Goal: Transaction & Acquisition: Purchase product/service

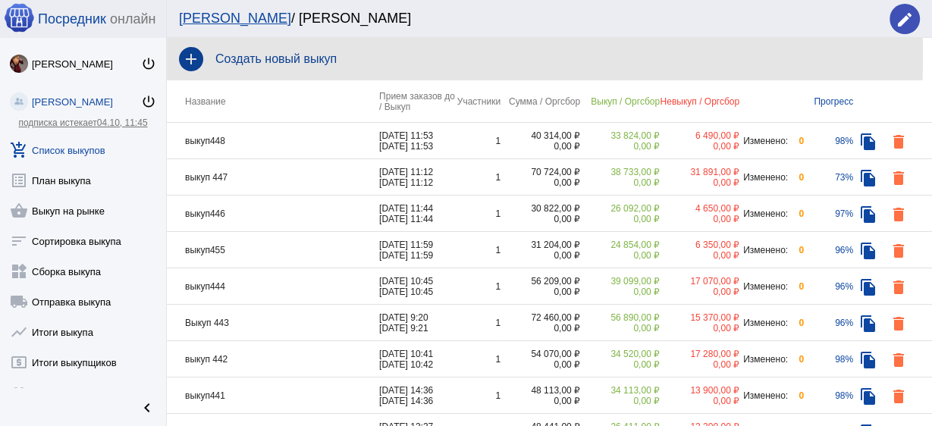
click at [246, 55] on h4 "Создать новый выкуп" at bounding box center [567, 59] width 705 height 14
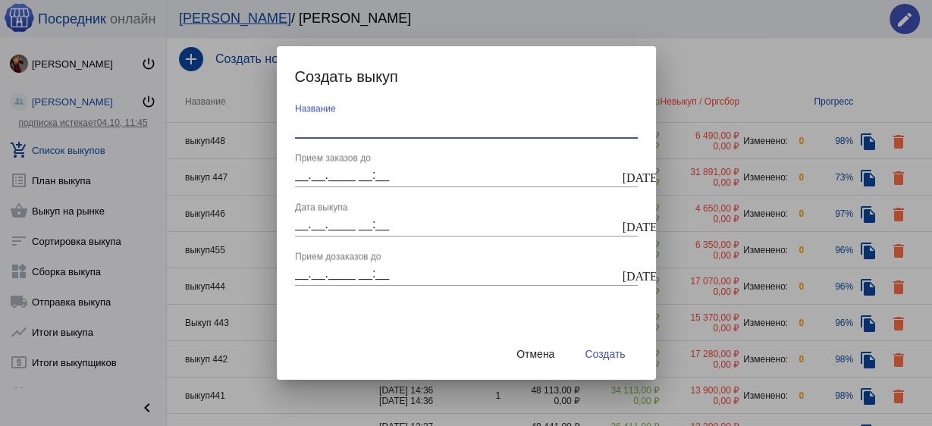
click at [369, 129] on input "Название" at bounding box center [466, 126] width 343 height 14
type input "выкуп449"
click at [410, 176] on input "__.__.____ __:__" at bounding box center [457, 175] width 325 height 14
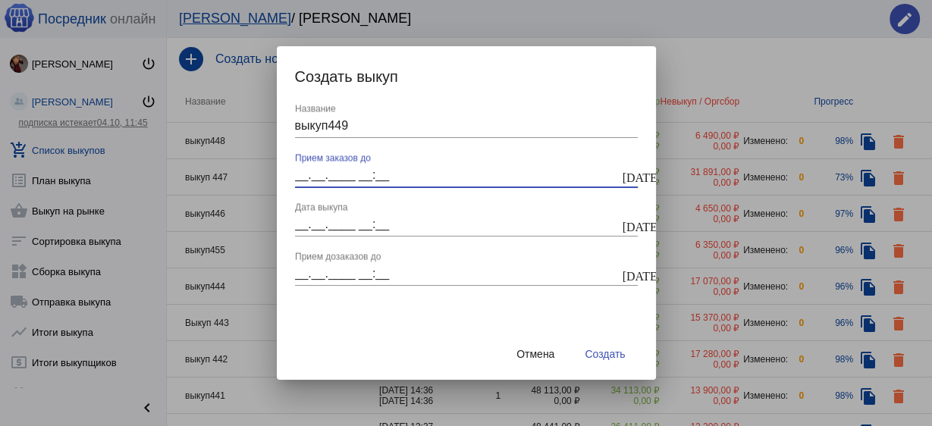
click at [631, 176] on mat-icon "today" at bounding box center [629, 176] width 12 height 14
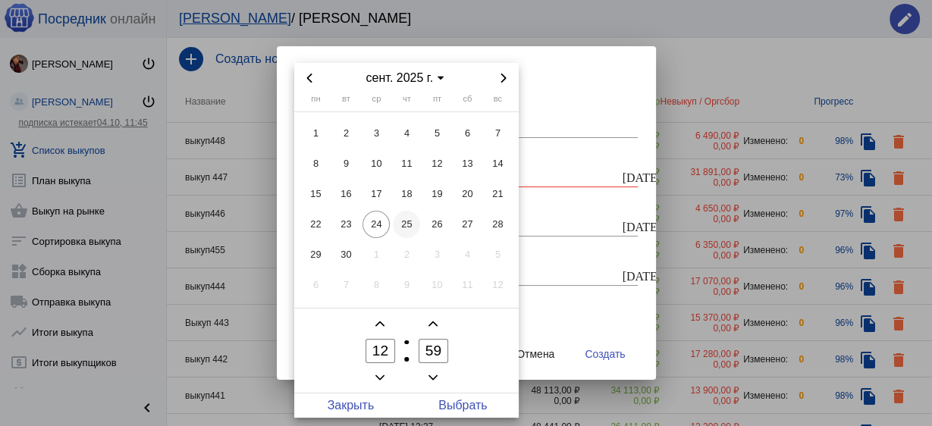
click at [416, 225] on span "25" at bounding box center [406, 224] width 27 height 27
click at [438, 219] on span "26" at bounding box center [436, 224] width 27 height 27
click at [466, 404] on span "Выбрать" at bounding box center [463, 406] width 112 height 24
type input "26.09.2025 12:59"
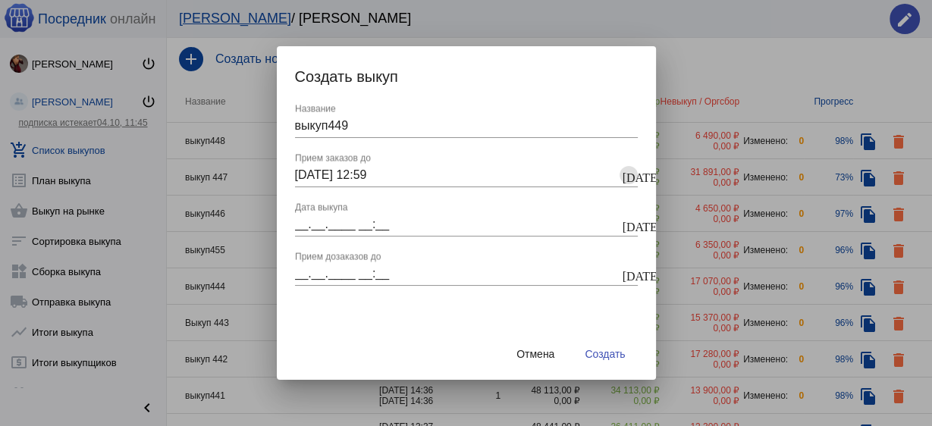
click at [638, 218] on div "выкуп449 Название 26.09.2025 12:59 26.09.2025, 12:59 Прием заказов до today __.…" at bounding box center [466, 216] width 379 height 225
click at [635, 222] on button "today" at bounding box center [629, 224] width 18 height 18
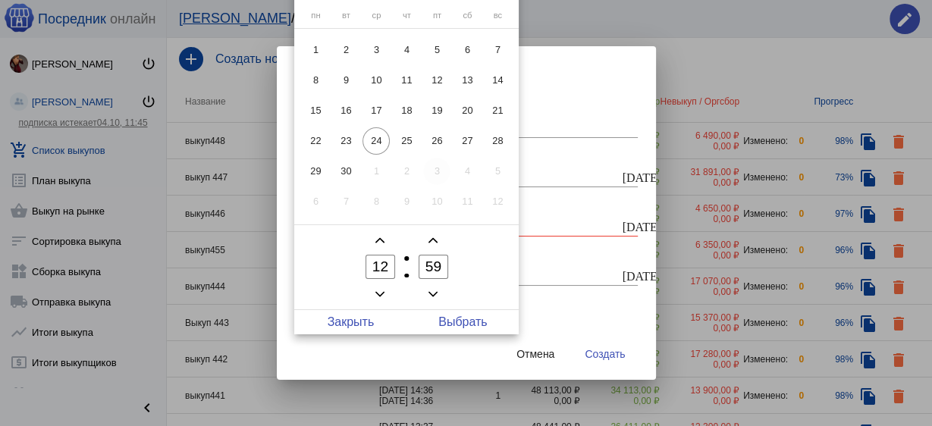
drag, startPoint x: 442, startPoint y: 138, endPoint x: 436, endPoint y: 160, distance: 22.8
click at [442, 137] on span "26" at bounding box center [436, 140] width 27 height 27
click at [472, 322] on span "Выбрать" at bounding box center [463, 322] width 112 height 24
type input "26.09.2025 12:59"
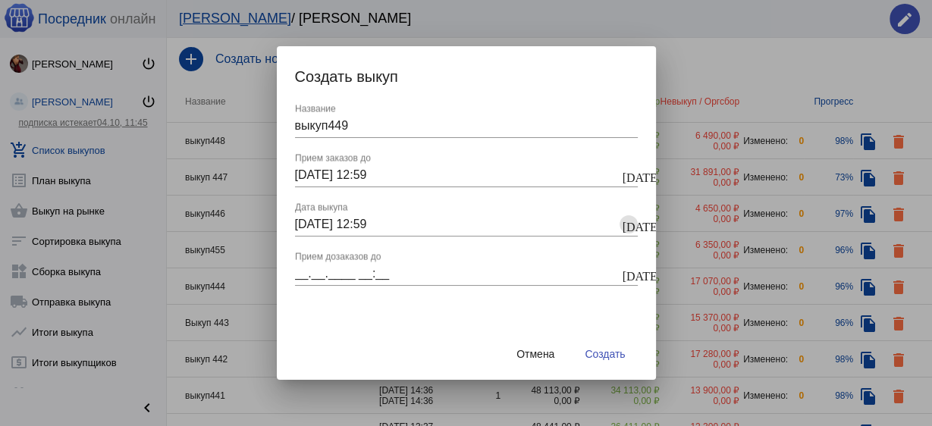
click at [626, 279] on mat-icon "today" at bounding box center [629, 275] width 12 height 14
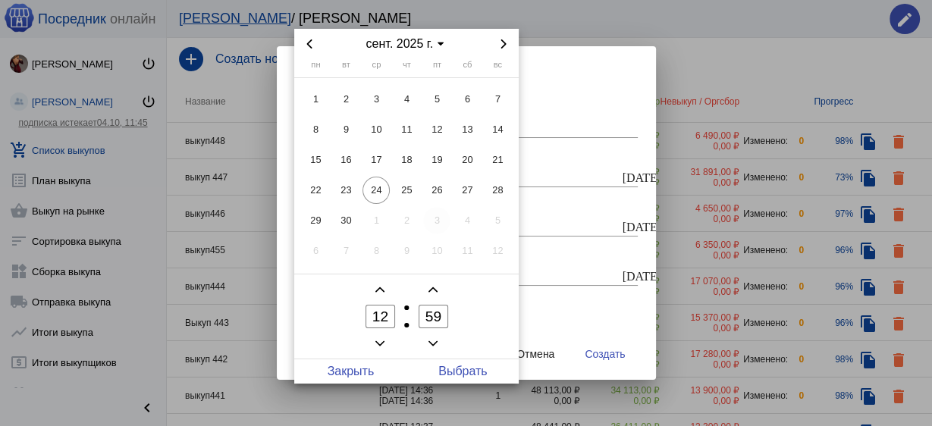
drag, startPoint x: 435, startPoint y: 191, endPoint x: 437, endPoint y: 215, distance: 24.3
click at [437, 191] on span "26" at bounding box center [436, 190] width 27 height 27
drag, startPoint x: 469, startPoint y: 369, endPoint x: 527, endPoint y: 382, distance: 59.8
click at [470, 369] on span "Выбрать" at bounding box center [463, 372] width 112 height 24
type input "26.09.2025 12:59"
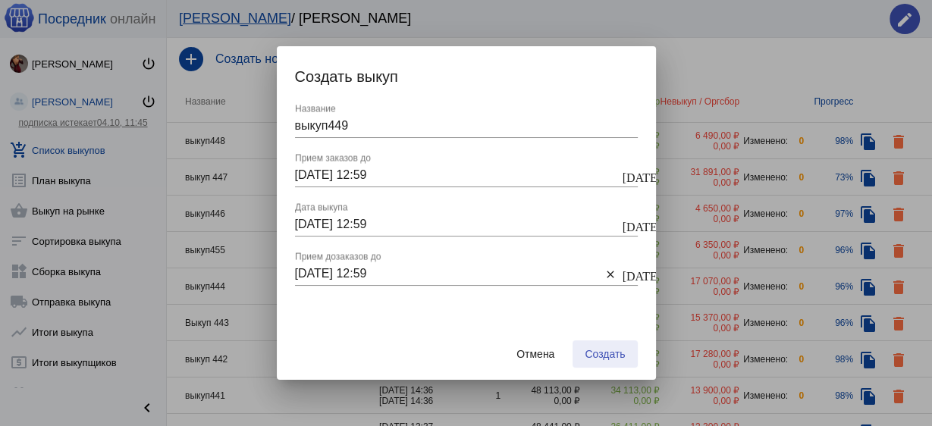
click at [601, 347] on button "Создать" at bounding box center [605, 354] width 64 height 27
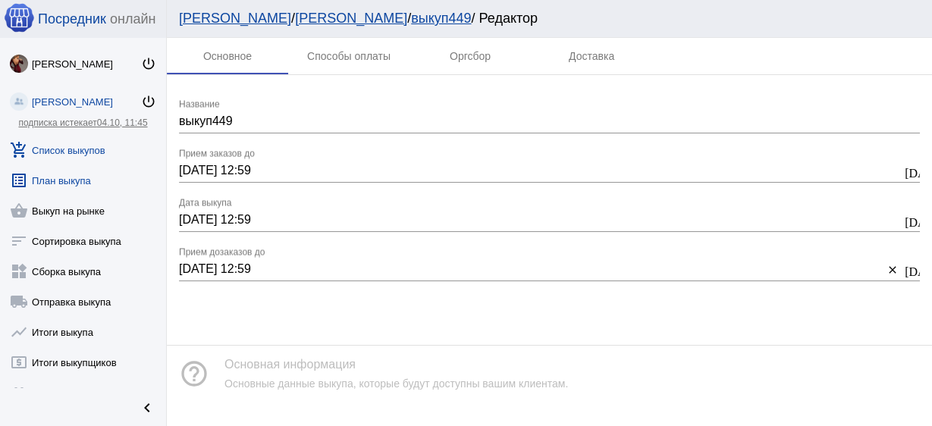
click at [58, 179] on link "list_alt План выкупа" at bounding box center [83, 177] width 166 height 30
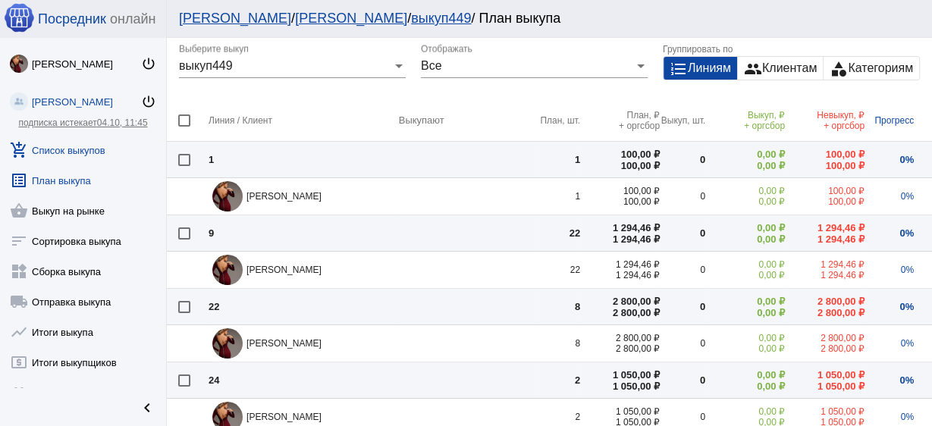
click at [79, 145] on link "add_shopping_cart Список выкупов" at bounding box center [83, 147] width 166 height 30
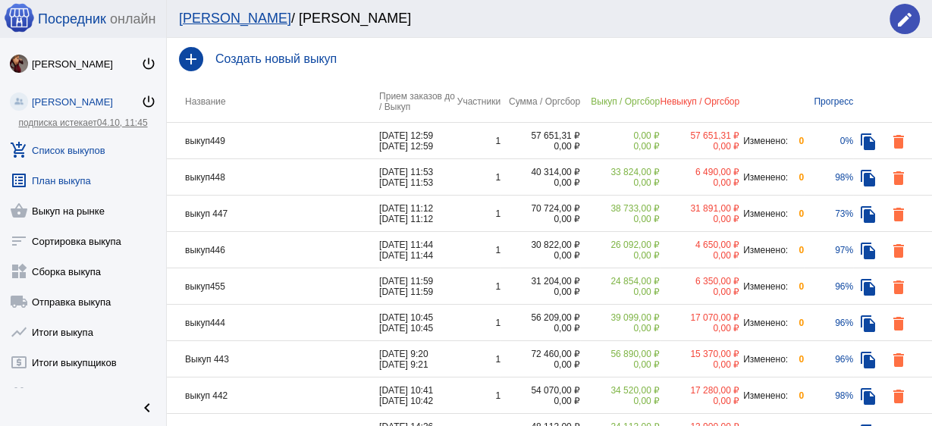
click at [83, 179] on link "list_alt План выкупа" at bounding box center [83, 177] width 166 height 30
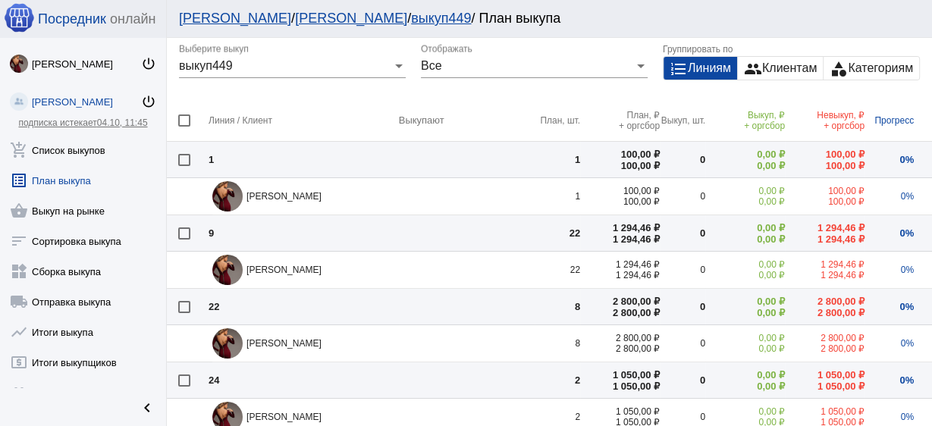
click at [184, 119] on div at bounding box center [184, 121] width 12 height 12
click at [184, 127] on input "checkbox" at bounding box center [184, 127] width 1 height 1
checkbox input "true"
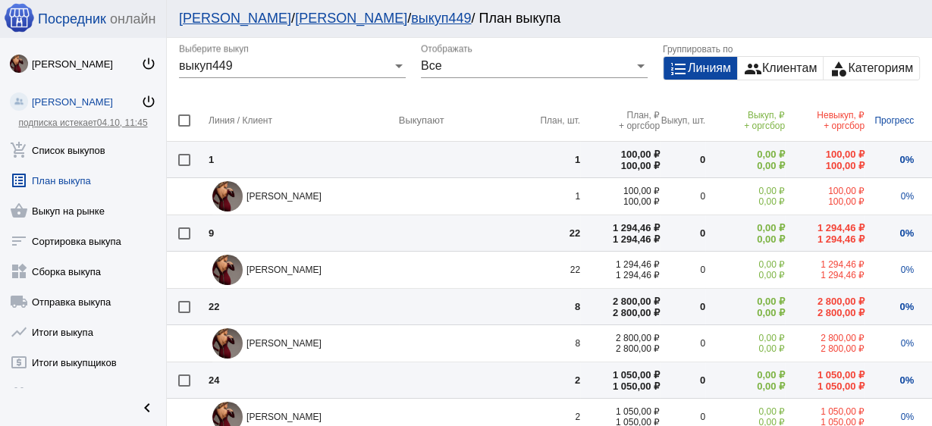
checkbox input "true"
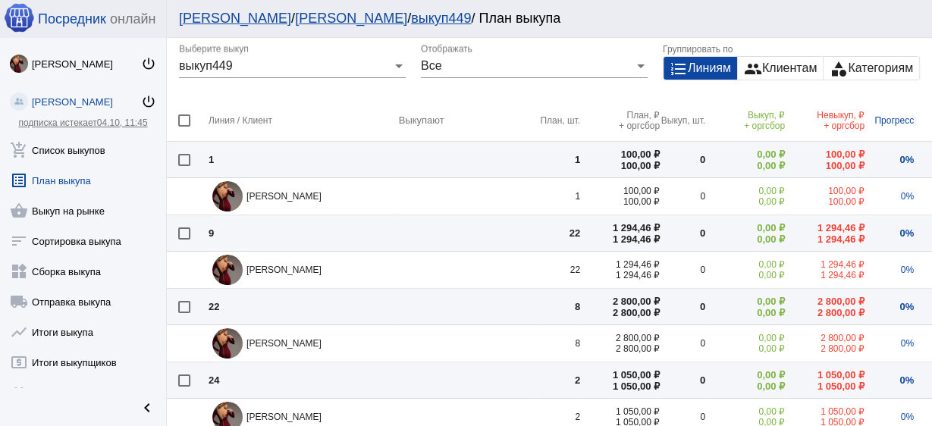
checkbox input "true"
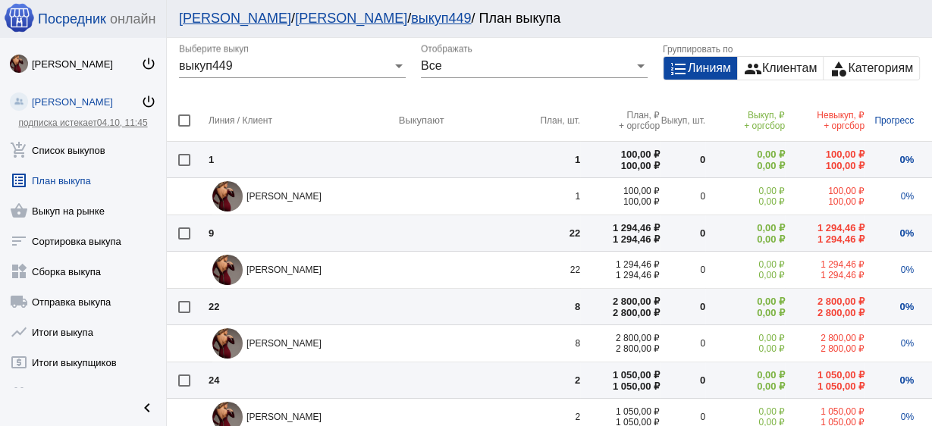
checkbox input "true"
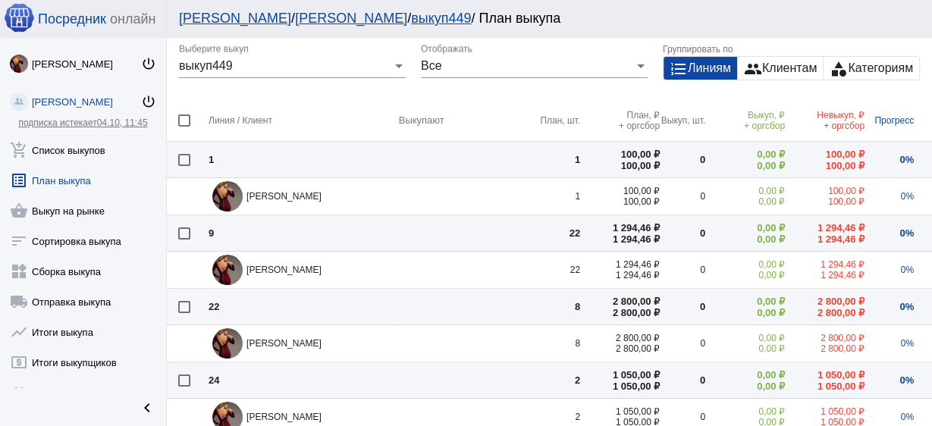
checkbox input "true"
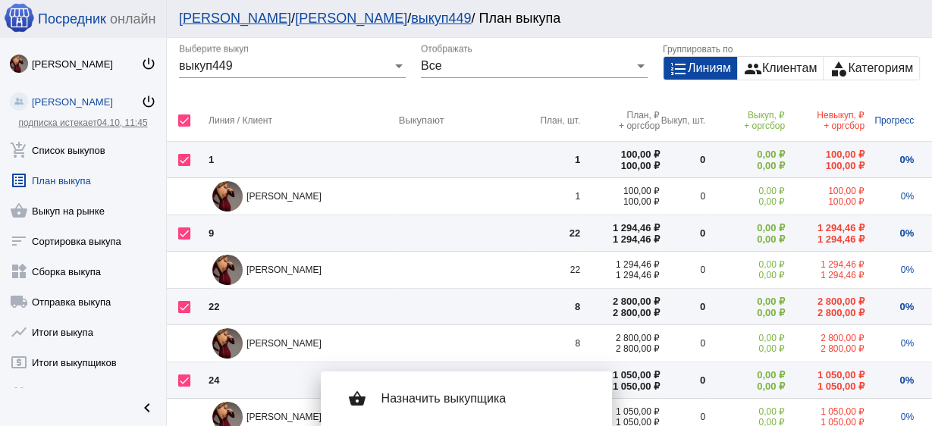
click at [425, 416] on div "shopping_basket Назначить выкупщика" at bounding box center [466, 399] width 267 height 42
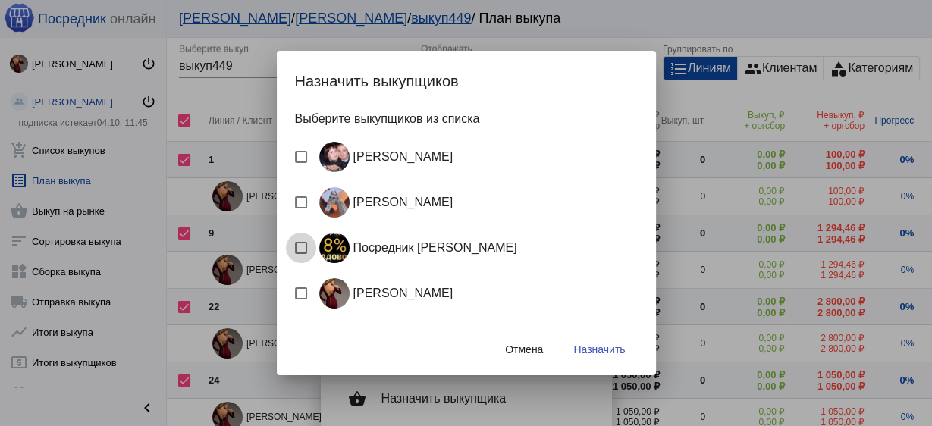
click at [403, 247] on div "Посредник Расулов" at bounding box center [415, 248] width 204 height 30
click at [301, 254] on input "Посредник Расулов" at bounding box center [300, 254] width 1 height 1
checkbox input "true"
click at [597, 355] on span "Назначить" at bounding box center [599, 350] width 52 height 12
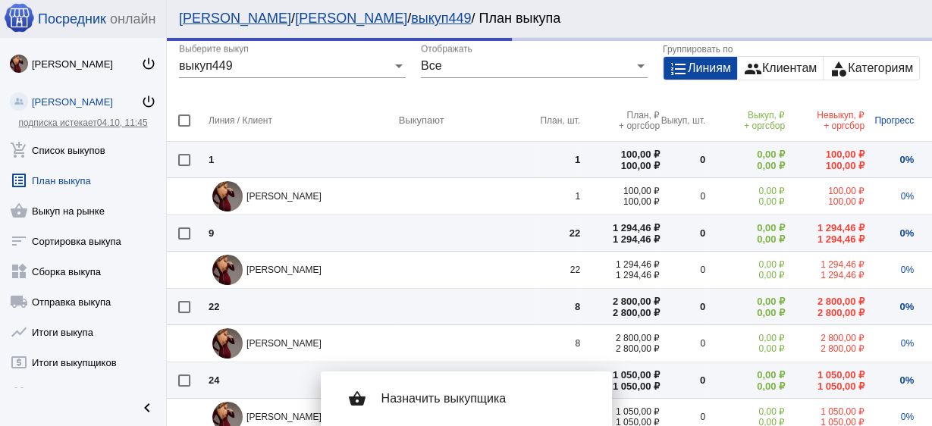
checkbox input "false"
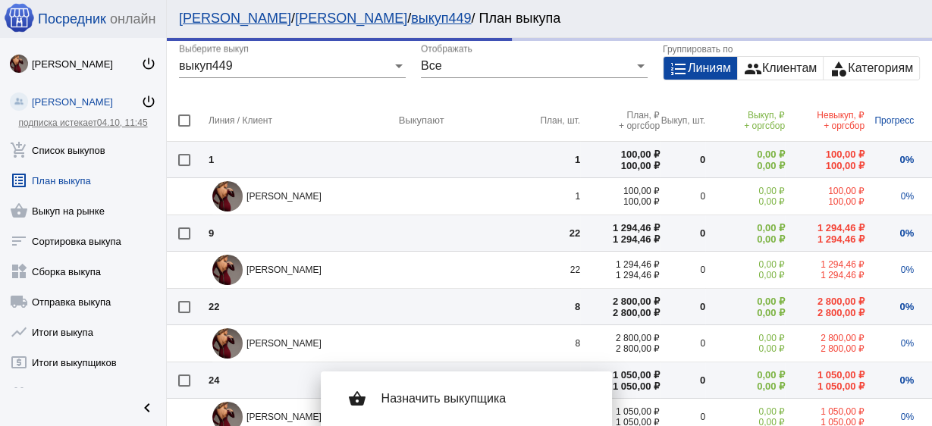
checkbox input "false"
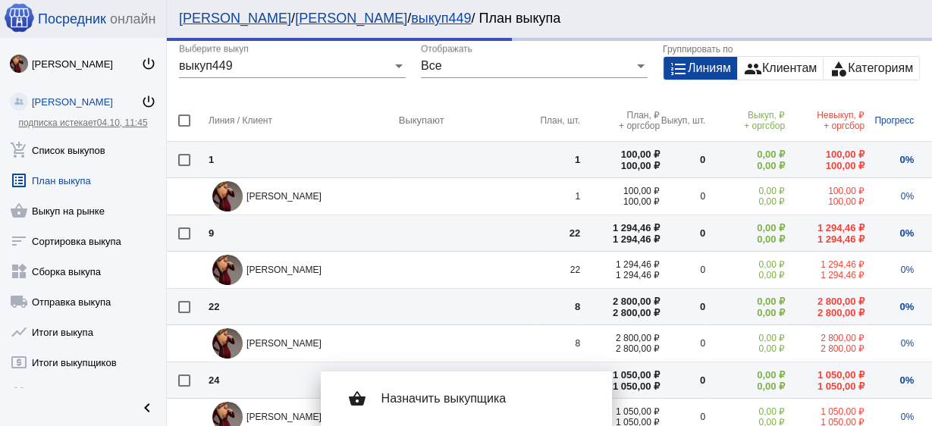
checkbox input "false"
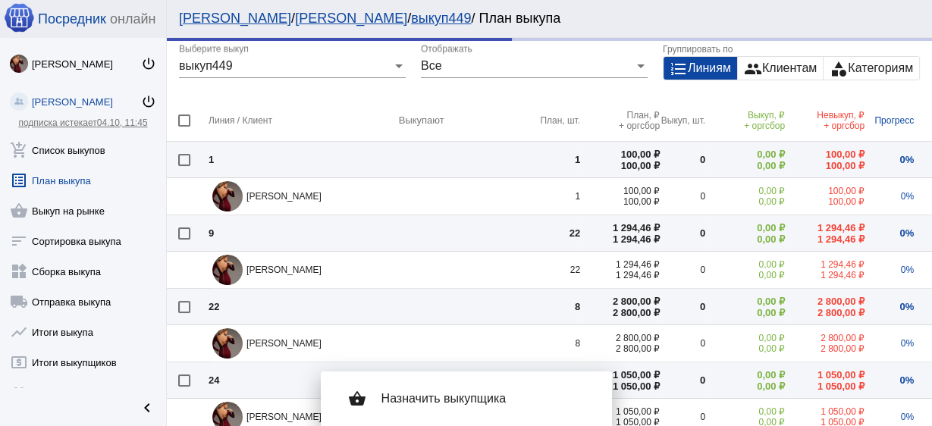
checkbox input "false"
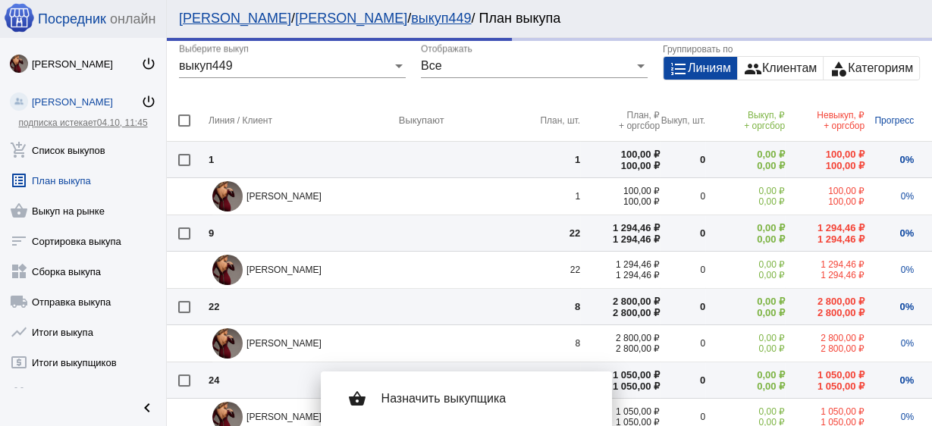
checkbox input "false"
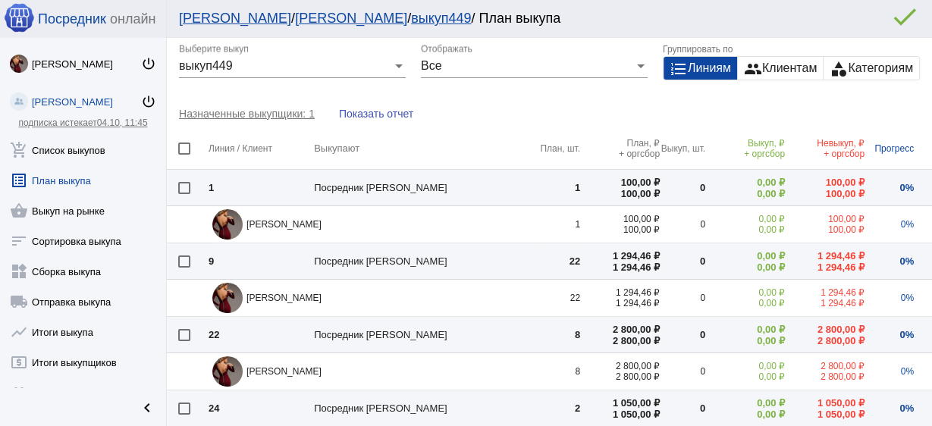
click at [77, 180] on link "list_alt План выкупа" at bounding box center [83, 177] width 166 height 30
click at [87, 150] on link "add_shopping_cart Список выкупов" at bounding box center [83, 147] width 166 height 30
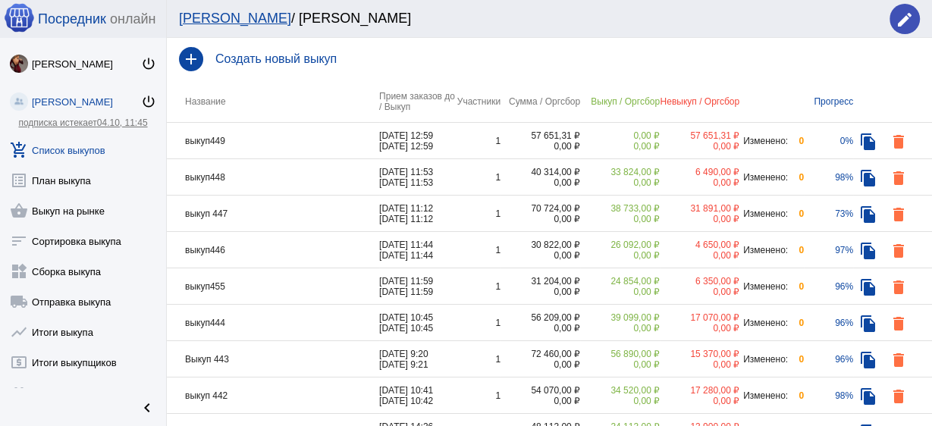
click at [309, 145] on td "выкуп449" at bounding box center [273, 141] width 212 height 36
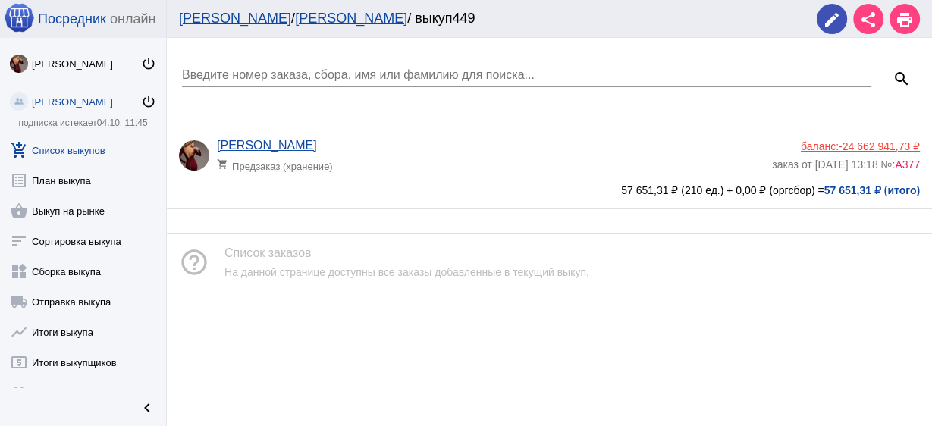
click at [454, 174] on div "Анастасия Бондаренко shopping_cart Предзаказ (хранение)" at bounding box center [494, 159] width 555 height 41
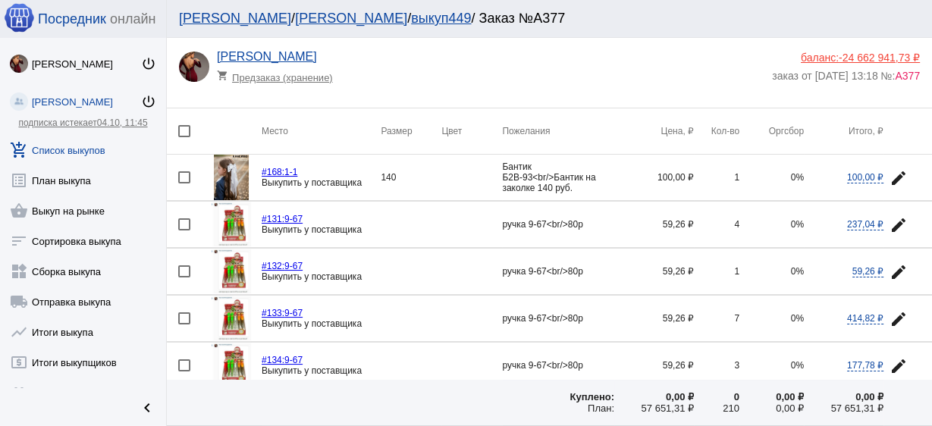
click at [184, 175] on div at bounding box center [184, 177] width 12 height 12
click at [184, 184] on input "checkbox" at bounding box center [184, 184] width 1 height 1
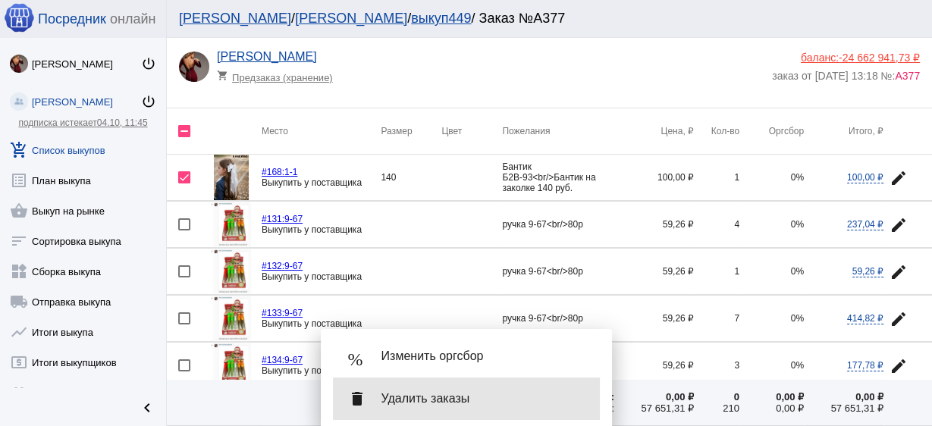
click at [470, 413] on div "delete Удалить заказы" at bounding box center [466, 399] width 267 height 42
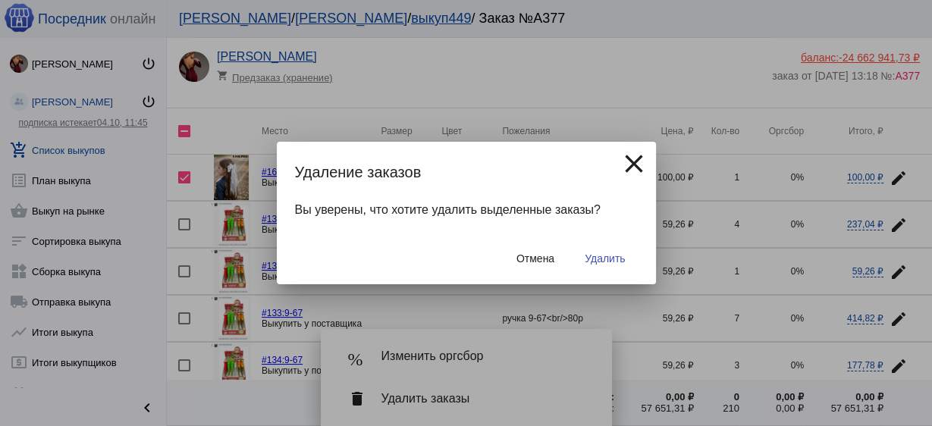
click at [602, 262] on span "Удалить" at bounding box center [605, 259] width 40 height 12
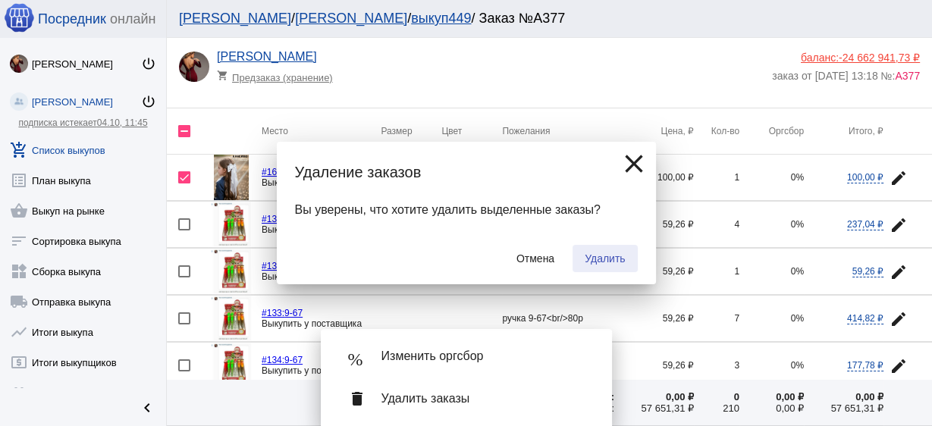
checkbox input "false"
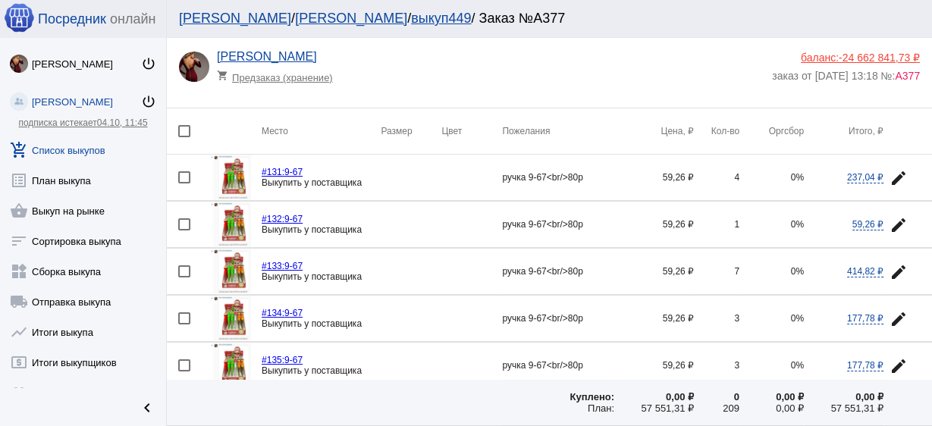
click at [184, 177] on div at bounding box center [184, 177] width 12 height 12
click at [184, 184] on input "checkbox" at bounding box center [184, 184] width 1 height 1
checkbox input "true"
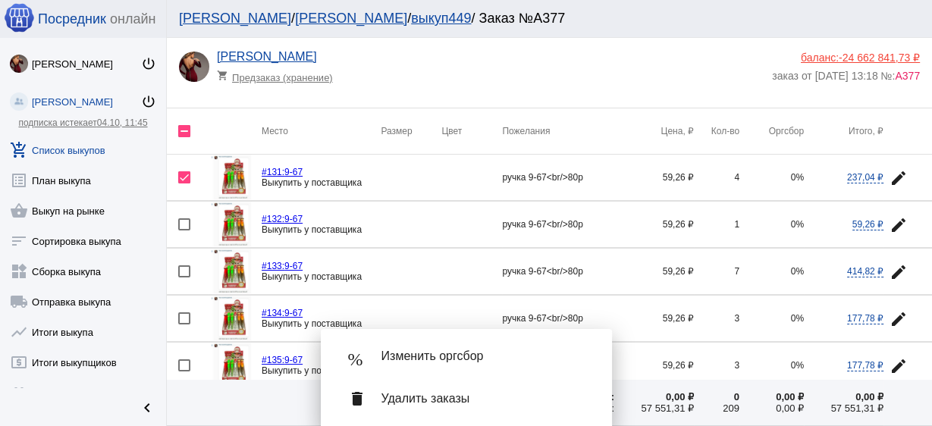
click at [178, 224] on div at bounding box center [184, 224] width 12 height 12
click at [184, 231] on input "checkbox" at bounding box center [184, 231] width 1 height 1
checkbox input "true"
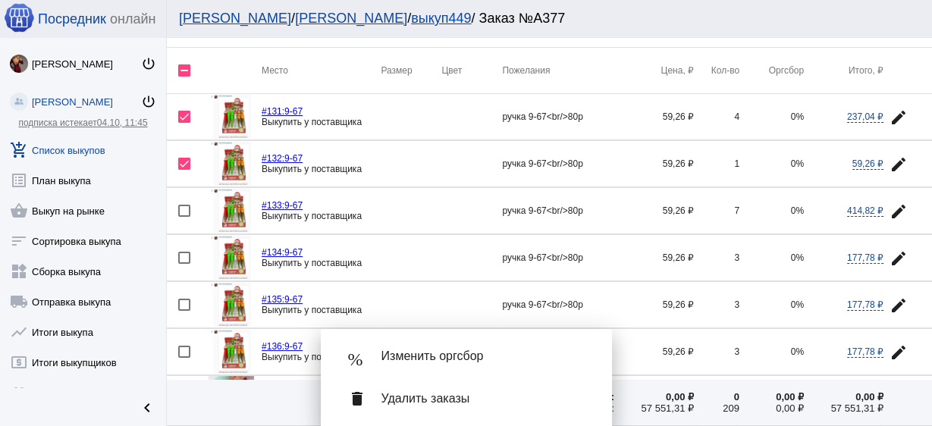
click at [184, 209] on div at bounding box center [184, 211] width 12 height 12
click at [184, 217] on input "checkbox" at bounding box center [184, 217] width 1 height 1
checkbox input "true"
click at [184, 254] on div at bounding box center [184, 258] width 12 height 12
click at [184, 264] on input "checkbox" at bounding box center [184, 264] width 1 height 1
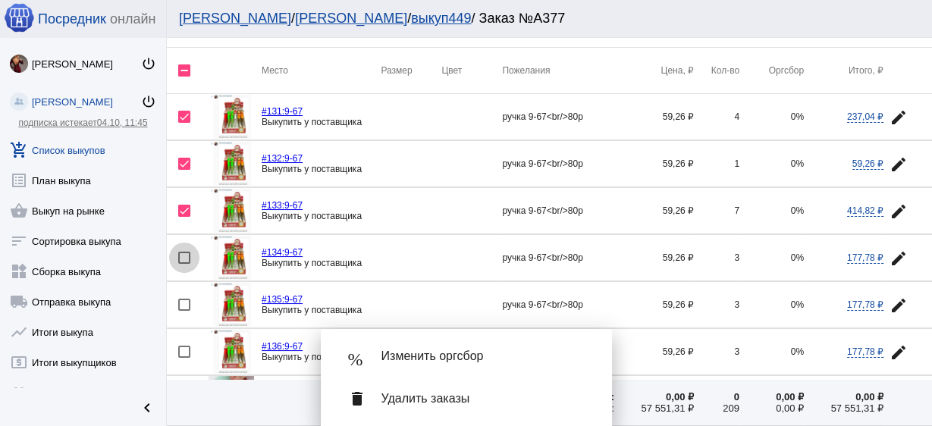
checkbox input "true"
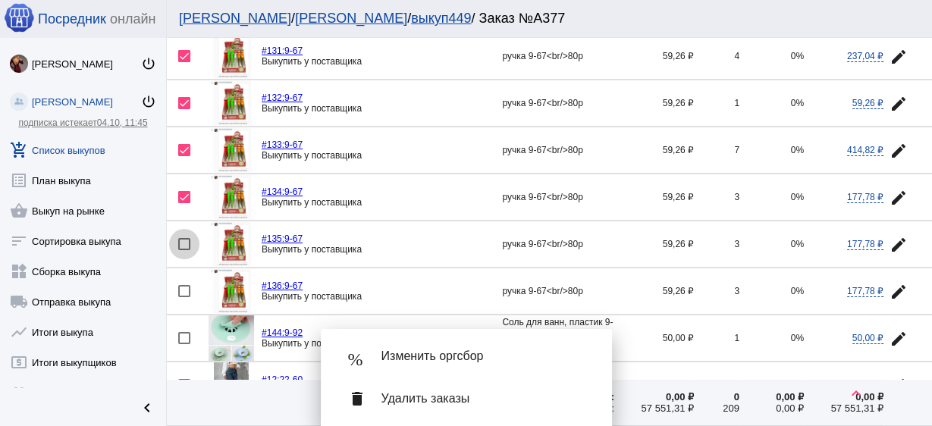
click at [184, 243] on div at bounding box center [184, 244] width 12 height 12
click at [184, 250] on input "checkbox" at bounding box center [184, 250] width 1 height 1
checkbox input "true"
click at [890, 284] on mat-icon "edit" at bounding box center [899, 292] width 18 height 18
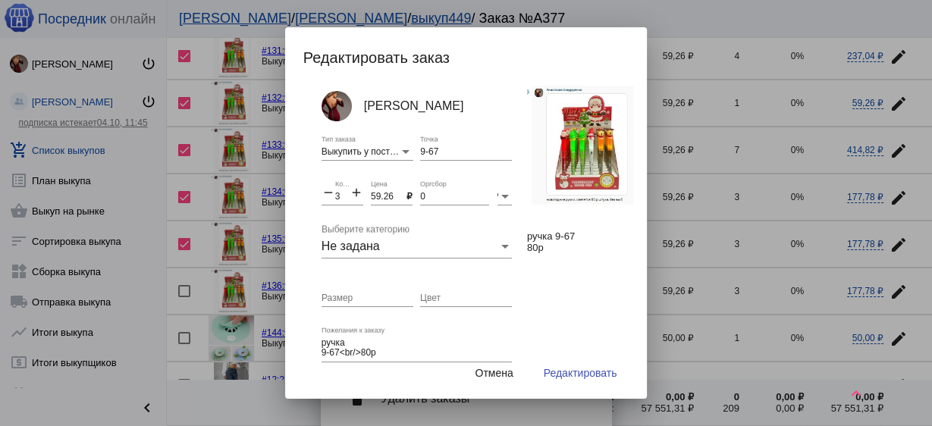
click at [382, 192] on input "59.26" at bounding box center [389, 197] width 36 height 11
type input "60"
click at [328, 193] on div "remove 3 Количество add" at bounding box center [343, 193] width 42 height 26
type input "36"
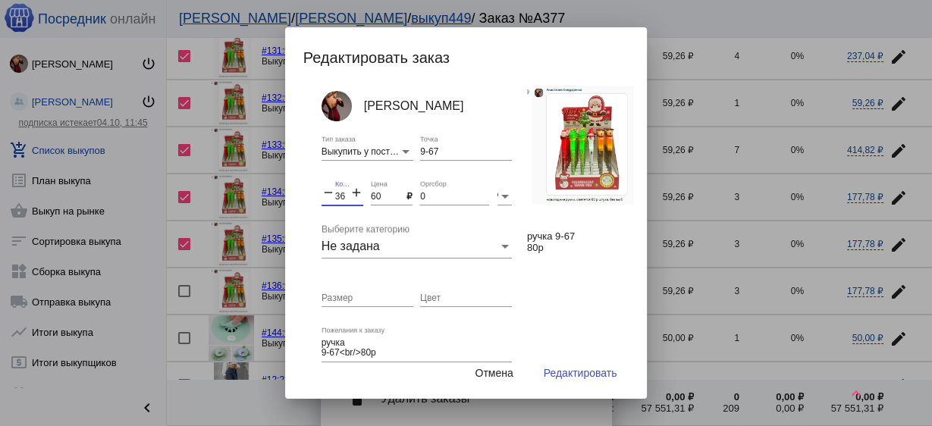
click at [442, 299] on input "Цвет" at bounding box center [466, 299] width 92 height 11
type input "упаковка"
click at [580, 366] on button "Редактировать" at bounding box center [581, 373] width 98 height 27
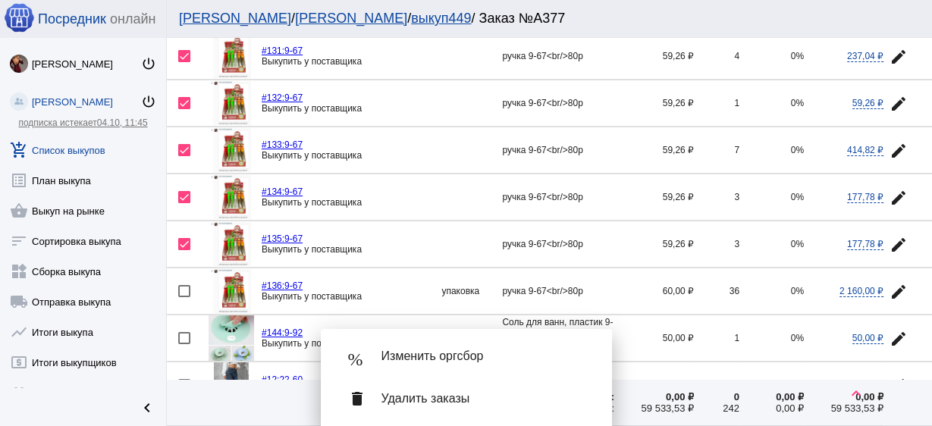
click at [424, 401] on span "Удалить заказы" at bounding box center [485, 398] width 206 height 15
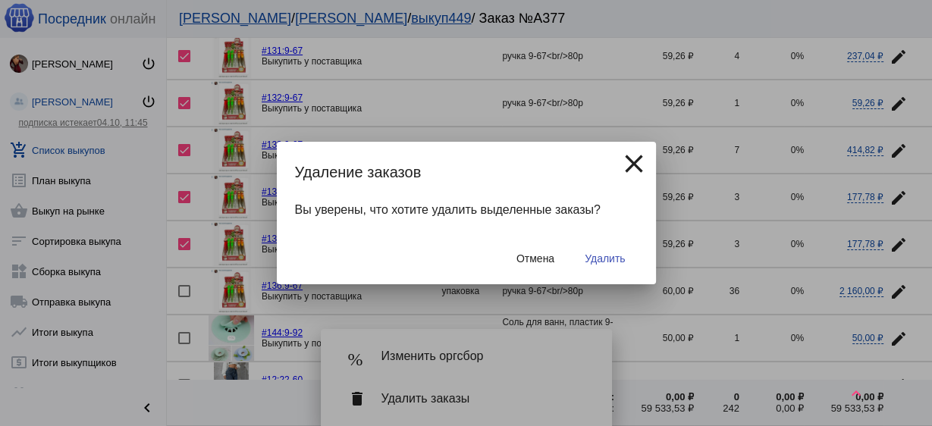
click at [621, 250] on button "Удалить" at bounding box center [605, 258] width 64 height 27
checkbox input "false"
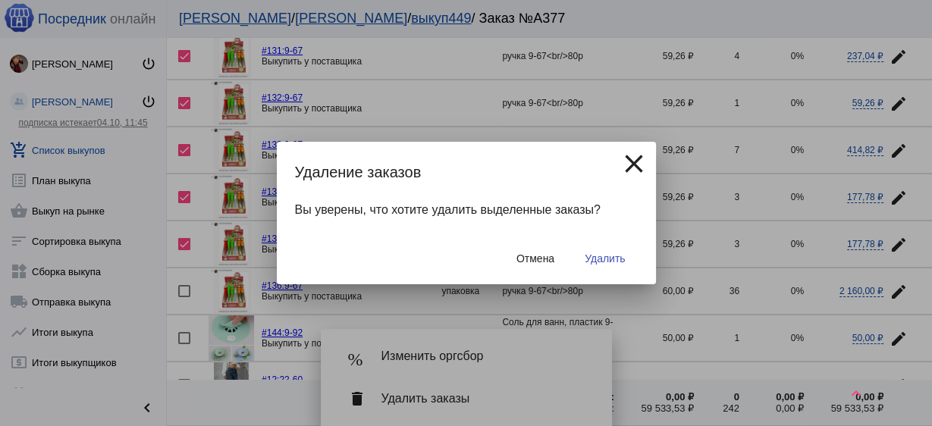
checkbox input "false"
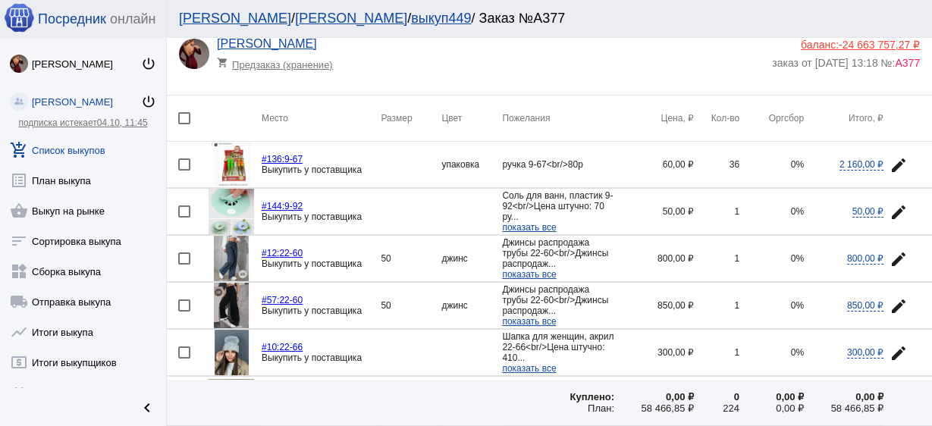
scroll to position [0, 0]
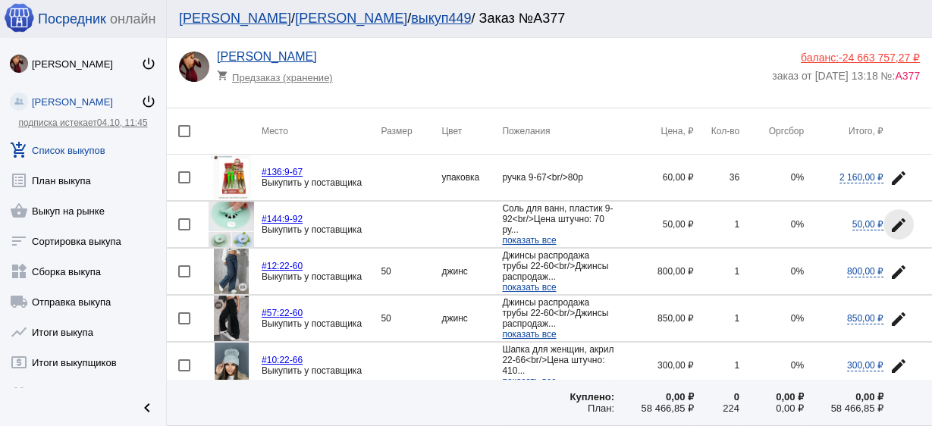
click at [890, 216] on mat-icon "edit" at bounding box center [899, 225] width 18 height 18
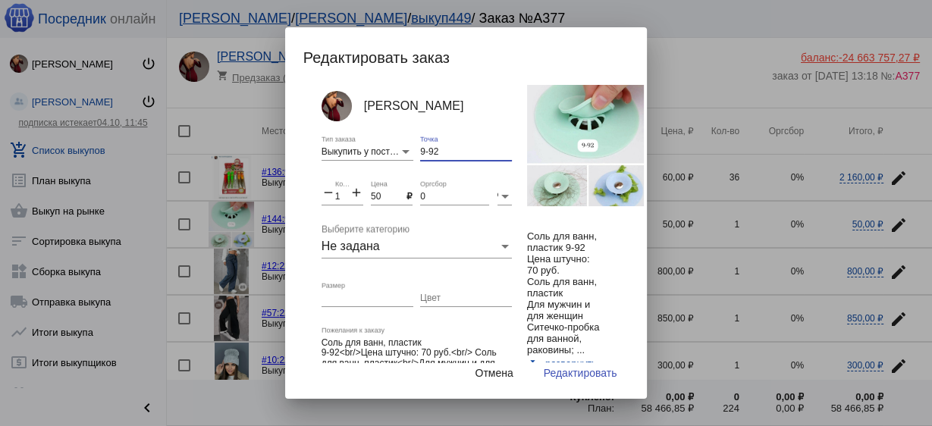
drag, startPoint x: 445, startPoint y: 154, endPoint x: 363, endPoint y: 143, distance: 83.4
click at [363, 143] on div "Анастасия Бондаренко Выкупить у поставщика Тип заказа 9-92 Точка remove 1 Колич…" at bounding box center [428, 227] width 213 height 284
type input "б2г-25"
click at [580, 378] on span "Редактировать" at bounding box center [581, 373] width 74 height 12
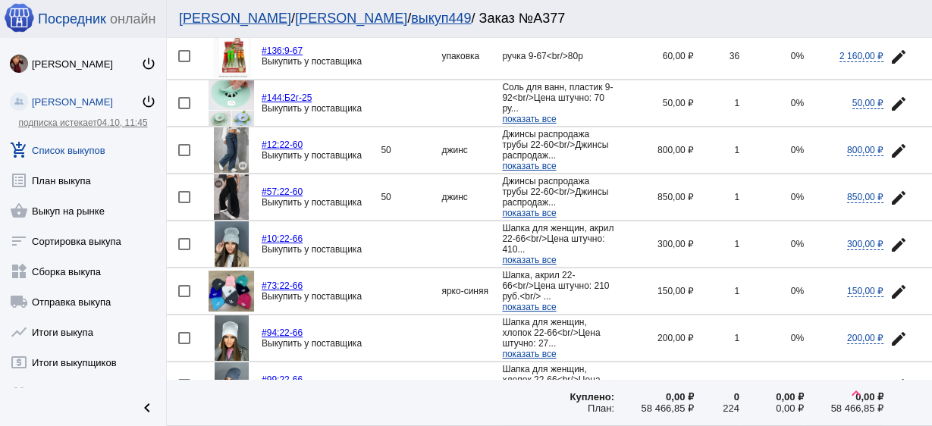
scroll to position [182, 0]
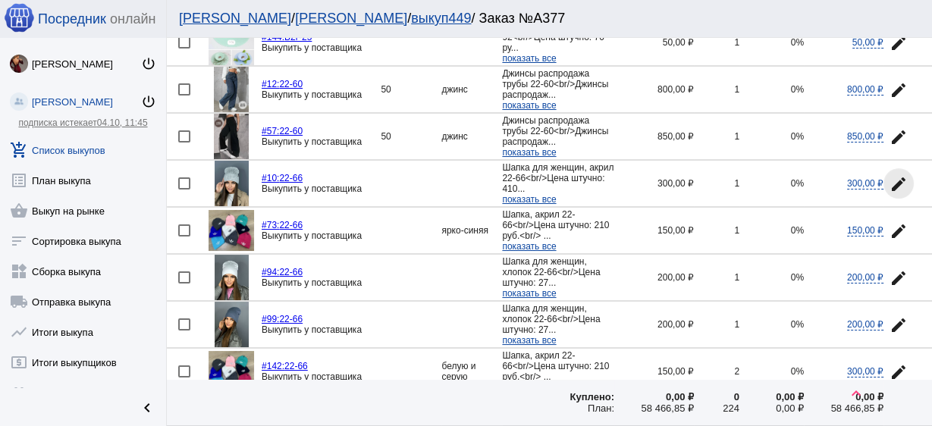
click at [890, 176] on mat-icon "edit" at bounding box center [899, 184] width 18 height 18
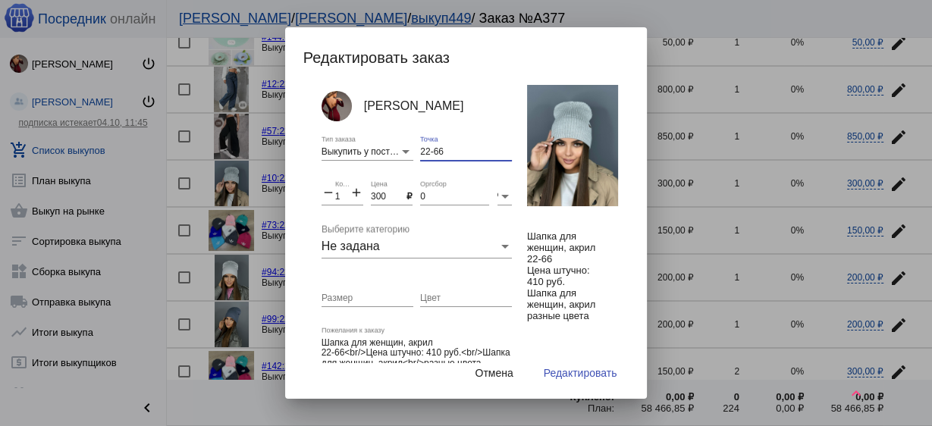
drag, startPoint x: 437, startPoint y: 149, endPoint x: 410, endPoint y: 144, distance: 27.7
click at [410, 144] on div "Анастасия Бондаренко Выкупить у поставщика Тип заказа 22-66 Точка remove 1 Коли…" at bounding box center [428, 227] width 213 height 284
drag, startPoint x: 468, startPoint y: 152, endPoint x: 393, endPoint y: 164, distance: 76.1
click at [388, 152] on div "Анастасия Бондаренко Выкупить у поставщика Тип заказа б2-4-11 Точка remove 1 Ко…" at bounding box center [428, 227] width 213 height 284
type input "б2-4-11"
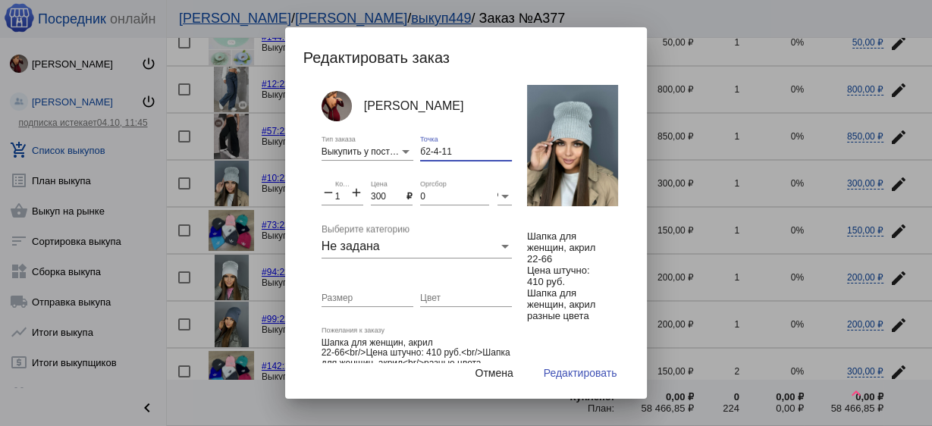
click at [574, 376] on span "Редактировать" at bounding box center [581, 373] width 74 height 12
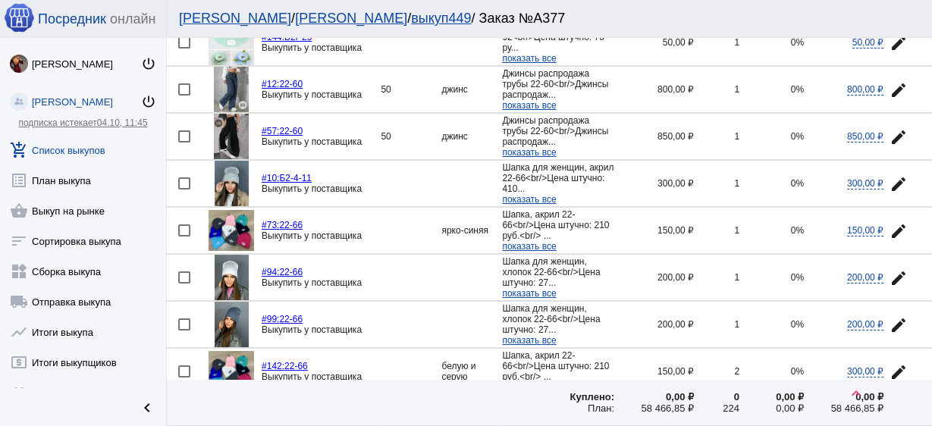
click at [898, 222] on mat-icon "edit" at bounding box center [899, 231] width 18 height 18
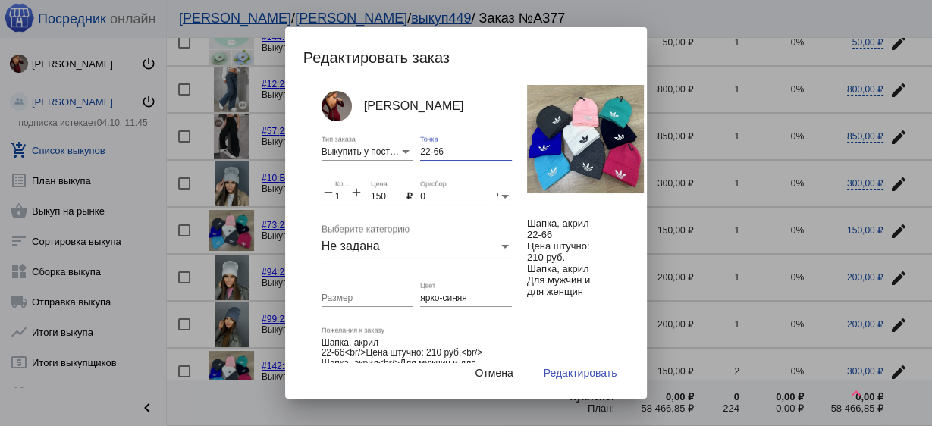
drag, startPoint x: 446, startPoint y: 148, endPoint x: 361, endPoint y: 136, distance: 85.8
click at [361, 136] on div "Анастасия Бондаренко Выкупить у поставщика Тип заказа 22-66 Точка remove 1 Коли…" at bounding box center [428, 227] width 213 height 284
paste input "б2-4-11"
type input "б2-4-11"
click at [595, 372] on span "Редактировать" at bounding box center [581, 373] width 74 height 12
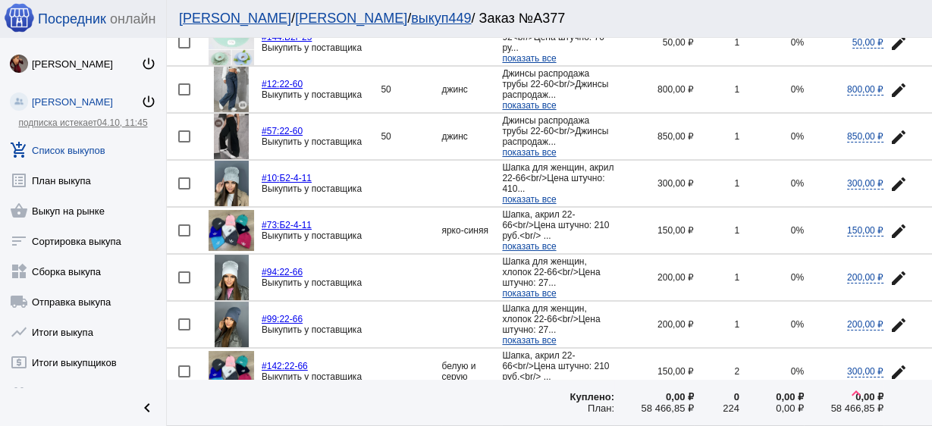
click at [893, 272] on mat-icon "edit" at bounding box center [899, 278] width 18 height 18
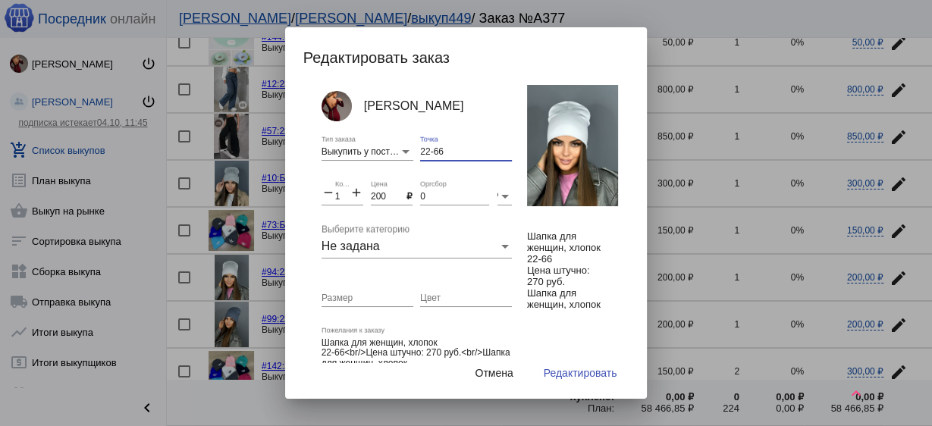
drag, startPoint x: 450, startPoint y: 150, endPoint x: 390, endPoint y: 140, distance: 60.9
click at [390, 140] on div "Анастасия Бондаренко Выкупить у поставщика Тип заказа 22-66 Точка remove 1 Коли…" at bounding box center [428, 227] width 213 height 284
paste input "б2-4-11"
type input "б2-4-11"
click at [598, 371] on span "Редактировать" at bounding box center [581, 373] width 74 height 12
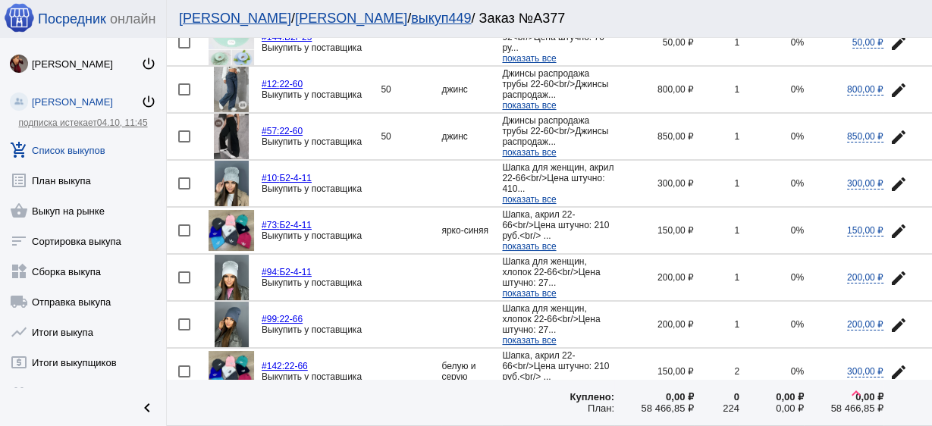
click at [895, 318] on mat-icon "edit" at bounding box center [899, 325] width 18 height 18
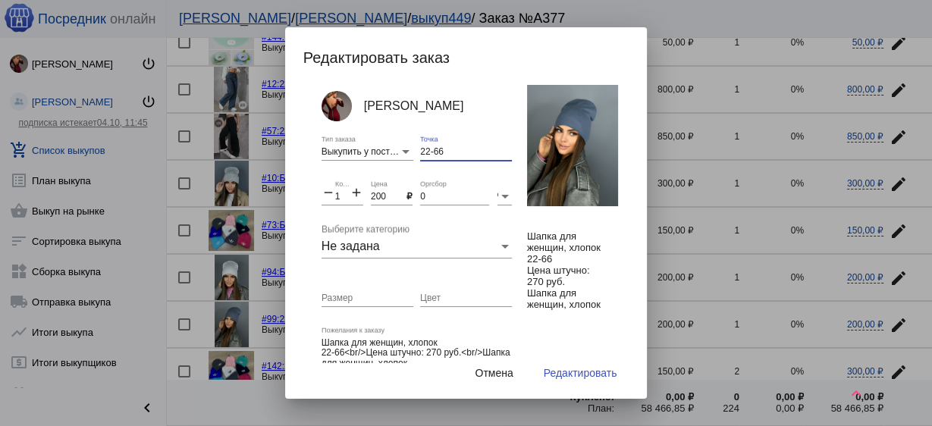
drag, startPoint x: 457, startPoint y: 149, endPoint x: 370, endPoint y: 145, distance: 86.6
click at [370, 145] on div "Анастасия Бондаренко Выкупить у поставщика Тип заказа 22-66 Точка remove 1 Коли…" at bounding box center [428, 227] width 213 height 284
paste input "б2-4-11"
type input "б2-4-11"
click at [574, 372] on span "Редактировать" at bounding box center [581, 373] width 74 height 12
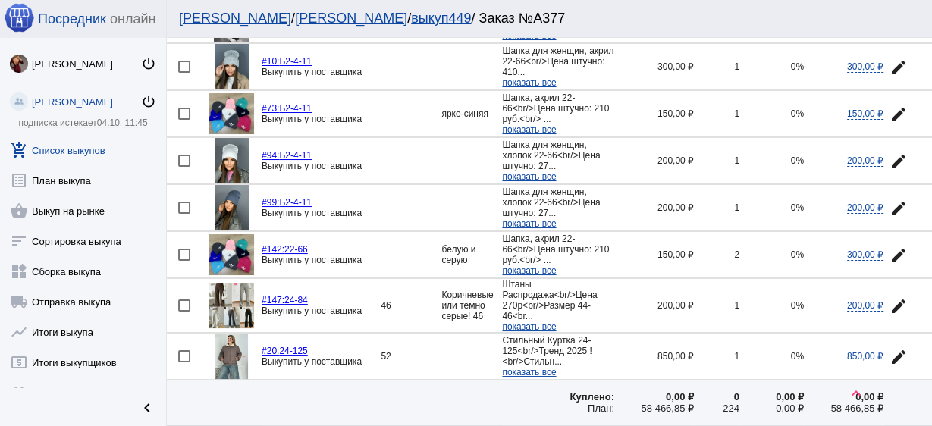
scroll to position [303, 0]
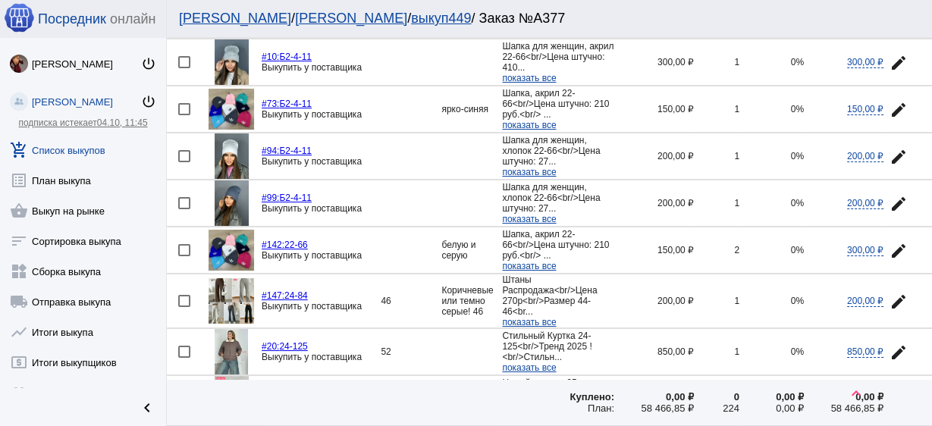
click at [897, 242] on mat-icon "edit" at bounding box center [899, 251] width 18 height 18
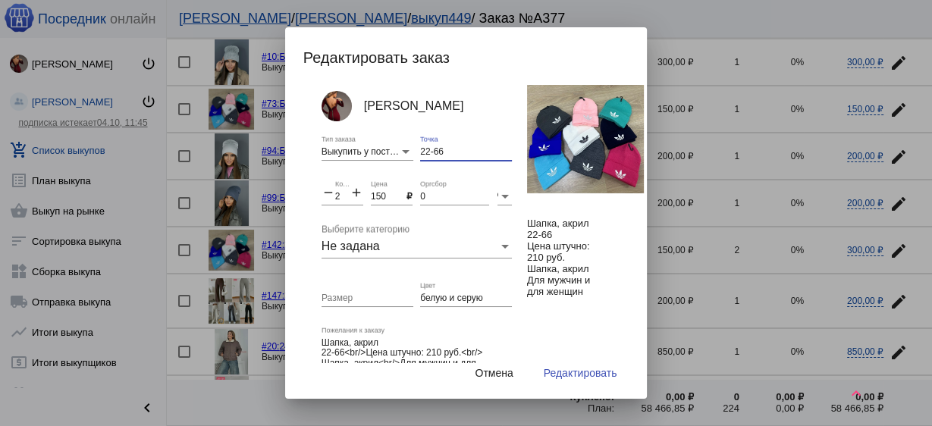
drag, startPoint x: 458, startPoint y: 152, endPoint x: 346, endPoint y: 138, distance: 113.1
click at [346, 138] on div "Анастасия Бондаренко Выкупить у поставщика Тип заказа 22-66 Точка remove 2 Коли…" at bounding box center [428, 227] width 213 height 284
paste input "б2-4-11"
type input "б2-4-11"
click at [573, 364] on button "Редактировать" at bounding box center [581, 373] width 98 height 27
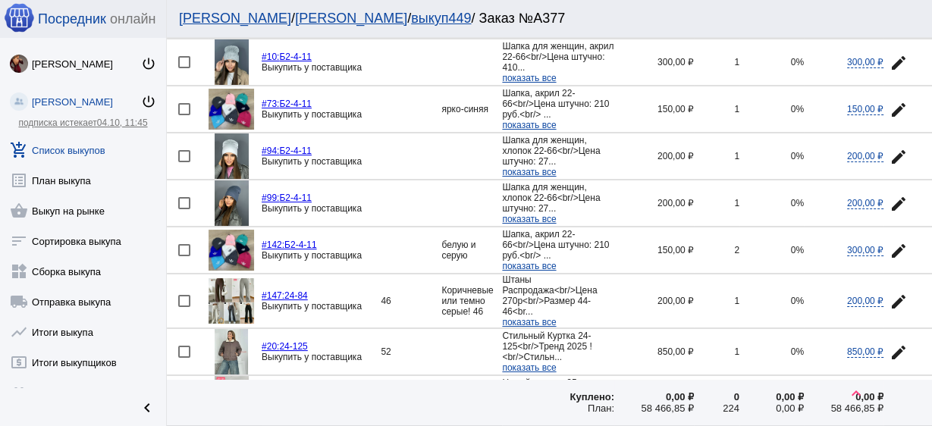
scroll to position [425, 0]
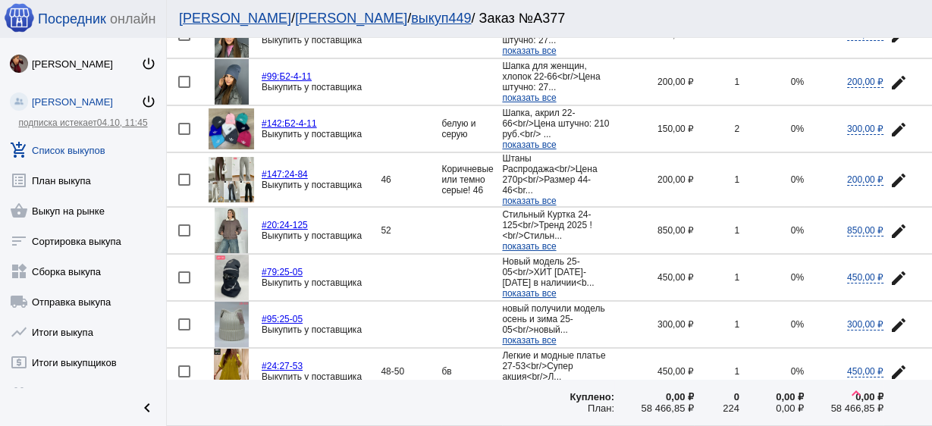
click at [242, 167] on img at bounding box center [232, 180] width 46 height 46
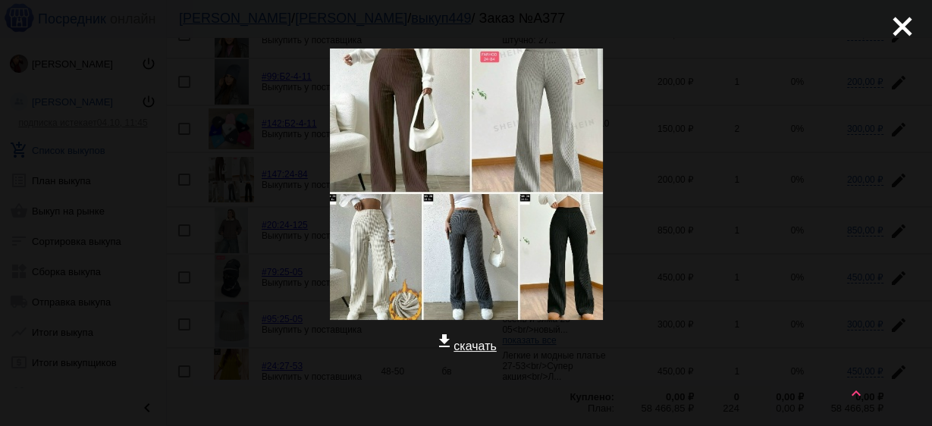
click at [888, 30] on mat-icon "close" at bounding box center [897, 20] width 18 height 18
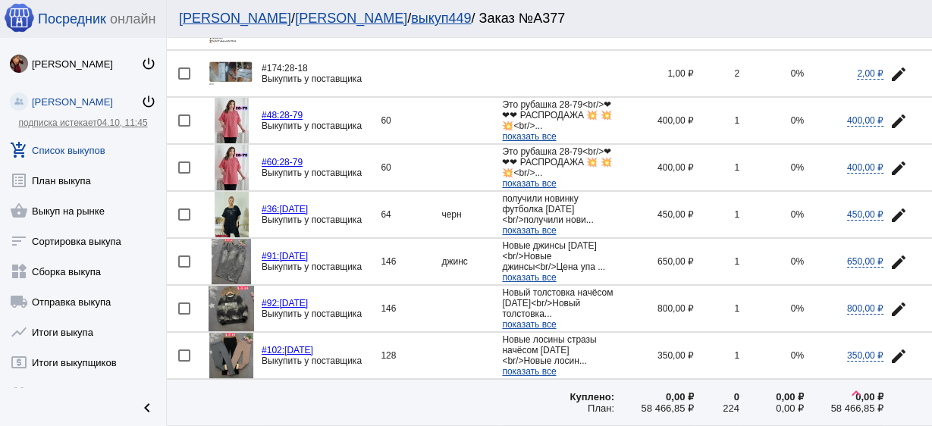
scroll to position [1274, 0]
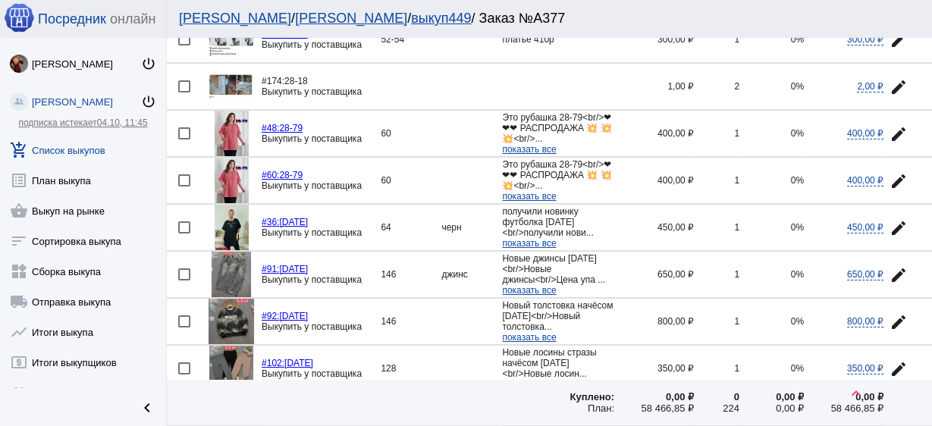
click at [296, 123] on link "#48: 28-79" at bounding box center [282, 128] width 41 height 11
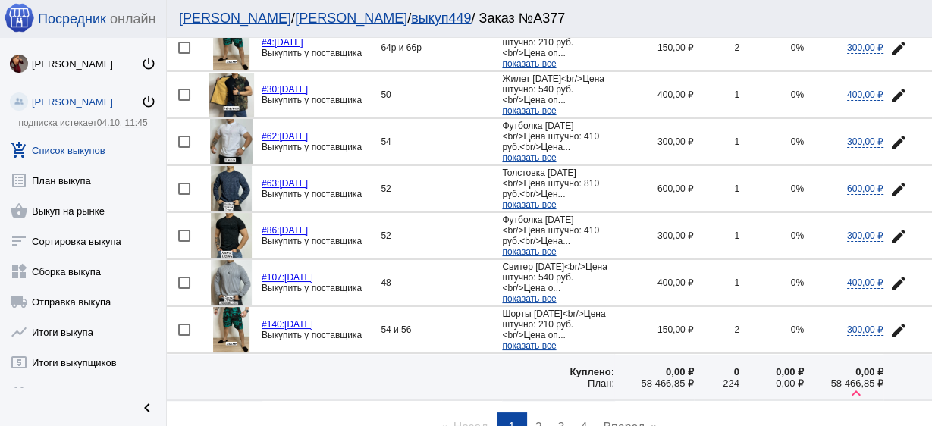
scroll to position [2232, 0]
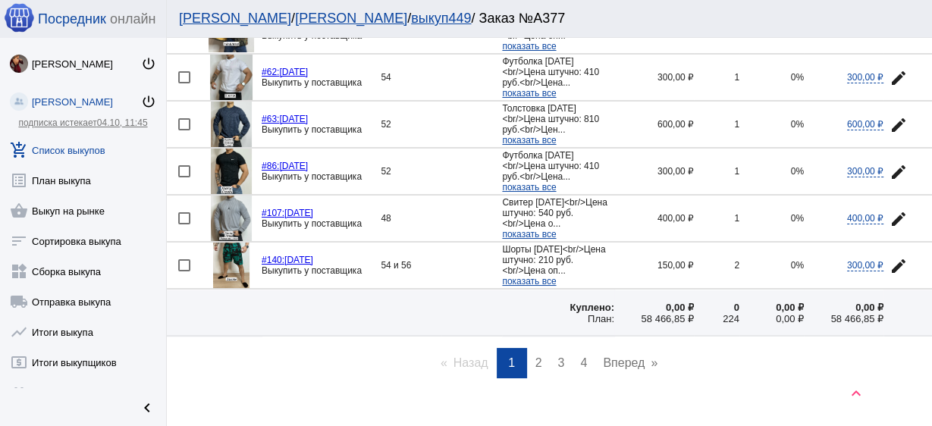
click at [536, 357] on span "2" at bounding box center [539, 363] width 7 height 13
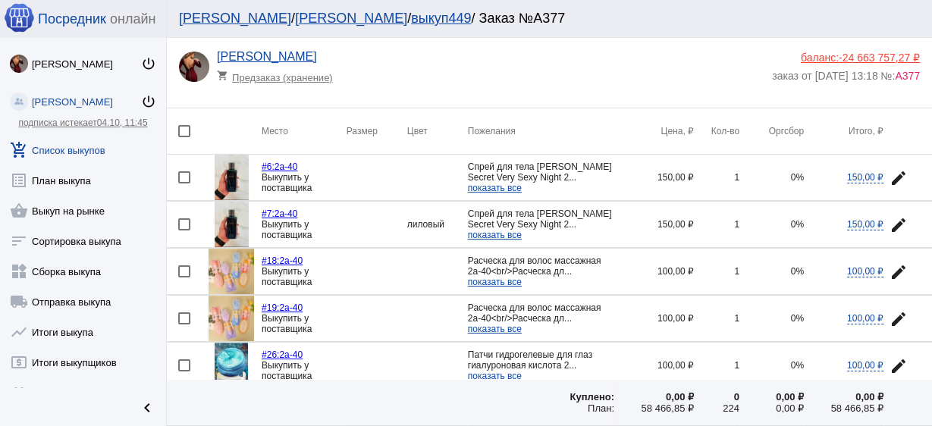
scroll to position [61, 0]
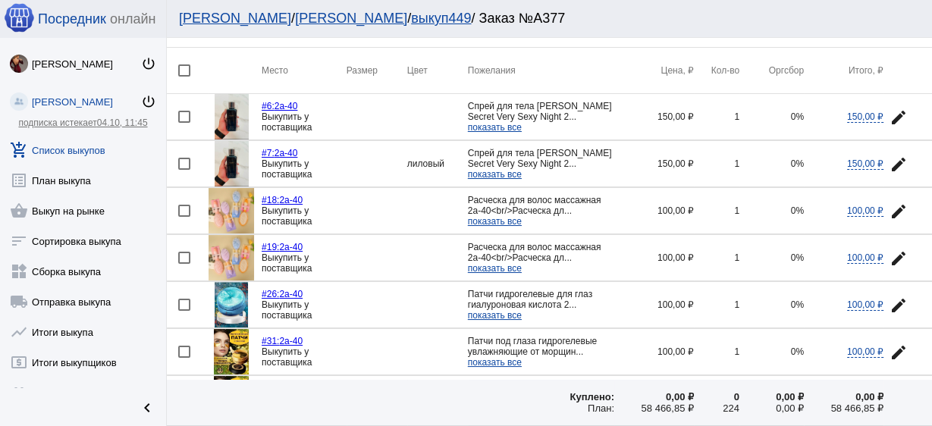
click at [890, 169] on mat-icon "edit" at bounding box center [899, 165] width 18 height 18
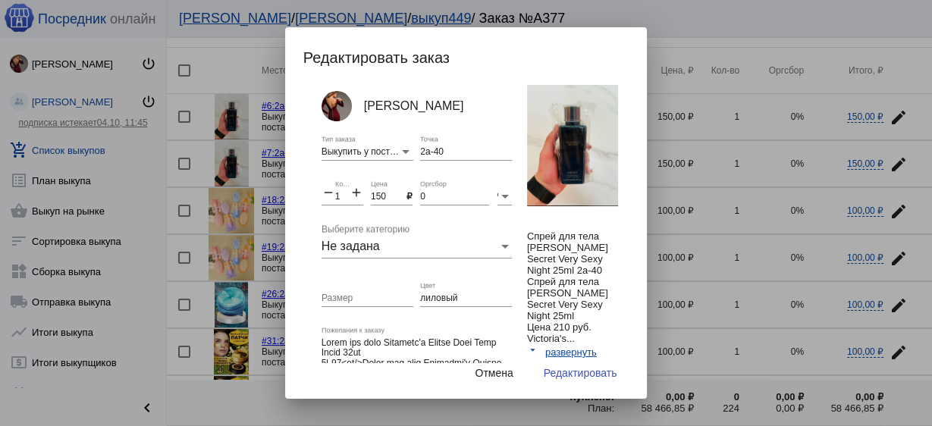
click at [427, 302] on input "лиловый" at bounding box center [466, 299] width 92 height 11
click at [427, 301] on input "лиловый" at bounding box center [466, 299] width 92 height 11
click at [603, 379] on span "Редактировать" at bounding box center [581, 373] width 74 height 12
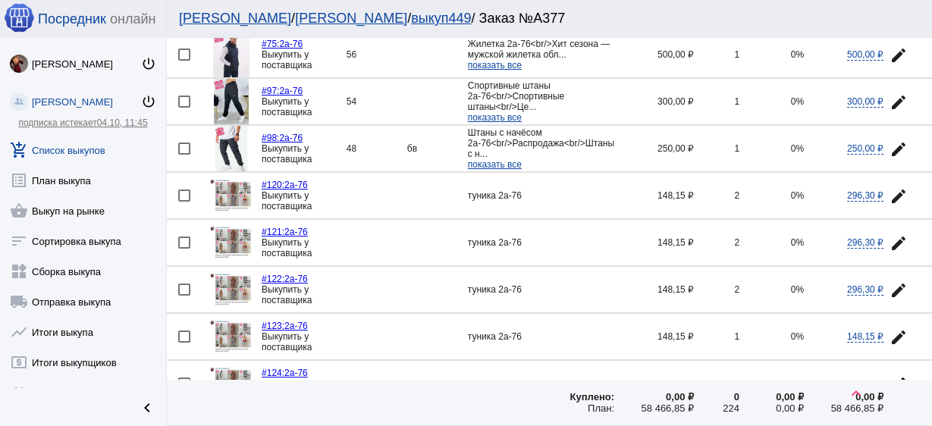
scroll to position [1396, 0]
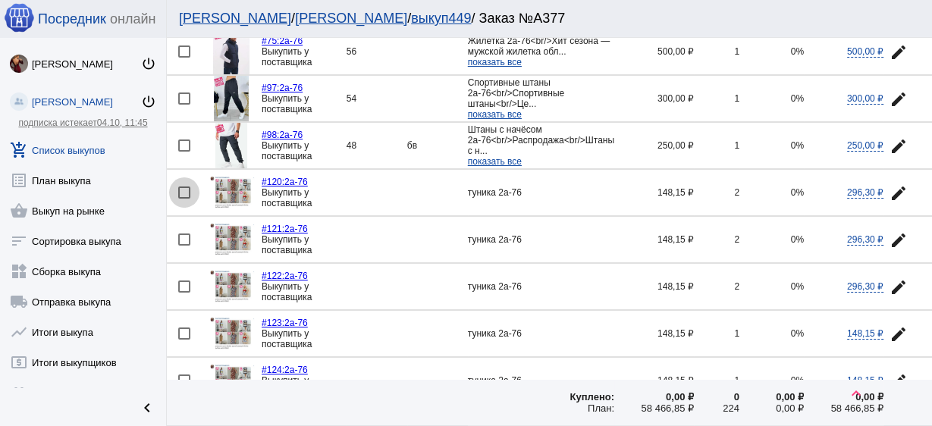
click at [184, 187] on div at bounding box center [184, 193] width 12 height 12
click at [184, 199] on input "checkbox" at bounding box center [184, 199] width 1 height 1
checkbox input "true"
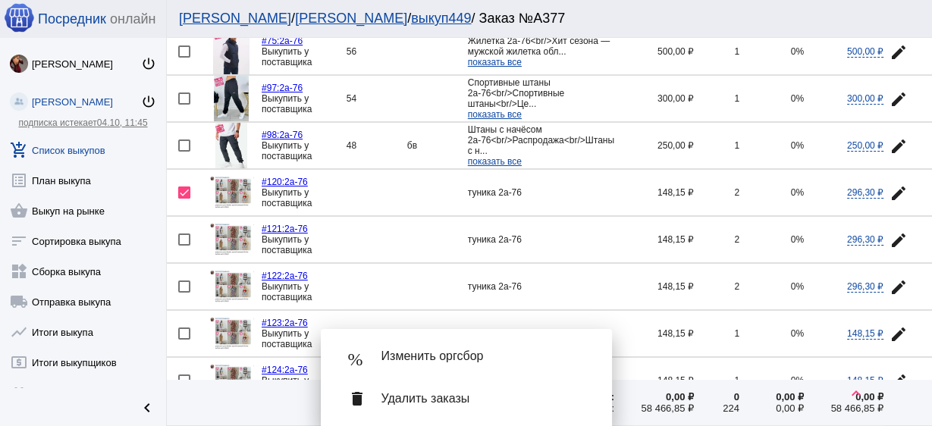
click at [183, 234] on div at bounding box center [184, 240] width 12 height 12
click at [184, 246] on input "checkbox" at bounding box center [184, 246] width 1 height 1
checkbox input "true"
click at [183, 281] on div at bounding box center [184, 287] width 12 height 12
click at [184, 293] on input "checkbox" at bounding box center [184, 293] width 1 height 1
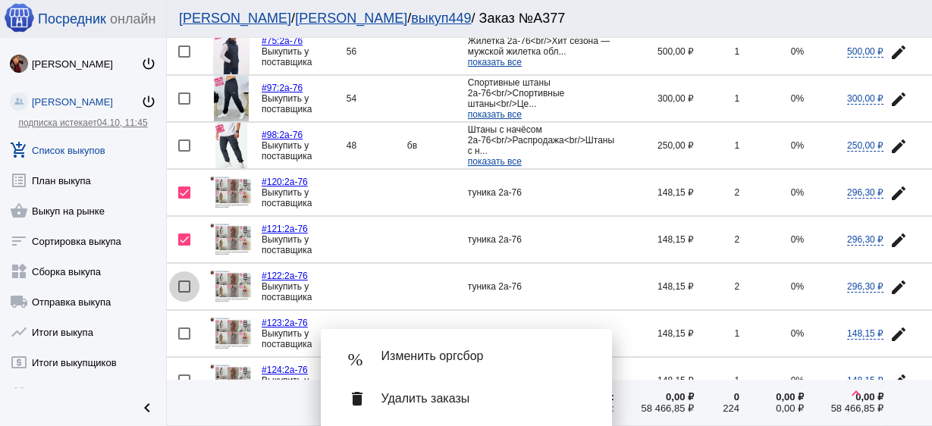
checkbox input "true"
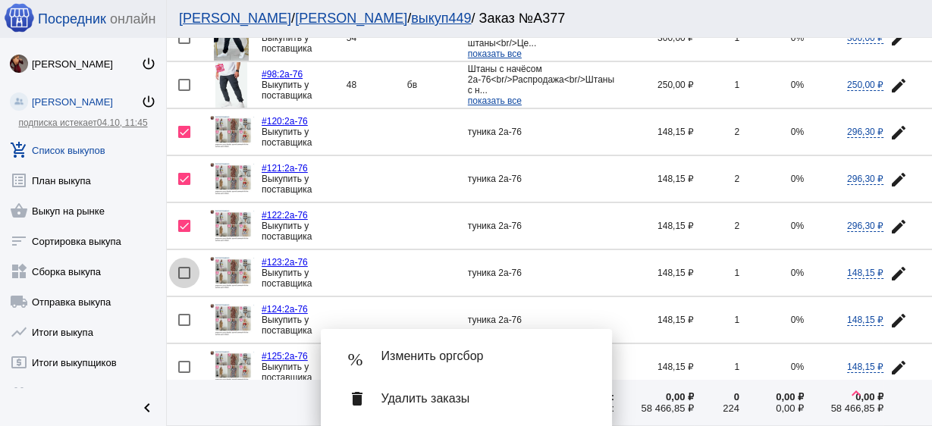
click at [184, 267] on div at bounding box center [184, 273] width 12 height 12
click at [184, 279] on input "checkbox" at bounding box center [184, 279] width 1 height 1
checkbox input "true"
click at [182, 314] on div at bounding box center [184, 320] width 12 height 12
click at [184, 326] on input "checkbox" at bounding box center [184, 326] width 1 height 1
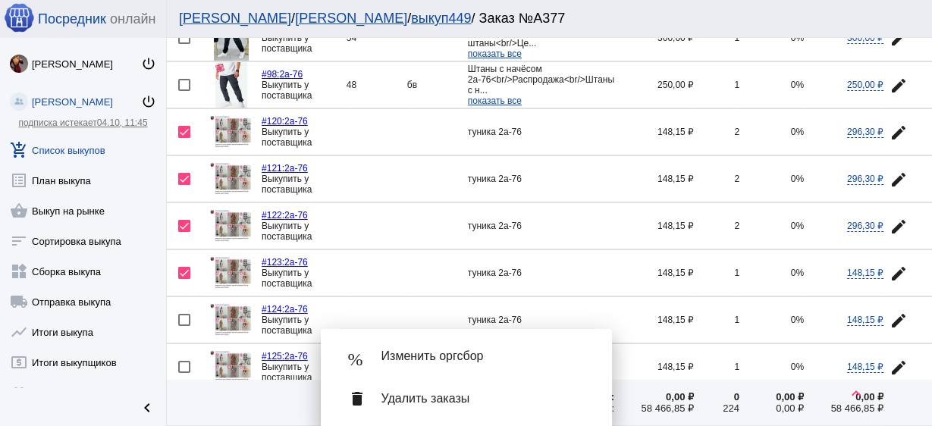
checkbox input "true"
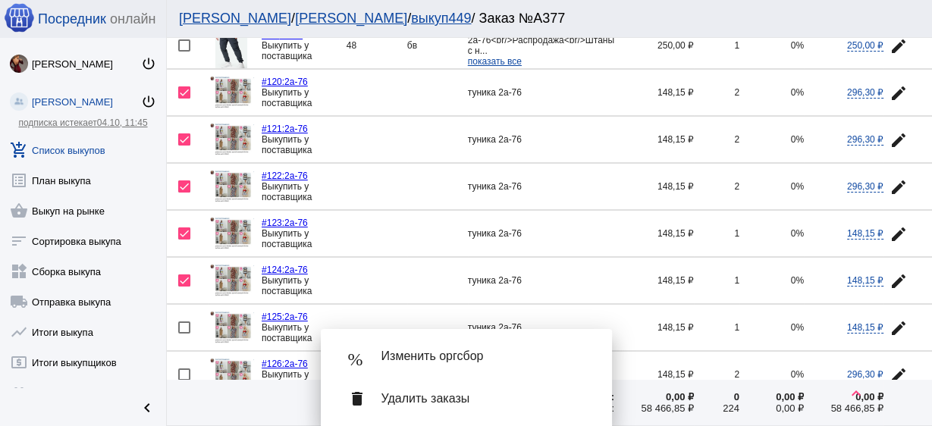
scroll to position [1517, 0]
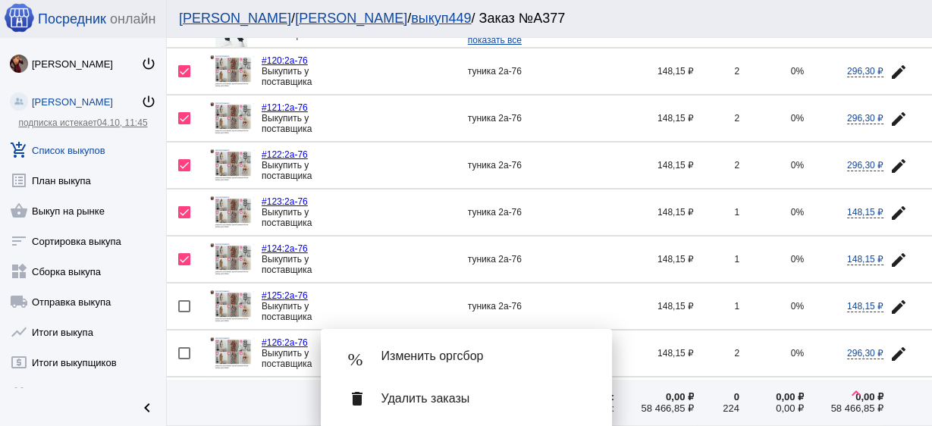
click at [182, 300] on div at bounding box center [184, 306] width 12 height 12
click at [184, 313] on input "checkbox" at bounding box center [184, 313] width 1 height 1
checkbox input "true"
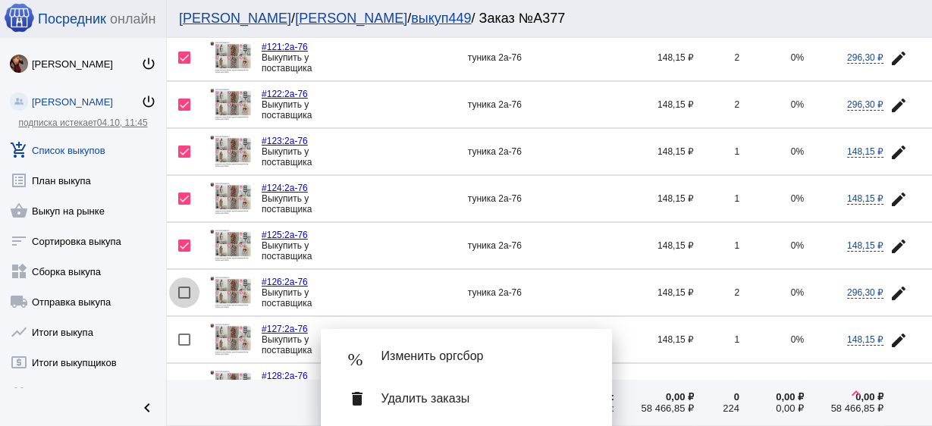
click at [182, 287] on div at bounding box center [184, 293] width 12 height 12
click at [184, 299] on input "checkbox" at bounding box center [184, 299] width 1 height 1
checkbox input "true"
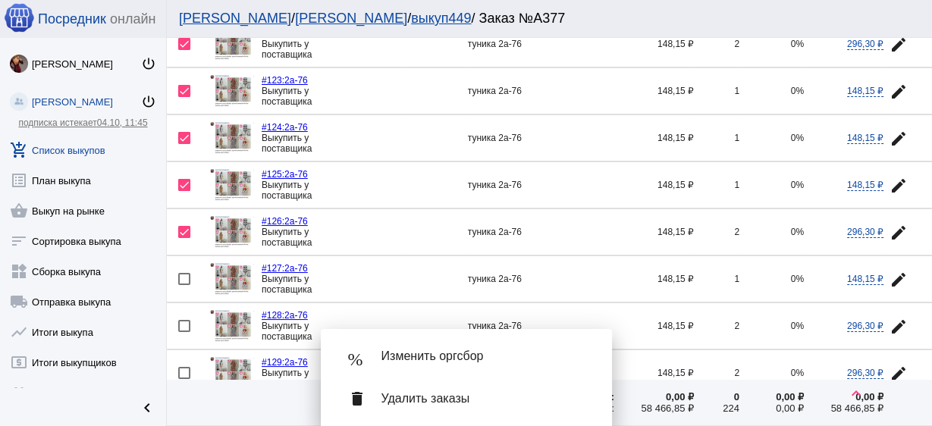
click at [184, 273] on div at bounding box center [184, 279] width 12 height 12
click at [184, 285] on input "checkbox" at bounding box center [184, 285] width 1 height 1
checkbox input "true"
click at [184, 320] on div at bounding box center [184, 326] width 12 height 12
click at [184, 332] on input "checkbox" at bounding box center [184, 332] width 1 height 1
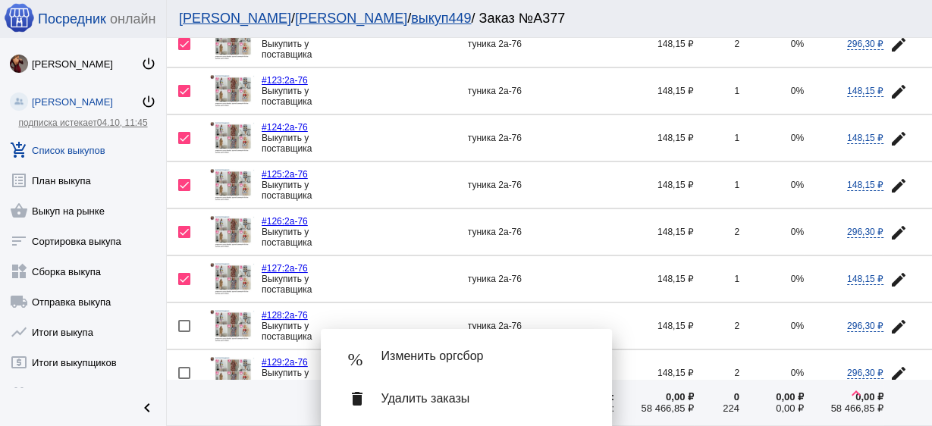
checkbox input "true"
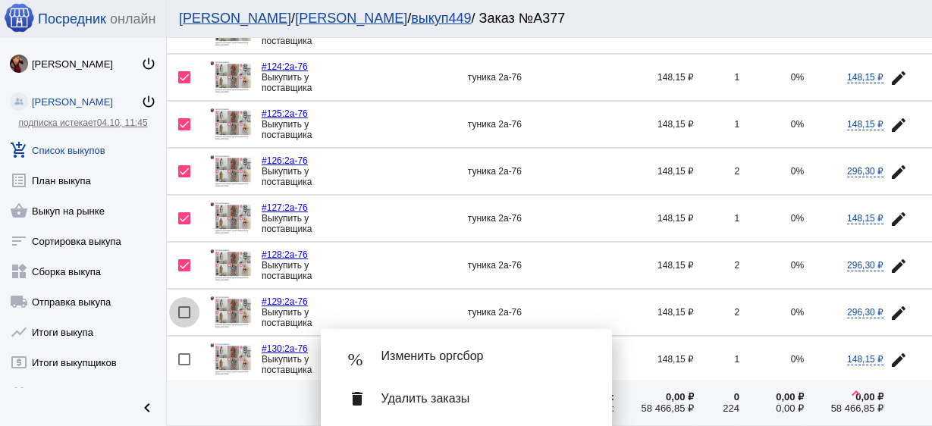
click at [186, 306] on div at bounding box center [184, 312] width 12 height 12
click at [184, 319] on input "checkbox" at bounding box center [184, 319] width 1 height 1
checkbox input "true"
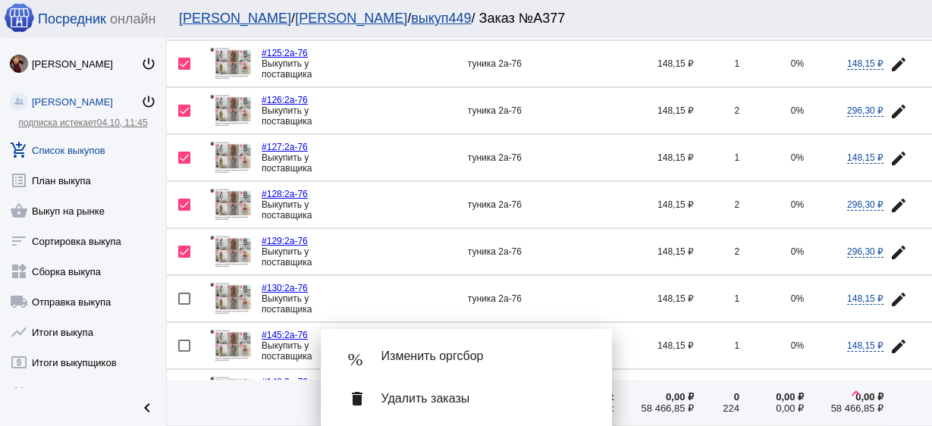
click at [187, 293] on div at bounding box center [184, 299] width 12 height 12
click at [184, 305] on input "checkbox" at bounding box center [184, 305] width 1 height 1
checkbox input "true"
click at [186, 340] on div at bounding box center [184, 346] width 12 height 12
click at [184, 352] on input "checkbox" at bounding box center [184, 352] width 1 height 1
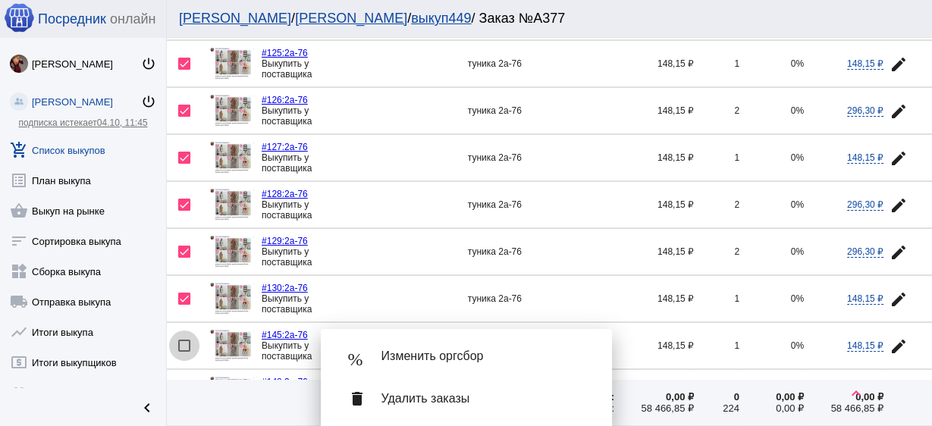
checkbox input "true"
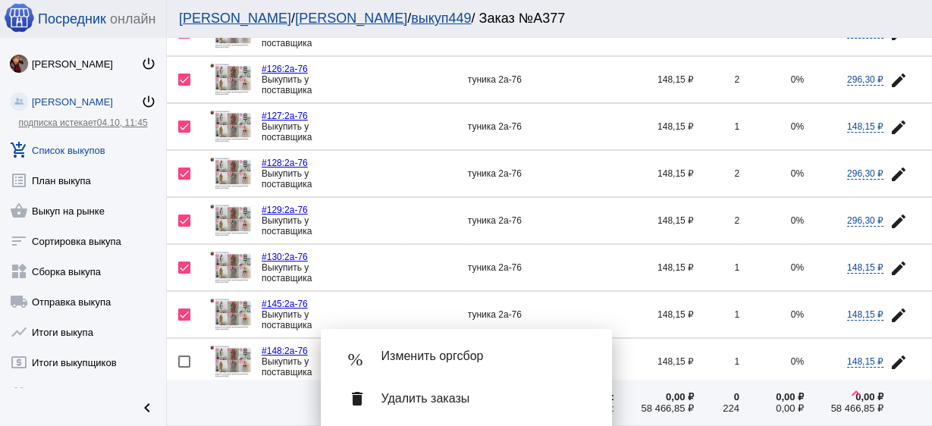
scroll to position [1821, 0]
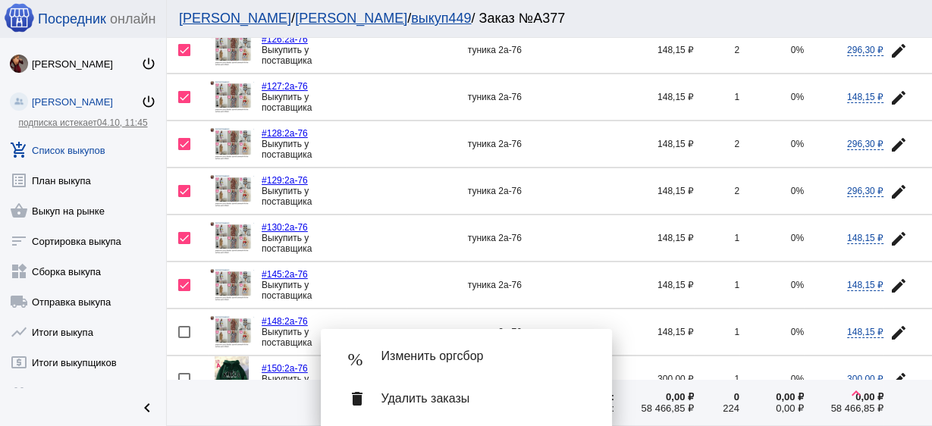
click at [895, 324] on mat-icon "edit" at bounding box center [899, 333] width 18 height 18
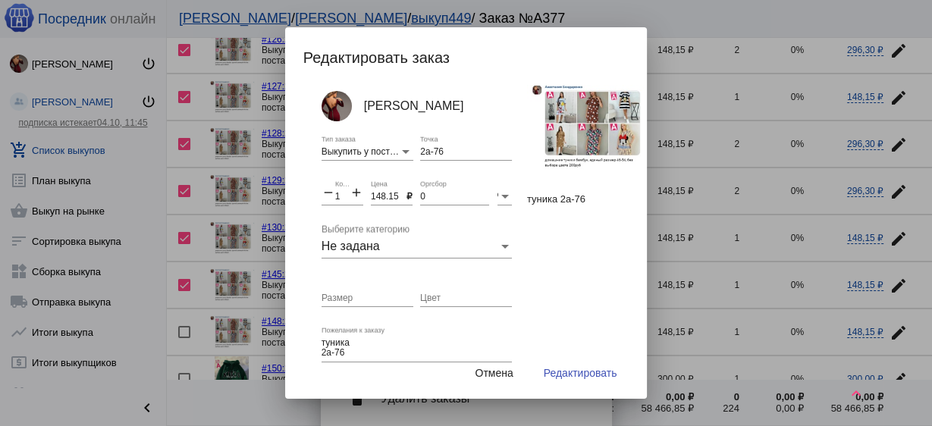
click at [379, 193] on input "148.15" at bounding box center [389, 197] width 36 height 11
click at [379, 194] on input "148.15" at bounding box center [389, 197] width 36 height 11
type input "150"
click at [387, 297] on input "Размер" at bounding box center [368, 299] width 92 height 11
type input "ед"
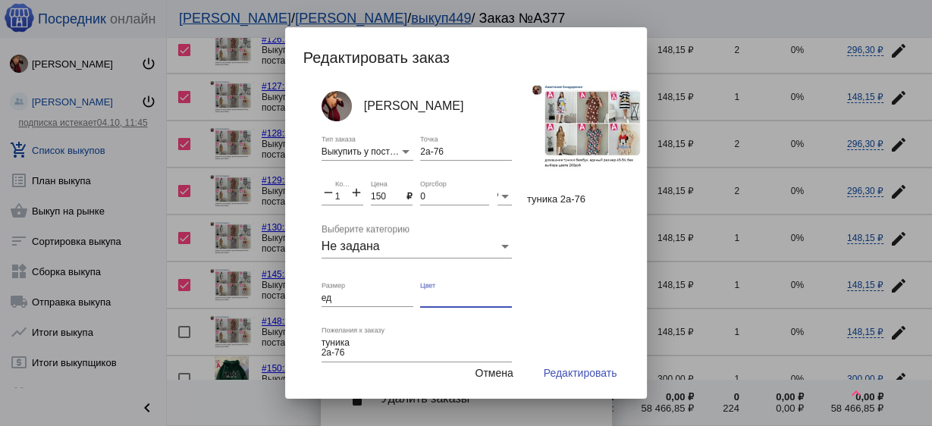
click at [442, 296] on input "Цвет" at bounding box center [466, 299] width 92 height 11
type input "разный"
drag, startPoint x: 339, startPoint y: 195, endPoint x: 330, endPoint y: 190, distance: 10.2
click at [330, 190] on div "remove 1 Количество add" at bounding box center [343, 193] width 42 height 26
type input "19"
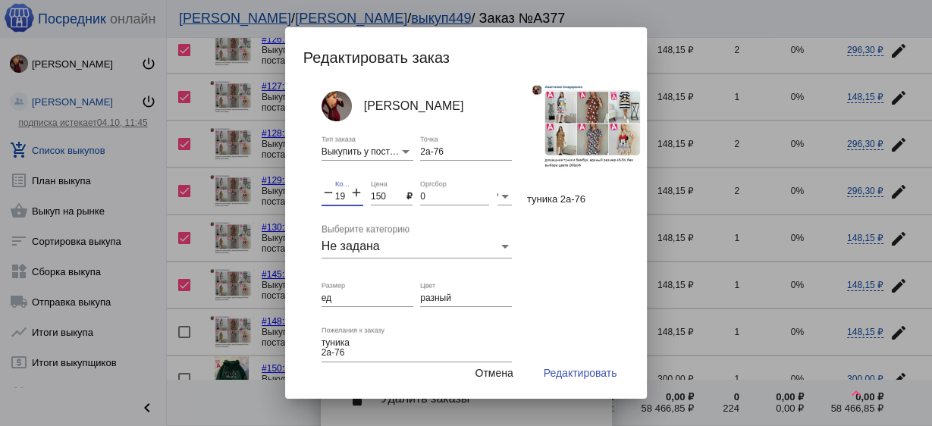
click at [586, 374] on span "Редактировать" at bounding box center [581, 373] width 74 height 12
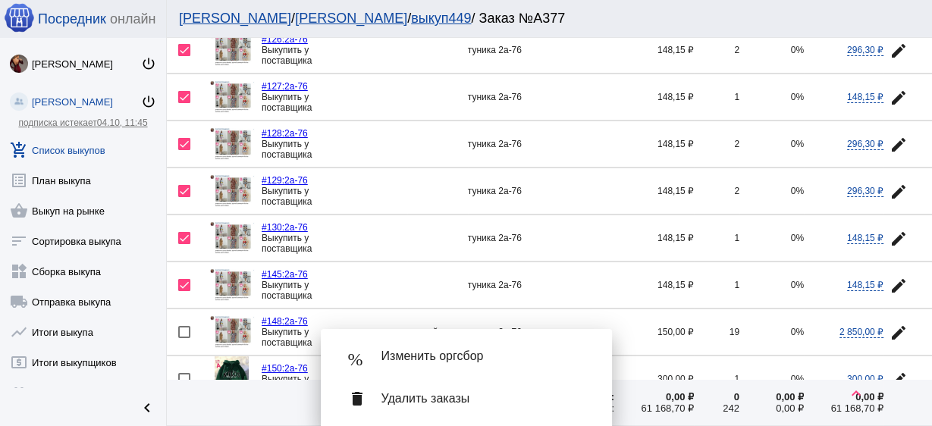
click at [573, 409] on div "delete Удалить заказы" at bounding box center [466, 399] width 267 height 42
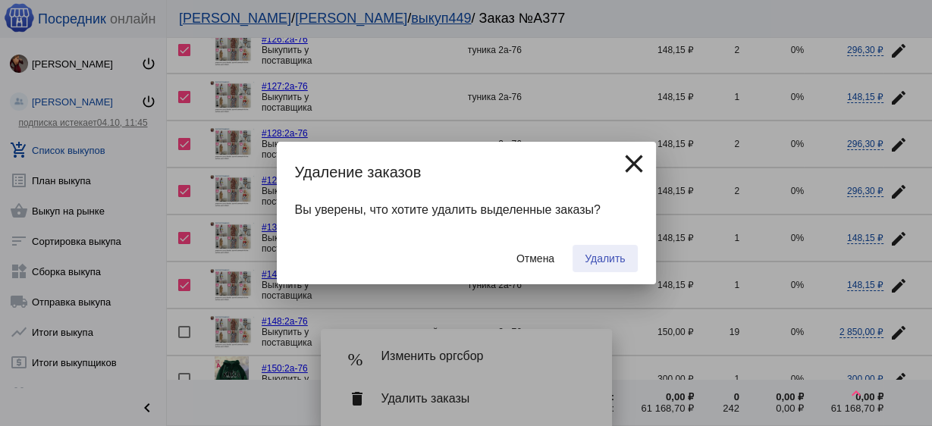
click at [602, 259] on span "Удалить" at bounding box center [605, 259] width 40 height 12
checkbox input "false"
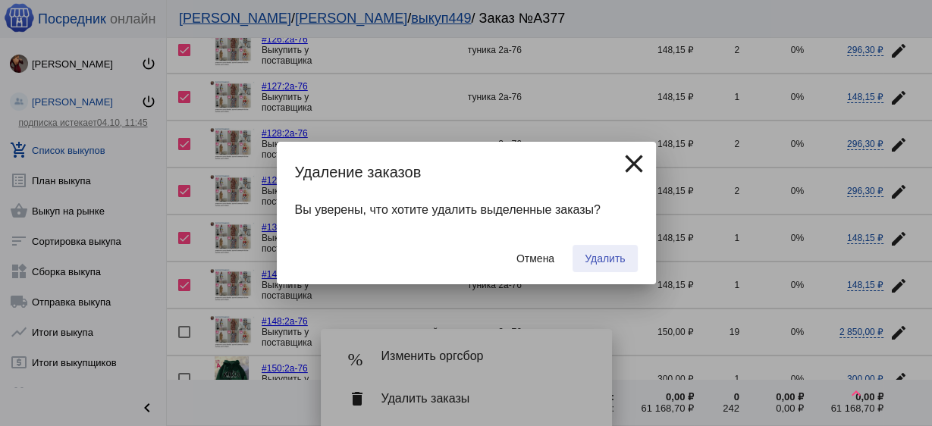
checkbox input "false"
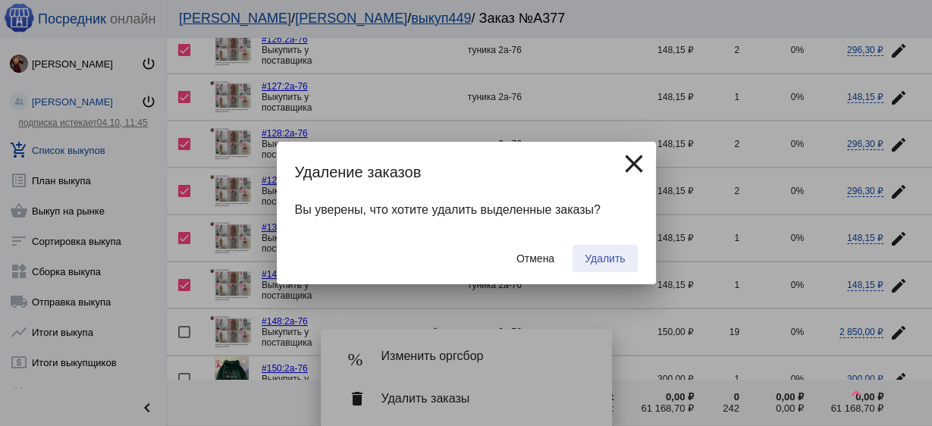
checkbox input "false"
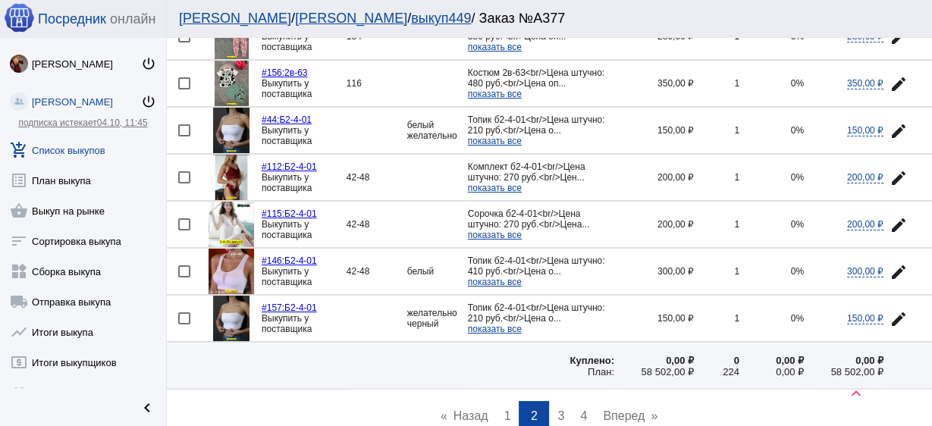
scroll to position [2185, 0]
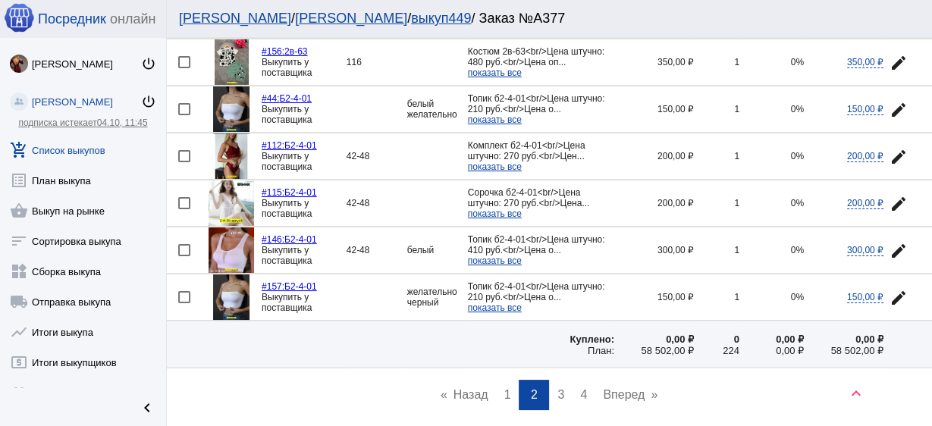
click at [558, 388] on span "3" at bounding box center [561, 394] width 7 height 13
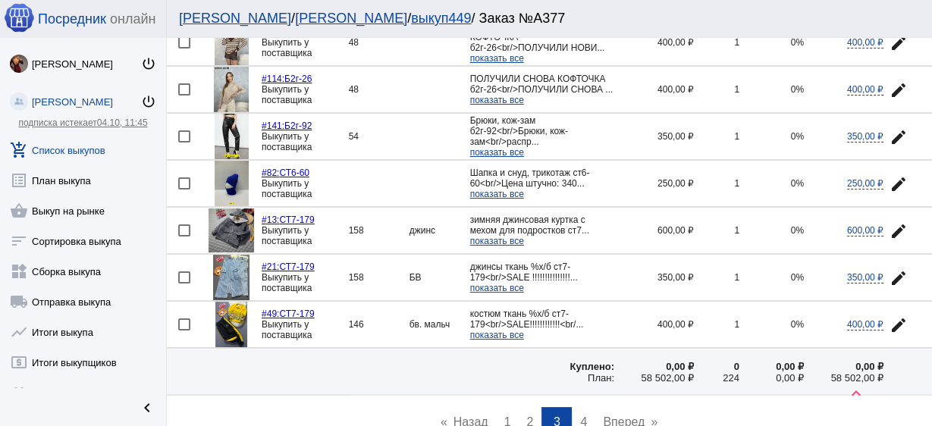
scroll to position [2213, 0]
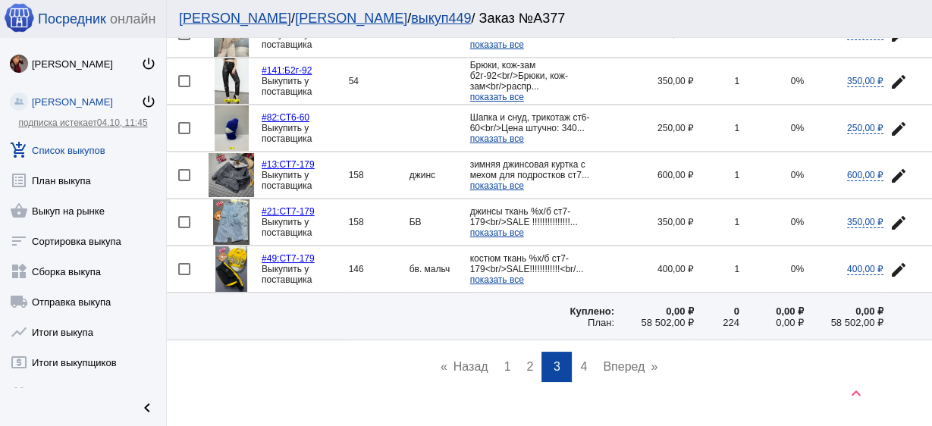
click at [580, 353] on link "page 4" at bounding box center [584, 367] width 22 height 30
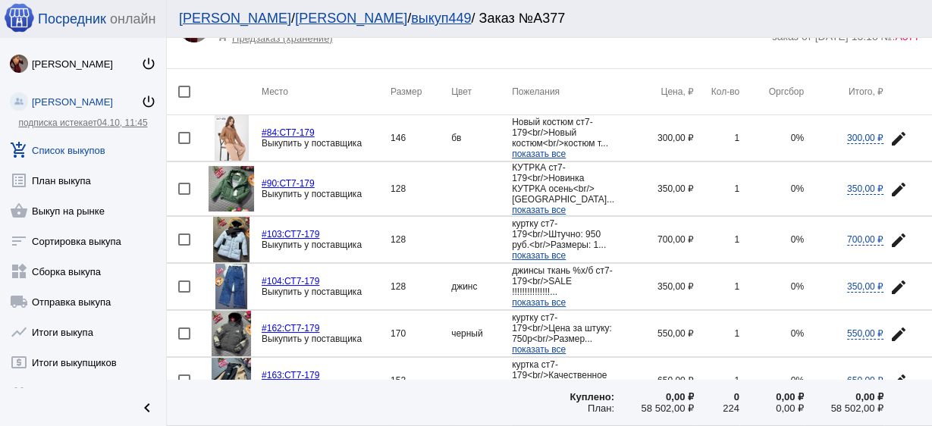
scroll to position [182, 0]
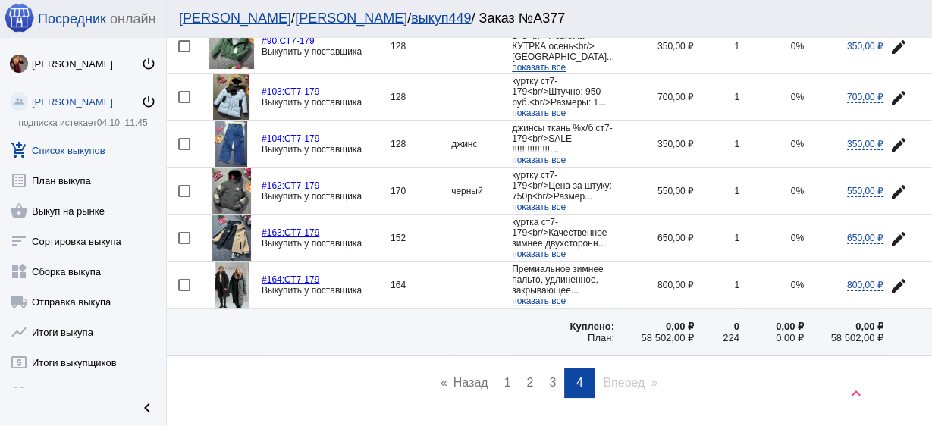
click at [226, 295] on img at bounding box center [232, 285] width 34 height 46
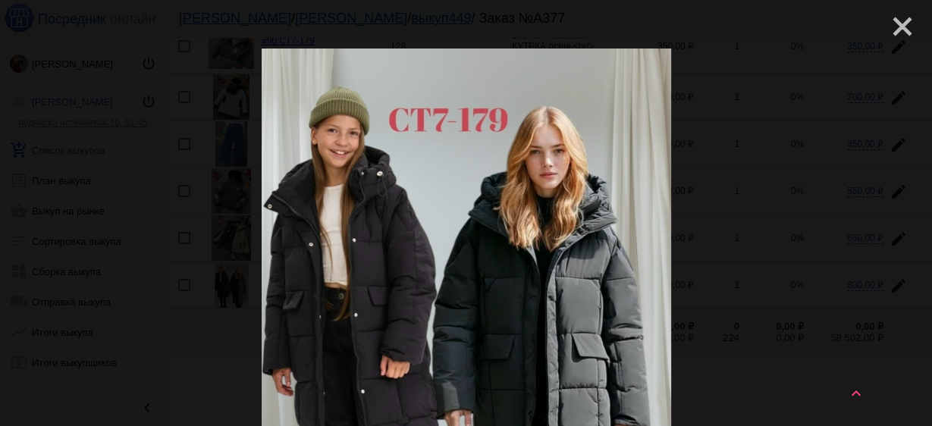
click at [898, 15] on mat-icon "close" at bounding box center [897, 20] width 18 height 18
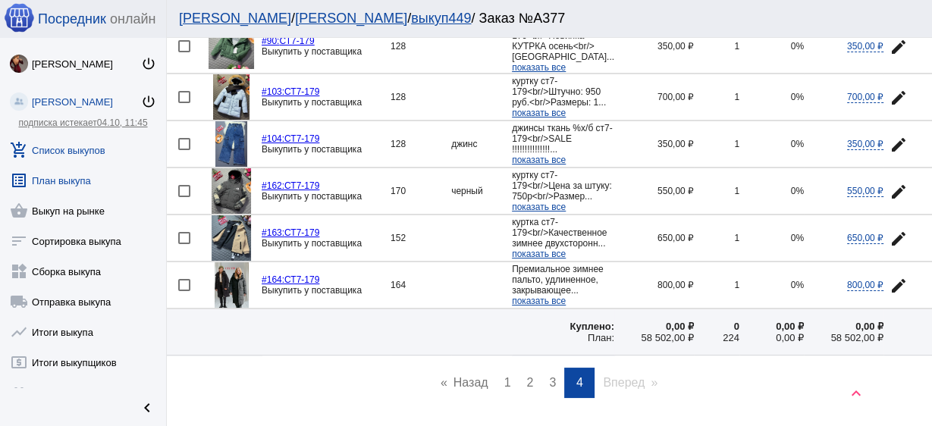
click at [101, 181] on link "list_alt План выкупа" at bounding box center [83, 177] width 166 height 30
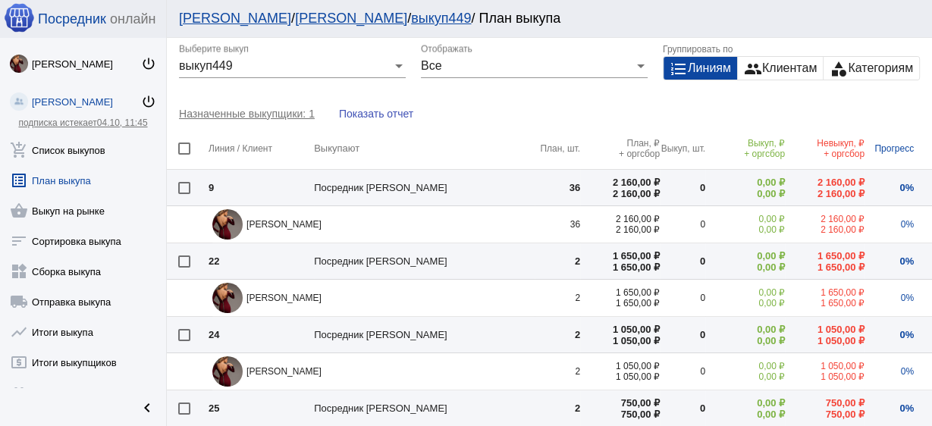
click at [190, 146] on div at bounding box center [184, 149] width 12 height 12
click at [184, 155] on input "checkbox" at bounding box center [184, 155] width 1 height 1
checkbox input "true"
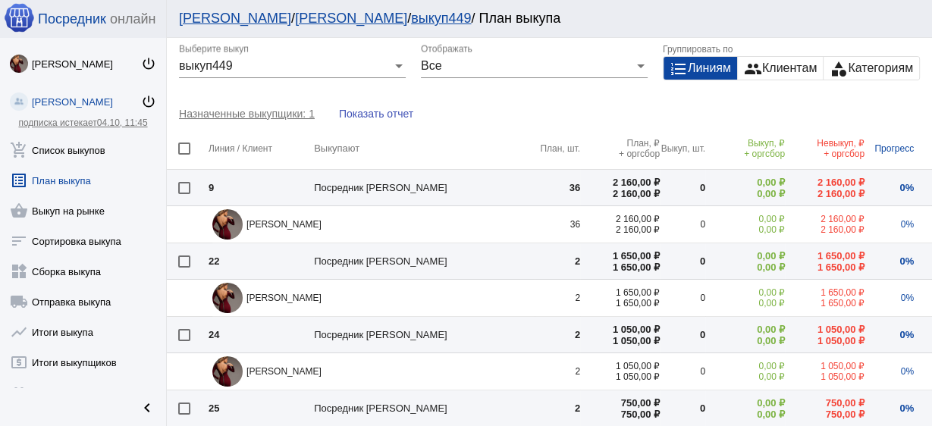
checkbox input "true"
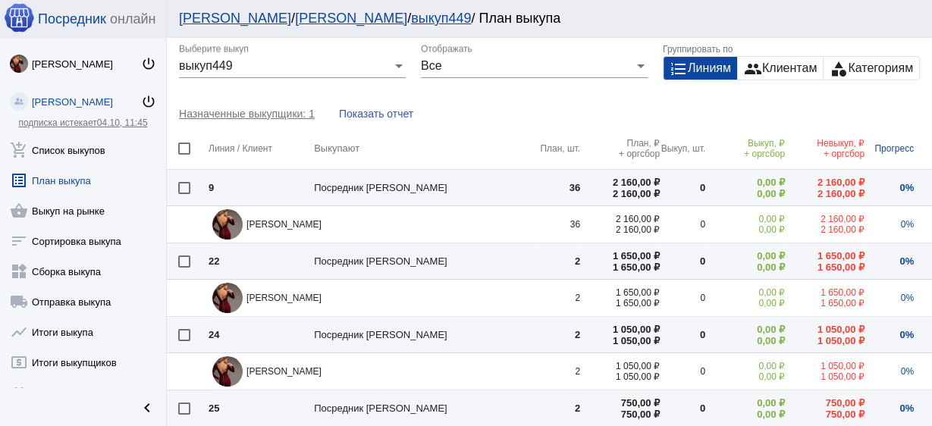
checkbox input "true"
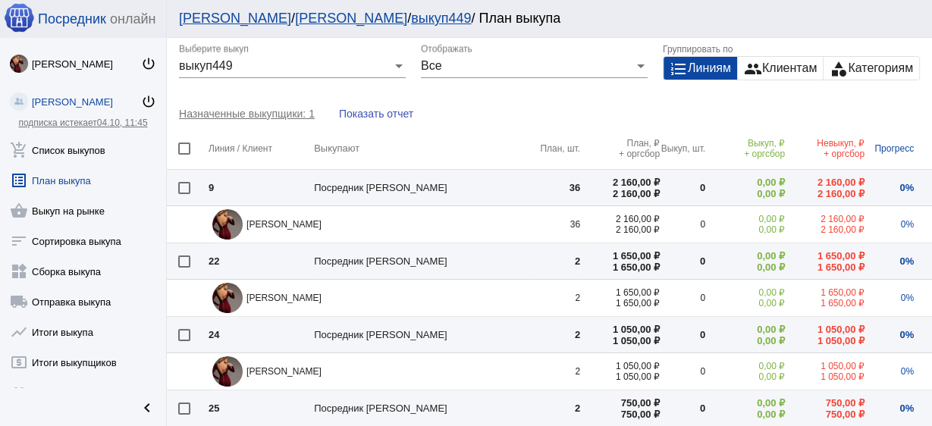
checkbox input "true"
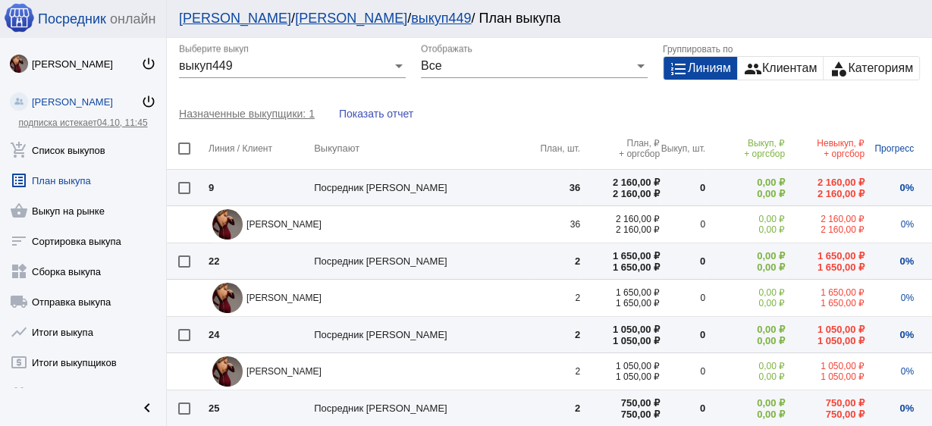
checkbox input "true"
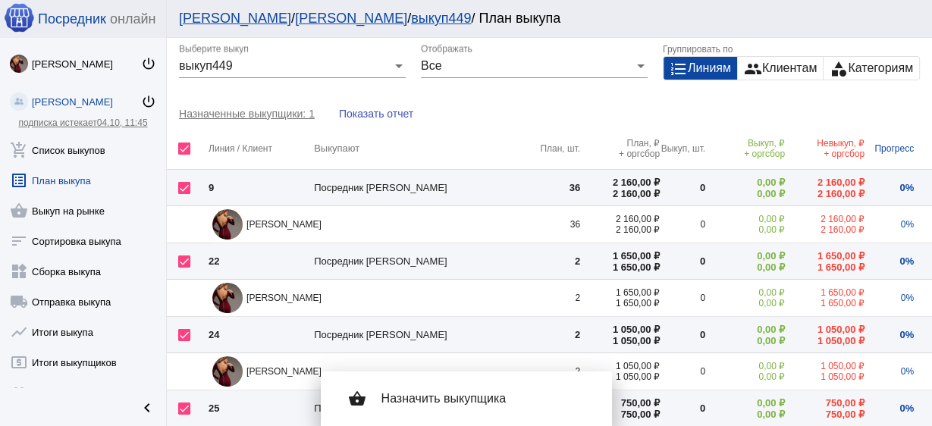
click at [446, 410] on div "shopping_basket Назначить выкупщика" at bounding box center [466, 399] width 267 height 42
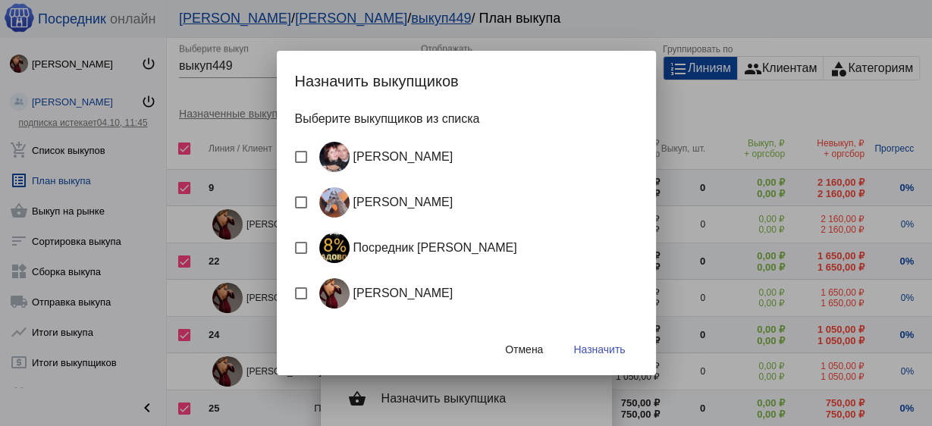
click at [394, 249] on div "Посредник Расулов" at bounding box center [415, 248] width 204 height 30
click at [301, 254] on input "Посредник Расулов" at bounding box center [300, 254] width 1 height 1
checkbox input "true"
drag, startPoint x: 605, startPoint y: 354, endPoint x: 574, endPoint y: 319, distance: 46.8
click at [604, 355] on span "Назначить" at bounding box center [599, 350] width 52 height 12
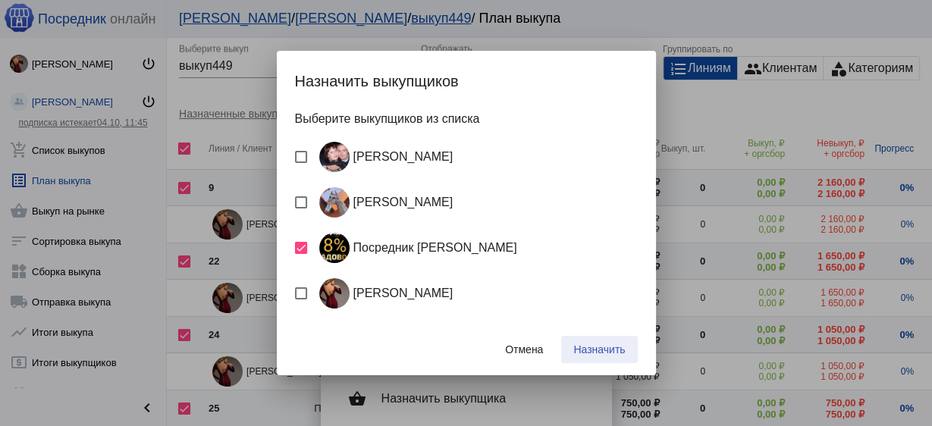
checkbox input "false"
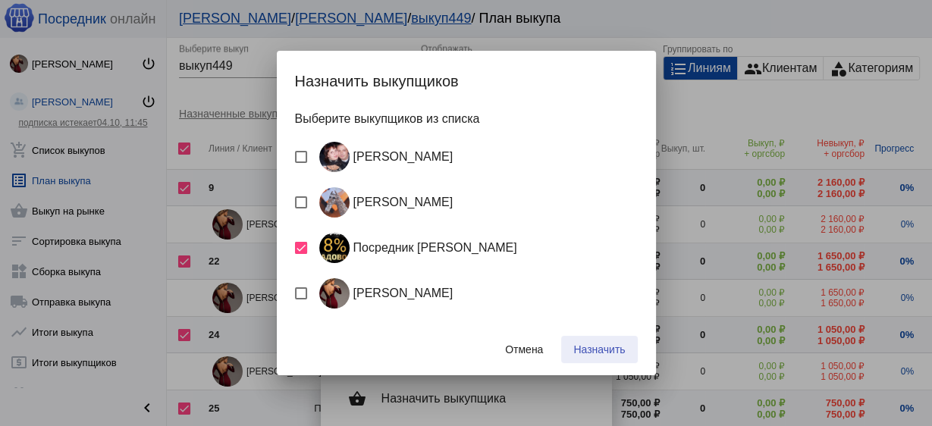
checkbox input "false"
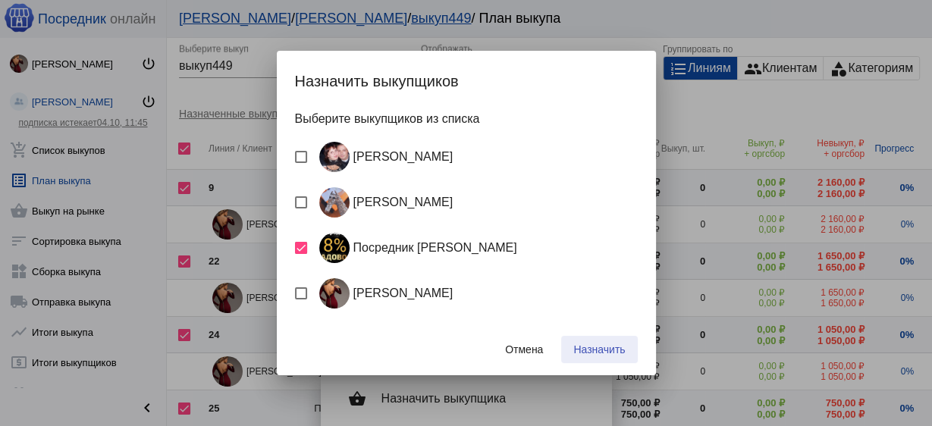
checkbox input "false"
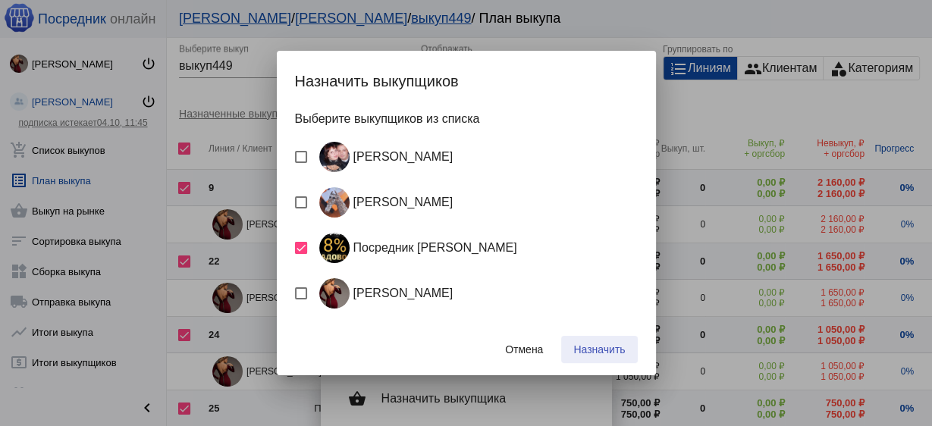
checkbox input "false"
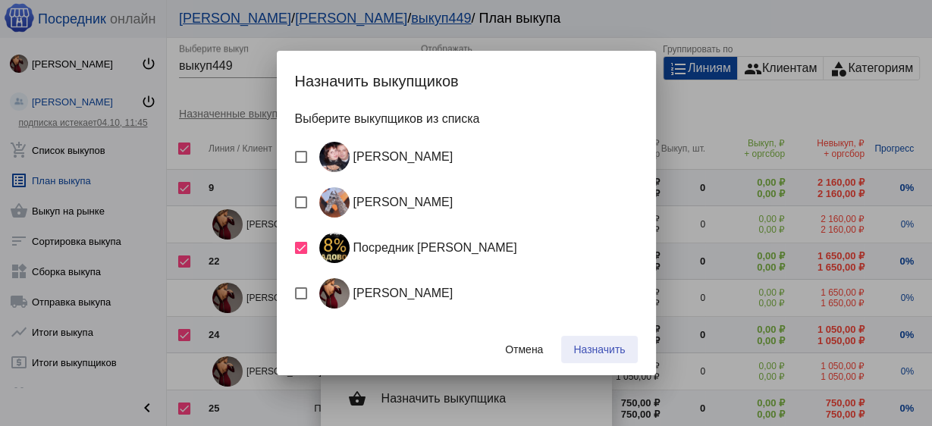
checkbox input "false"
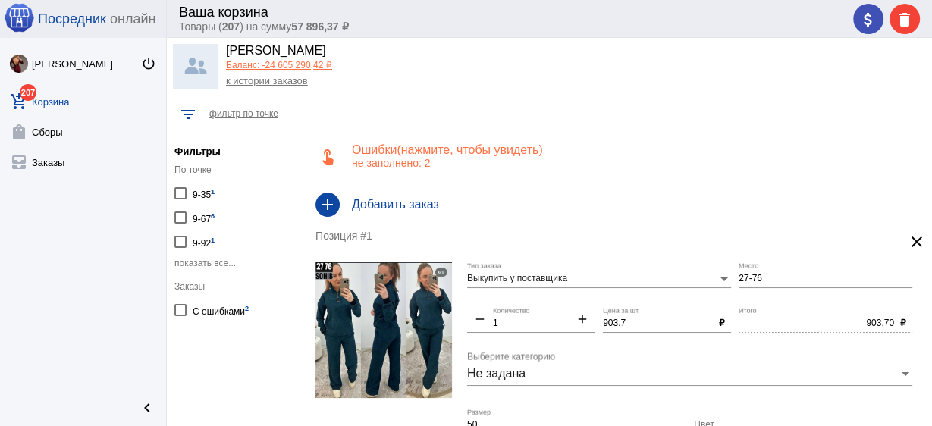
scroll to position [37, 0]
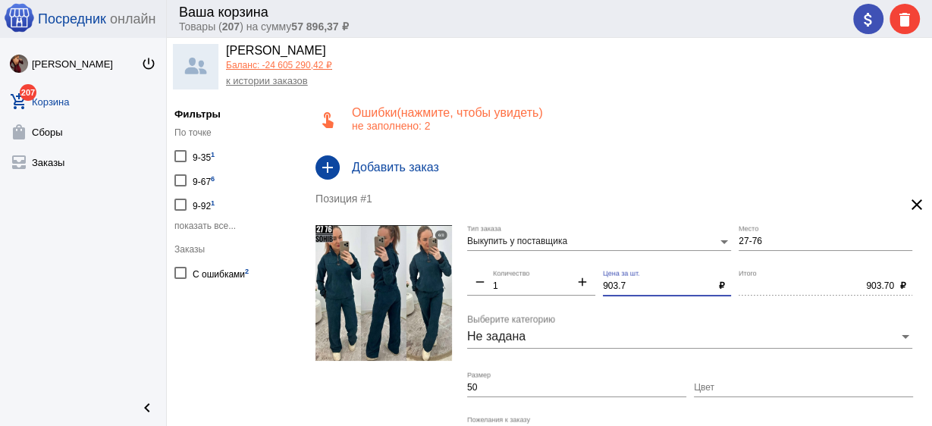
drag, startPoint x: 643, startPoint y: 282, endPoint x: 531, endPoint y: 278, distance: 112.3
click at [531, 278] on div "Выкупить у поставщика Тип заказа 27-76 Место remove 1 Количество add 903.7 Цена…" at bounding box center [693, 371] width 453 height 292
drag, startPoint x: 621, startPoint y: 282, endPoint x: 572, endPoint y: 282, distance: 48.6
click at [572, 282] on div "Выкупить у поставщика Тип заказа 27-76 Место remove 1 Количество add 300 Цена з…" at bounding box center [693, 371] width 453 height 292
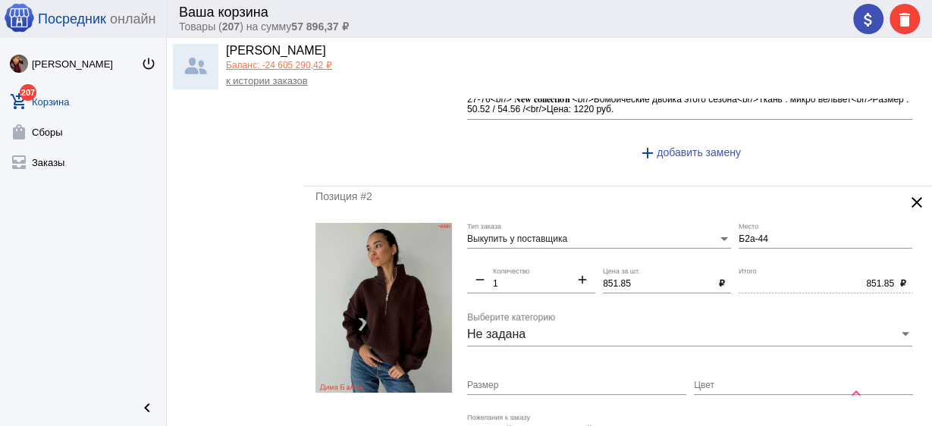
scroll to position [401, 0]
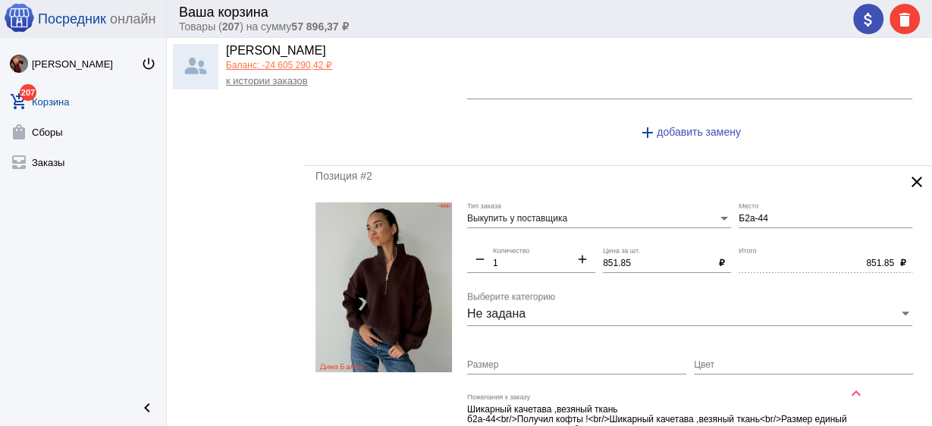
type input "900"
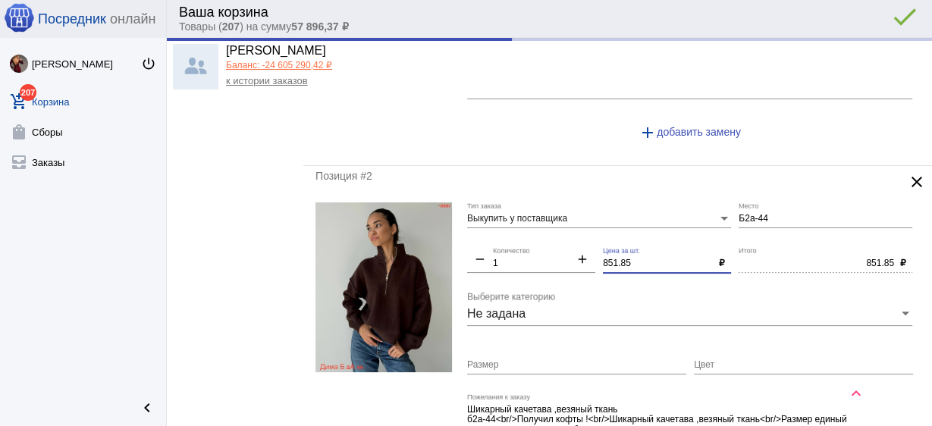
type input "900.00"
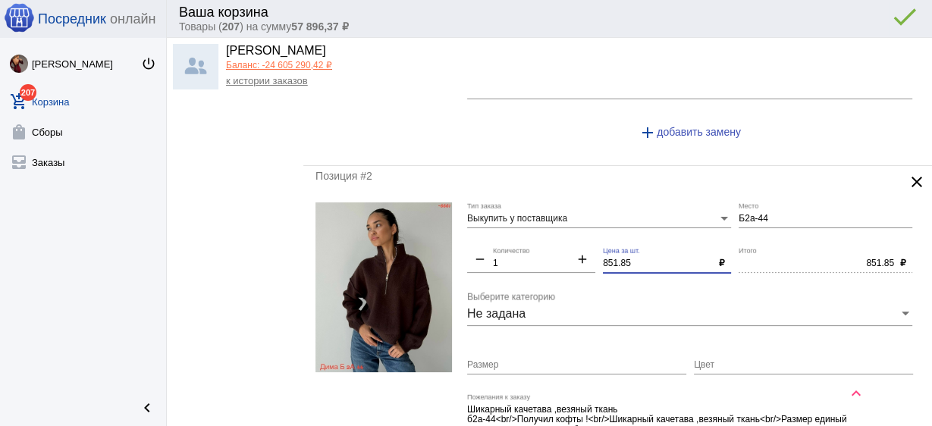
drag, startPoint x: 627, startPoint y: 259, endPoint x: 558, endPoint y: 247, distance: 70.1
click at [558, 247] on div "Выкупить у поставщика Тип заказа Б2а-44 Место remove 1 Количество add 851.85 Це…" at bounding box center [693, 343] width 453 height 281
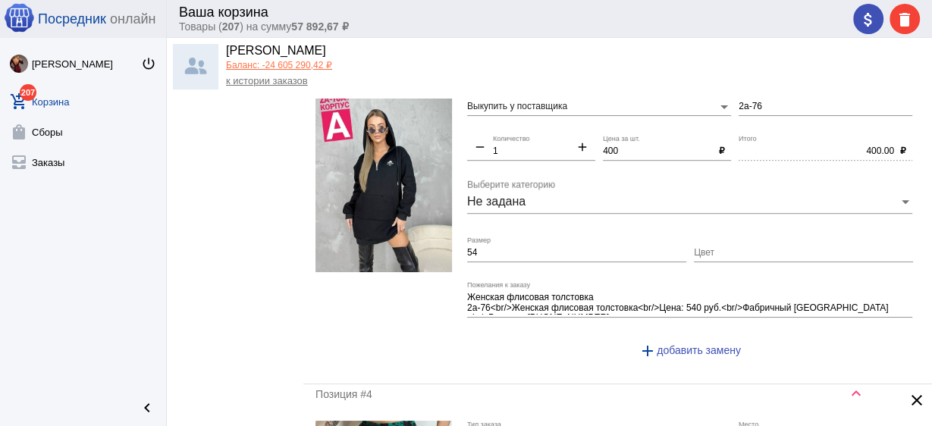
scroll to position [887, 0]
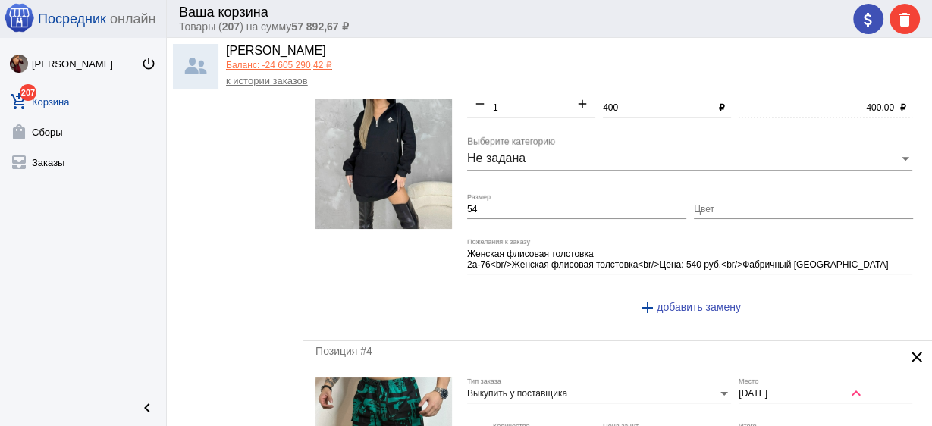
type input "850"
click at [715, 206] on input "Цвет" at bounding box center [803, 210] width 219 height 11
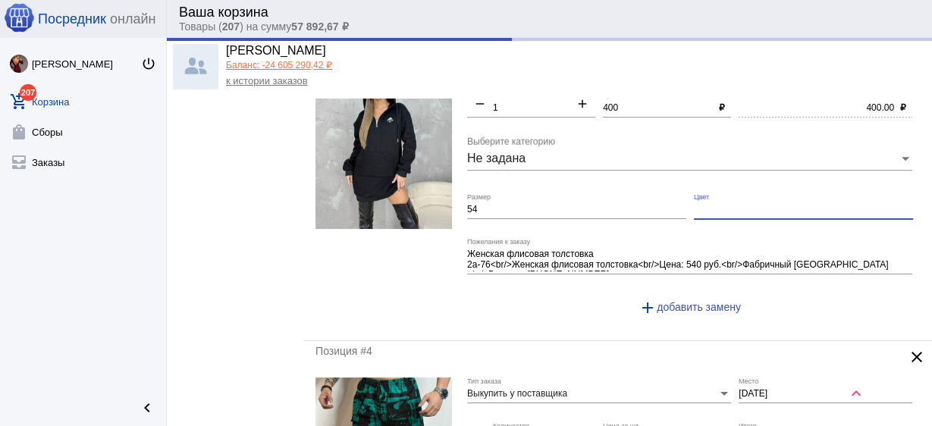
type input "ч"
type input "850.00"
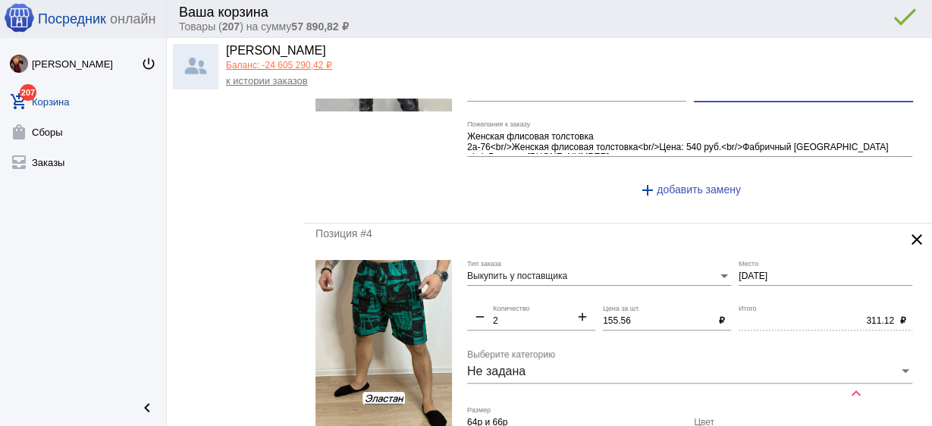
scroll to position [1008, 0]
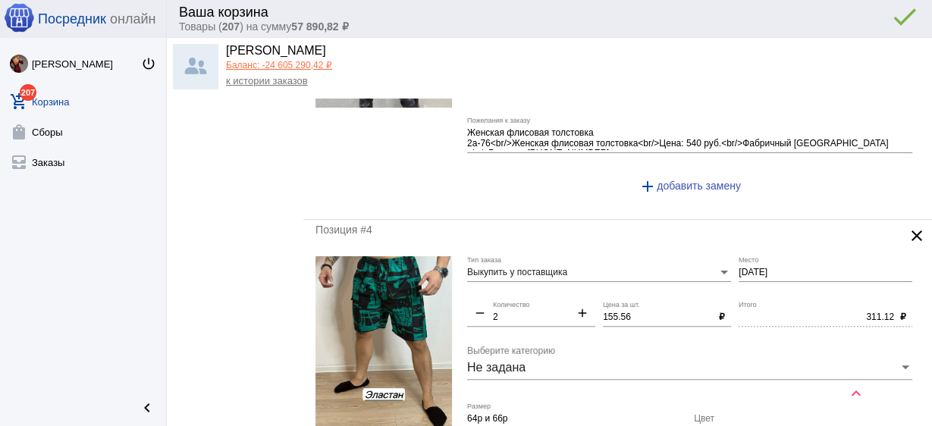
type input "черн"
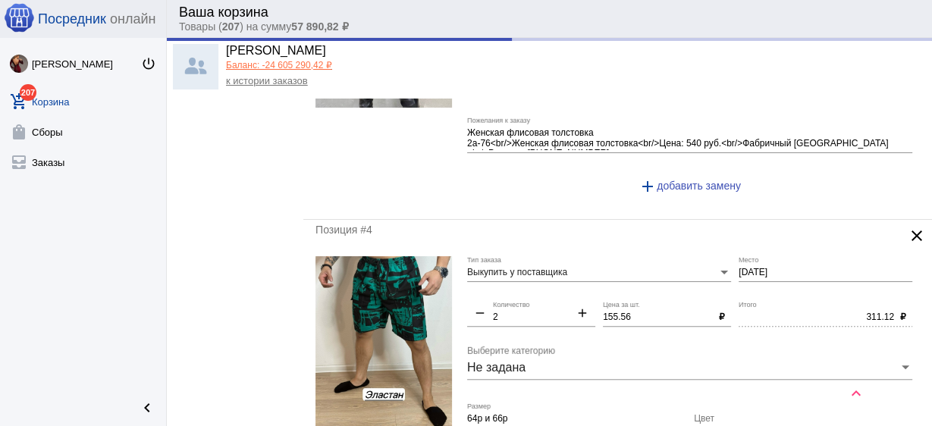
drag, startPoint x: 656, startPoint y: 305, endPoint x: 583, endPoint y: 302, distance: 73.6
click at [583, 302] on div "Выкупить у поставщика Тип заказа [DATE] Место remove 2 Количество add 155.56 Це…" at bounding box center [693, 402] width 453 height 292
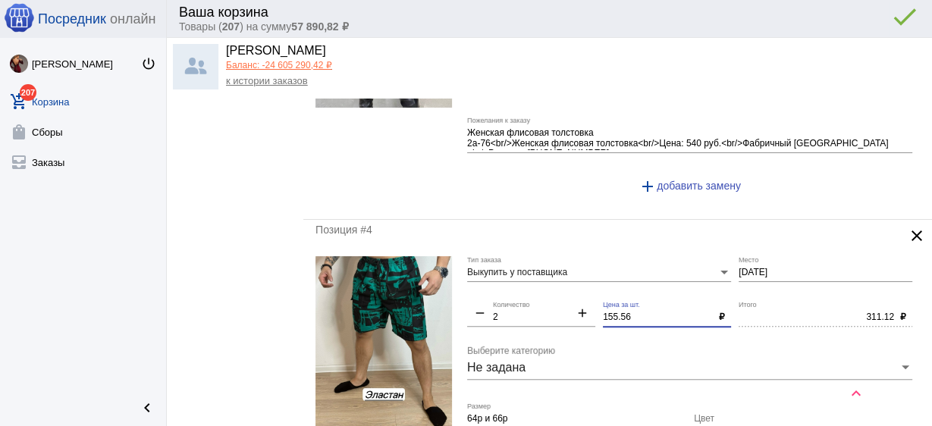
drag, startPoint x: 580, startPoint y: 311, endPoint x: 553, endPoint y: 309, distance: 26.6
click at [553, 309] on div "Выкупить у поставщика Тип заказа [DATE] Место remove 2 Количество add 155.56 Це…" at bounding box center [693, 402] width 453 height 292
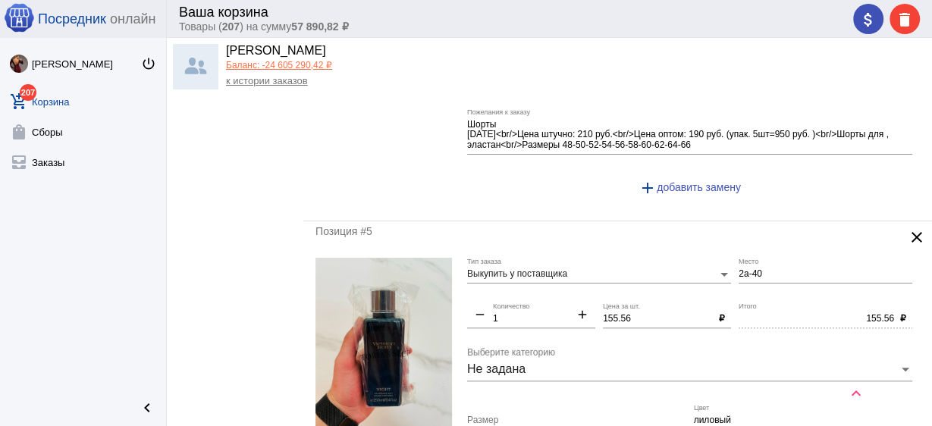
scroll to position [1433, 0]
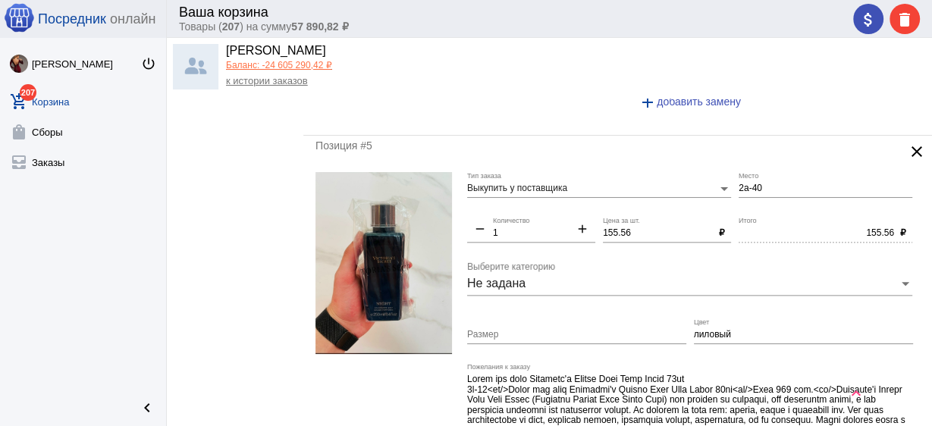
type input "150"
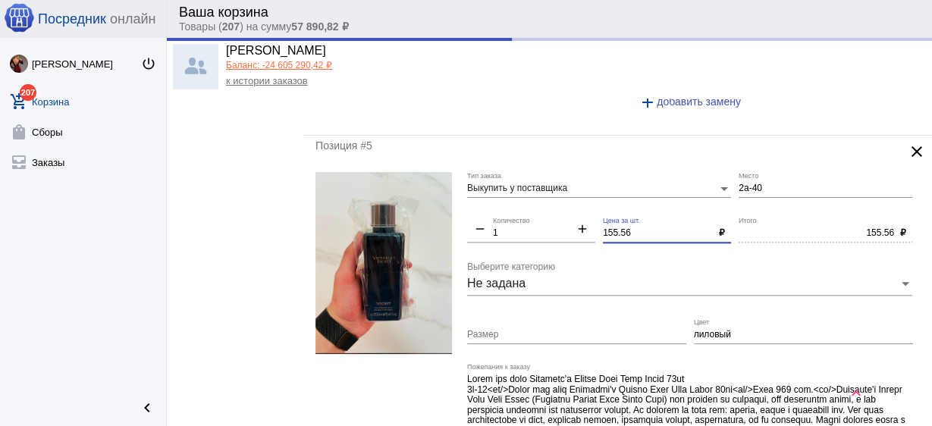
drag, startPoint x: 636, startPoint y: 229, endPoint x: 570, endPoint y: 229, distance: 66.0
click at [570, 229] on div "Выкупить у поставщика Тип заказа 2а-40 Место remove 1 Количество add 155.56 Цен…" at bounding box center [693, 329] width 453 height 314
type input "300.00"
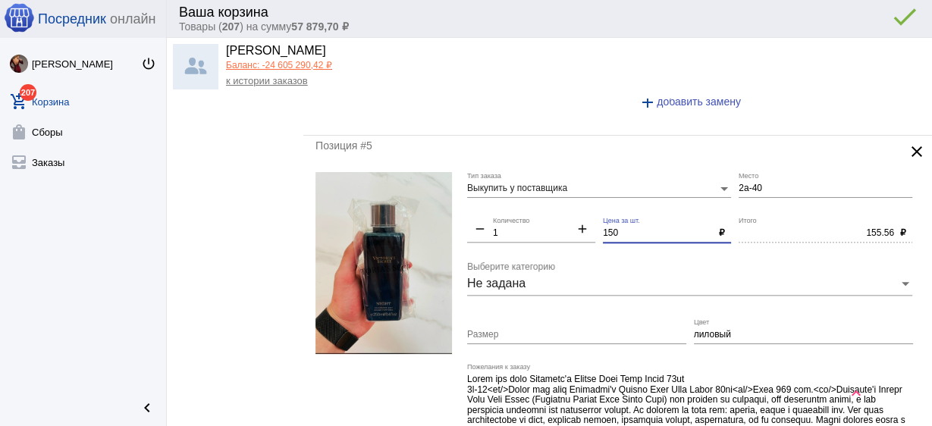
type input "150"
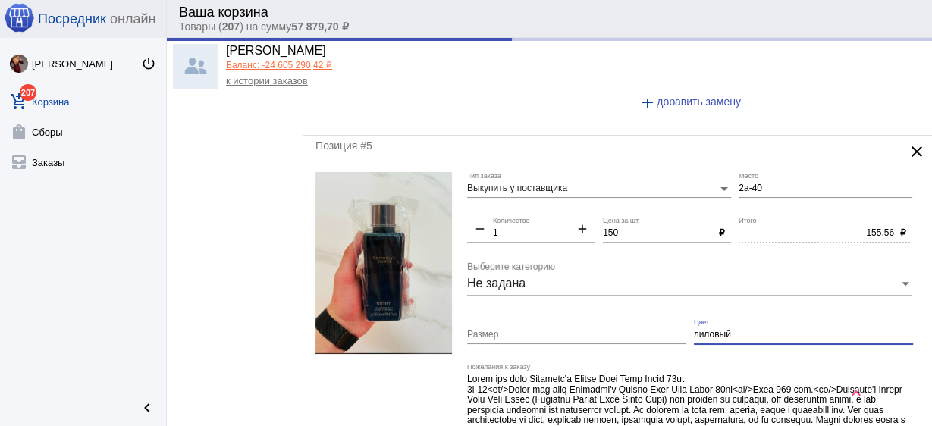
click at [709, 330] on input "лиловый" at bounding box center [803, 335] width 219 height 11
type input "150.00"
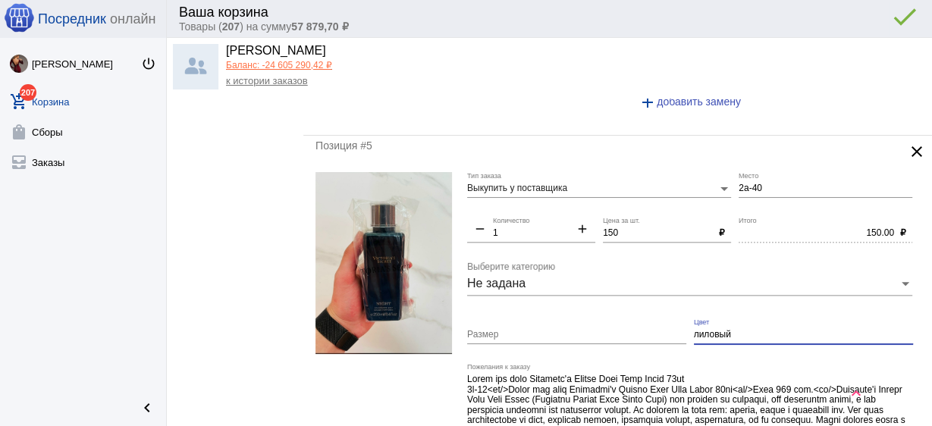
click at [709, 330] on input "лиловый" at bounding box center [803, 335] width 219 height 11
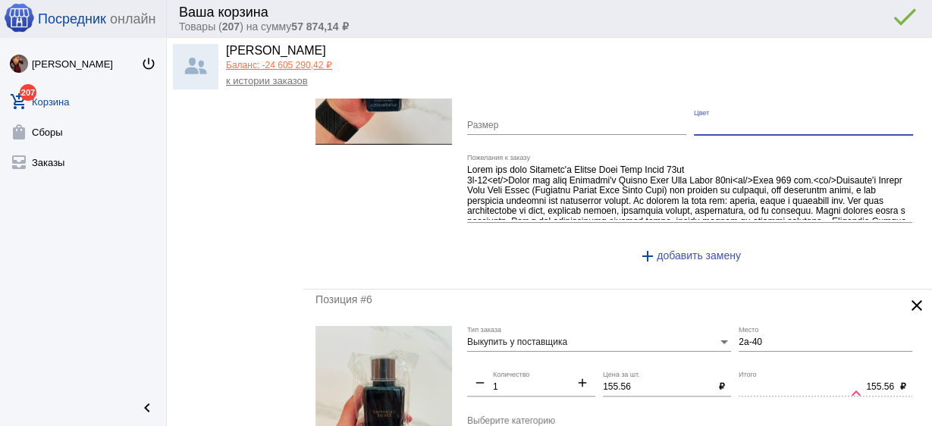
scroll to position [1676, 0]
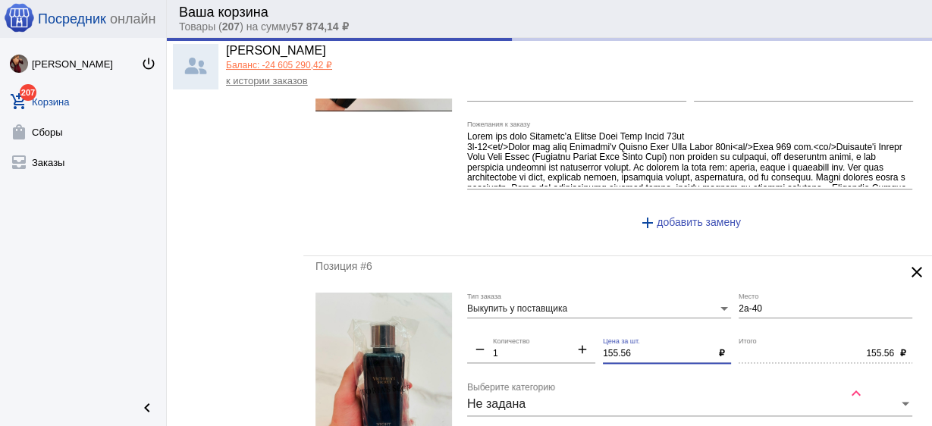
drag, startPoint x: 654, startPoint y: 347, endPoint x: 530, endPoint y: 337, distance: 124.8
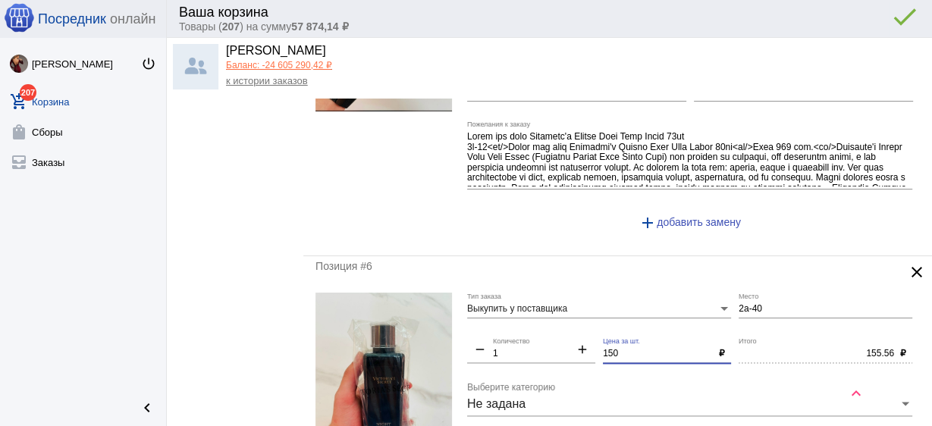
scroll to position [1858, 0]
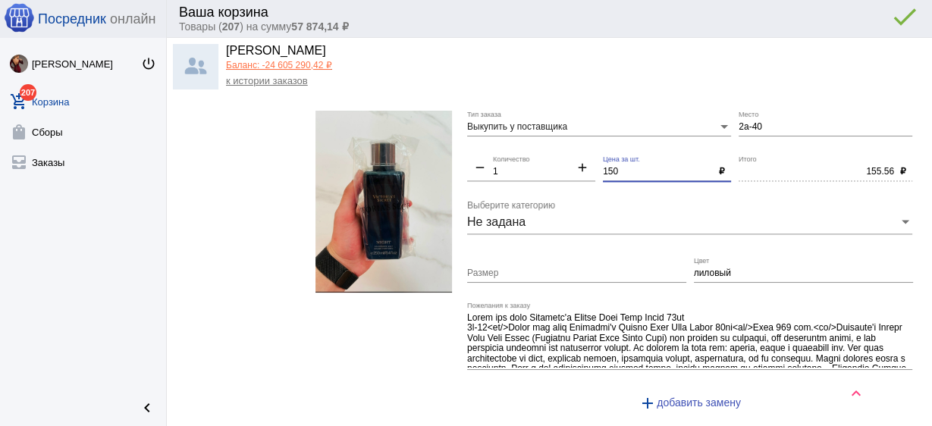
type input "150"
click at [716, 269] on input "лиловый" at bounding box center [803, 274] width 219 height 11
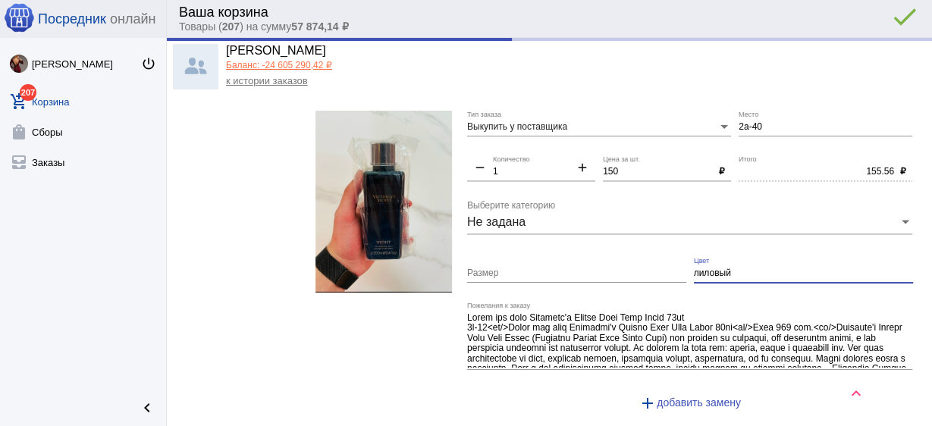
click at [716, 269] on input "лиловый" at bounding box center [803, 274] width 219 height 11
type input "150.00"
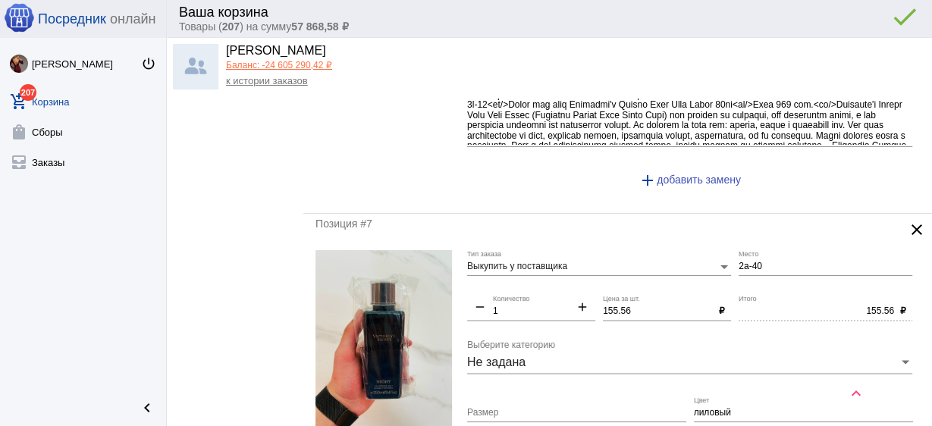
scroll to position [2101, 0]
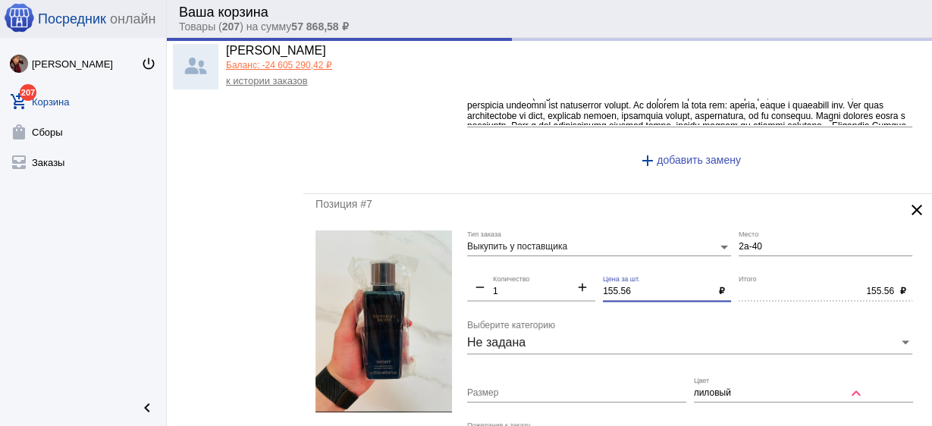
drag, startPoint x: 616, startPoint y: 278, endPoint x: 538, endPoint y: 263, distance: 79.6
click at [538, 263] on div "Выкупить у поставщика Тип заказа 2а-40 Место remove 1 Количество add 155.56 Цен…" at bounding box center [693, 388] width 453 height 314
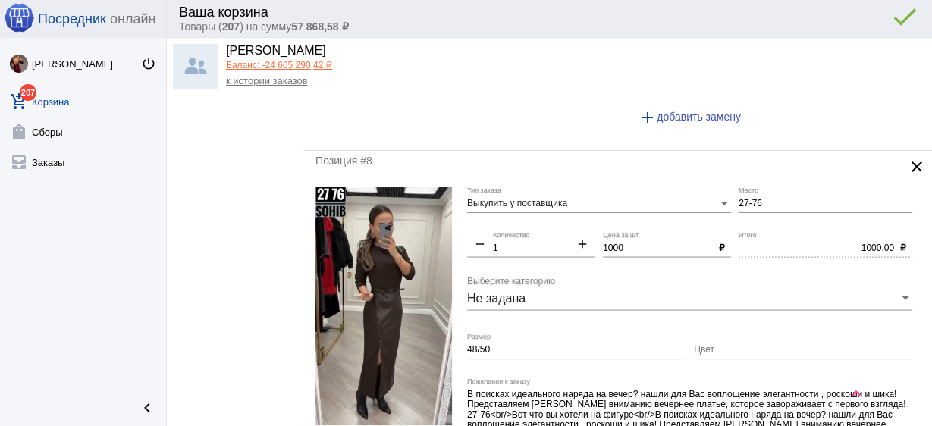
scroll to position [2586, 0]
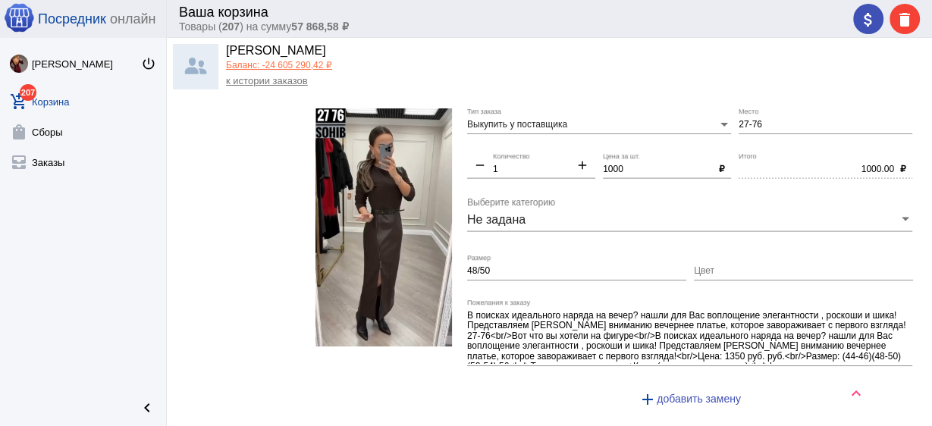
type input "150"
click at [712, 266] on input "Цвет" at bounding box center [803, 271] width 219 height 11
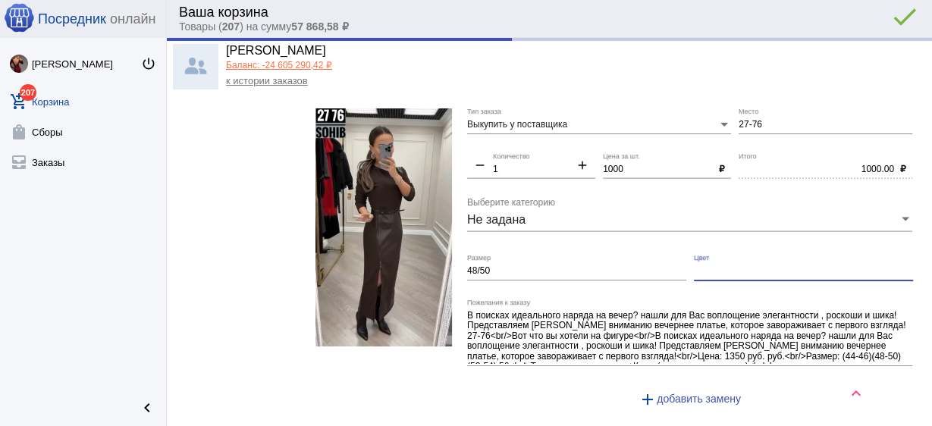
type input "150.00"
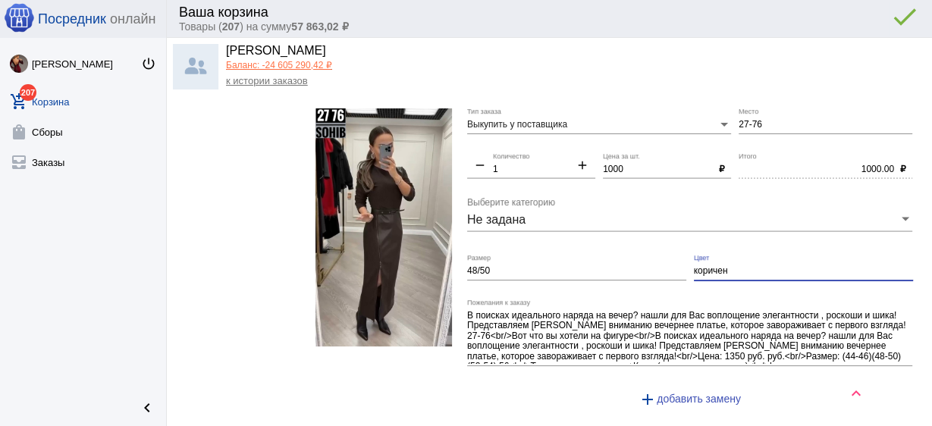
click at [721, 266] on input "коричен" at bounding box center [803, 271] width 219 height 11
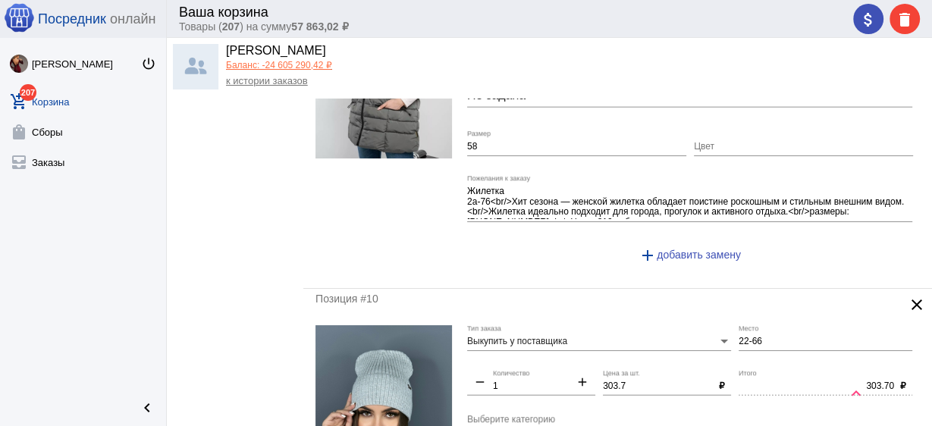
scroll to position [3193, 0]
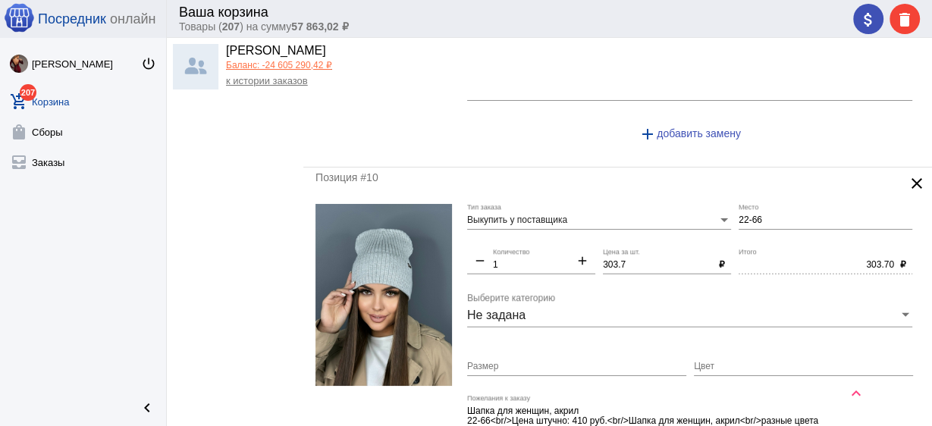
type input "корич"
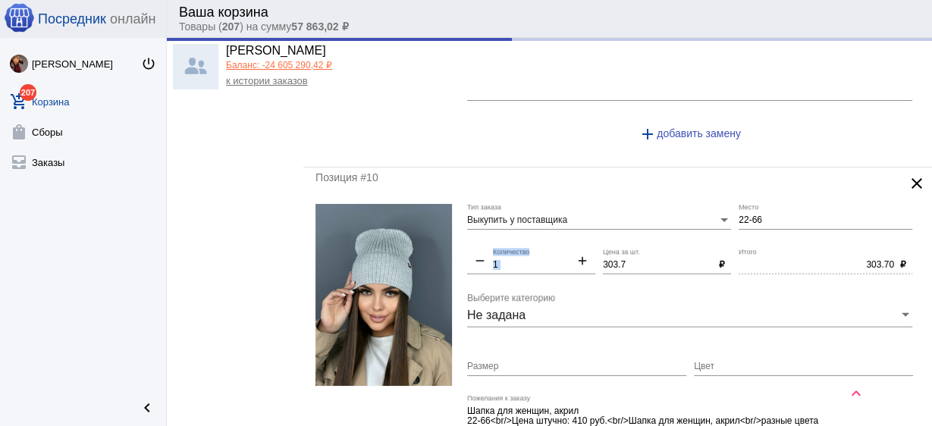
drag, startPoint x: 593, startPoint y: 244, endPoint x: 555, endPoint y: 240, distance: 38.1
click at [556, 240] on div "Выкупить у поставщика Тип заказа 22-66 Место remove 1 Количество add 303.7 Цена…" at bounding box center [693, 344] width 453 height 281
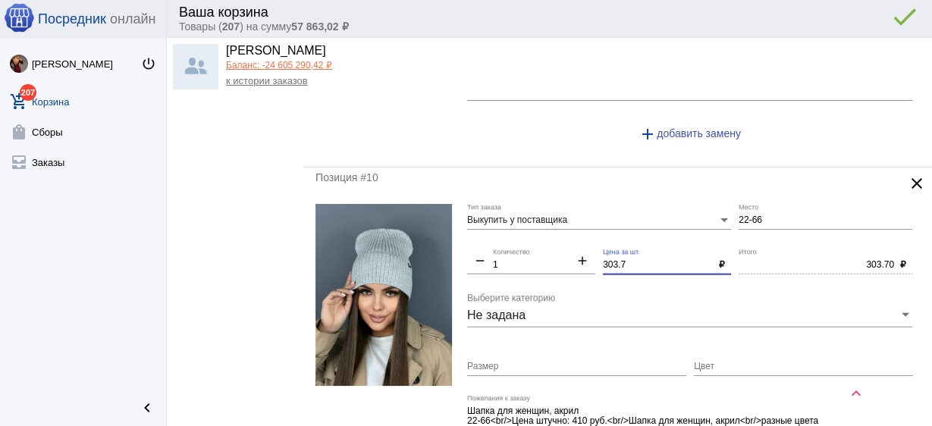
drag, startPoint x: 648, startPoint y: 253, endPoint x: 589, endPoint y: 245, distance: 58.9
click at [589, 245] on div "Выкупить у поставщика Тип заказа 22-66 Место remove 1 Количество add 303.7 Цена…" at bounding box center [693, 344] width 453 height 281
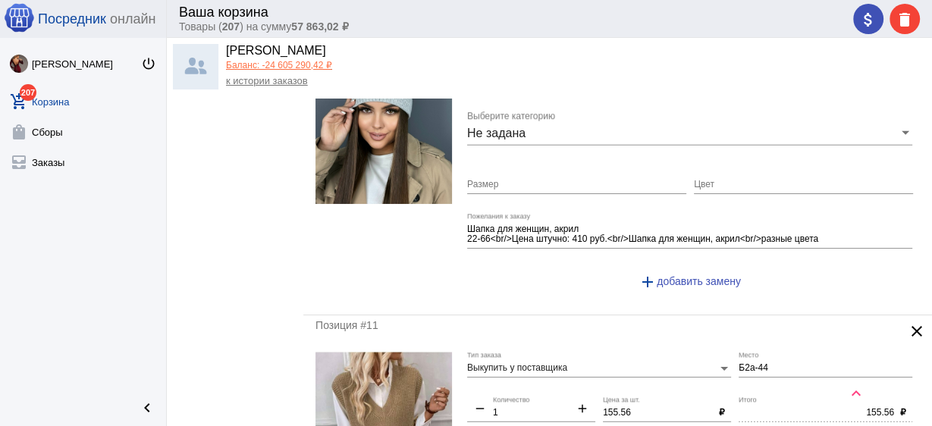
scroll to position [3557, 0]
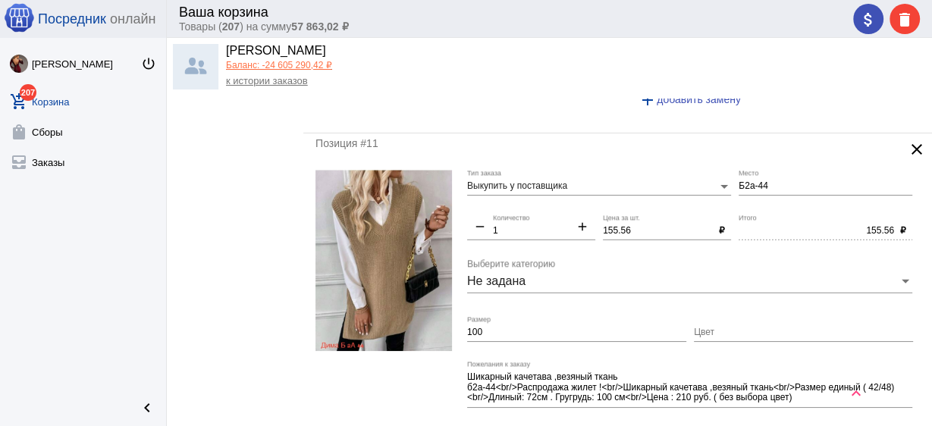
type input "300"
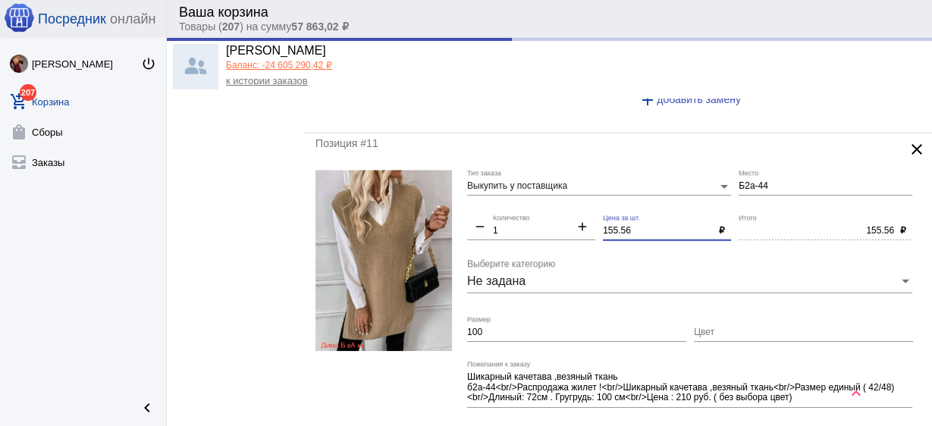
click at [576, 206] on div "Выкупить у поставщика Тип заказа Б2а-44 Место remove 1 Количество add 155.56 Це…" at bounding box center [693, 316] width 453 height 292
type input "300.00"
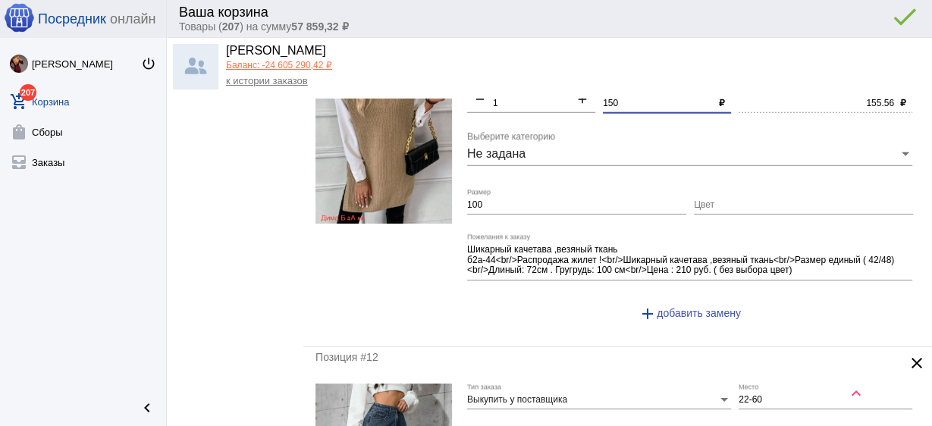
scroll to position [3678, 0]
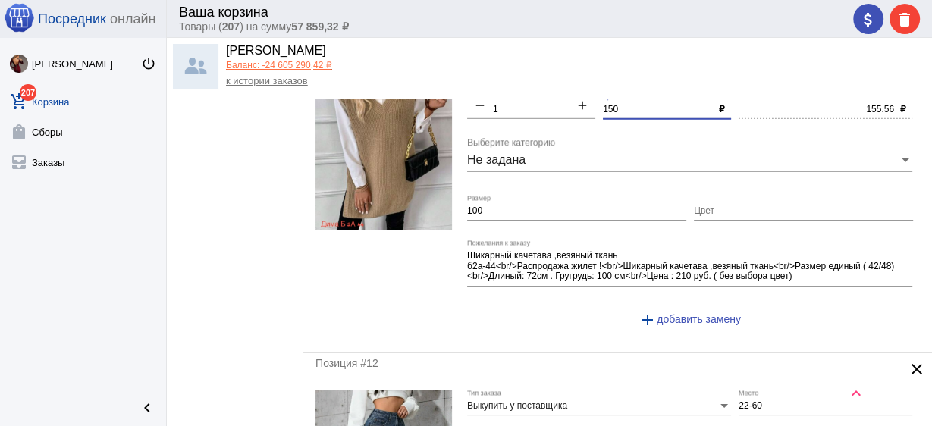
type input "150"
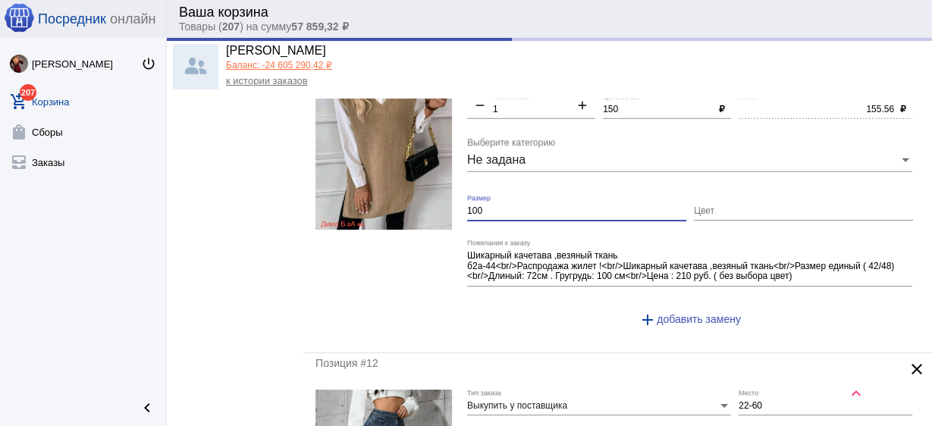
drag, startPoint x: 492, startPoint y: 196, endPoint x: 410, endPoint y: 184, distance: 82.8
click at [410, 184] on form "Выкупить у поставщика Тип заказа Б2а-44 Место remove 1 Количество add 150 Цена …" at bounding box center [618, 195] width 605 height 292
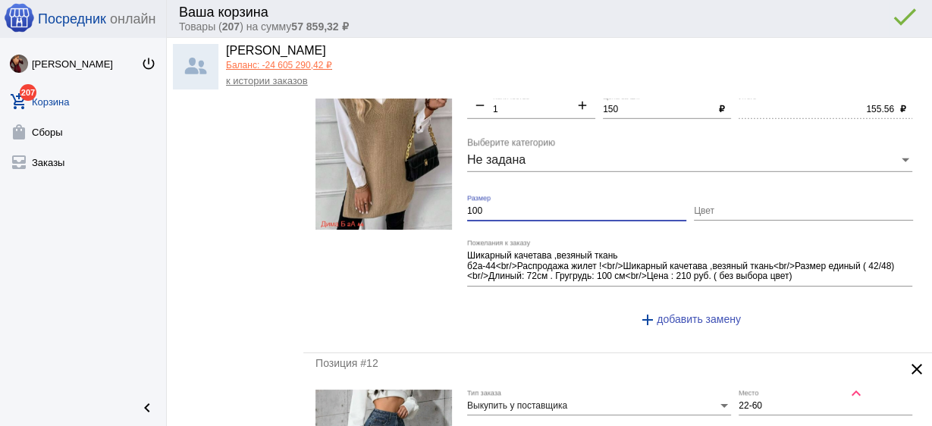
type input "150.00"
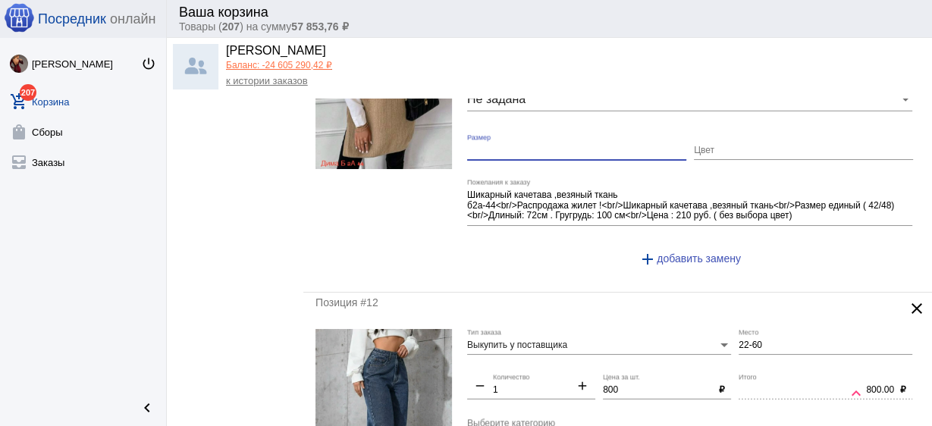
click at [712, 146] on input "Цвет" at bounding box center [803, 151] width 219 height 11
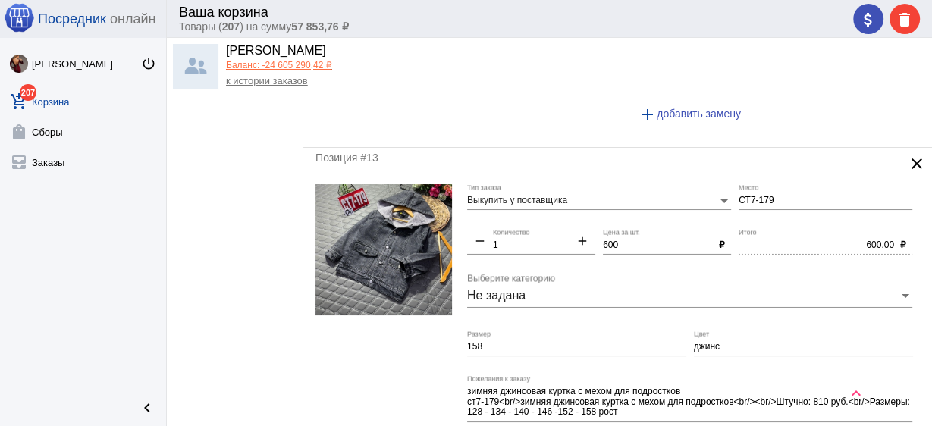
scroll to position [4467, 0]
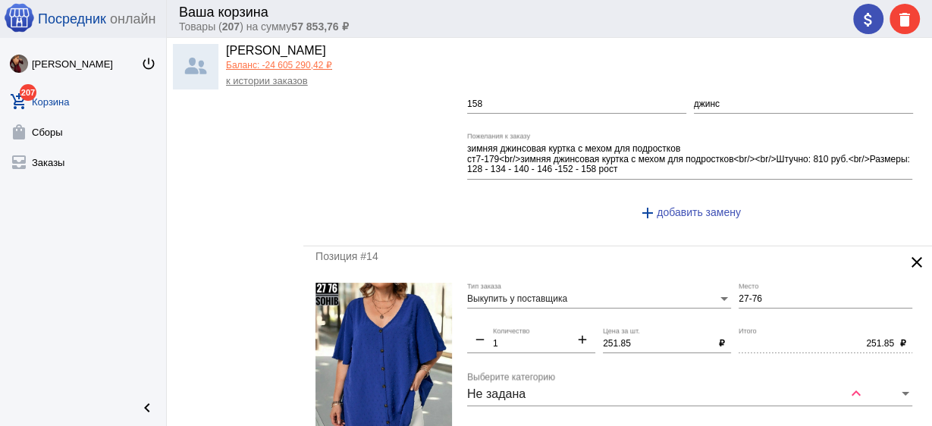
type input "бв"
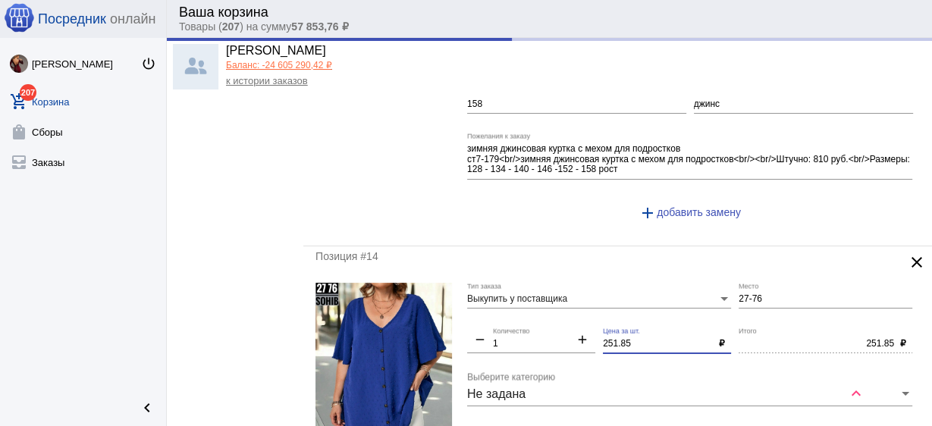
drag, startPoint x: 548, startPoint y: 319, endPoint x: 539, endPoint y: 316, distance: 9.4
click at [539, 316] on div "Выкупить у поставщика Тип заказа 27-76 Место remove 1 Количество add 251.85 Цен…" at bounding box center [693, 429] width 453 height 292
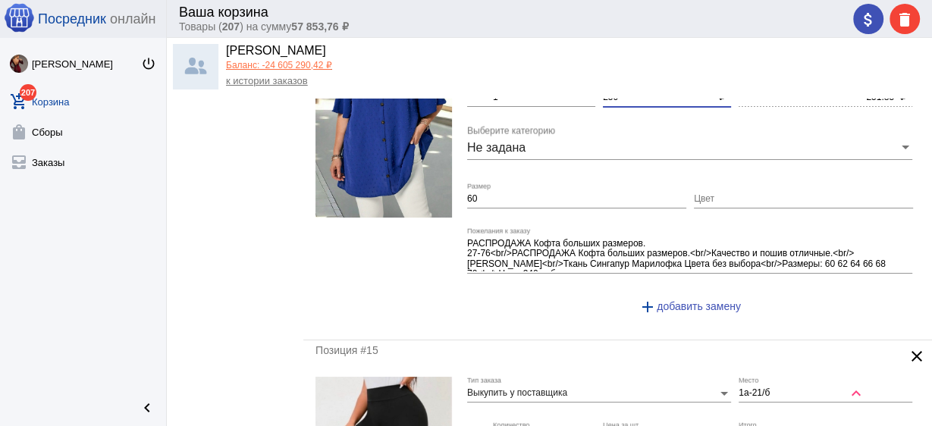
scroll to position [4831, 0]
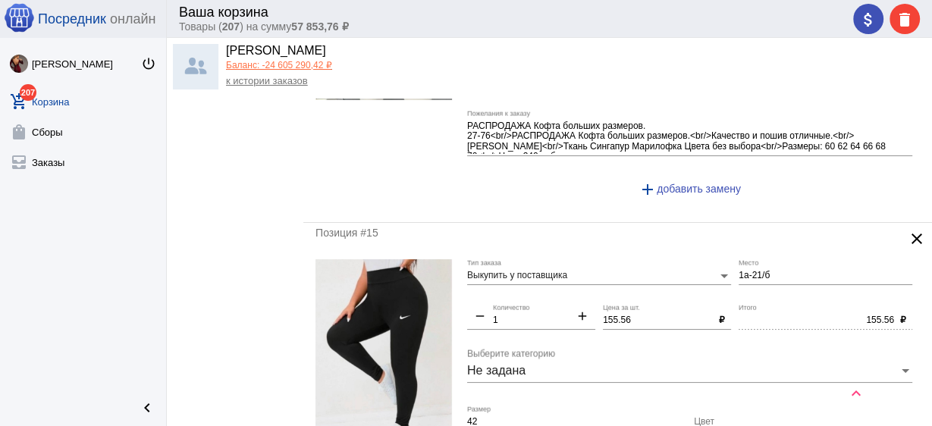
type input "250"
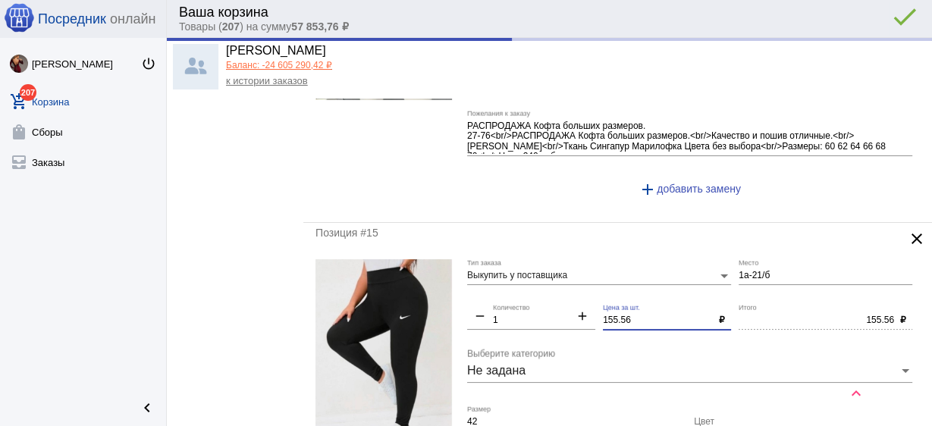
drag, startPoint x: 642, startPoint y: 303, endPoint x: 525, endPoint y: 299, distance: 116.9
click at [525, 299] on div "Выкупить у поставщика Тип заказа 1а-21/б Место remove 1 Количество add 155.56 Ц…" at bounding box center [693, 405] width 453 height 292
type input "250.00"
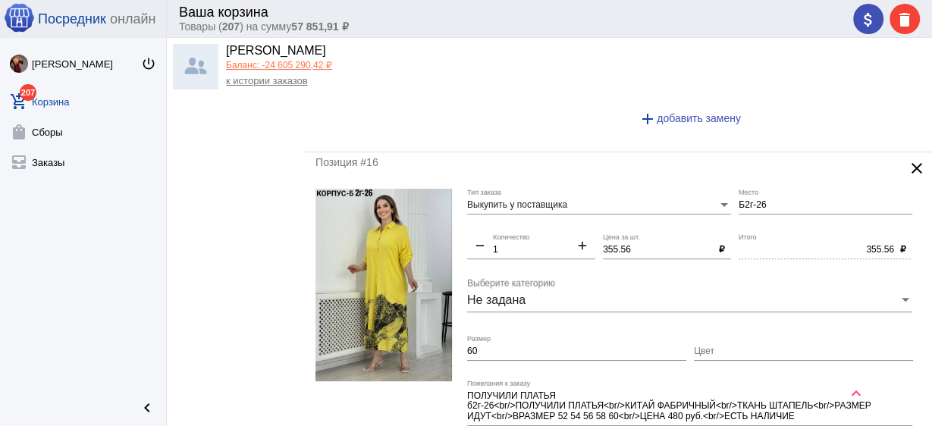
scroll to position [5256, 0]
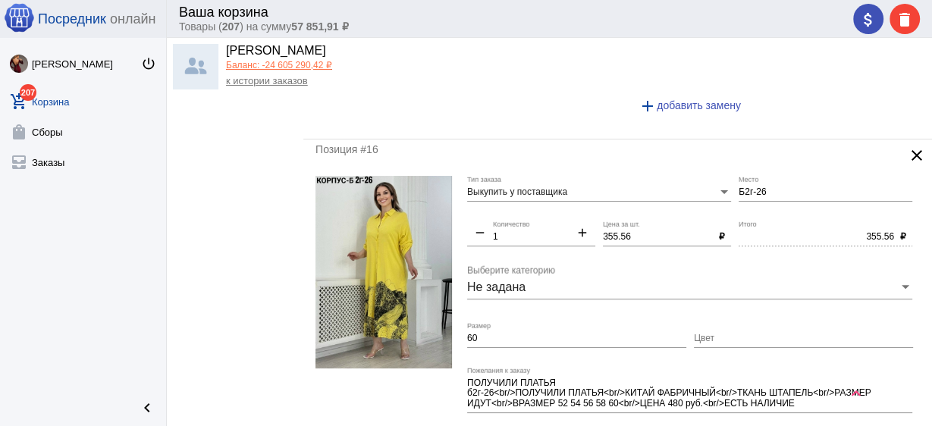
type input "150"
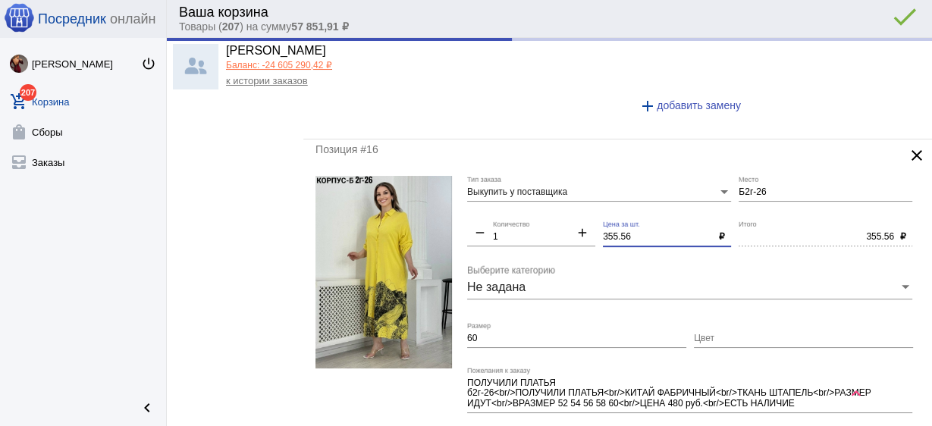
type input "150.00"
drag, startPoint x: 640, startPoint y: 218, endPoint x: 530, endPoint y: 211, distance: 111.0
click at [530, 211] on div "Выкупить у поставщика Тип заказа Б2г-26 Место remove 1 Количество add 355.56 Це…" at bounding box center [693, 322] width 453 height 292
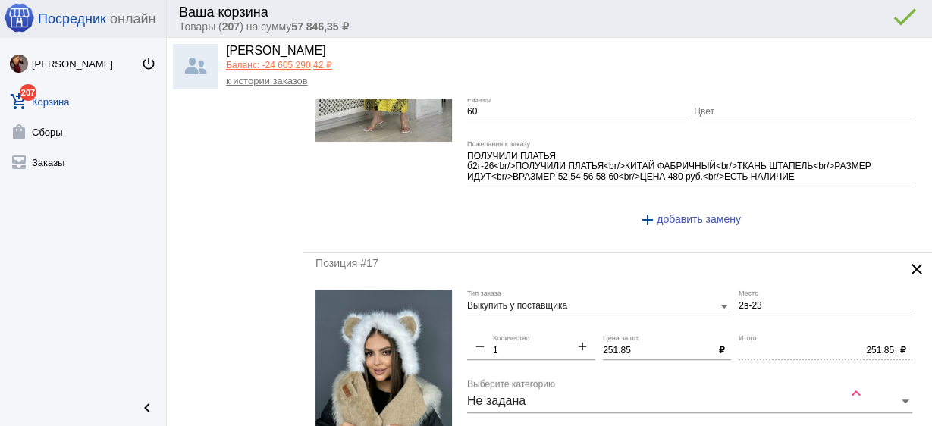
scroll to position [5499, 0]
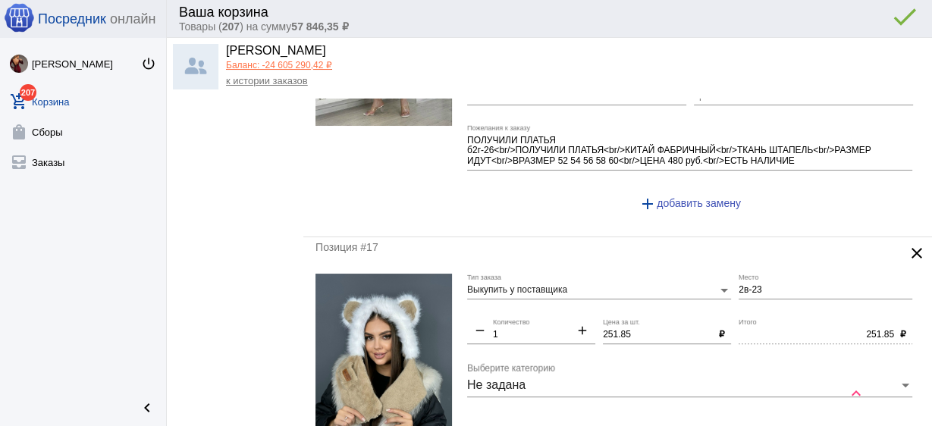
type input "350"
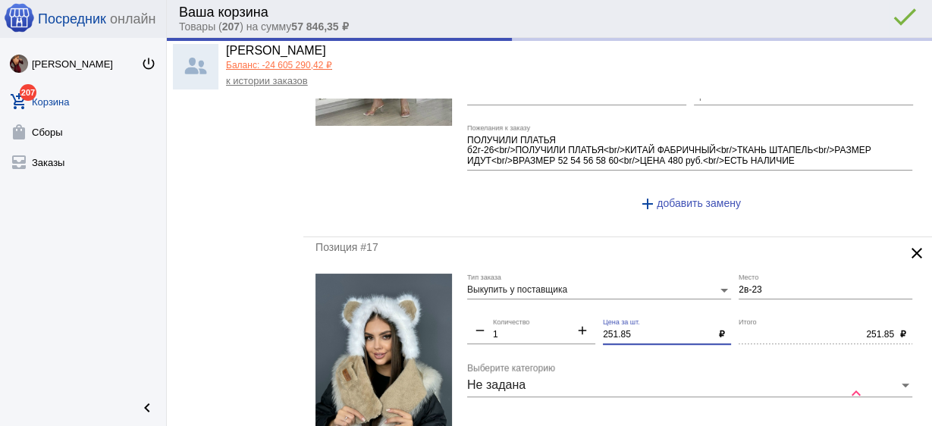
drag, startPoint x: 635, startPoint y: 316, endPoint x: 519, endPoint y: 297, distance: 117.7
click at [508, 294] on div "Выкупить у поставщика Тип заказа 2в-23 Место remove 1 Количество add 251.85 Цен…" at bounding box center [693, 420] width 453 height 292
type input "350.00"
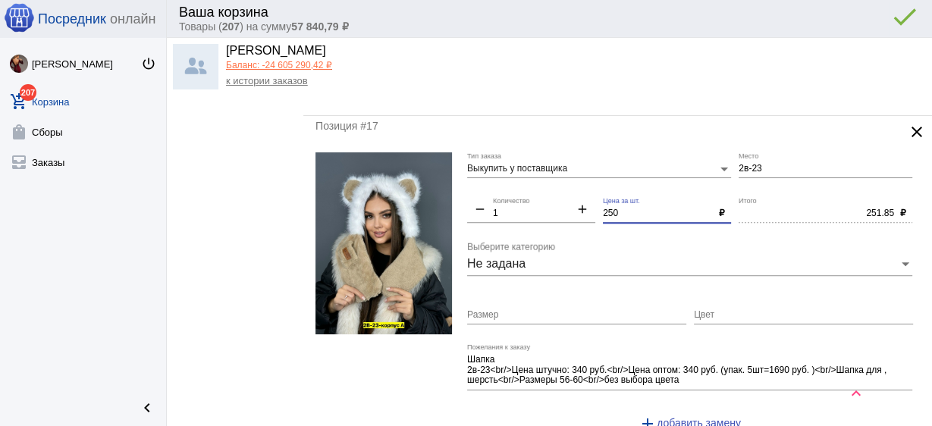
scroll to position [5863, 0]
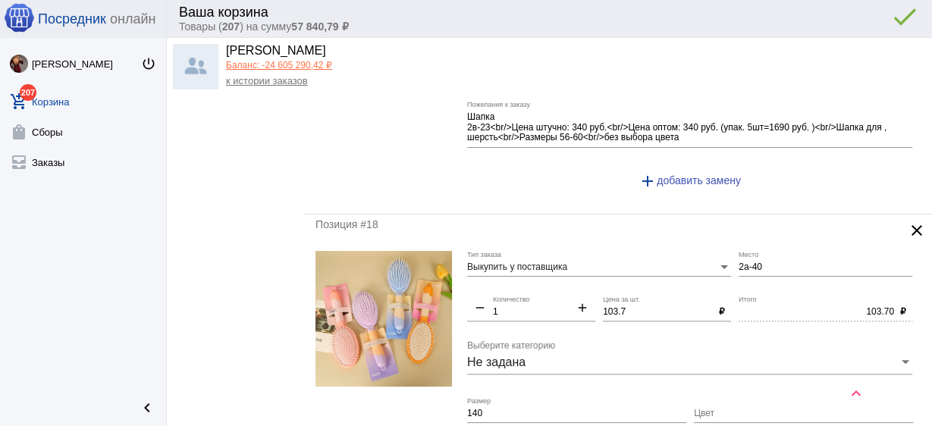
type input "250"
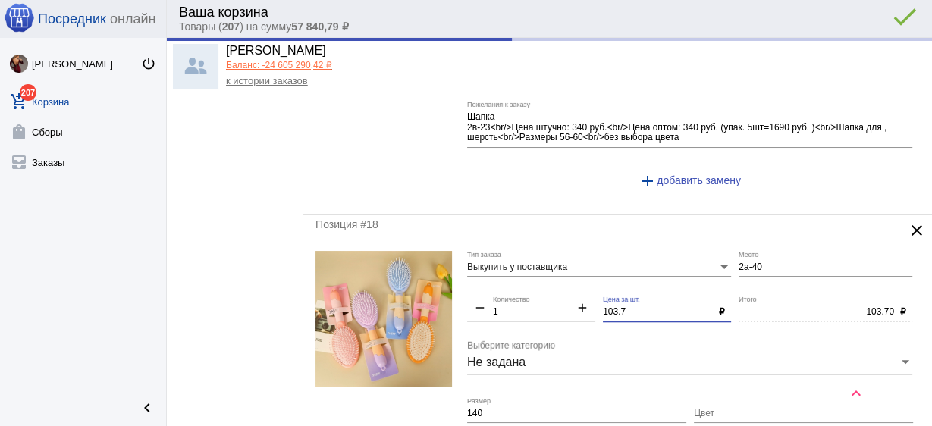
type input "250.00"
drag, startPoint x: 551, startPoint y: 284, endPoint x: 571, endPoint y: 288, distance: 20.2
click at [551, 284] on div "Выкупить у поставщика Тип заказа 2а-40 Место remove 1 Количество add 103.7 Цена…" at bounding box center [693, 408] width 453 height 314
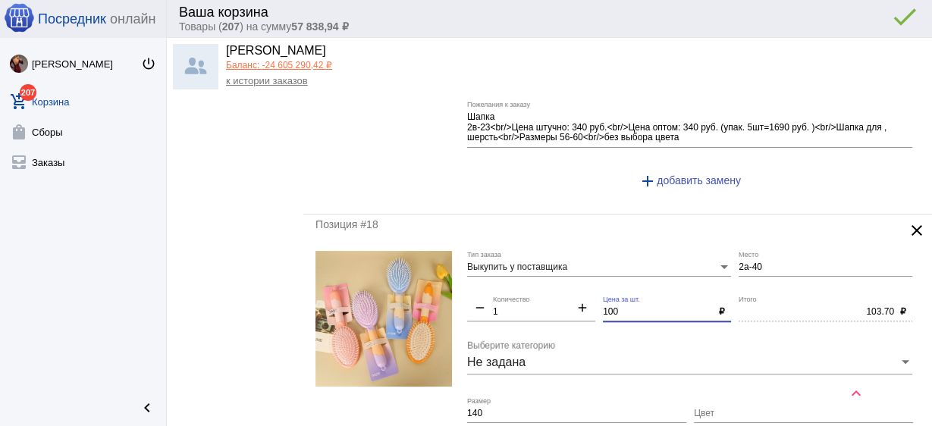
scroll to position [5924, 0]
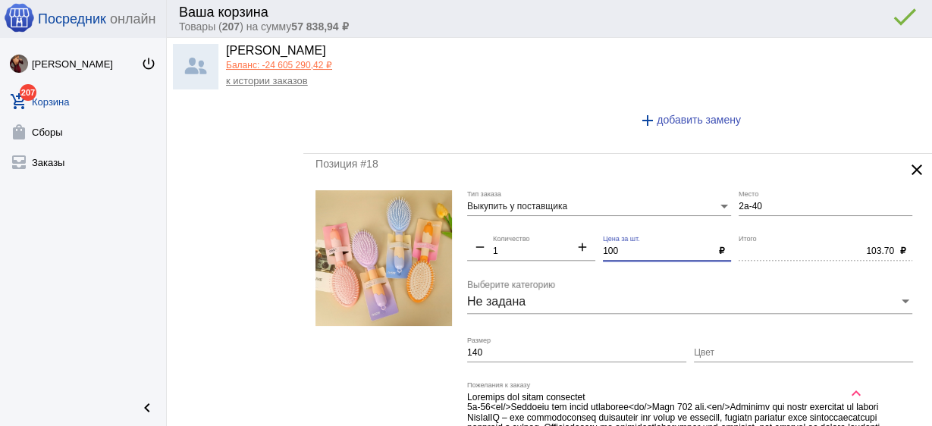
type input "100"
click at [510, 348] on input "140" at bounding box center [576, 353] width 219 height 11
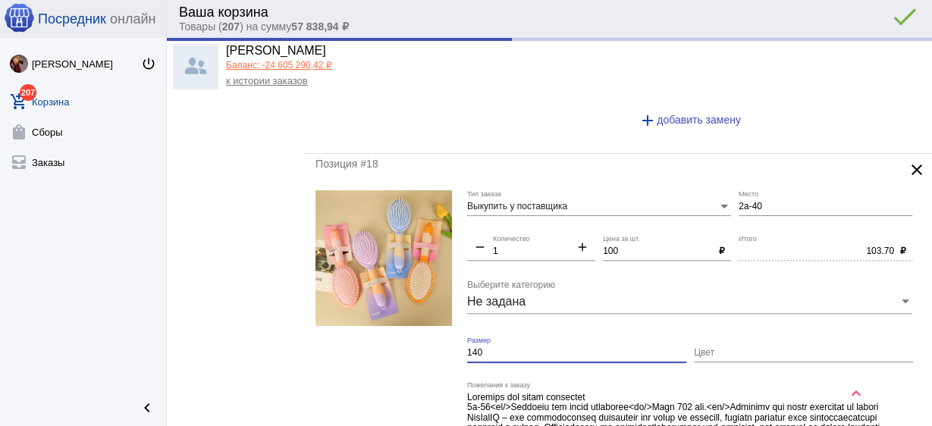
type input "100.00"
click at [510, 348] on input "140" at bounding box center [576, 353] width 219 height 11
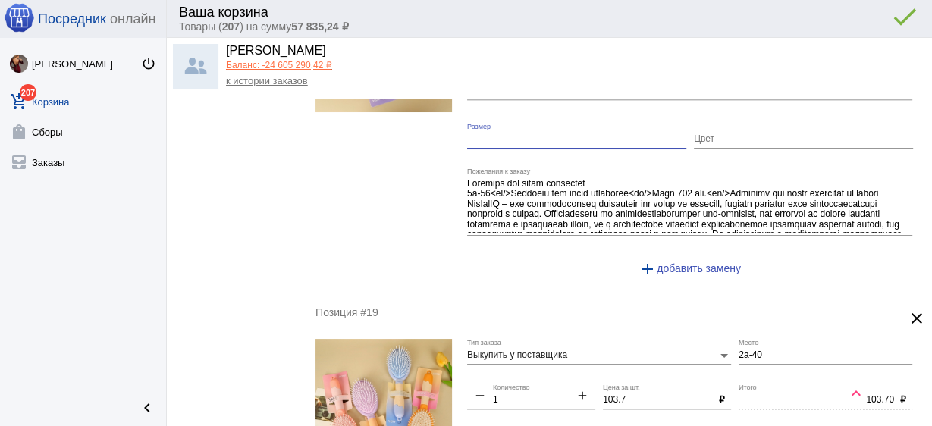
scroll to position [6167, 0]
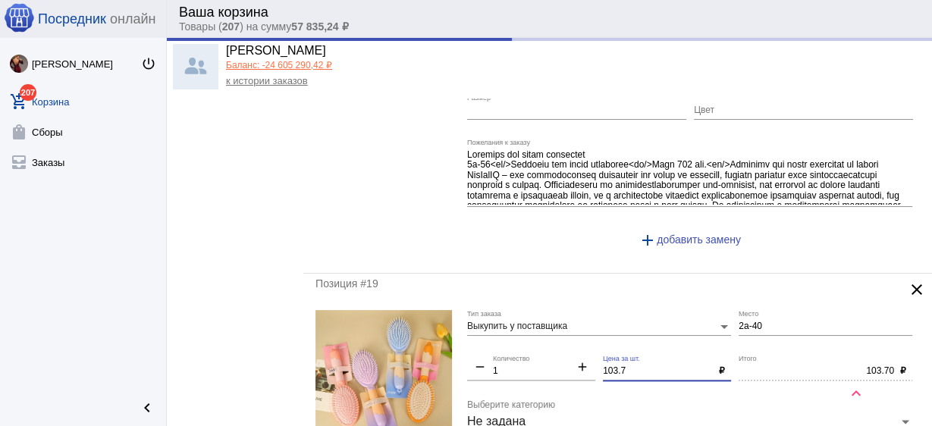
drag, startPoint x: 641, startPoint y: 347, endPoint x: 526, endPoint y: 337, distance: 115.0
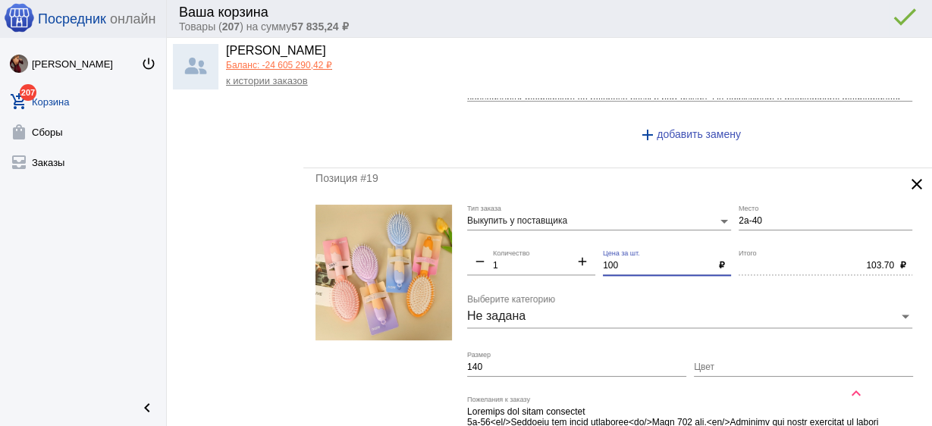
scroll to position [6288, 0]
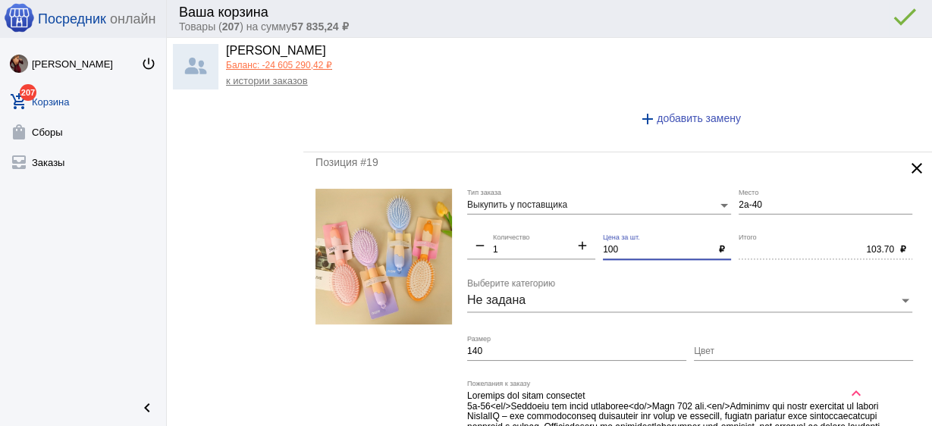
type input "100"
click at [533, 347] on input "140" at bounding box center [576, 352] width 219 height 11
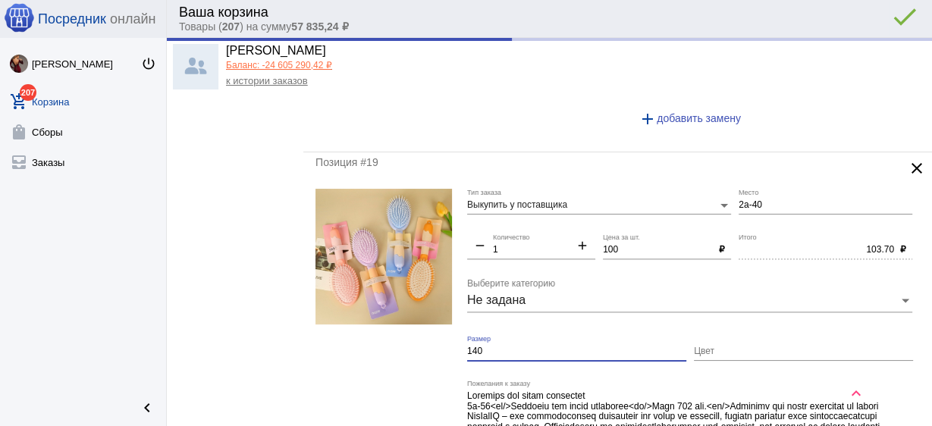
type input "100.00"
click at [533, 347] on input "140" at bounding box center [576, 352] width 219 height 11
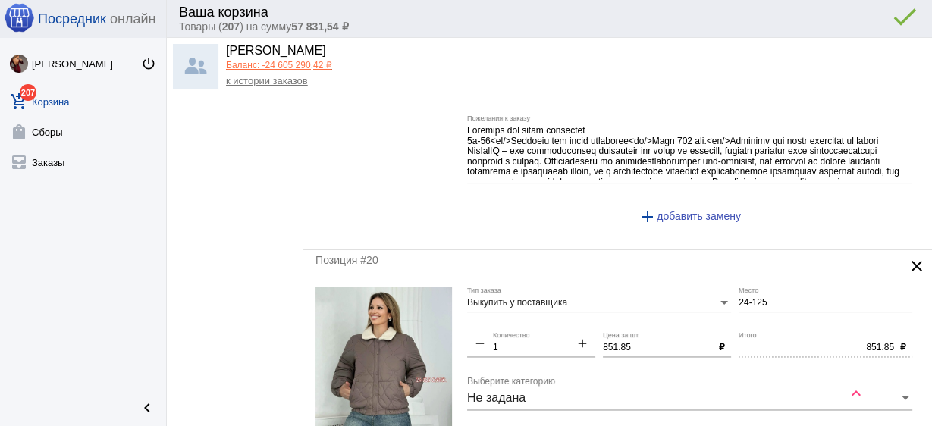
scroll to position [6591, 0]
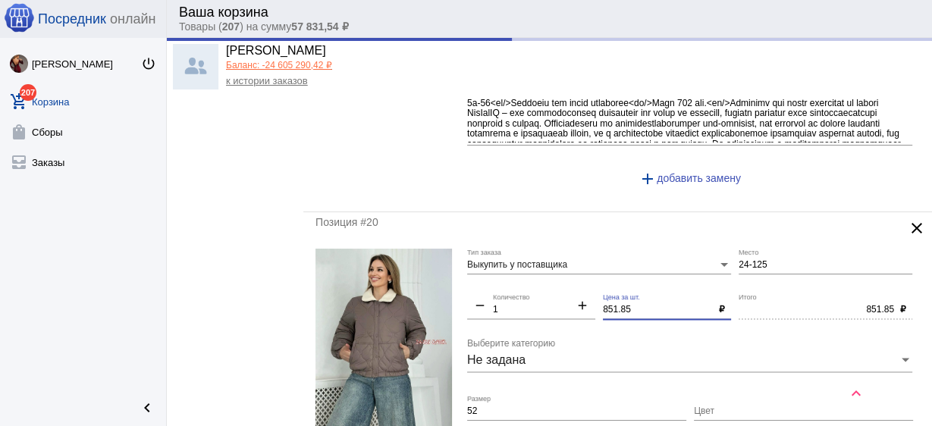
click at [498, 277] on div "Выкупить у поставщика Тип заказа 24-125 Место remove 1 Количество add 851.85 Це…" at bounding box center [693, 395] width 453 height 292
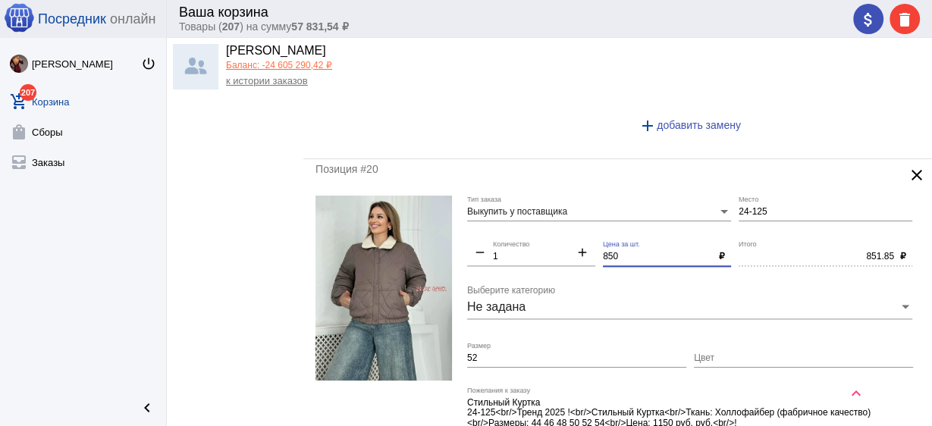
scroll to position [6887, 0]
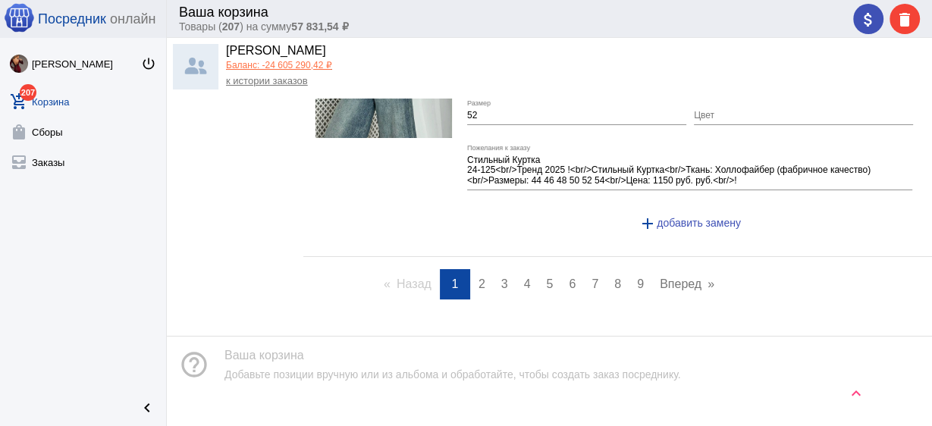
type input "850"
click at [484, 269] on link "page 2" at bounding box center [482, 284] width 22 height 30
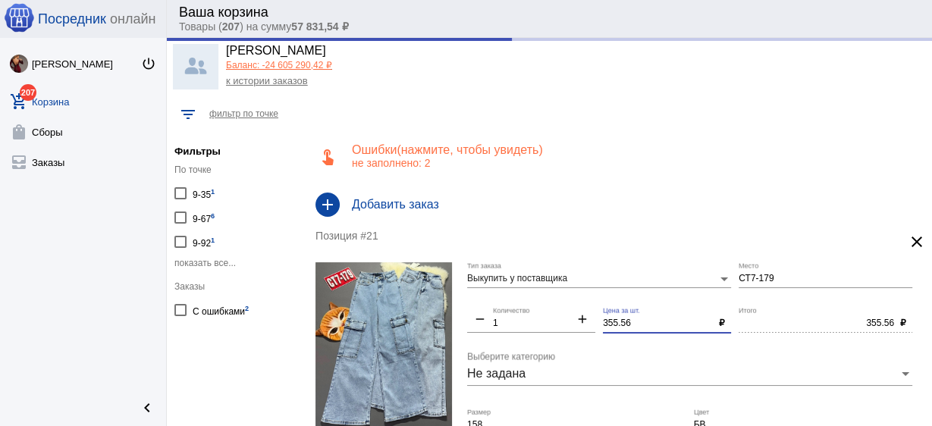
drag, startPoint x: 639, startPoint y: 319, endPoint x: 563, endPoint y: 311, distance: 76.2
click at [563, 311] on div "Выкупить у поставщика Тип заказа СТ7-179 Место remove 1 Количество add 355.56 Ц…" at bounding box center [693, 408] width 453 height 292
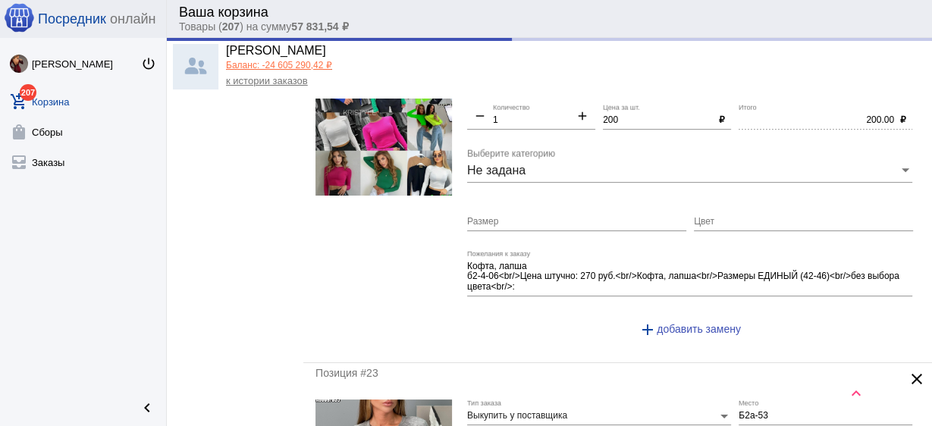
scroll to position [668, 0]
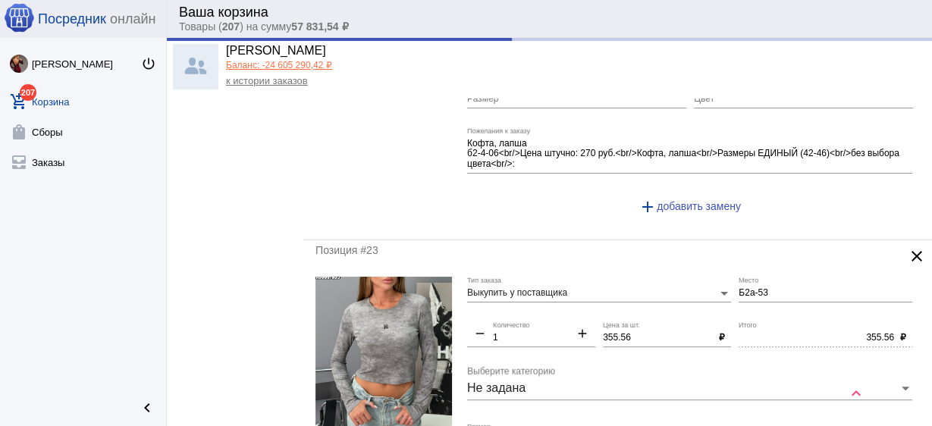
type input "350"
drag, startPoint x: 647, startPoint y: 335, endPoint x: 495, endPoint y: 318, distance: 153.4
click at [508, 327] on div "Выкупить у поставщика Тип заказа Б2а-53 Место remove 1 Количество add 355.56 Це…" at bounding box center [693, 423] width 453 height 292
type input "350.00"
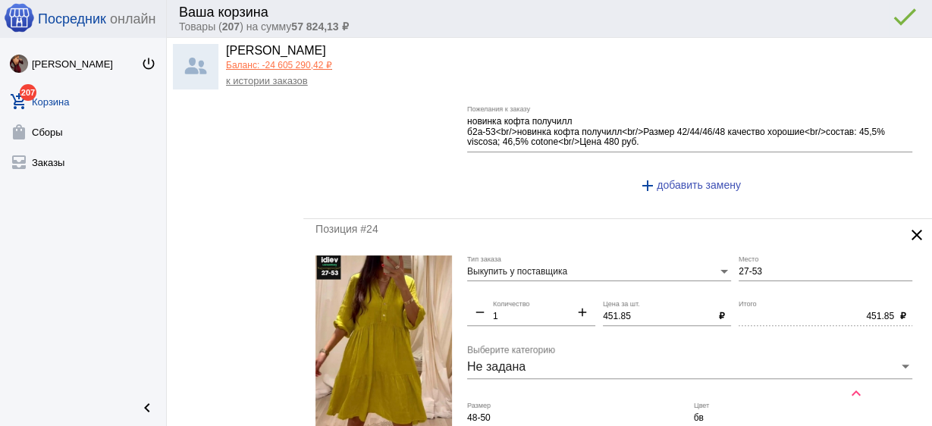
scroll to position [1032, 0]
type input "350"
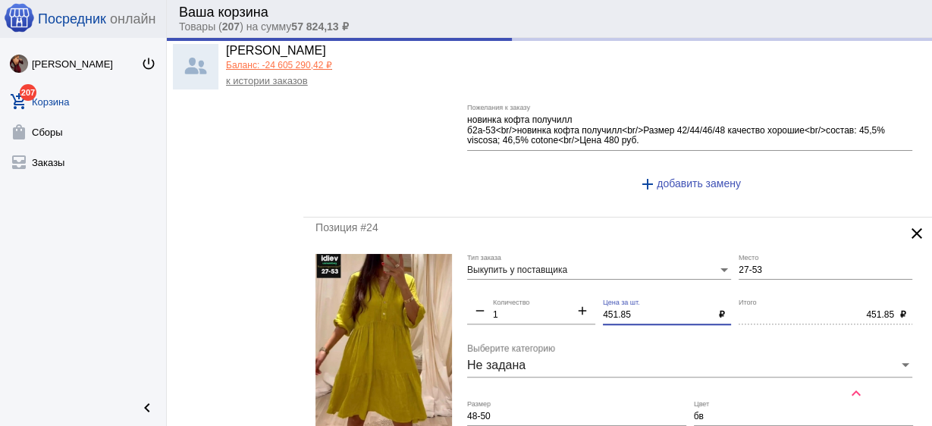
drag, startPoint x: 588, startPoint y: 306, endPoint x: 504, endPoint y: 300, distance: 83.7
click at [504, 300] on div "Выкупить у поставщика Тип заказа 27-53 Место remove 1 Количество add 451.85 Цен…" at bounding box center [693, 400] width 453 height 292
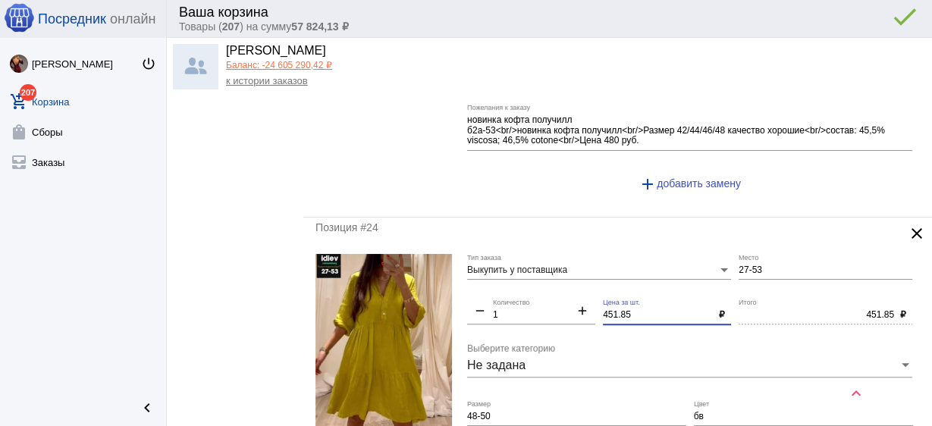
type input "350.00"
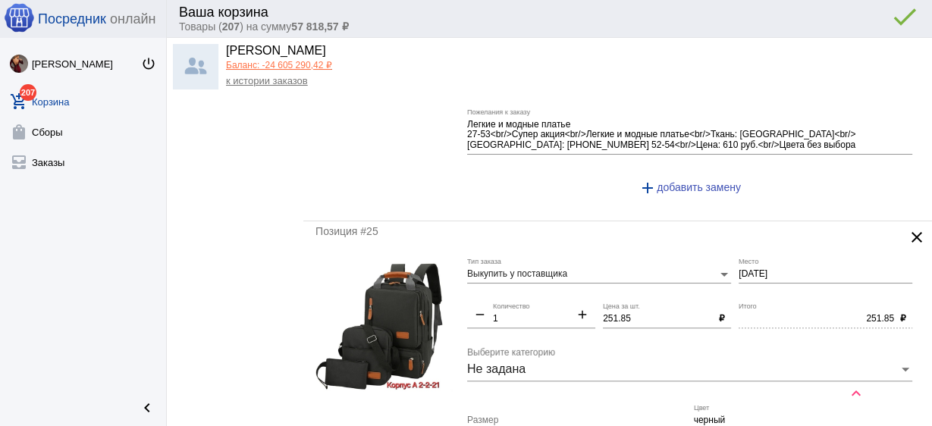
scroll to position [1457, 0]
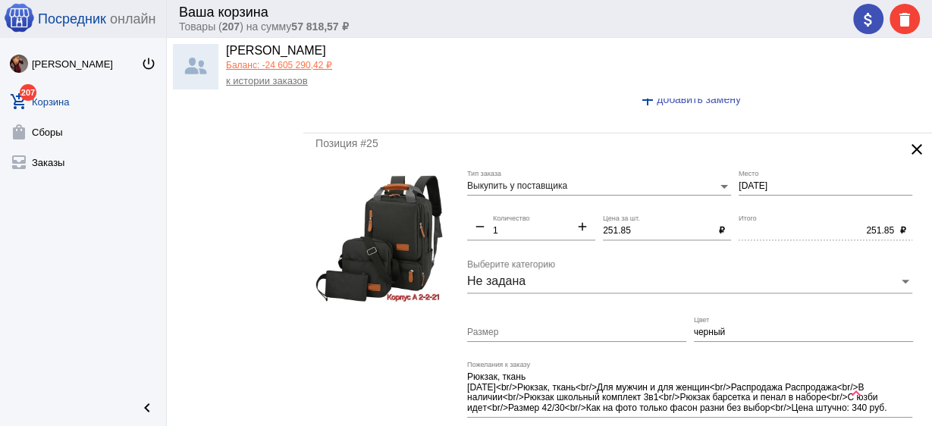
type input "450"
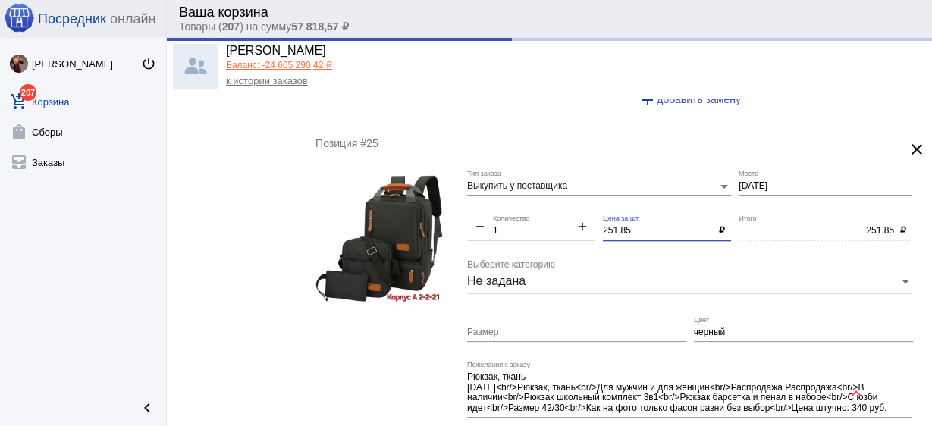
drag, startPoint x: 630, startPoint y: 225, endPoint x: 543, endPoint y: 221, distance: 86.6
click at [545, 222] on div "Выкупить у поставщика Тип заказа [DATE] Место remove 1 Количество add 251.85 Це…" at bounding box center [693, 321] width 453 height 302
type input "450.00"
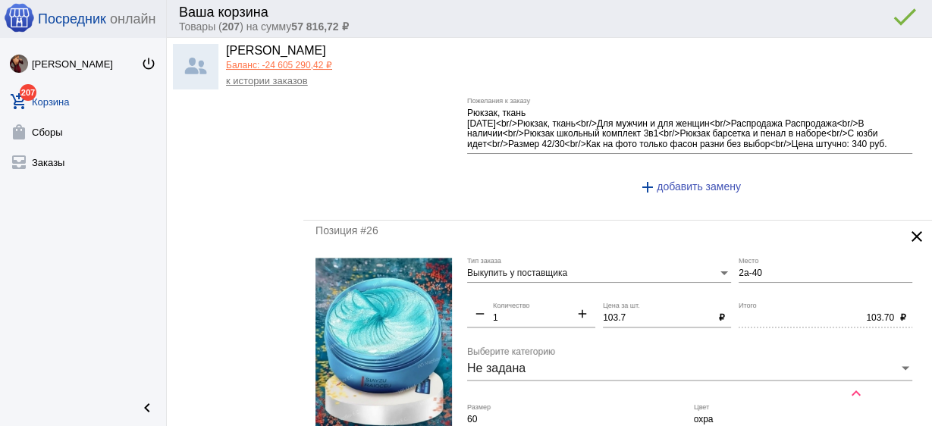
scroll to position [1821, 0]
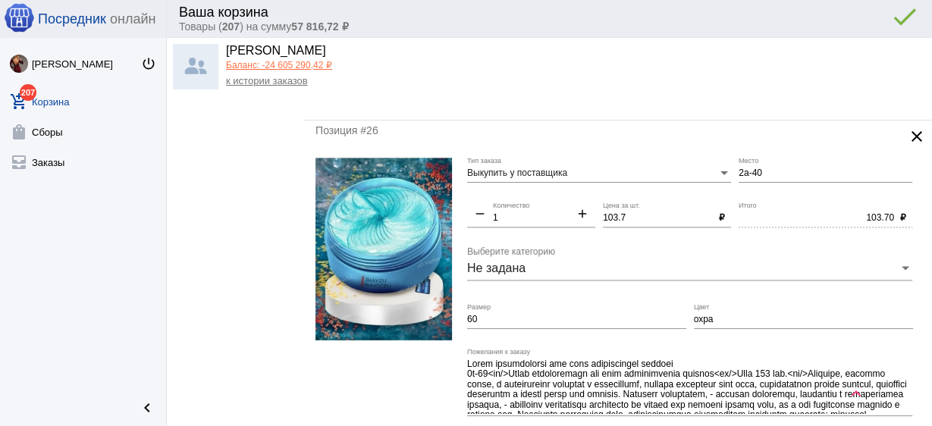
type input "250"
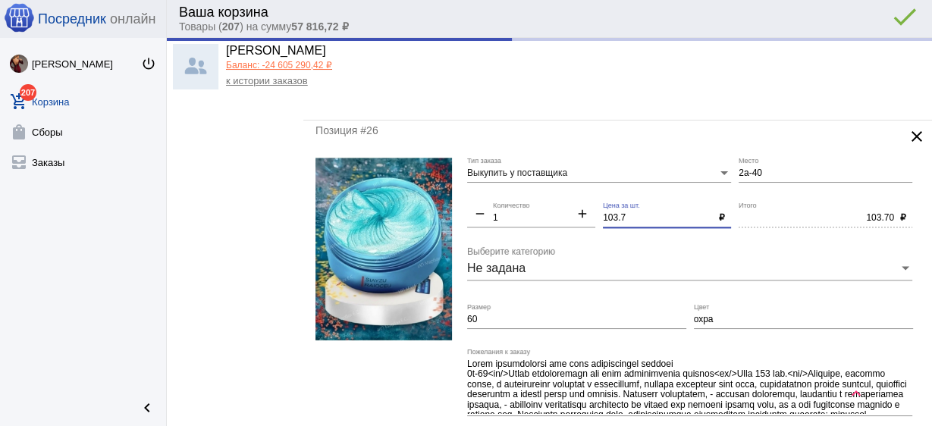
drag, startPoint x: 643, startPoint y: 212, endPoint x: 494, endPoint y: 196, distance: 149.5
click at [494, 196] on div "Выкупить у поставщика Тип заказа 2а-40 Место remove 1 Количество add 103.7 Цена…" at bounding box center [693, 314] width 453 height 314
type input "250.00"
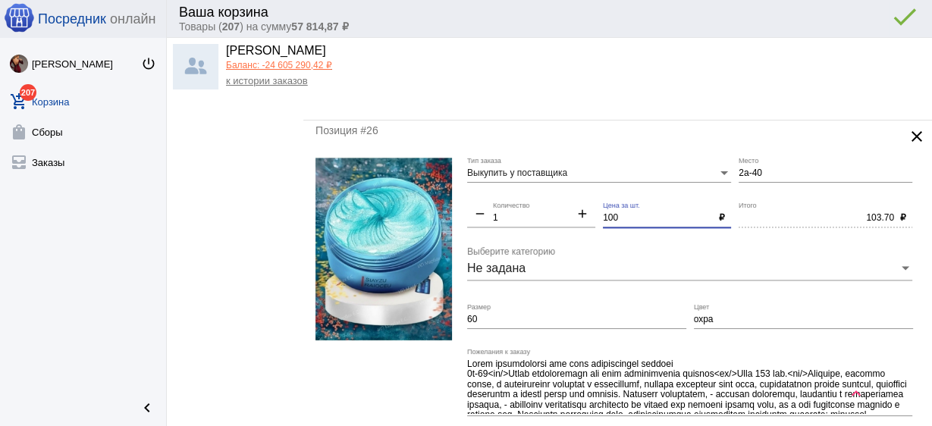
type input "100"
click at [736, 315] on input "охра" at bounding box center [803, 320] width 219 height 11
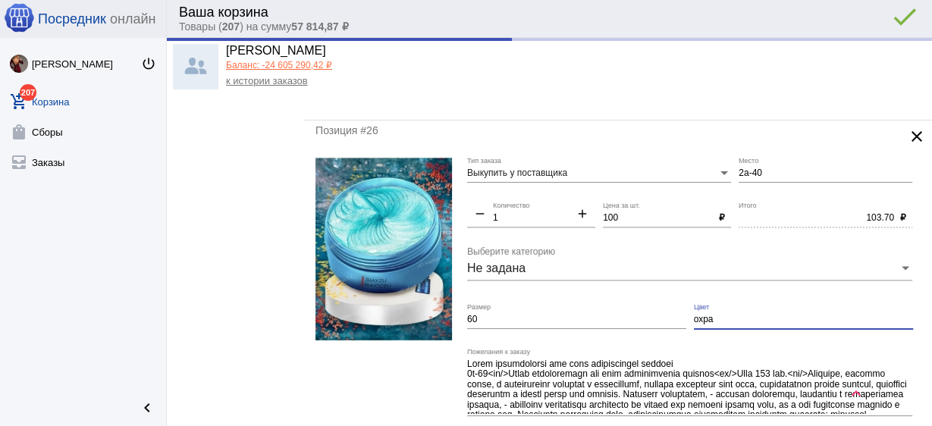
type input "100.00"
click at [737, 315] on input "охра" at bounding box center [803, 320] width 219 height 11
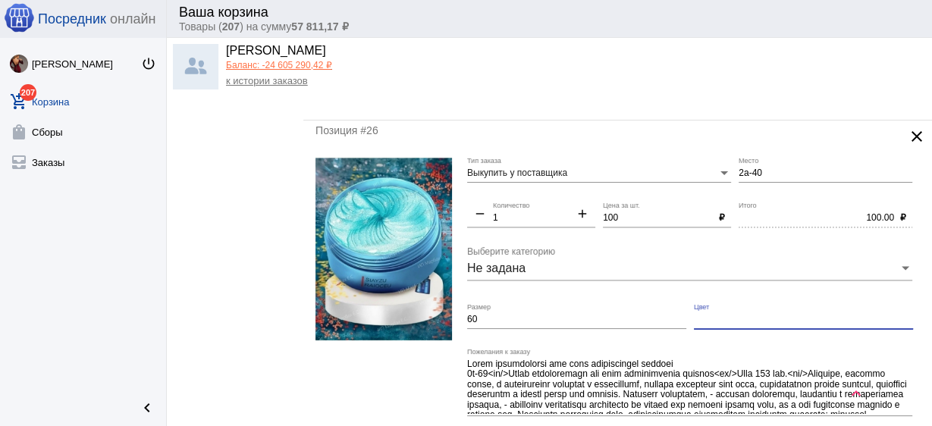
click at [623, 315] on input "60" at bounding box center [576, 320] width 219 height 11
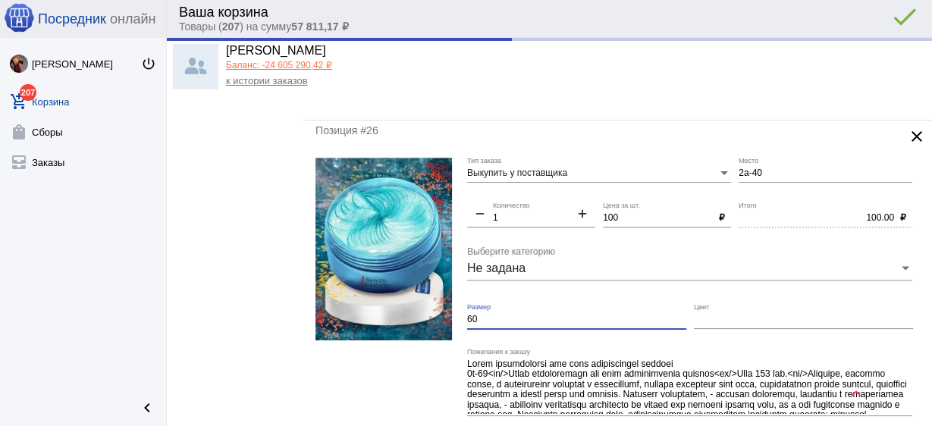
click at [623, 315] on input "60" at bounding box center [576, 320] width 219 height 11
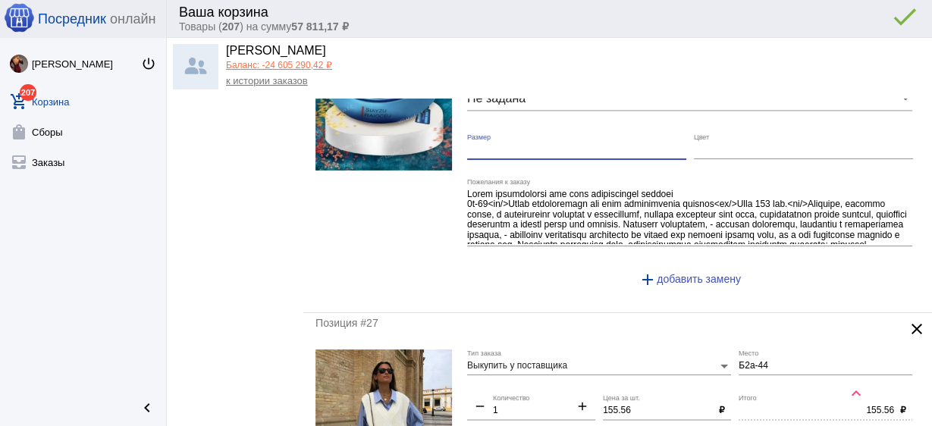
scroll to position [2063, 0]
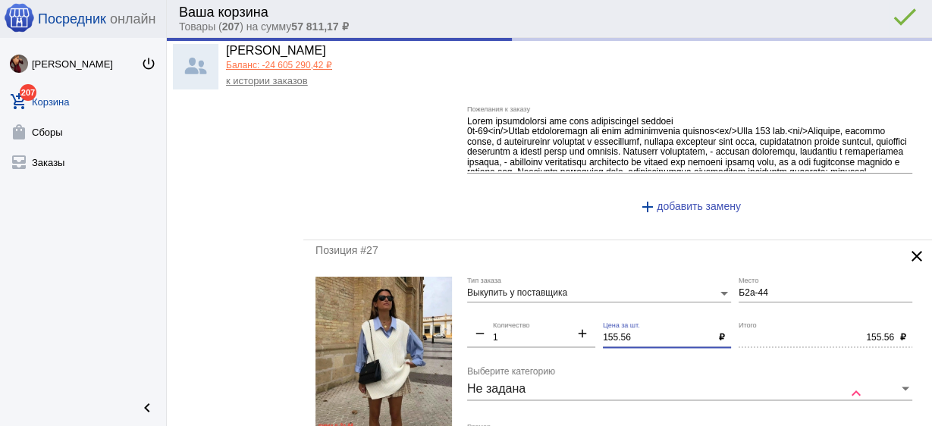
drag, startPoint x: 644, startPoint y: 330, endPoint x: 514, endPoint y: 322, distance: 130.7
click at [514, 322] on div "Выкупить у поставщика Тип заказа Б2а-44 Место remove 1 Количество add 155.56 Це…" at bounding box center [693, 423] width 453 height 292
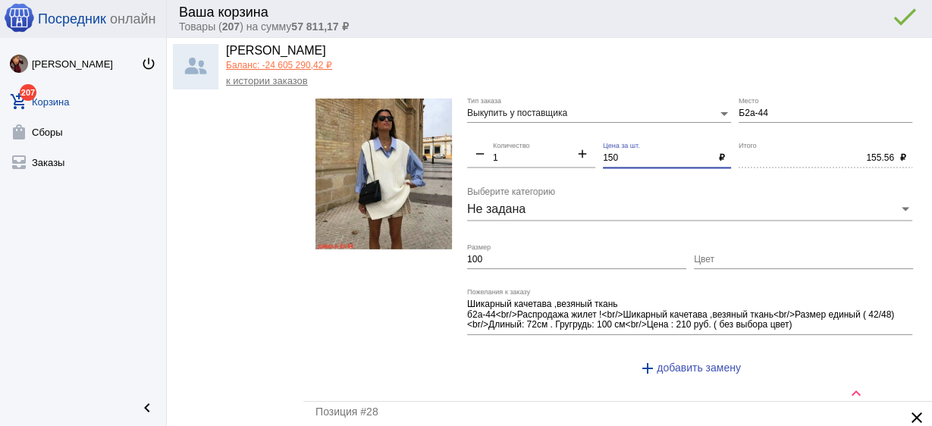
scroll to position [2245, 0]
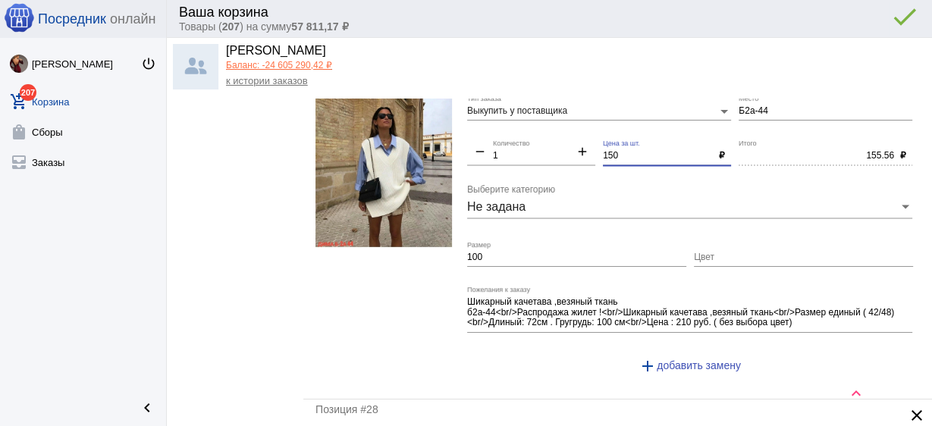
type input "150"
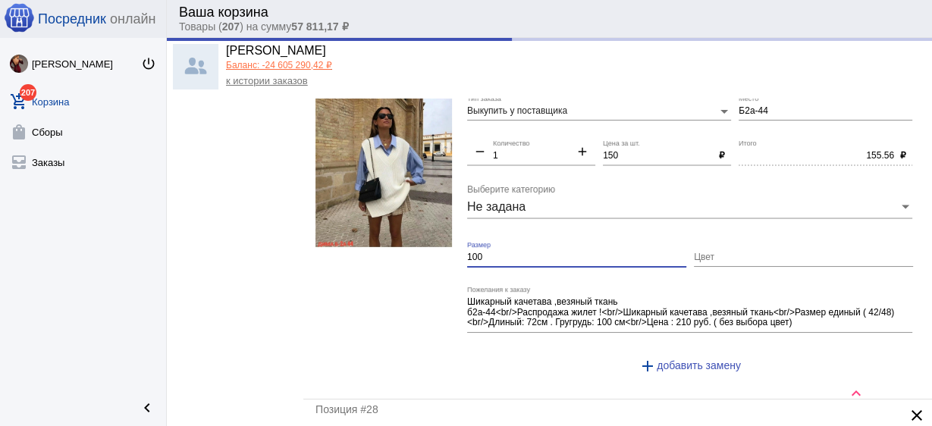
click at [502, 253] on input "100" at bounding box center [576, 258] width 219 height 11
type input "150.00"
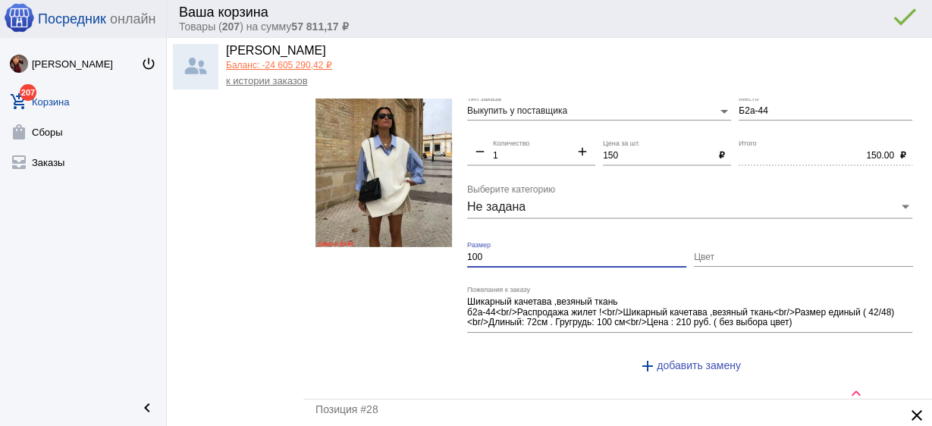
click at [502, 253] on input "100" at bounding box center [576, 258] width 219 height 11
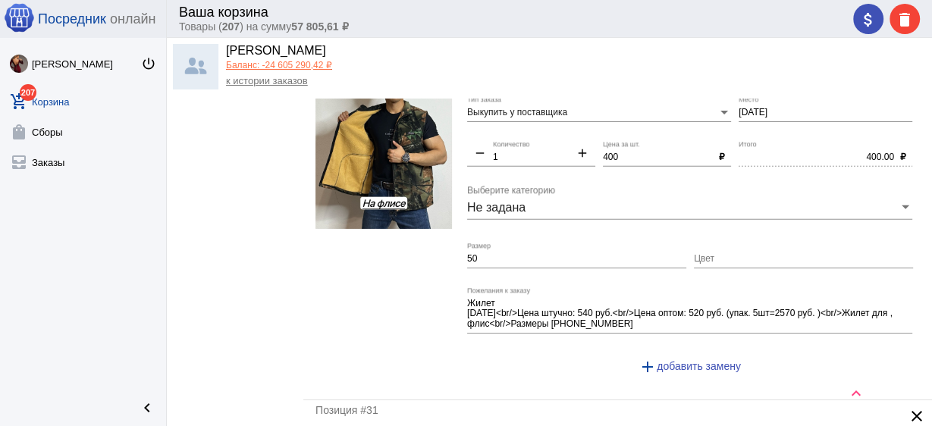
scroll to position [3520, 0]
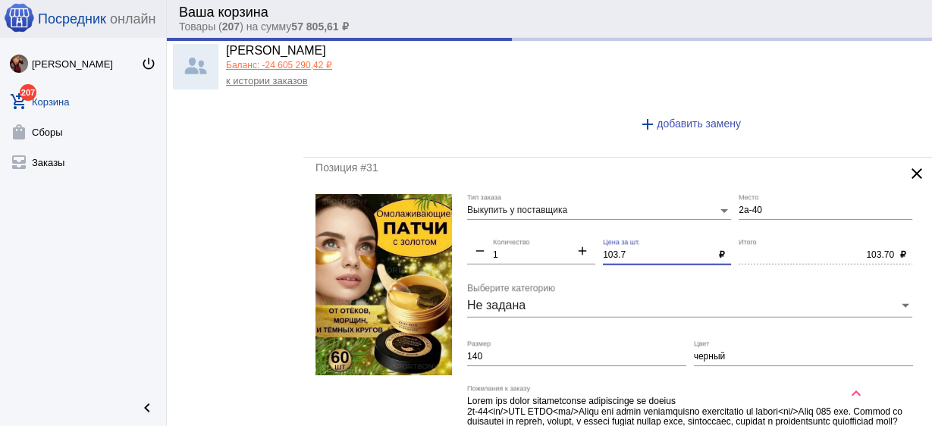
drag, startPoint x: 630, startPoint y: 244, endPoint x: 517, endPoint y: 228, distance: 113.5
click at [520, 229] on div "Выкупить у поставщика Тип заказа 2а-40 Место remove 1 Количество add 103.7 Цена…" at bounding box center [693, 351] width 453 height 314
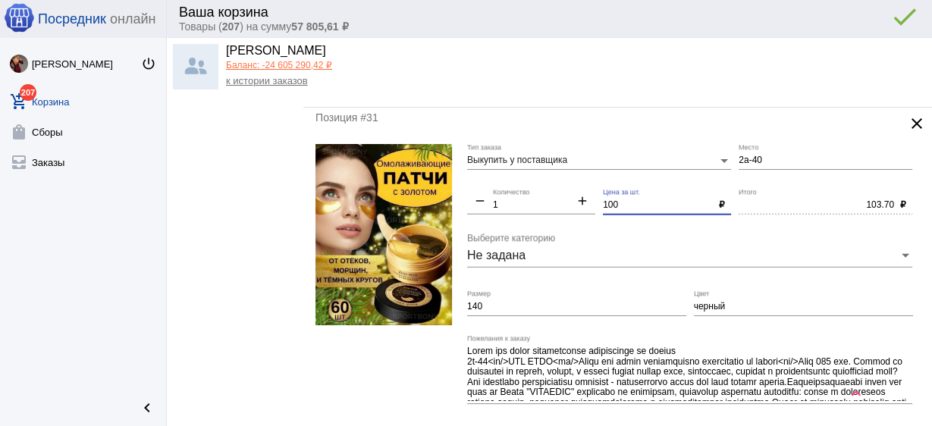
scroll to position [3581, 0]
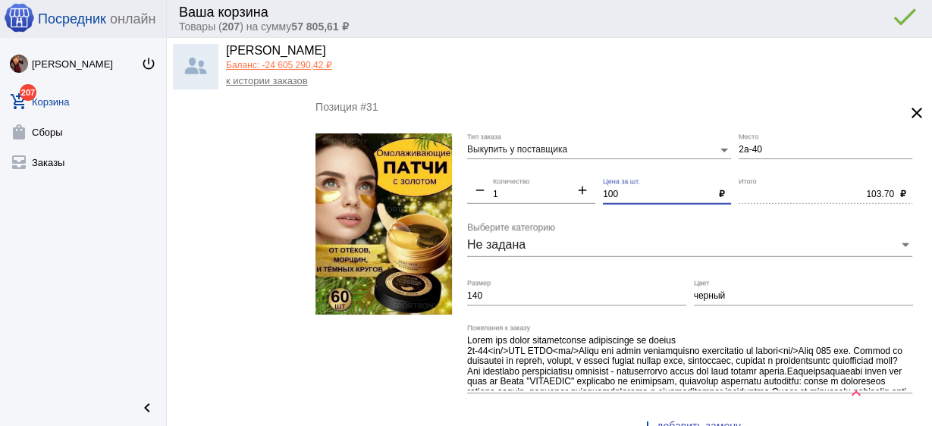
type input "100"
click at [531, 291] on input "140" at bounding box center [576, 296] width 219 height 11
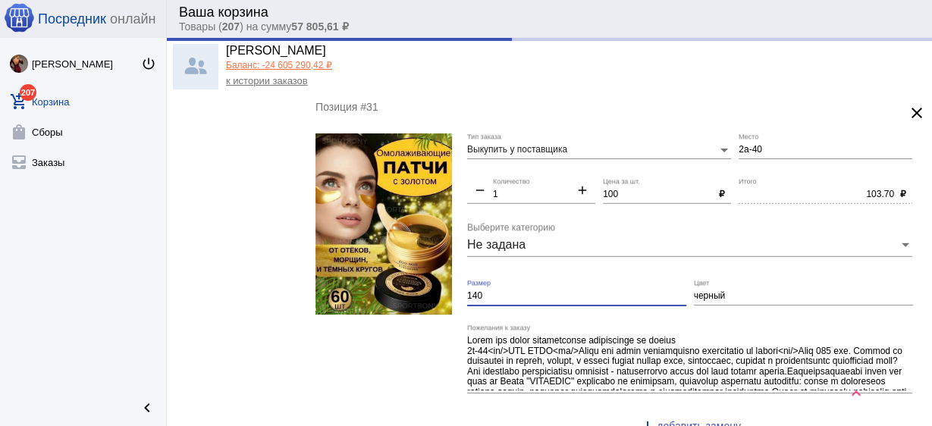
click at [531, 291] on input "140" at bounding box center [576, 296] width 219 height 11
type input "100.00"
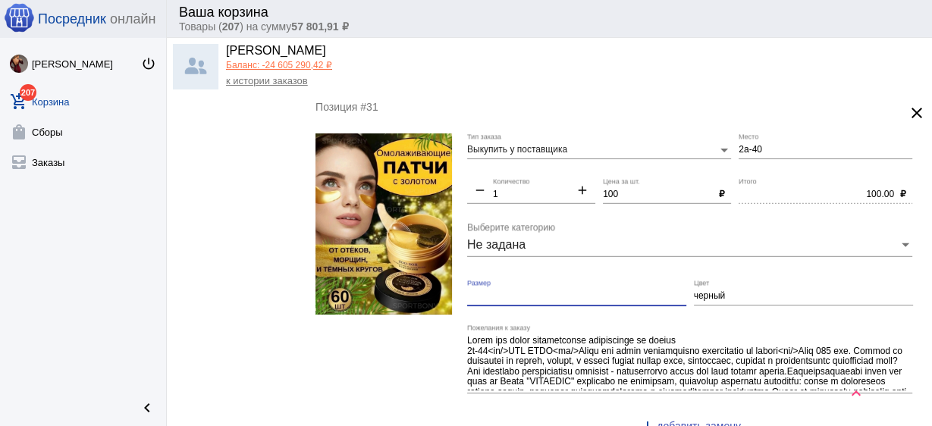
click at [698, 291] on input "черный" at bounding box center [803, 296] width 219 height 11
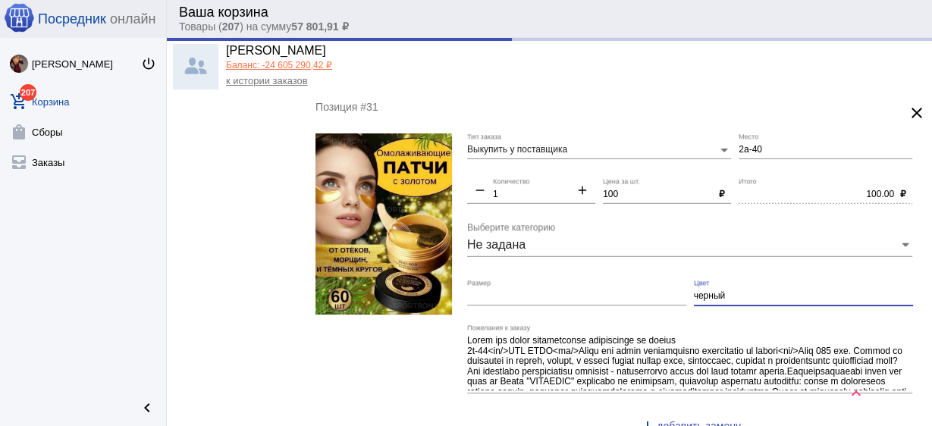
click at [699, 291] on input "черный" at bounding box center [803, 296] width 219 height 11
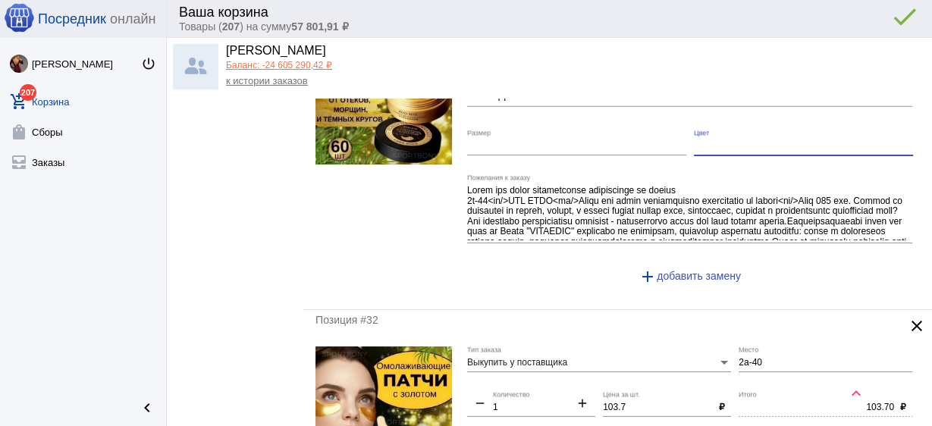
scroll to position [3823, 0]
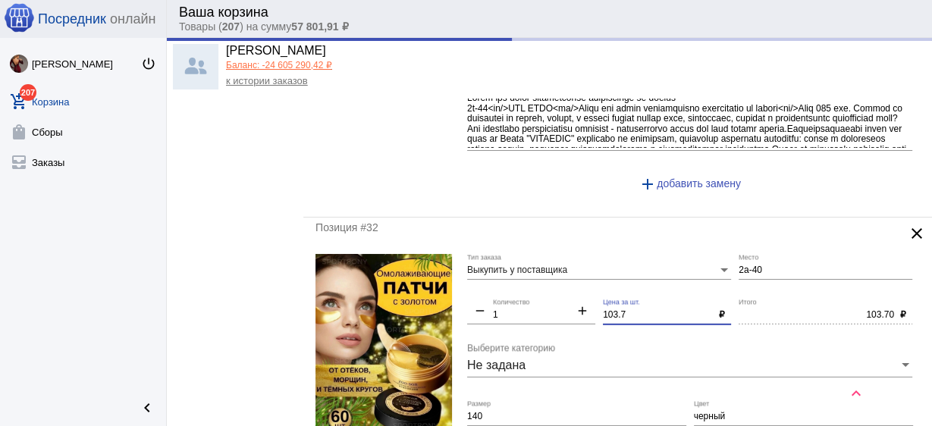
drag, startPoint x: 636, startPoint y: 298, endPoint x: 552, endPoint y: 293, distance: 84.4
click at [552, 293] on div "Выкупить у поставщика Тип заказа 2а-40 Место remove 1 Количество add 103.7 Цена…" at bounding box center [693, 411] width 453 height 314
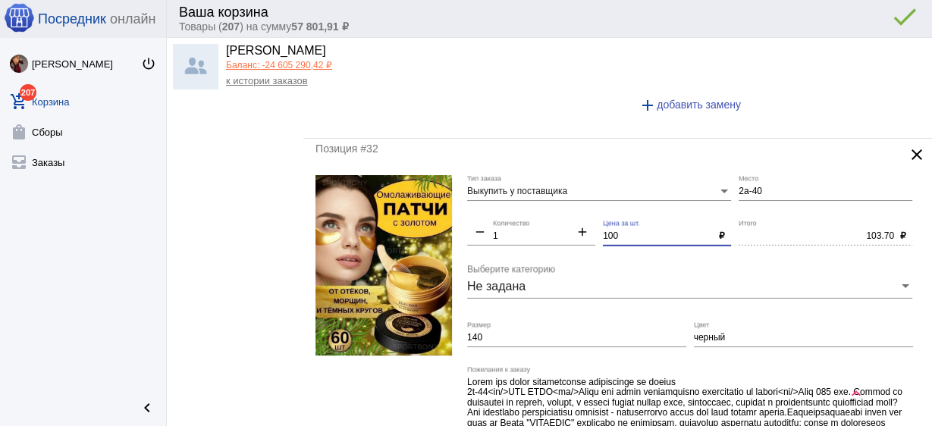
scroll to position [3945, 0]
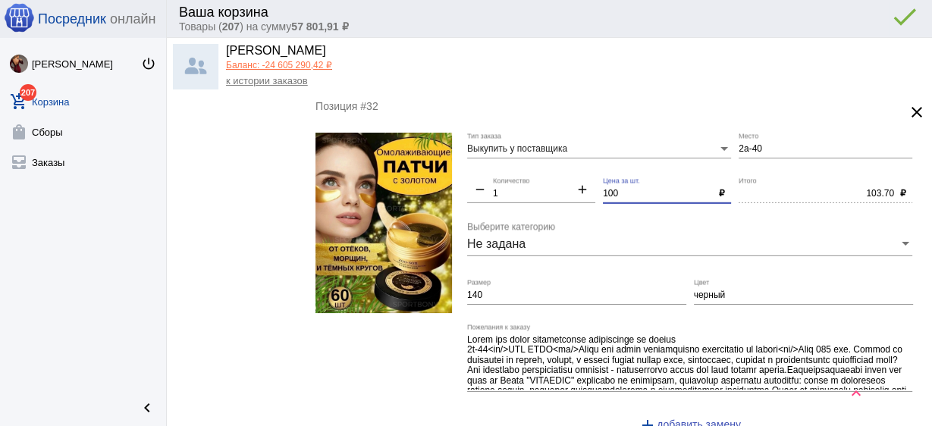
type input "100"
click at [542, 291] on input "140" at bounding box center [576, 296] width 219 height 11
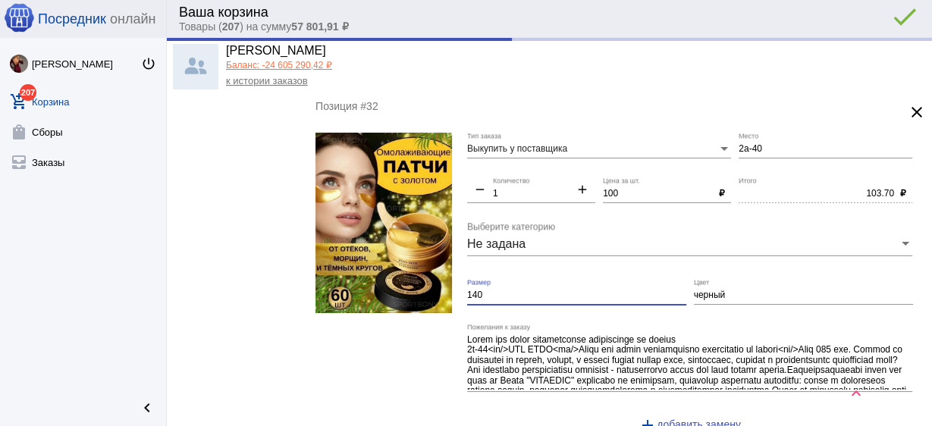
click at [542, 291] on input "140" at bounding box center [576, 296] width 219 height 11
type input "100.00"
click at [704, 291] on input "черный" at bounding box center [803, 296] width 219 height 11
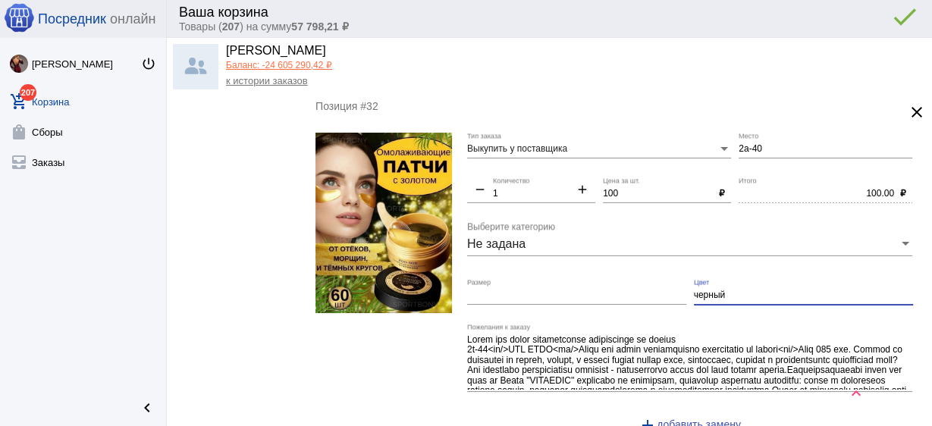
click at [704, 291] on input "черный" at bounding box center [803, 296] width 219 height 11
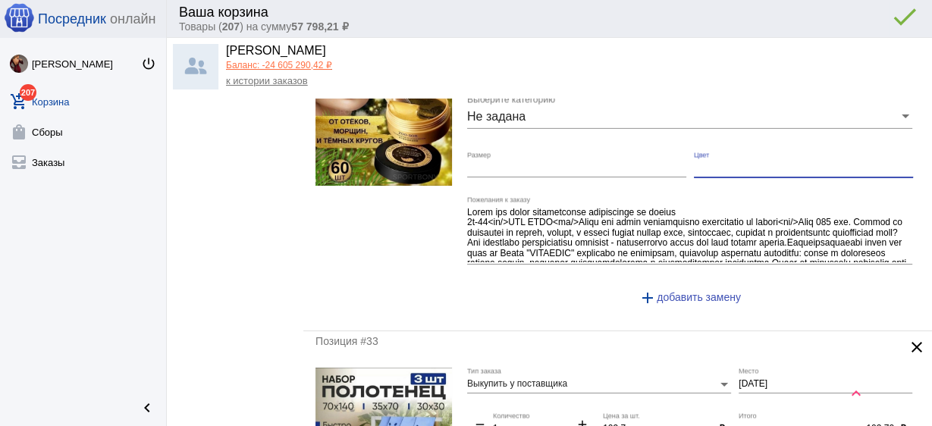
scroll to position [4187, 0]
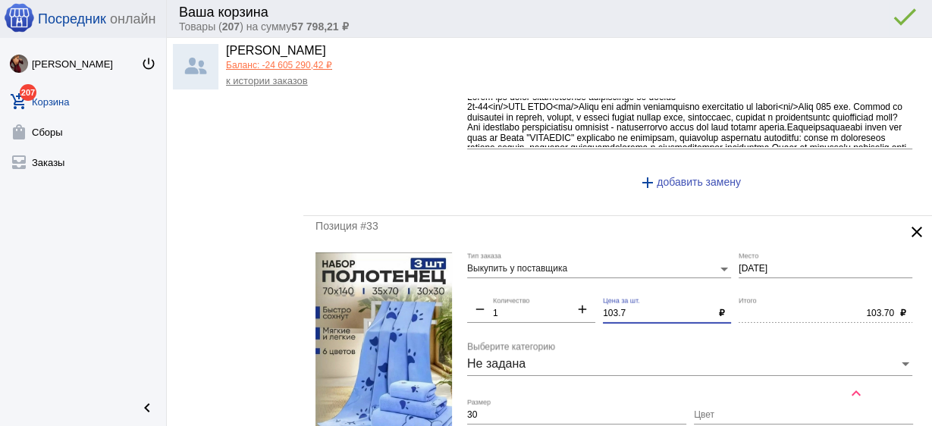
drag, startPoint x: 625, startPoint y: 299, endPoint x: 533, endPoint y: 293, distance: 92.0
click at [533, 293] on div "Выкупить у поставщика Тип заказа [DATE] Место remove 1 Количество add 103.7 Цен…" at bounding box center [693, 409] width 453 height 313
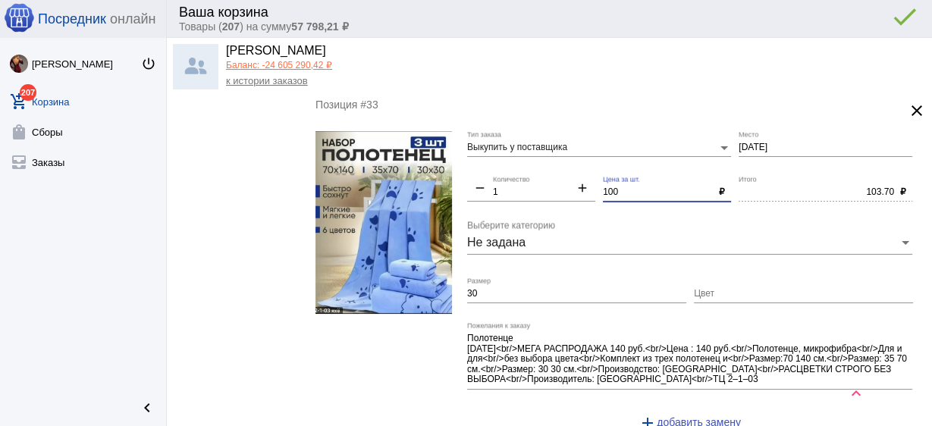
type input "100"
click at [537, 289] on input "30" at bounding box center [576, 294] width 219 height 11
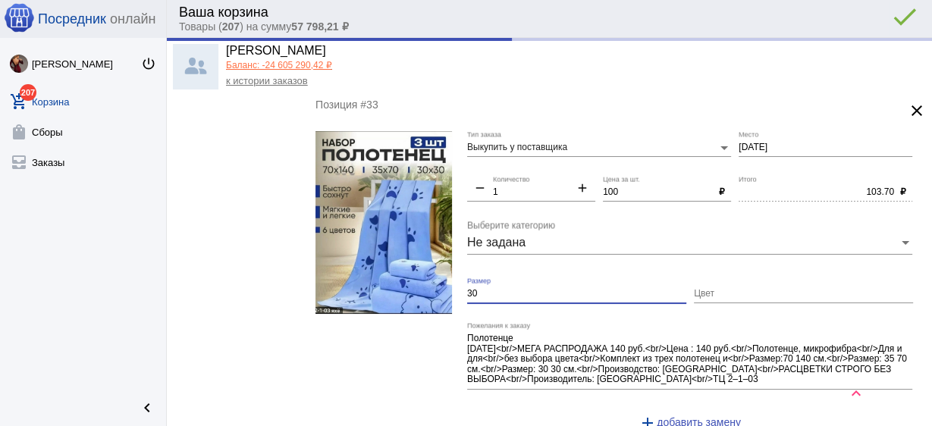
click at [537, 289] on input "30" at bounding box center [576, 294] width 219 height 11
type input "100.00"
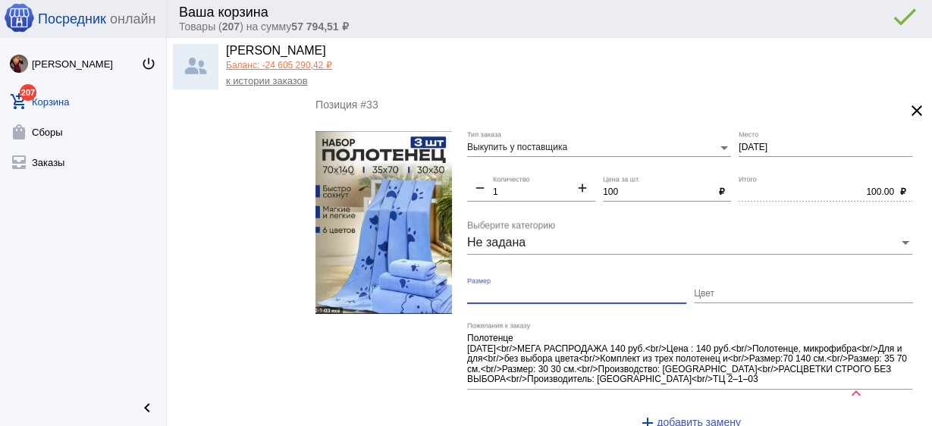
scroll to position [4552, 0]
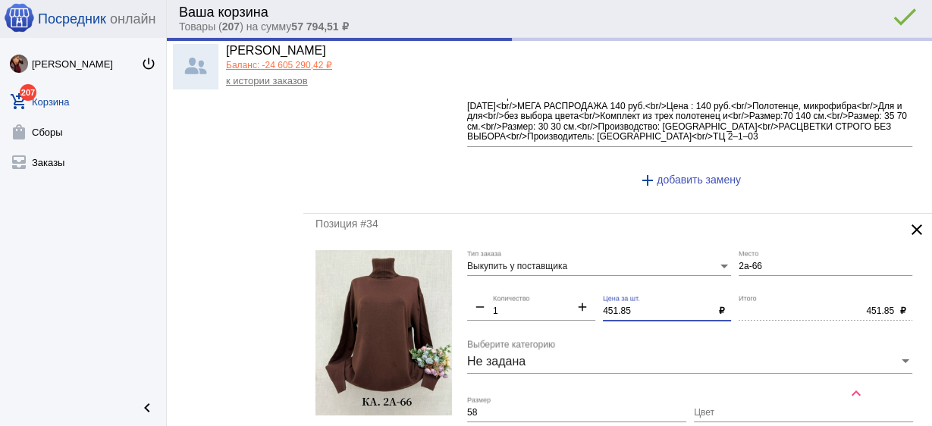
drag, startPoint x: 524, startPoint y: 284, endPoint x: 515, endPoint y: 284, distance: 9.1
click at [515, 284] on div "Выкупить у поставщика Тип заказа 2а-66 Место remove 1 Количество add 451.85 Цен…" at bounding box center [693, 396] width 453 height 292
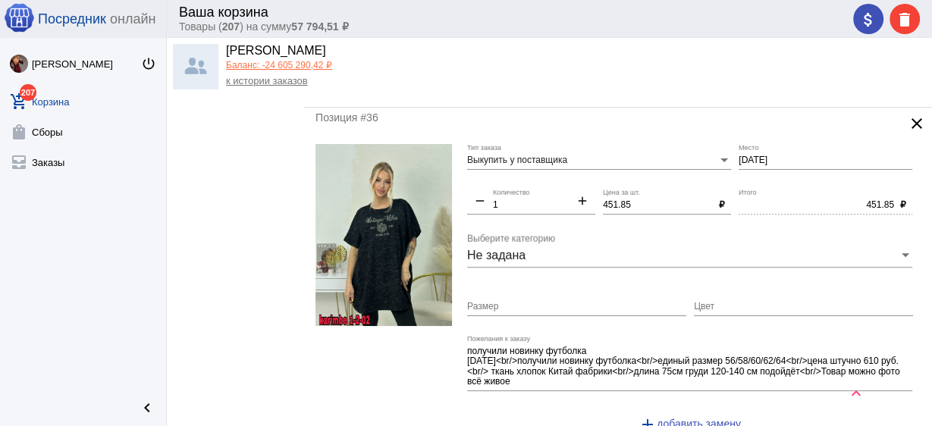
scroll to position [5341, 0]
type input "450"
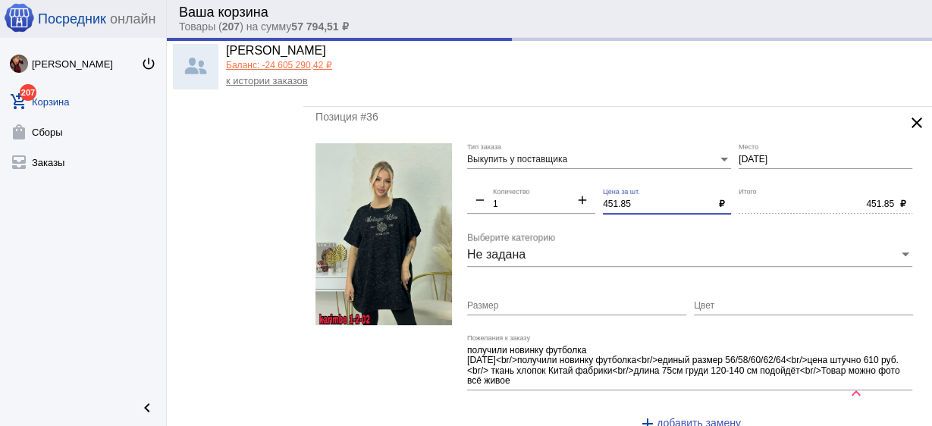
drag, startPoint x: 644, startPoint y: 184, endPoint x: 551, endPoint y: 181, distance: 92.6
click at [551, 181] on div "Выкупить у поставщика Тип заказа [DATE] Место remove 1 Количество add 451.85 Це…" at bounding box center [693, 294] width 453 height 302
type input "450.00"
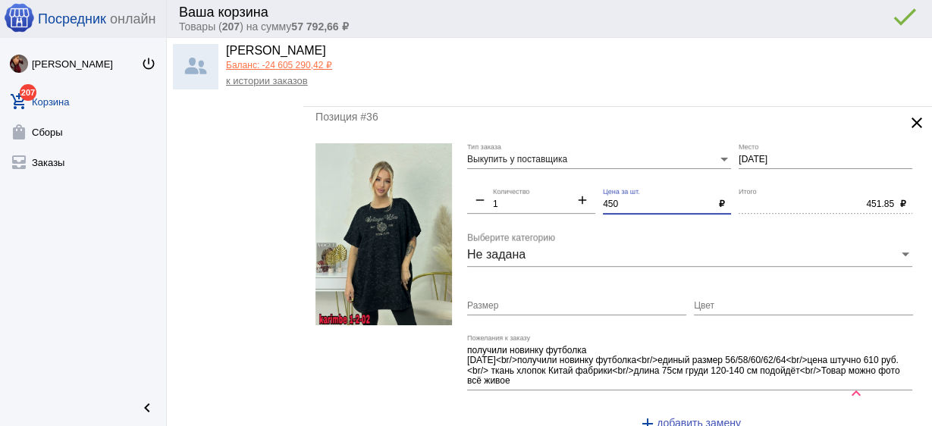
type input "450"
click at [798, 301] on input "Цвет" at bounding box center [803, 306] width 219 height 11
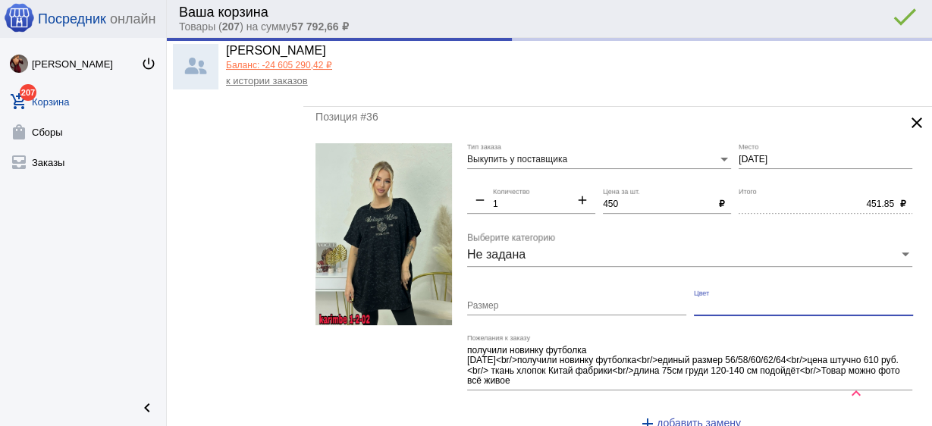
type input "450.00"
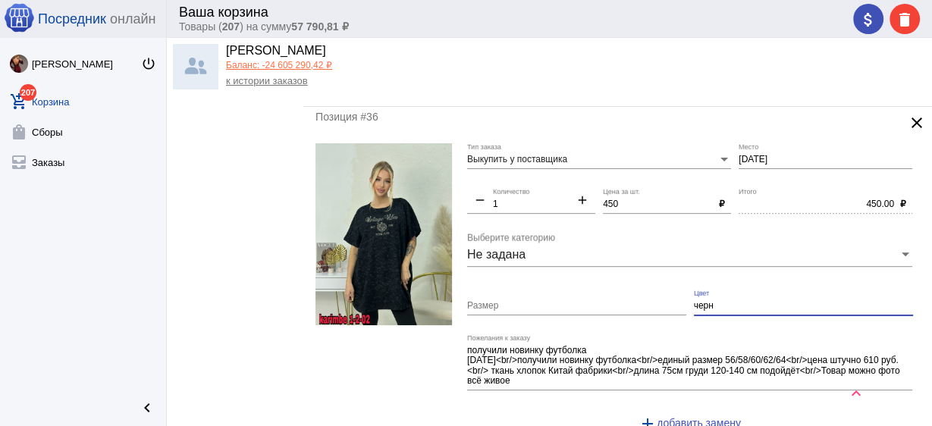
type input "черн"
click at [576, 301] on input "Размер" at bounding box center [576, 306] width 219 height 11
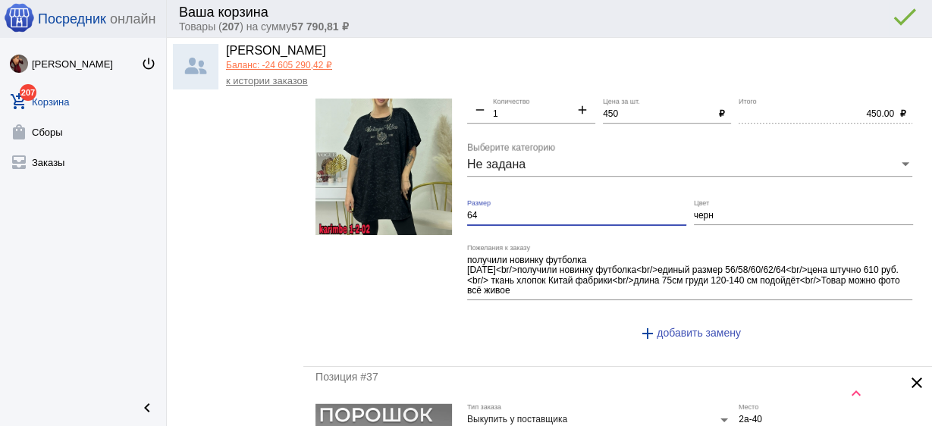
scroll to position [5523, 0]
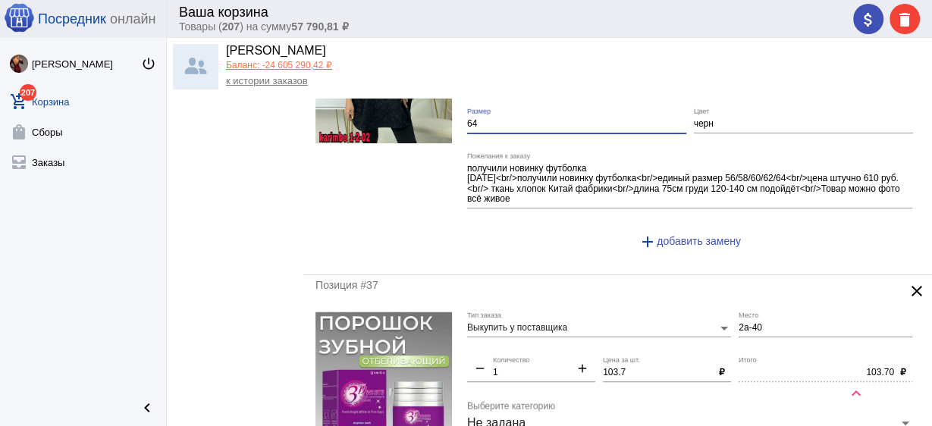
type input "64"
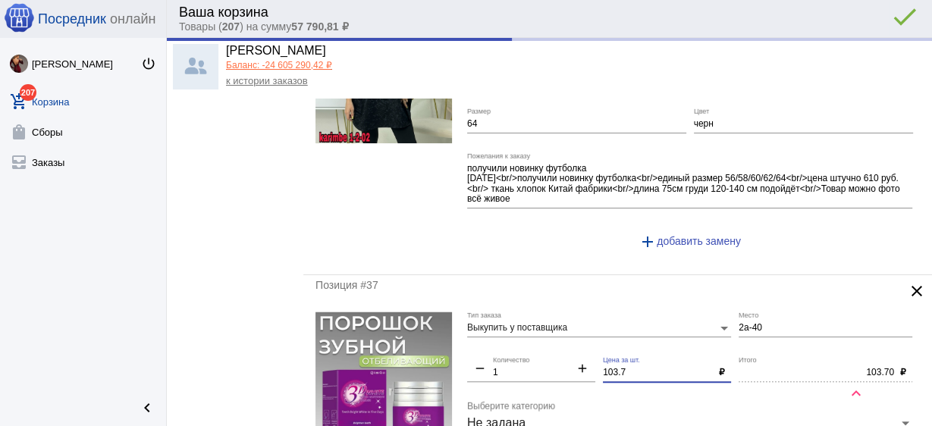
drag, startPoint x: 636, startPoint y: 355, endPoint x: 589, endPoint y: 350, distance: 48.1
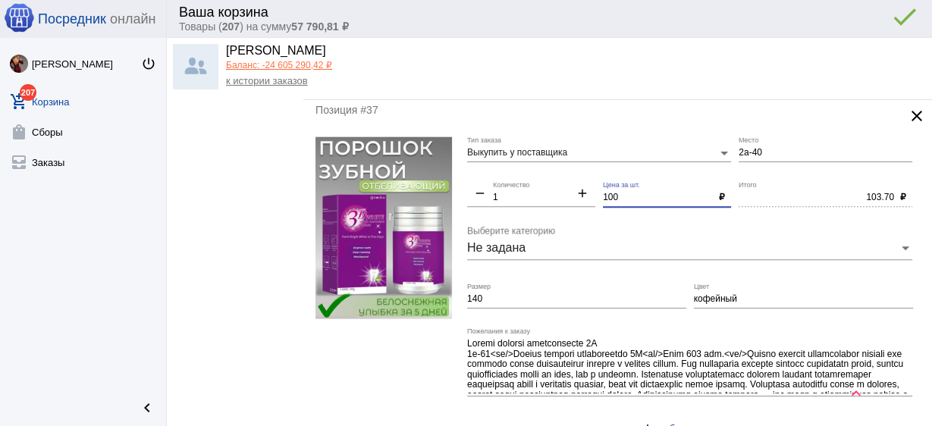
scroll to position [5705, 0]
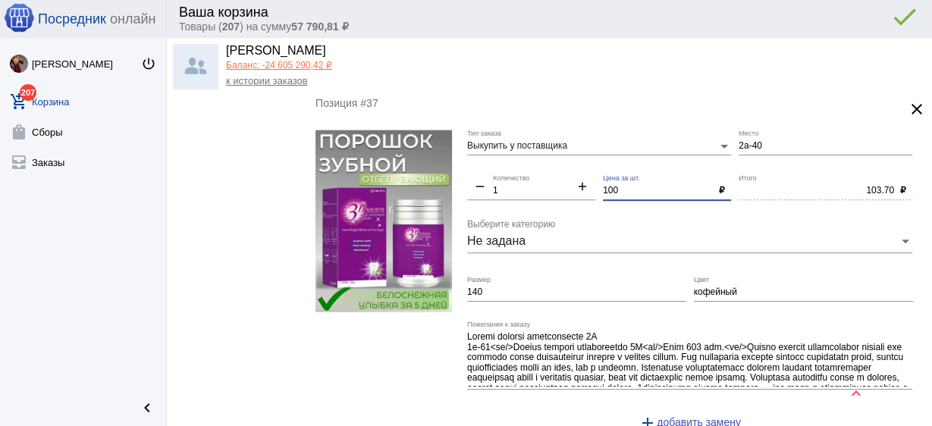
type input "100"
click at [574, 288] on input "140" at bounding box center [576, 293] width 219 height 11
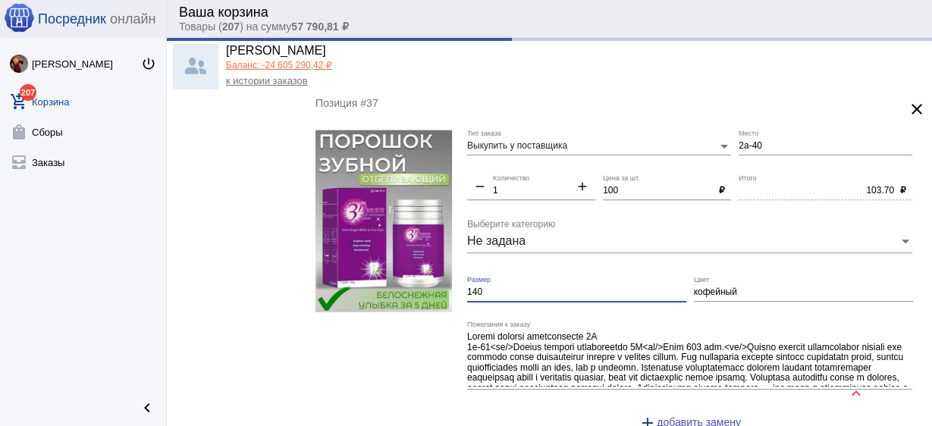
click at [574, 288] on input "140" at bounding box center [576, 293] width 219 height 11
type input "100.00"
click at [721, 288] on input "кофейный" at bounding box center [803, 293] width 219 height 11
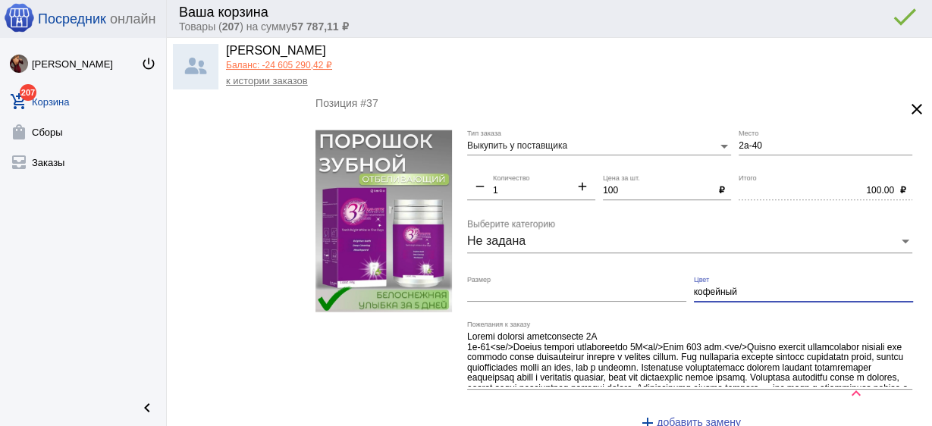
click at [721, 288] on input "кофейный" at bounding box center [803, 293] width 219 height 11
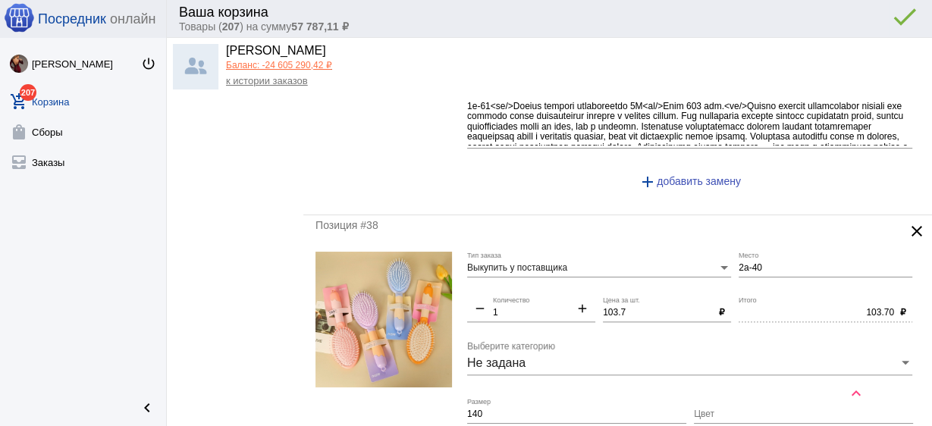
scroll to position [5947, 0]
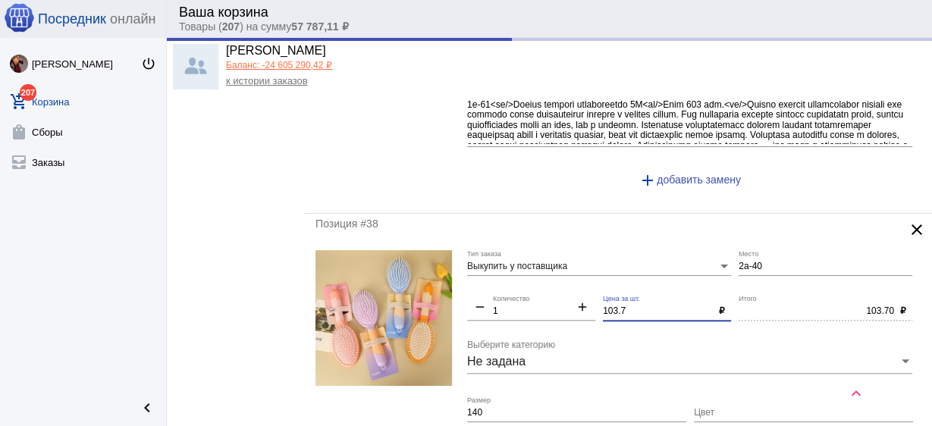
drag, startPoint x: 627, startPoint y: 288, endPoint x: 548, endPoint y: 269, distance: 81.1
click at [548, 269] on div "Выкупить у поставщика Тип заказа 2а-40 Место remove 1 Количество add 103.7 Цена…" at bounding box center [693, 407] width 453 height 314
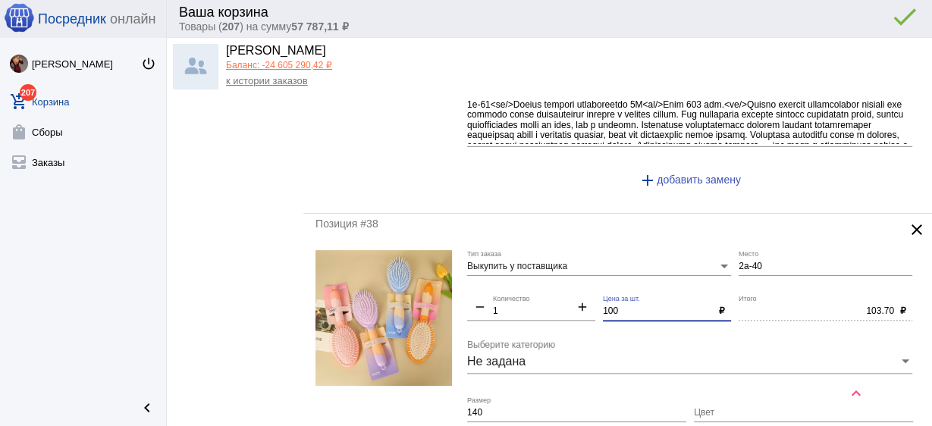
type input "100"
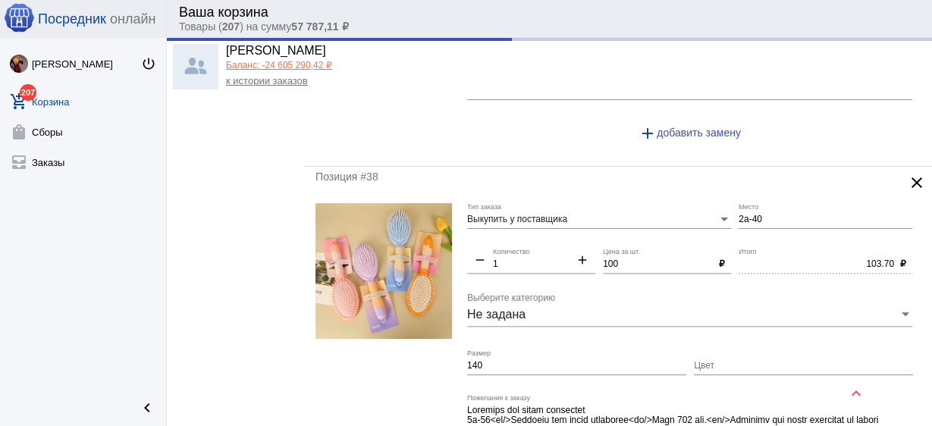
scroll to position [6008, 0]
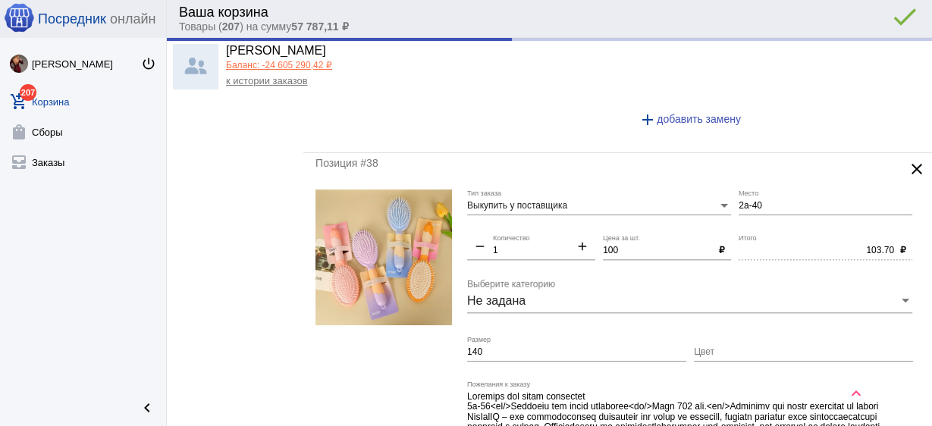
type input "100.00"
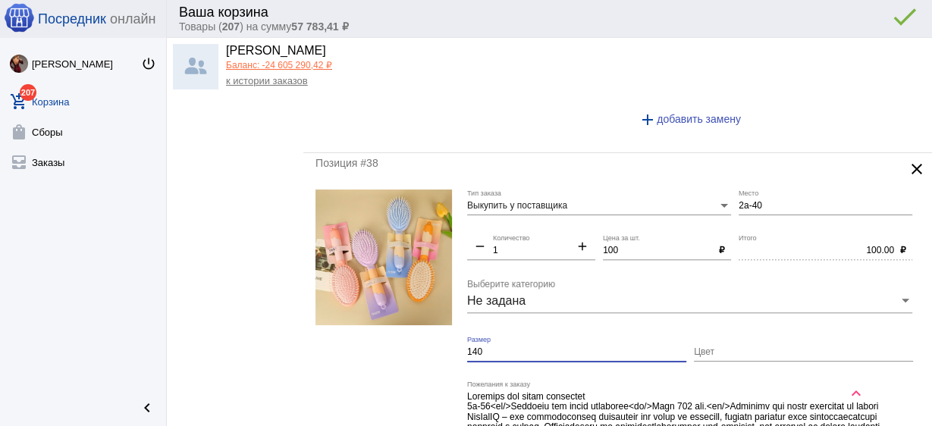
drag, startPoint x: 489, startPoint y: 331, endPoint x: 399, endPoint y: 311, distance: 92.4
click at [395, 309] on form "Выкупить у поставщика Тип заказа 2а-40 Место remove 1 Количество add 100 Цена з…" at bounding box center [618, 347] width 605 height 314
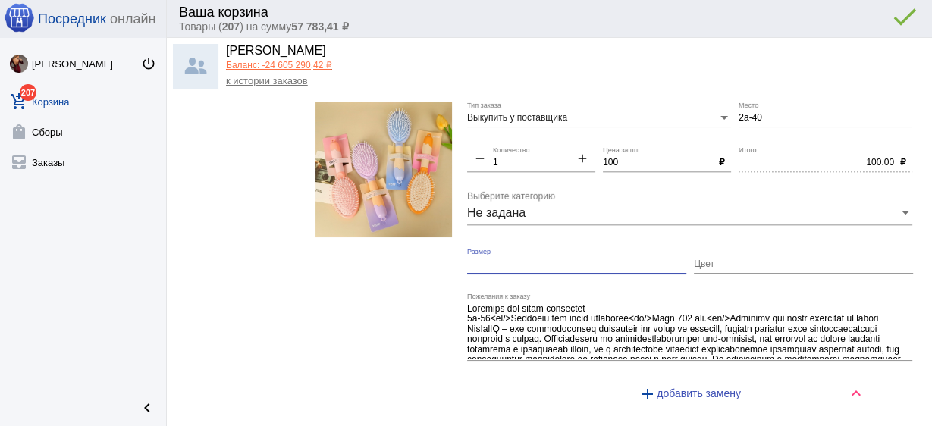
scroll to position [6312, 0]
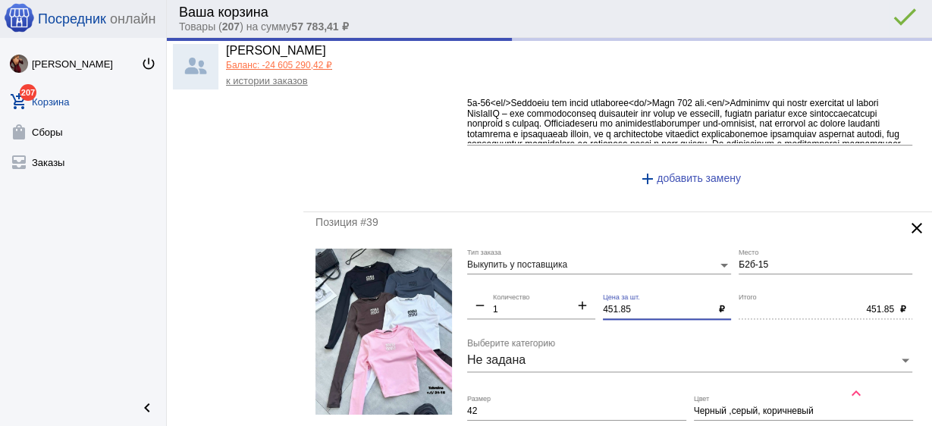
click at [539, 279] on div "Выкупить у поставщика Тип заказа Б2б-15 Место remove 1 Количество add 451.85 Це…" at bounding box center [693, 395] width 453 height 292
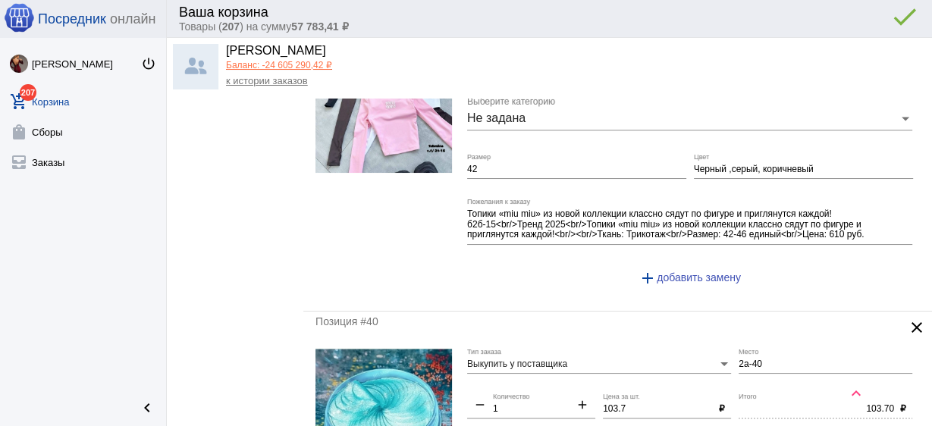
scroll to position [6554, 0]
type input "450"
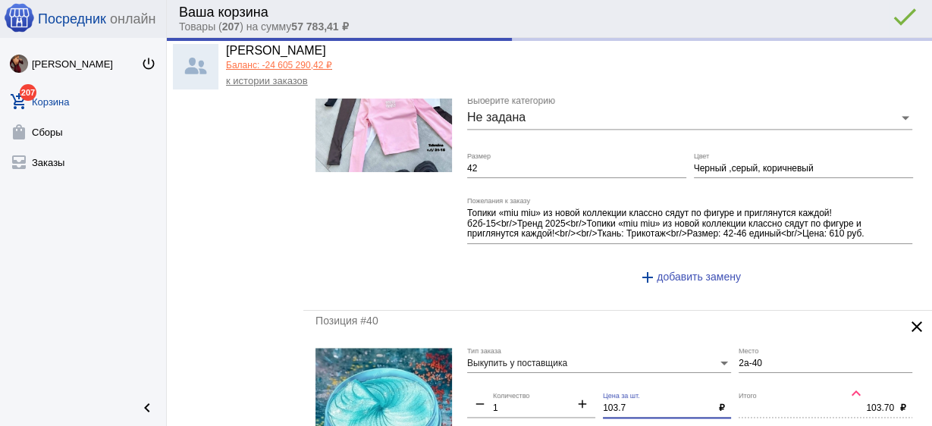
type input "450.00"
drag, startPoint x: 628, startPoint y: 385, endPoint x: 531, endPoint y: 380, distance: 97.2
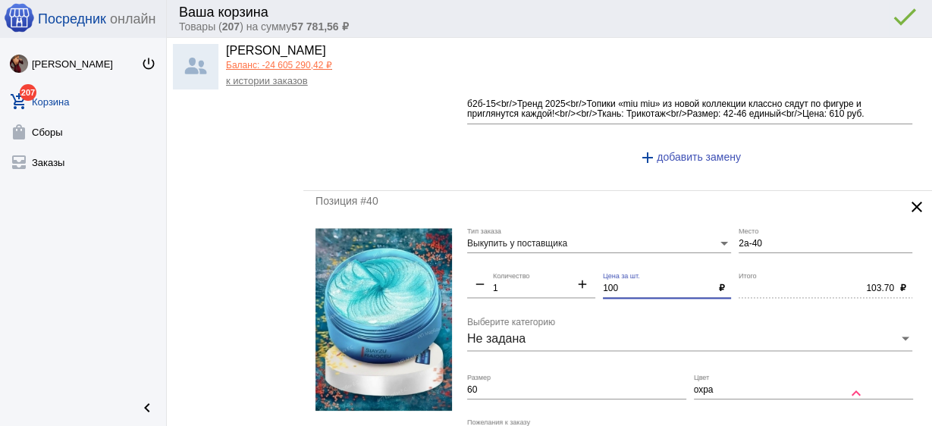
scroll to position [6797, 0]
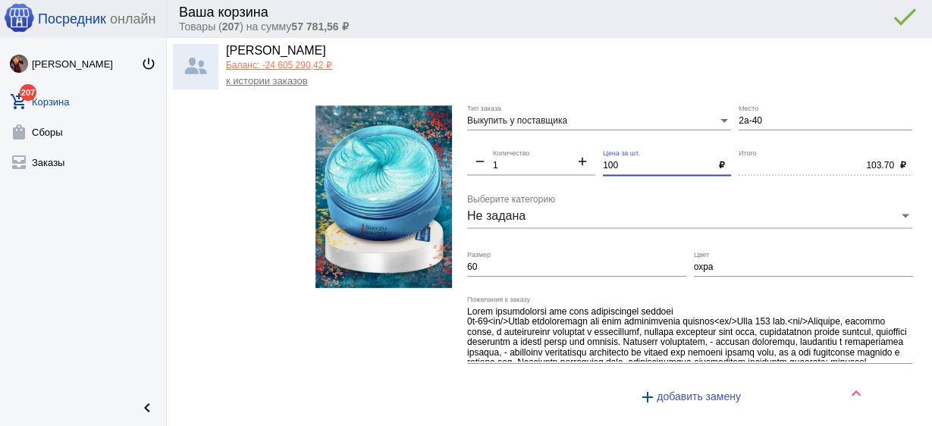
type input "100"
click at [523, 262] on input "60" at bounding box center [576, 267] width 219 height 11
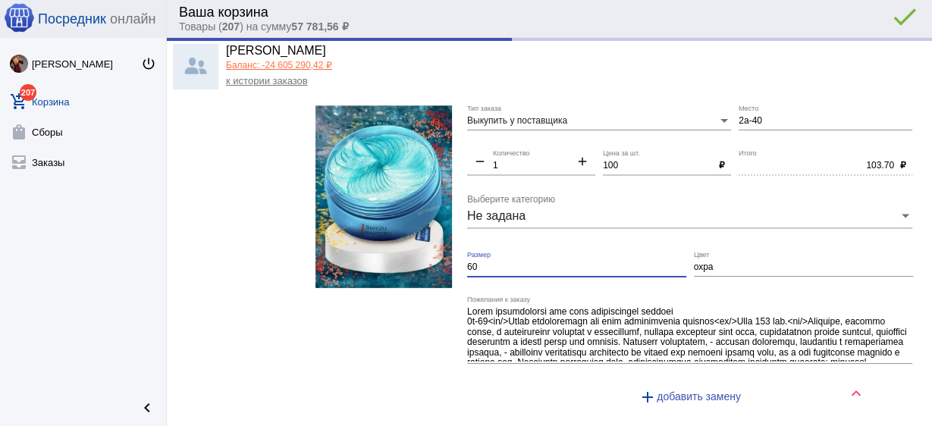
type input "100.00"
click at [523, 262] on input "60" at bounding box center [576, 267] width 219 height 11
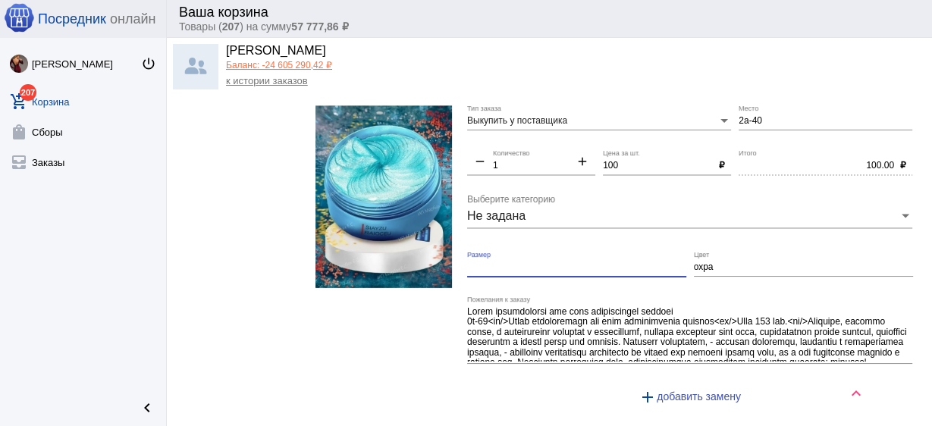
click at [694, 262] on input "охра" at bounding box center [803, 267] width 219 height 11
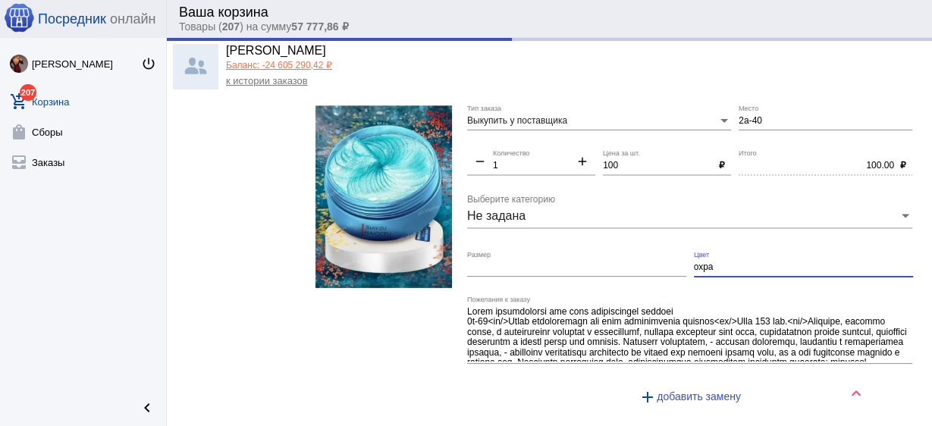
click at [694, 262] on input "охра" at bounding box center [803, 267] width 219 height 11
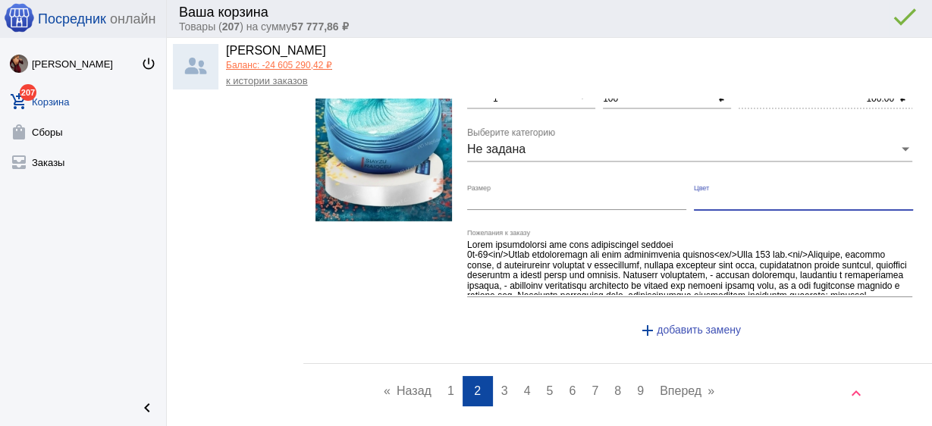
scroll to position [6971, 0]
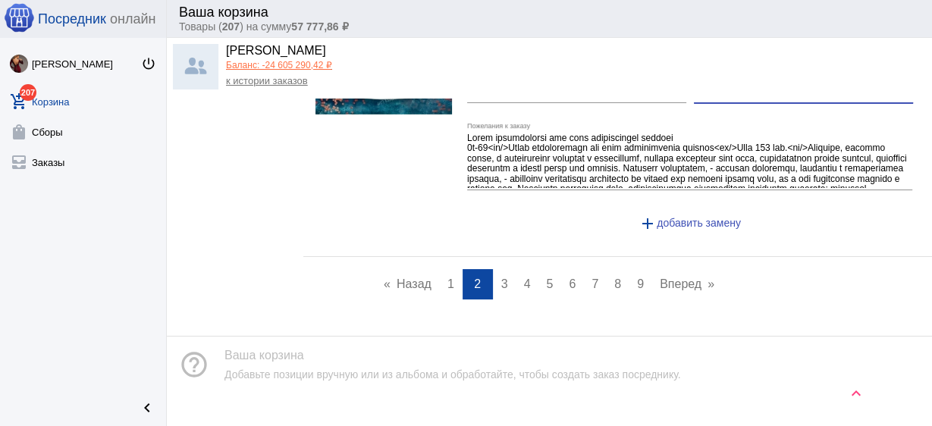
click at [501, 278] on span "3" at bounding box center [504, 284] width 7 height 13
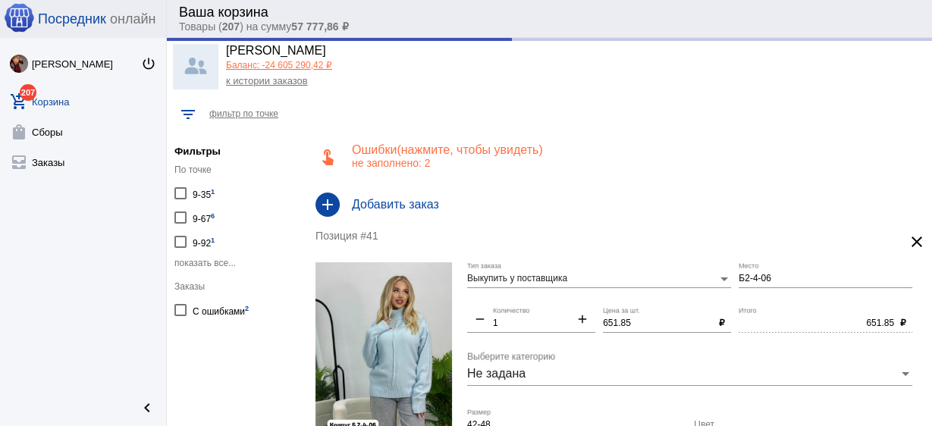
drag, startPoint x: 640, startPoint y: 313, endPoint x: 632, endPoint y: 322, distance: 12.9
click at [631, 316] on div "651.85 Цена за шт." at bounding box center [658, 320] width 110 height 26
drag, startPoint x: 635, startPoint y: 321, endPoint x: 536, endPoint y: 317, distance: 99.4
click at [536, 317] on div "Выкупить у поставщика Тип заказа Б2-4-06 Место remove 1 Количество add 651.85 Ц…" at bounding box center [693, 408] width 453 height 292
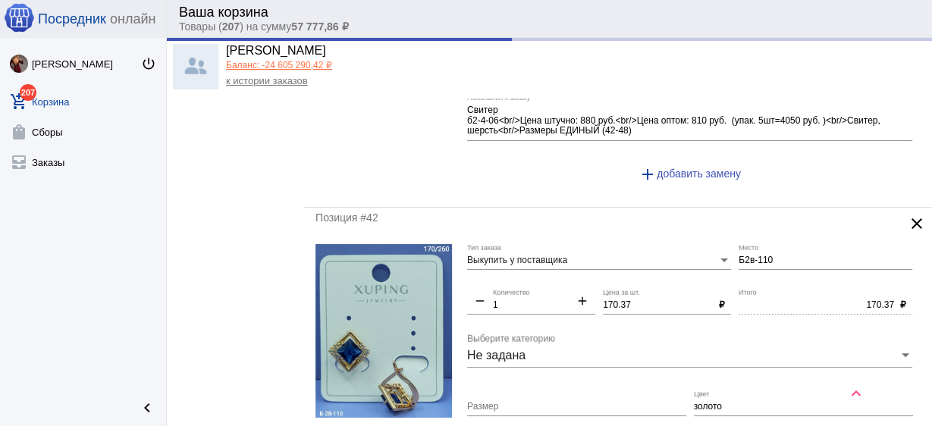
scroll to position [364, 0]
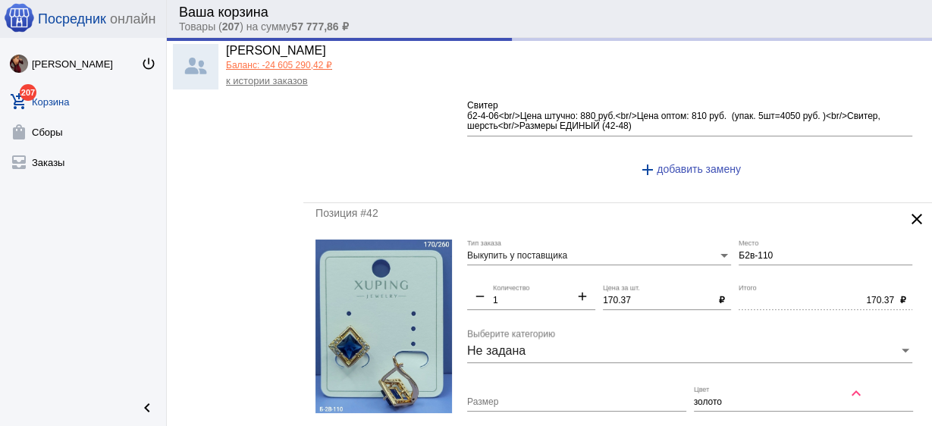
type input "650"
type input "650.00"
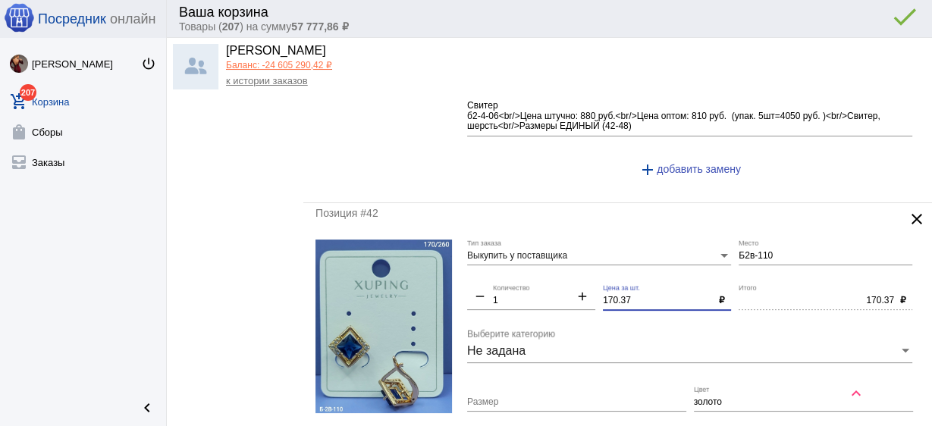
drag, startPoint x: 633, startPoint y: 296, endPoint x: 554, endPoint y: 280, distance: 81.2
click at [554, 280] on div "Выкупить у поставщика Тип заказа Б2в-110 Место remove 1 Количество add 170.37 Ц…" at bounding box center [693, 386] width 453 height 292
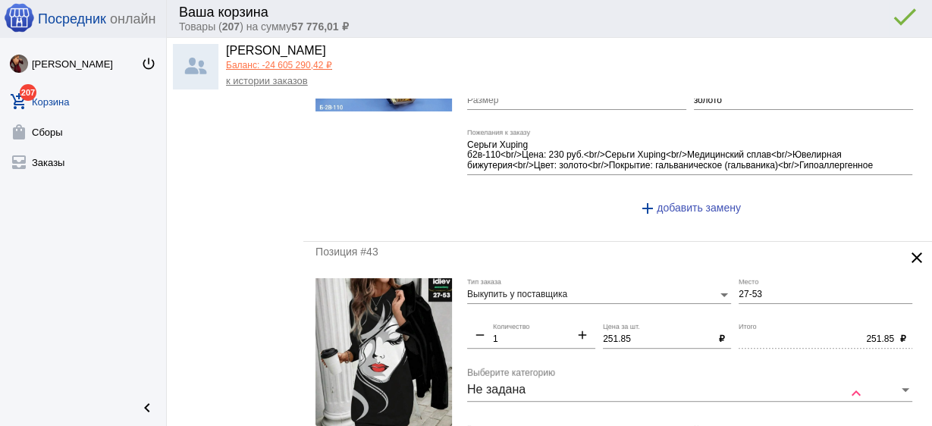
scroll to position [668, 0]
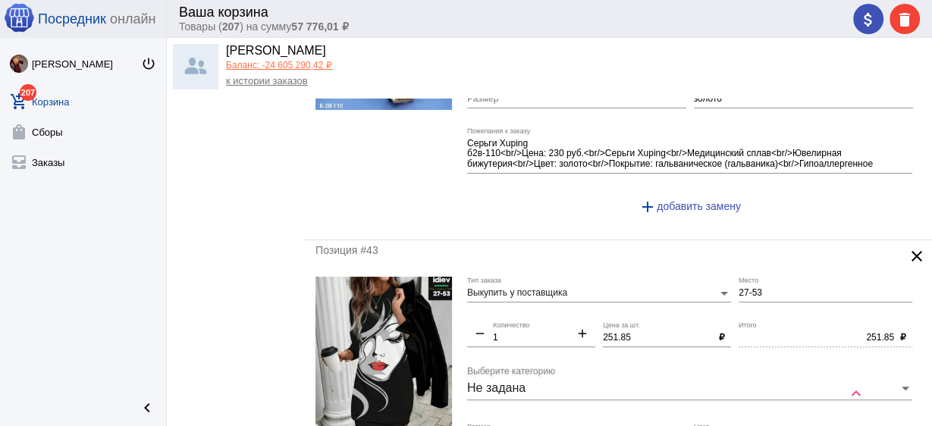
type input "170"
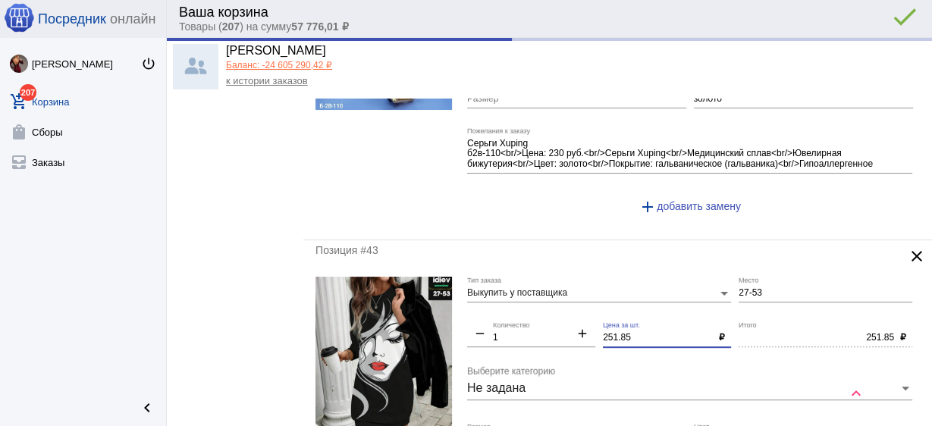
type input "170.00"
drag, startPoint x: 636, startPoint y: 335, endPoint x: 480, endPoint y: 310, distance: 157.4
click at [476, 299] on div "Выкупить у поставщика Тип заказа 27-53 Место remove 1 Количество add 251.85 Цен…" at bounding box center [693, 423] width 453 height 292
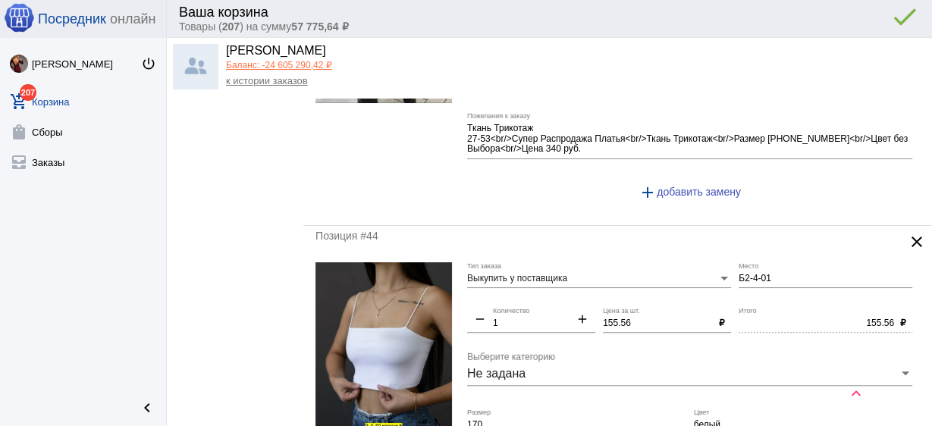
scroll to position [1032, 0]
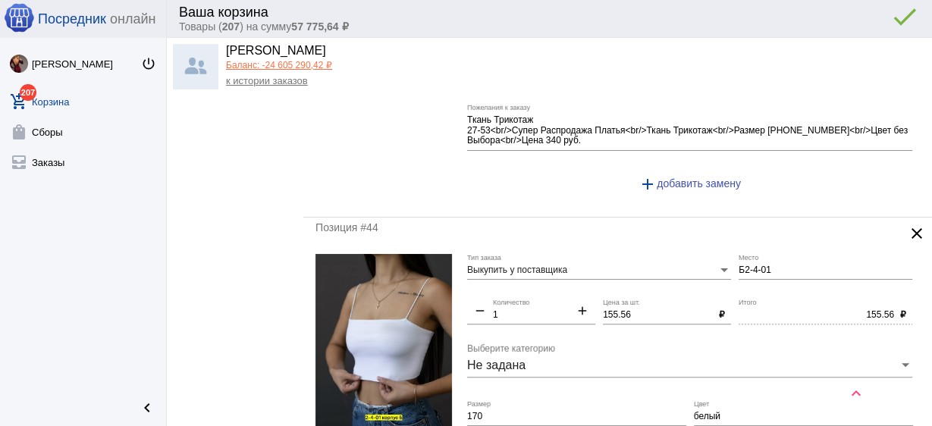
type input "250"
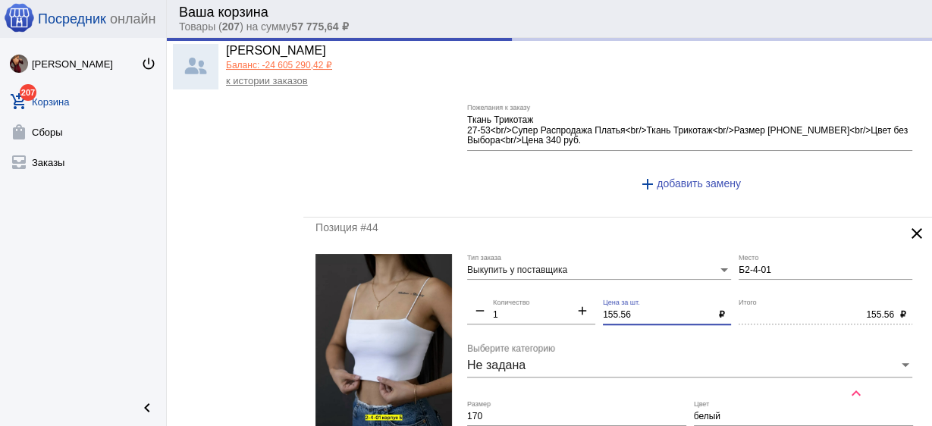
drag, startPoint x: 636, startPoint y: 310, endPoint x: 491, endPoint y: 294, distance: 145.8
click at [491, 294] on div "Выкупить у поставщика Тип заказа Б2-4-01 Место remove 1 Количество add 155.56 Ц…" at bounding box center [693, 400] width 453 height 292
type input "250.00"
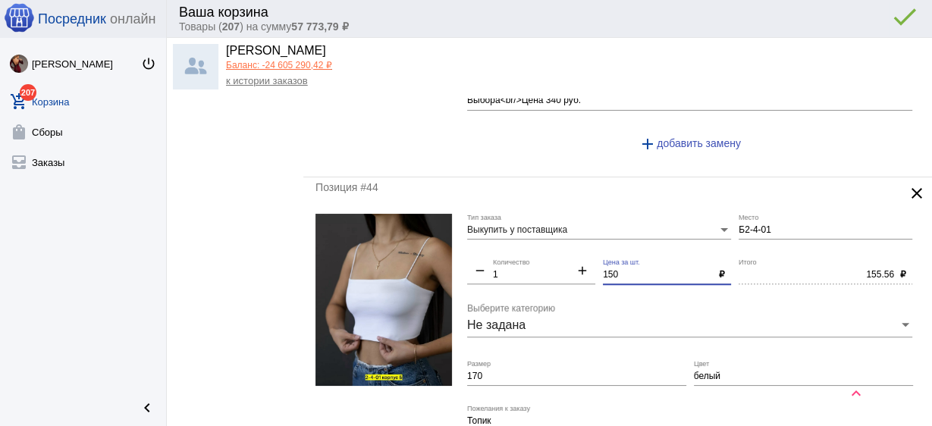
scroll to position [1092, 0]
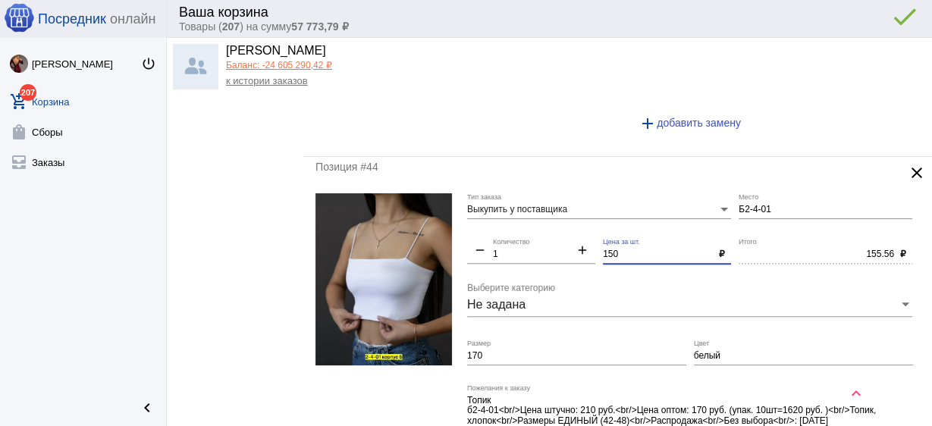
type input "150"
click at [523, 354] on input "170" at bounding box center [576, 356] width 219 height 11
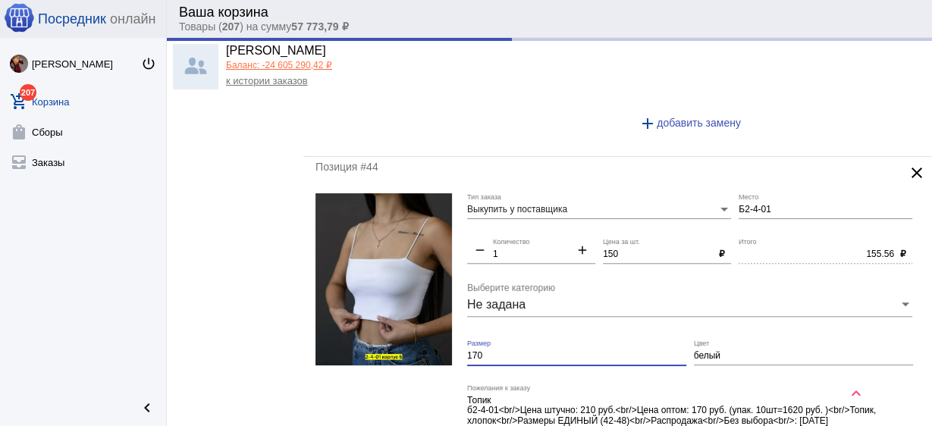
click at [523, 354] on input "170" at bounding box center [576, 356] width 219 height 11
type input "150.00"
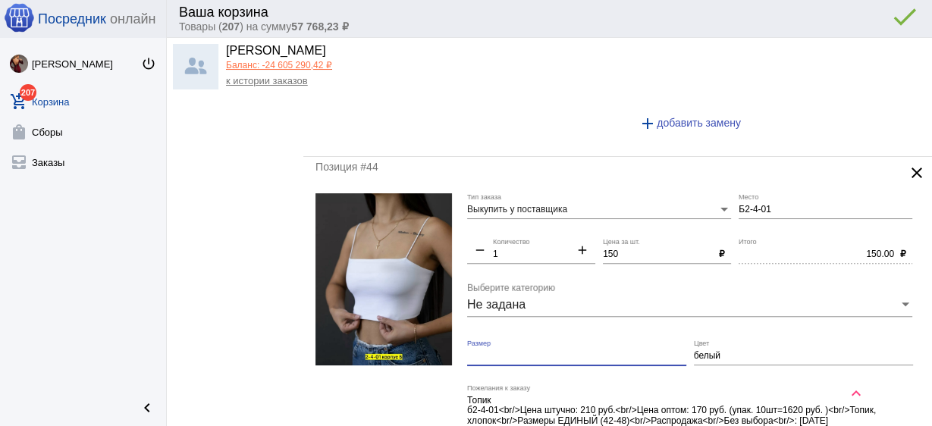
scroll to position [1274, 0]
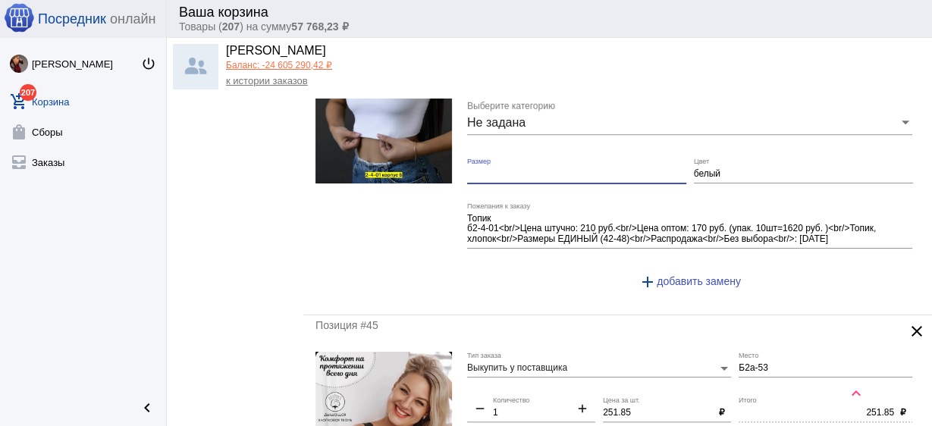
click at [388, 103] on img at bounding box center [384, 97] width 137 height 172
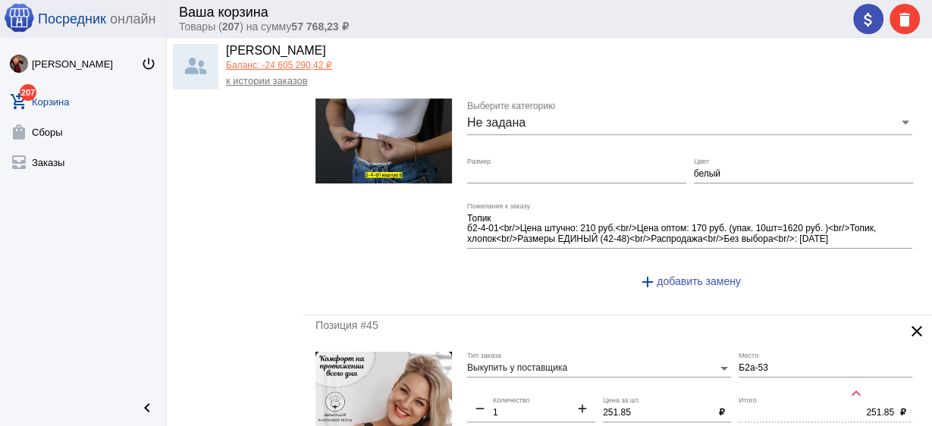
click at [718, 169] on input "белый" at bounding box center [803, 174] width 219 height 11
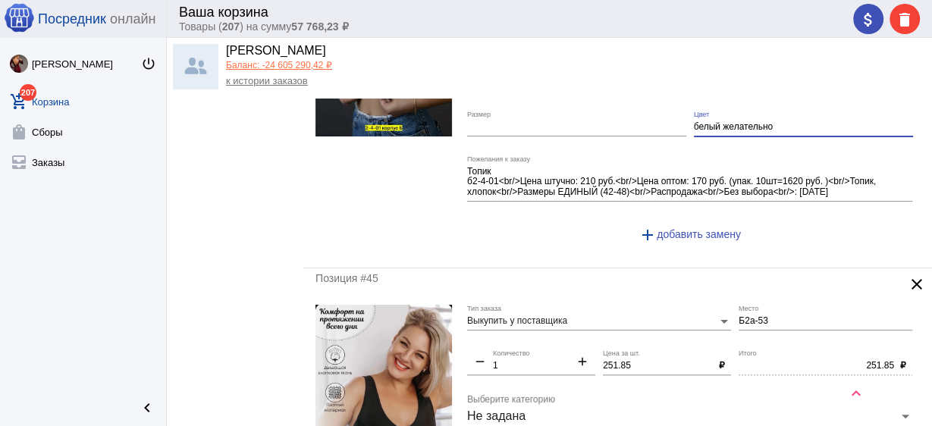
scroll to position [1457, 0]
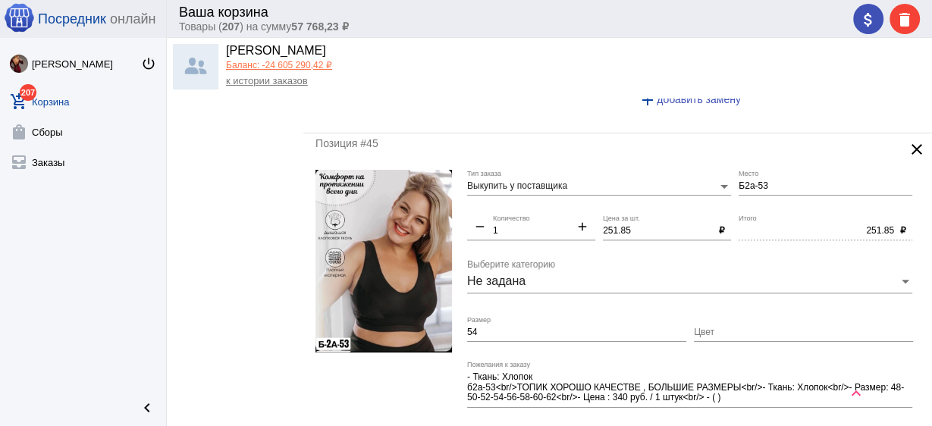
type input "белый желательно"
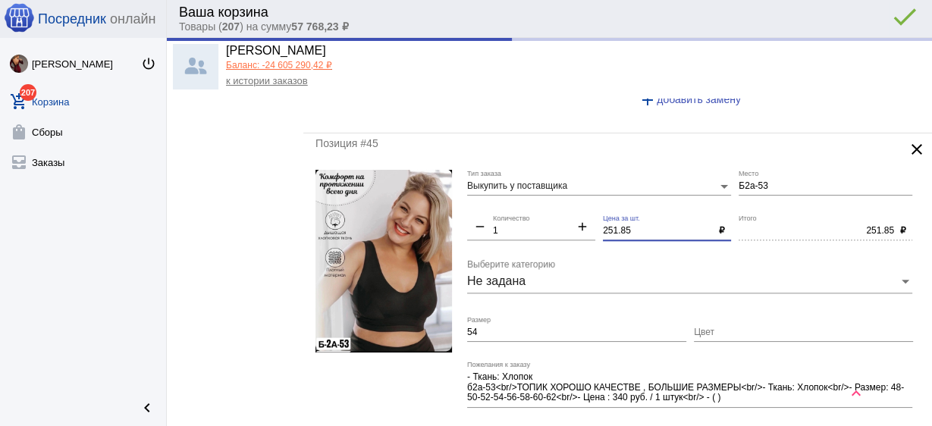
drag, startPoint x: 632, startPoint y: 225, endPoint x: 545, endPoint y: 235, distance: 87.8
click at [511, 212] on div "Выкупить у поставщика Тип заказа Б2а-53 Место remove 1 Количество add 251.85 Це…" at bounding box center [693, 316] width 453 height 292
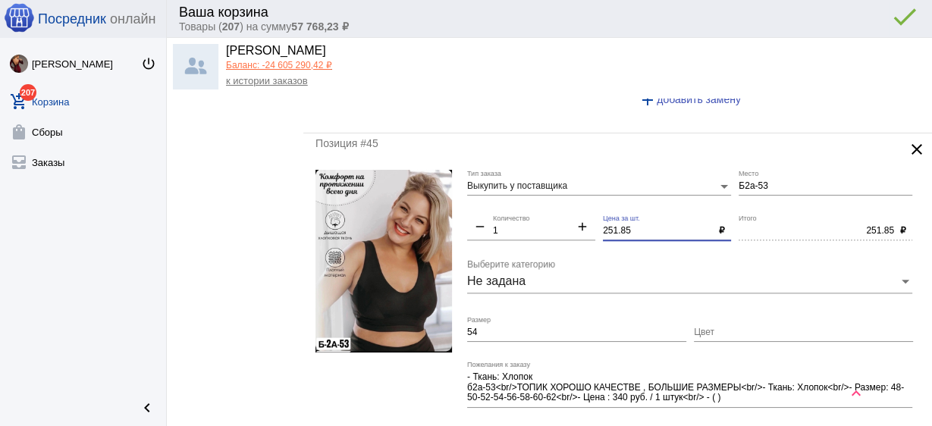
type input "2"
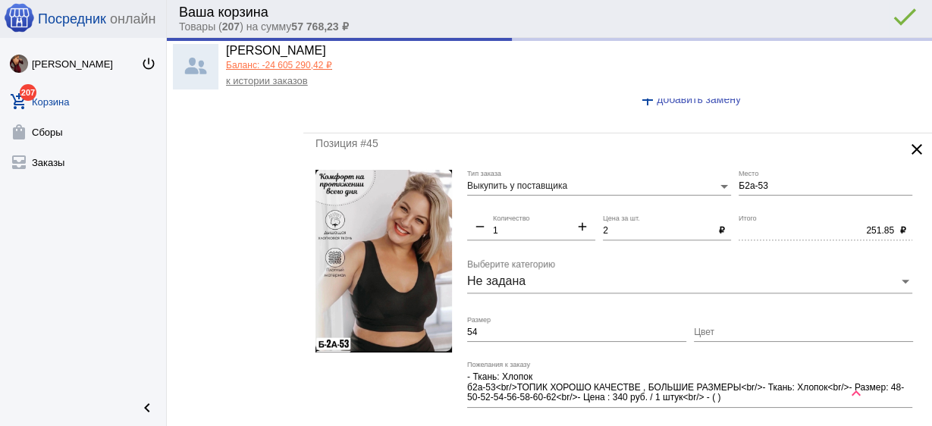
type input "2.00"
click at [545, 235] on div "remove 1 Количество add" at bounding box center [531, 233] width 128 height 37
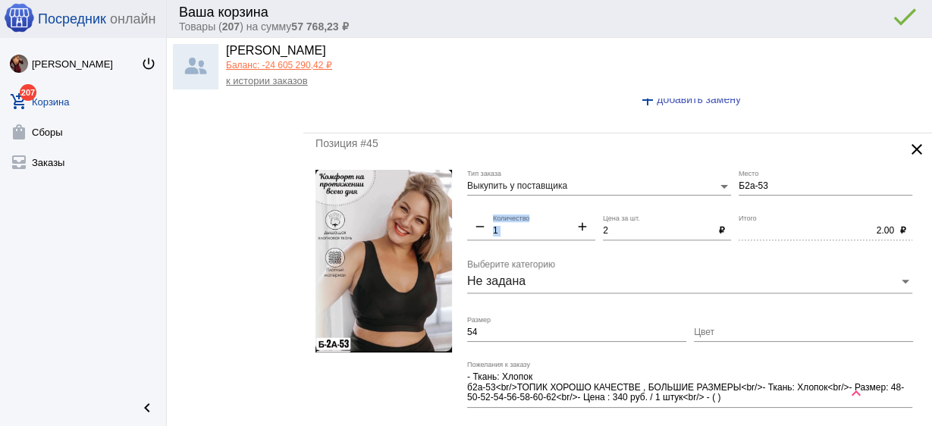
click at [545, 235] on div "remove 1 Количество add" at bounding box center [531, 233] width 128 height 37
click at [614, 228] on input "2" at bounding box center [658, 231] width 110 height 11
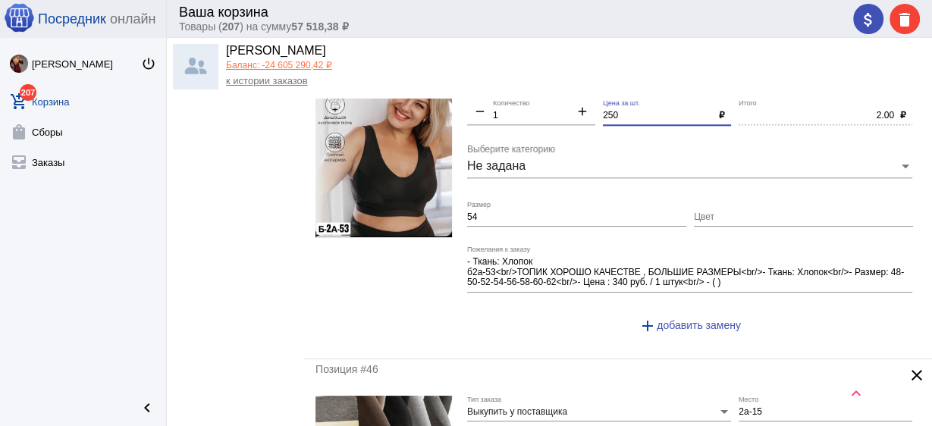
scroll to position [1699, 0]
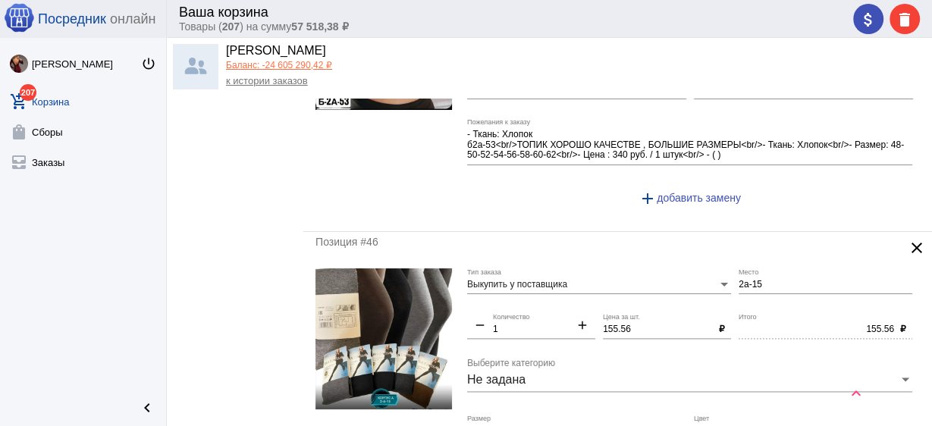
type input "250"
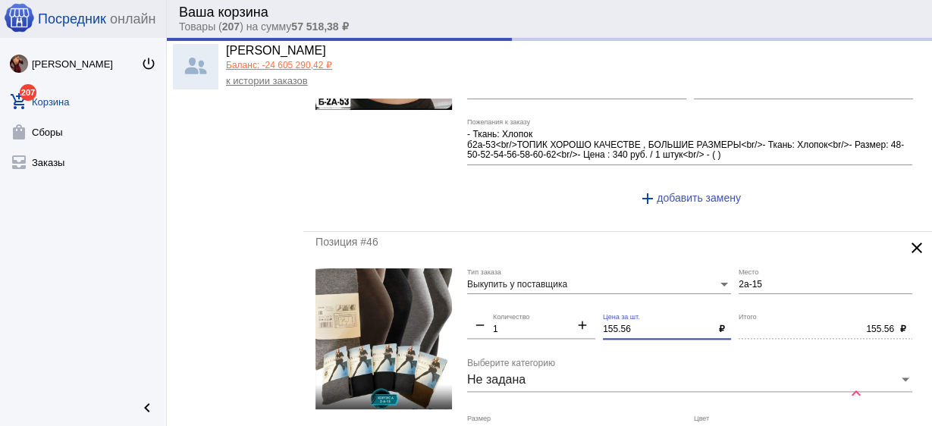
drag, startPoint x: 635, startPoint y: 323, endPoint x: 532, endPoint y: 313, distance: 103.6
click at [527, 313] on div "Выкупить у поставщика Тип заказа 2а-15 Место remove 1 Количество add 155.56 Цен…" at bounding box center [693, 420] width 453 height 302
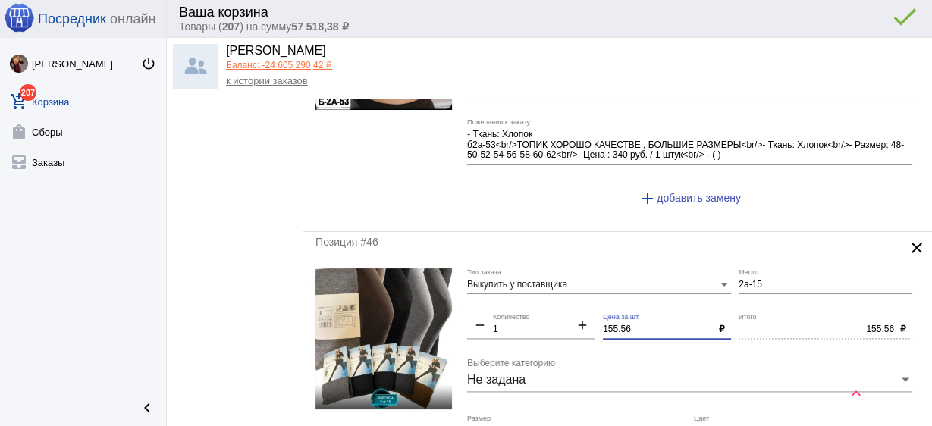
type input "250.00"
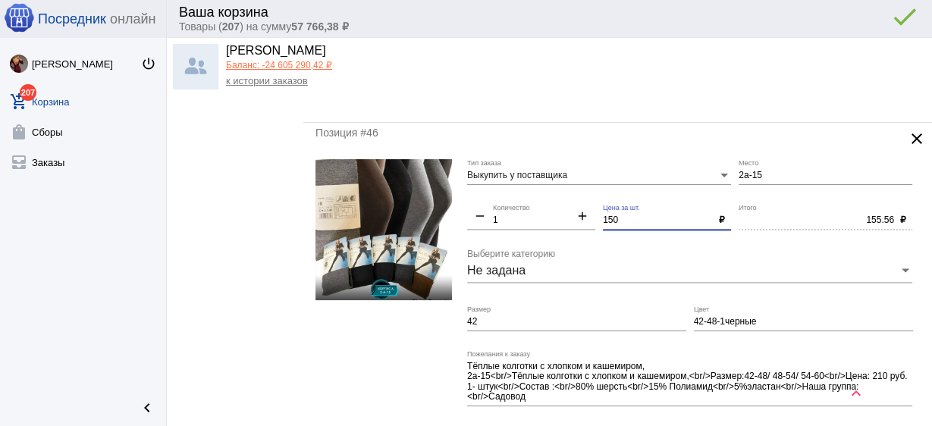
scroll to position [1881, 0]
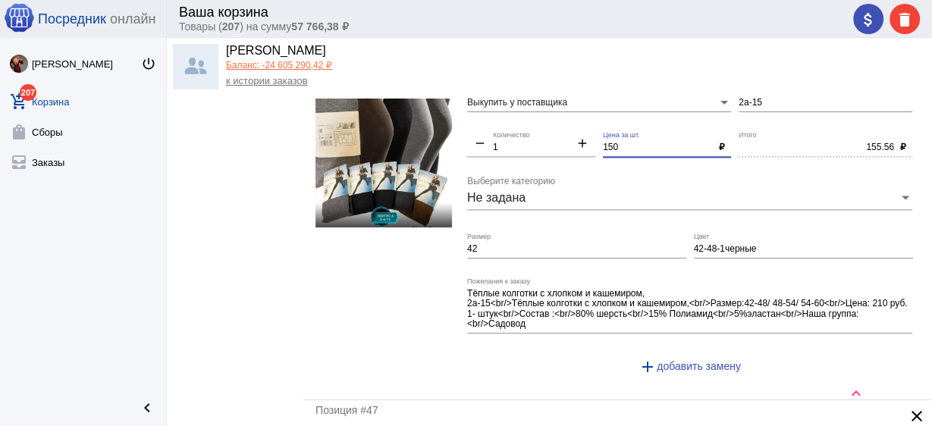
type input "150"
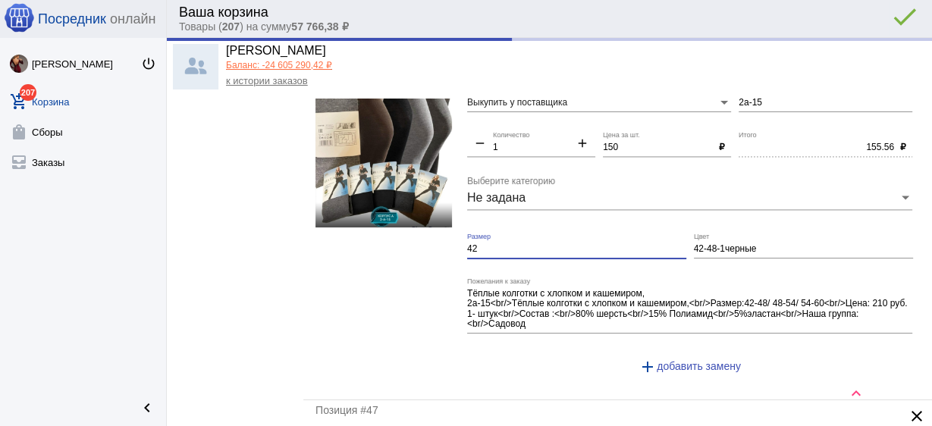
type input "150.00"
drag, startPoint x: 509, startPoint y: 242, endPoint x: 388, endPoint y: 227, distance: 121.6
click at [388, 227] on form "Выкупить у поставщика Тип заказа 2а-15 Место remove 1 Количество add 150 Цена з…" at bounding box center [618, 237] width 605 height 302
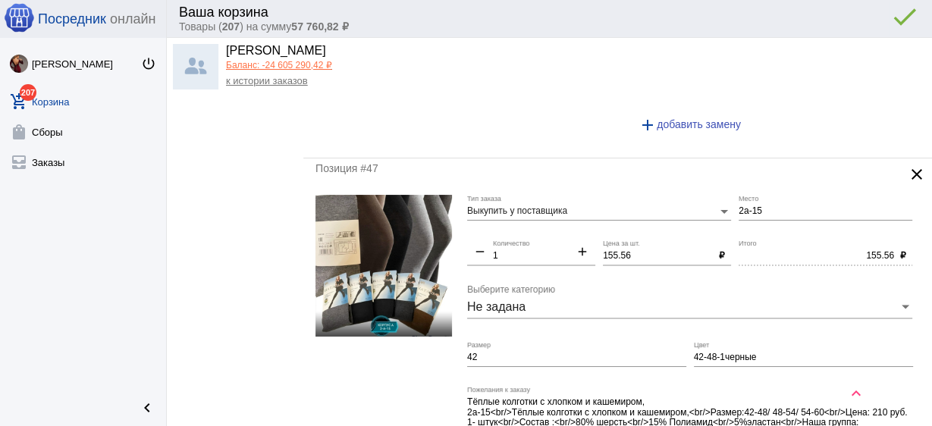
scroll to position [2124, 0]
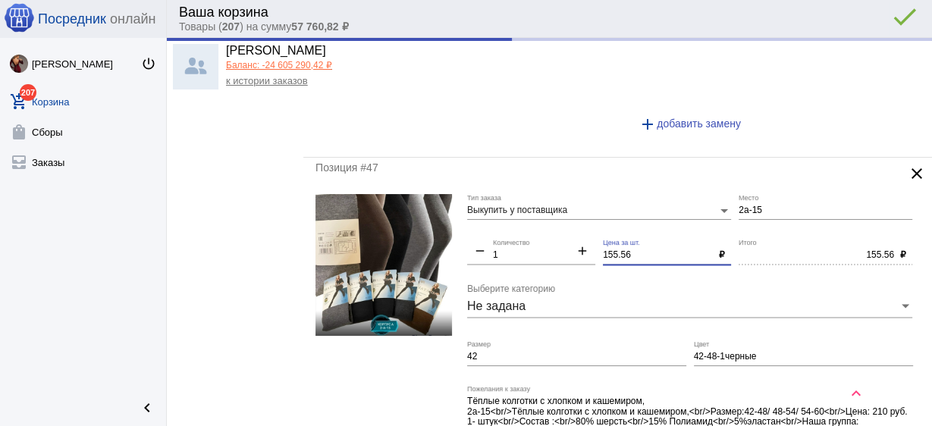
drag, startPoint x: 627, startPoint y: 244, endPoint x: 536, endPoint y: 237, distance: 91.3
click at [536, 237] on div "Выкупить у поставщика Тип заказа 2а-15 Место remove 1 Количество add 155.56 Цен…" at bounding box center [693, 345] width 453 height 302
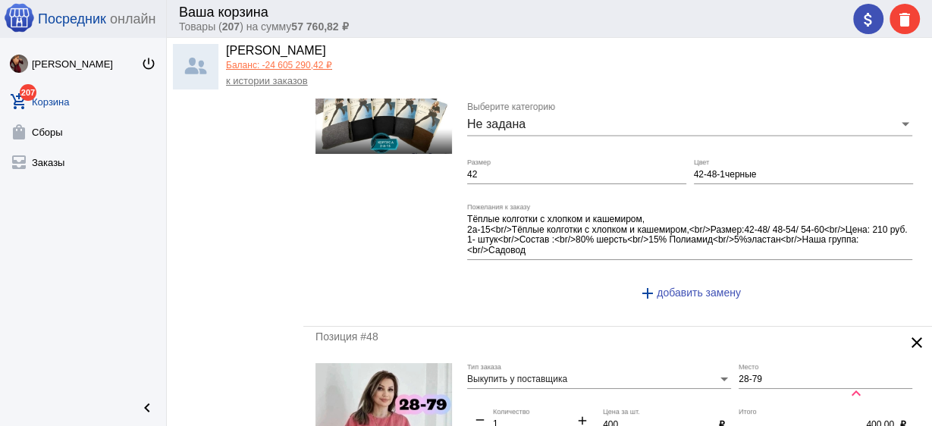
type input "150"
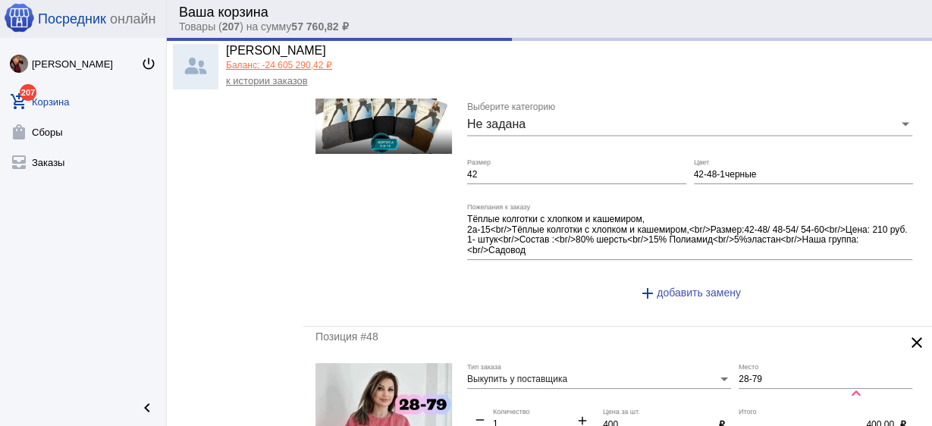
drag, startPoint x: 573, startPoint y: 347, endPoint x: 592, endPoint y: 342, distance: 19.7
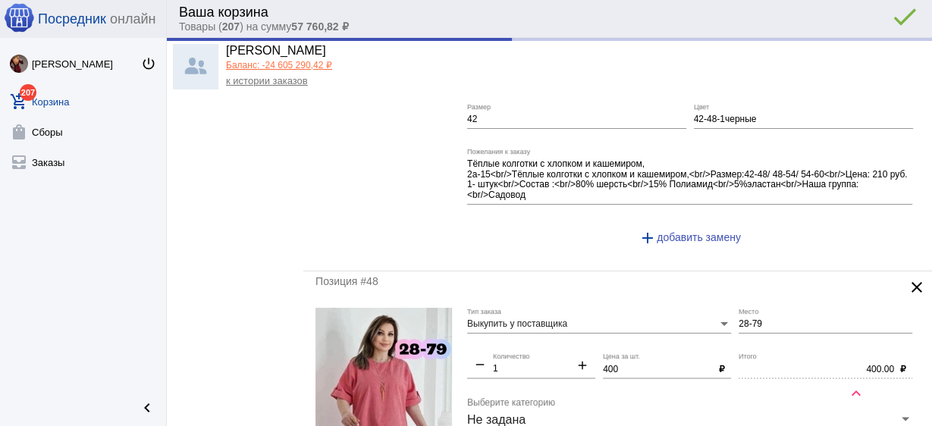
type input "150.00"
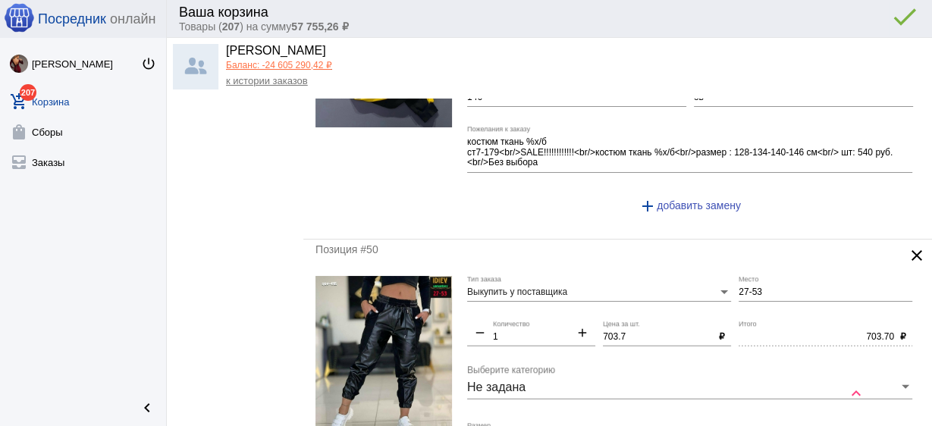
scroll to position [3095, 0]
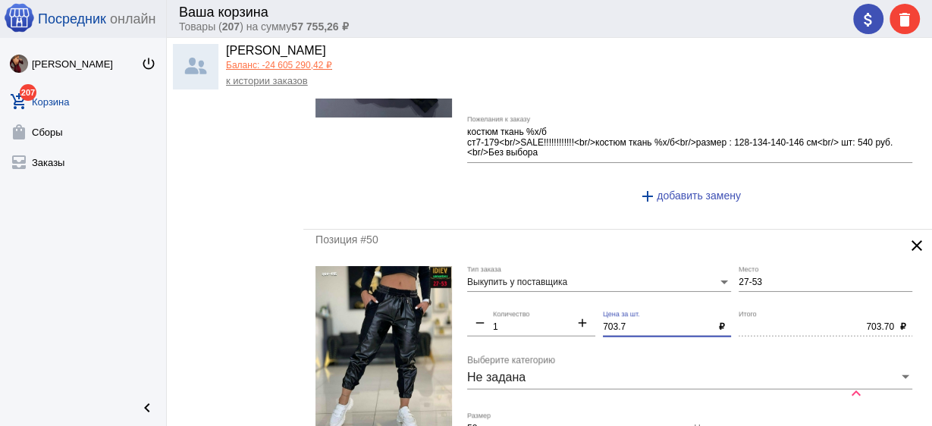
click at [542, 309] on div "Выкупить у поставщика Тип заказа 27-53 Место remove 1 Количество add 703.7 Цена…" at bounding box center [693, 412] width 453 height 292
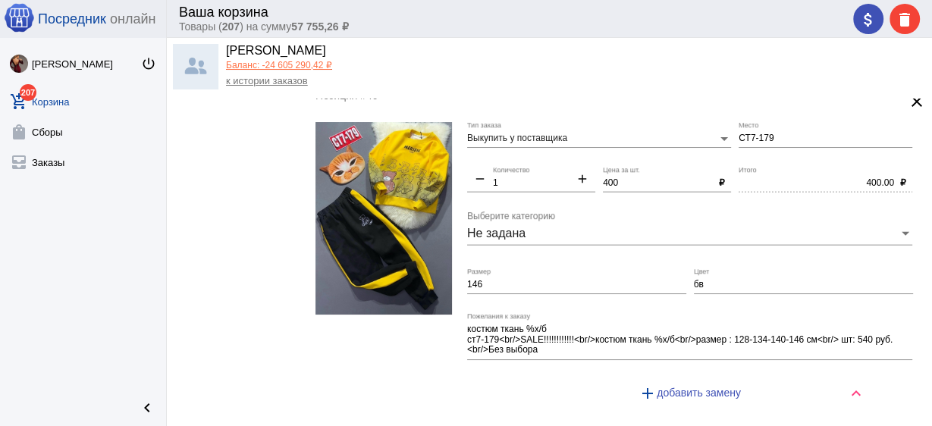
scroll to position [2852, 0]
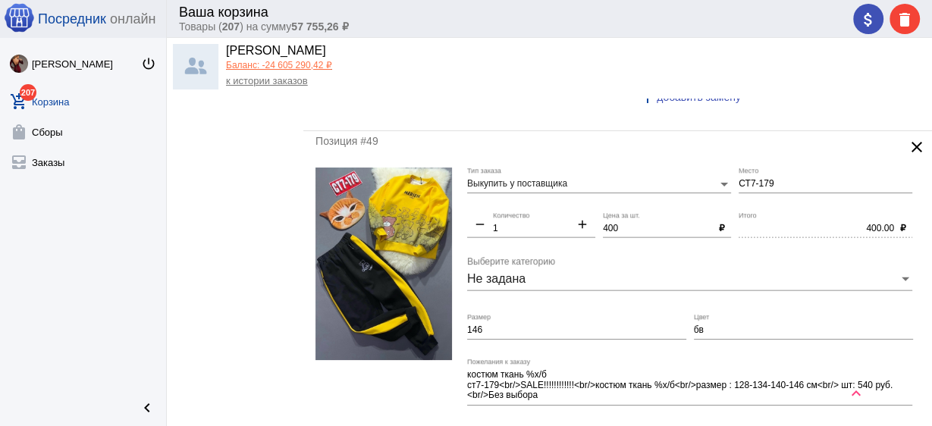
type input "700"
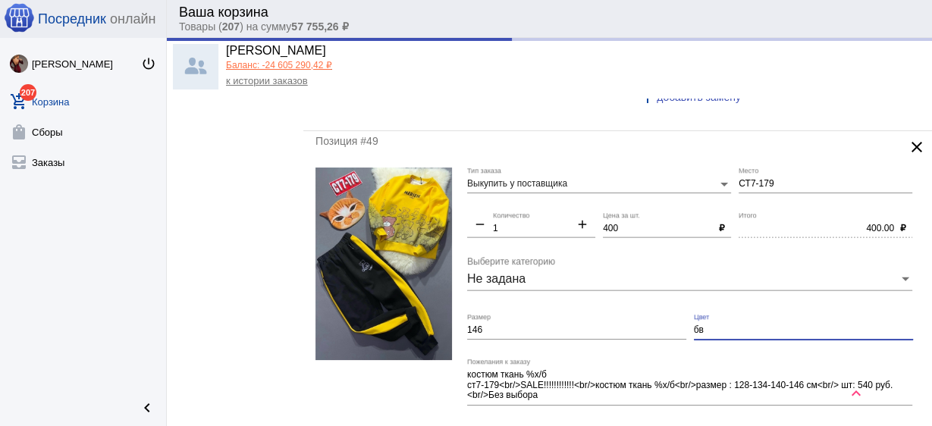
click at [726, 325] on input "бв" at bounding box center [803, 330] width 219 height 11
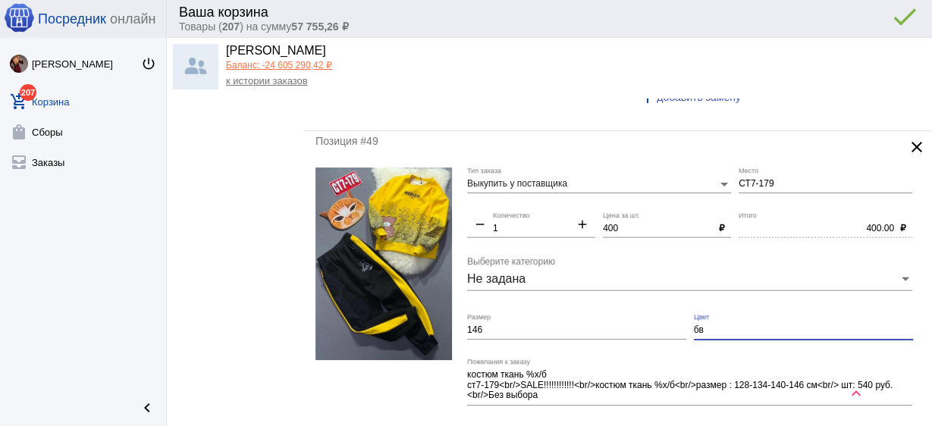
type input "700.00"
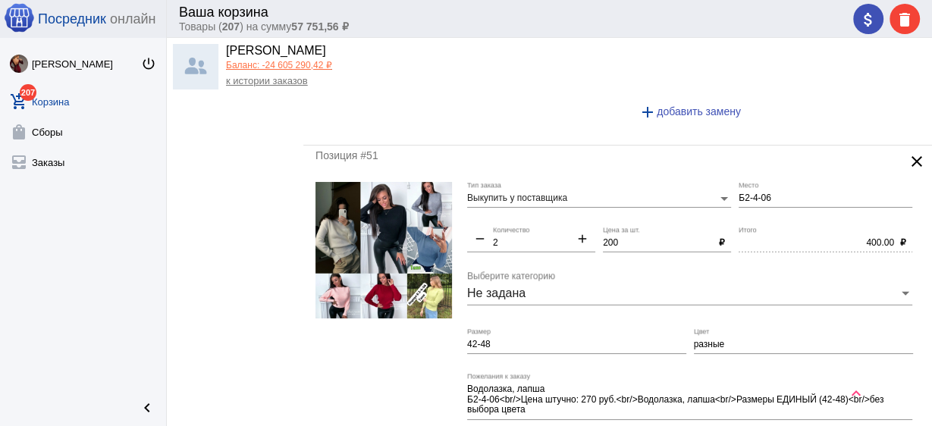
scroll to position [3581, 0]
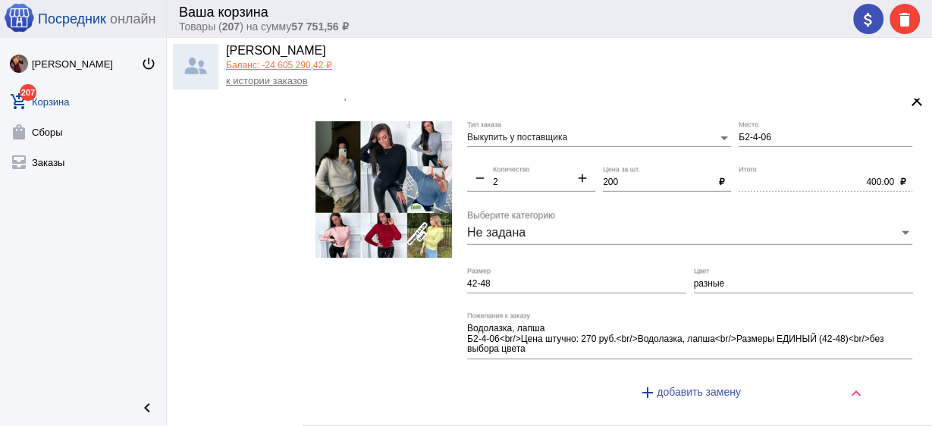
type input "бв. мальч"
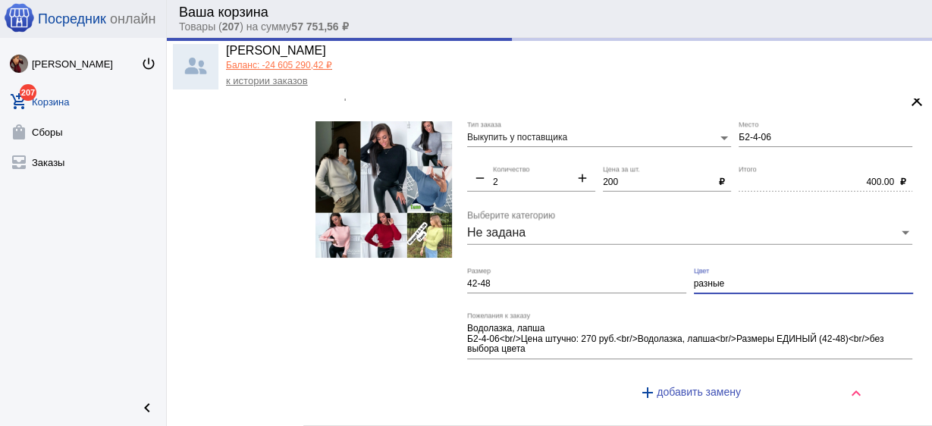
click at [729, 279] on input "разные" at bounding box center [803, 284] width 219 height 11
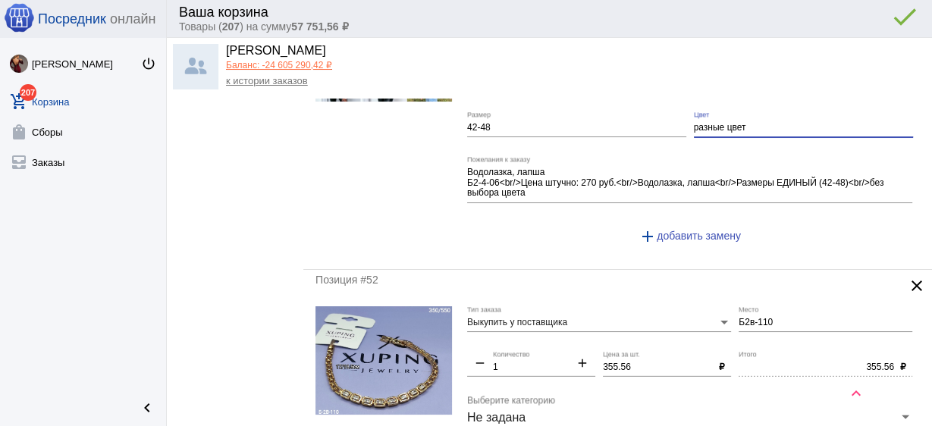
scroll to position [3823, 0]
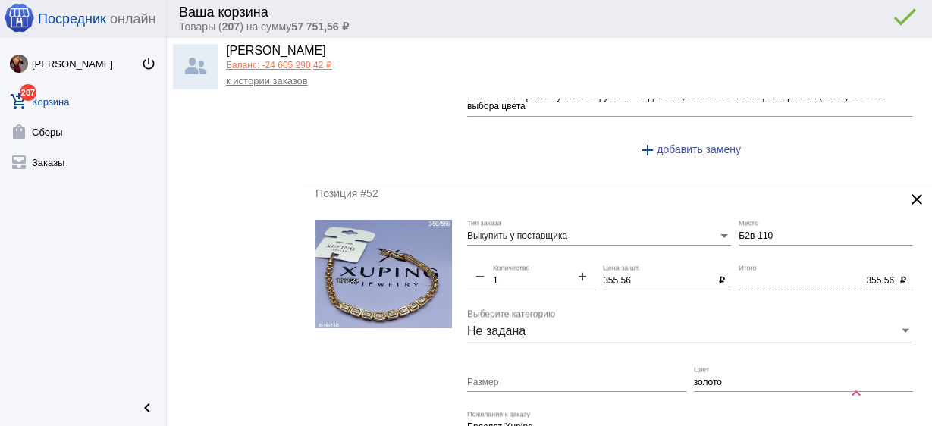
type input "разные цвет"
drag, startPoint x: 633, startPoint y: 265, endPoint x: 527, endPoint y: 253, distance: 106.8
click at [527, 253] on div "Выкупить у поставщика Тип заказа Б2в-110 Место remove 1 Количество add 355.56 Ц…" at bounding box center [693, 371] width 453 height 302
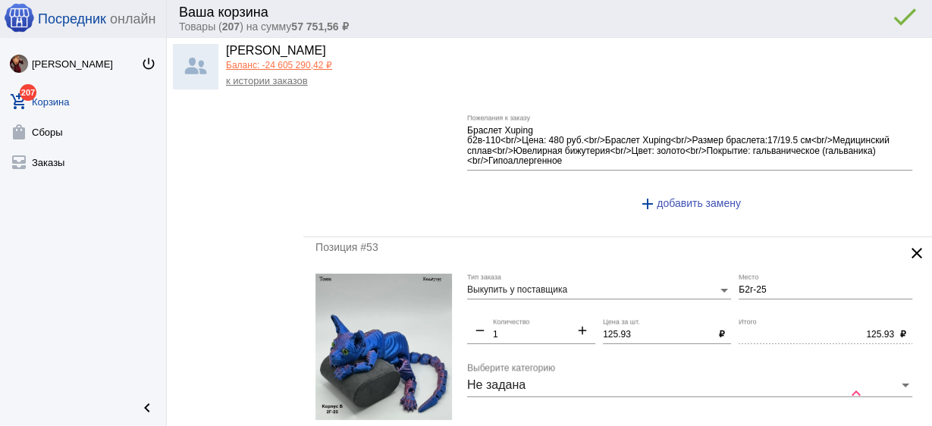
scroll to position [4187, 0]
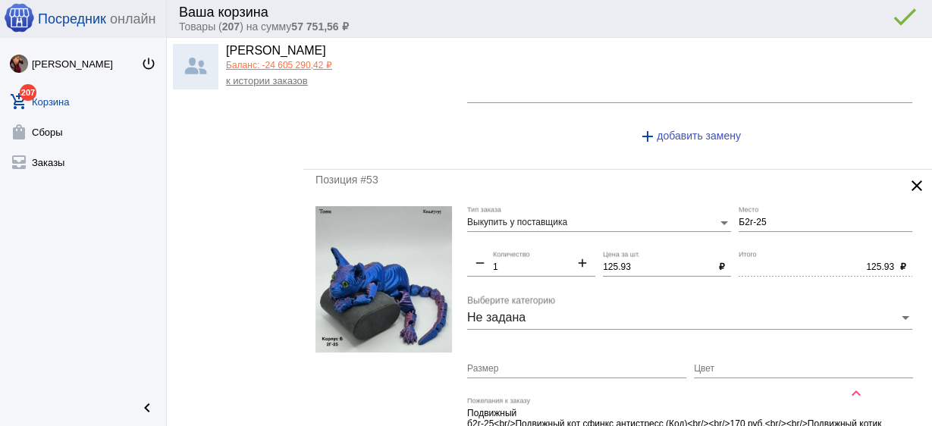
type input "350"
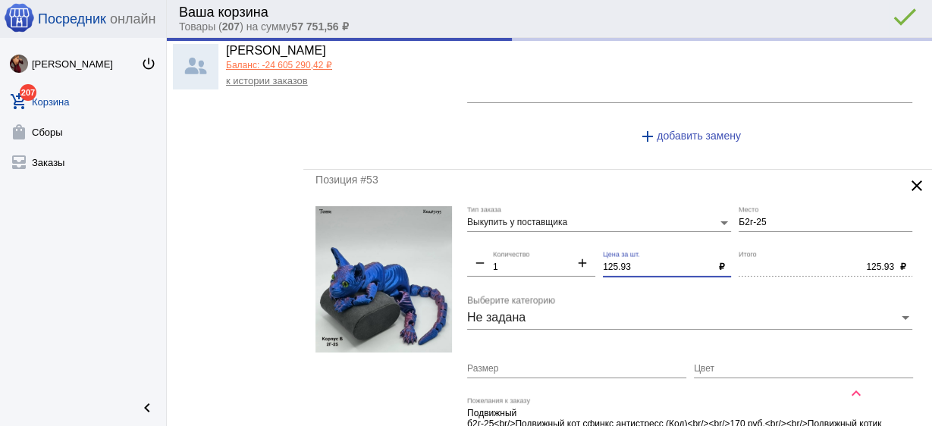
type input "350.00"
drag, startPoint x: 636, startPoint y: 250, endPoint x: 542, endPoint y: 234, distance: 95.4
click at [542, 234] on div "Выкупить у поставщика Тип заказа Б2г-25 Место remove 1 Количество add 125.93 Це…" at bounding box center [693, 363] width 453 height 314
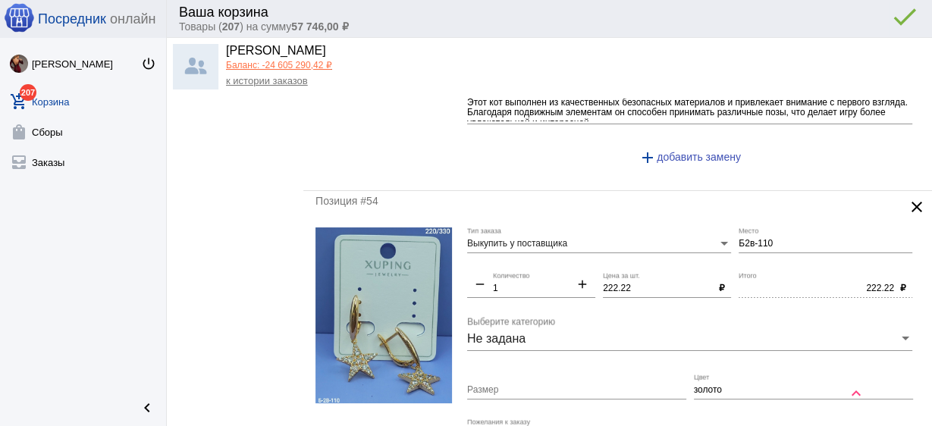
scroll to position [4552, 0]
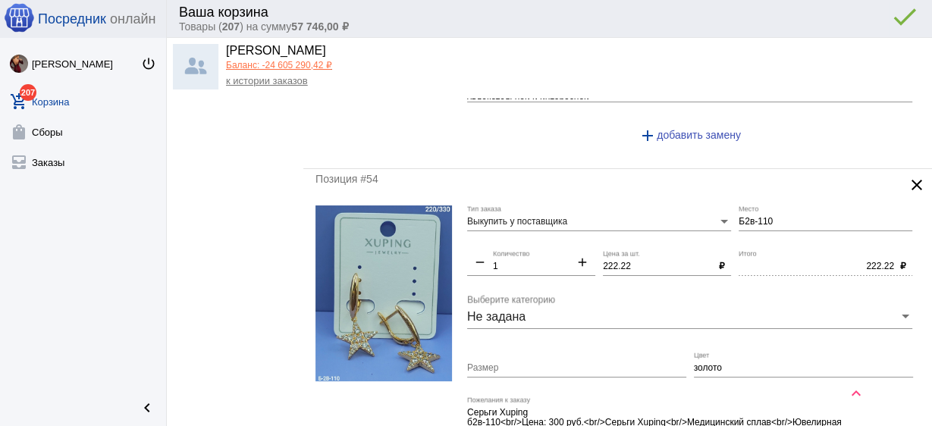
type input "120"
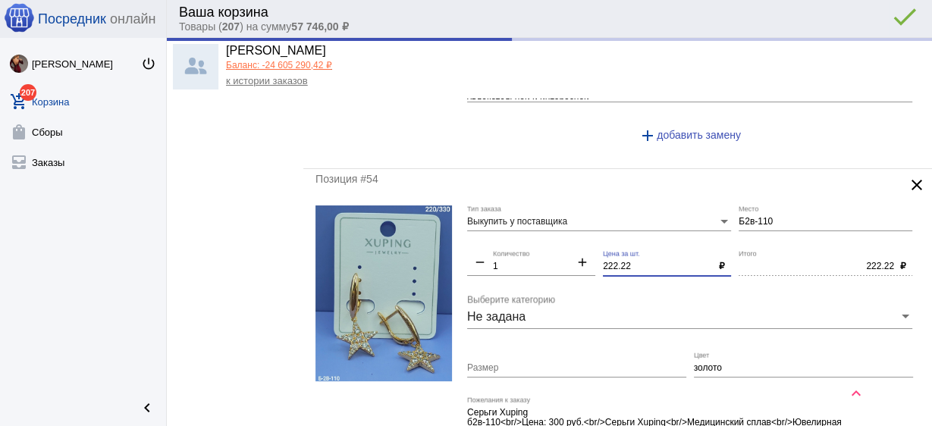
type input "120.00"
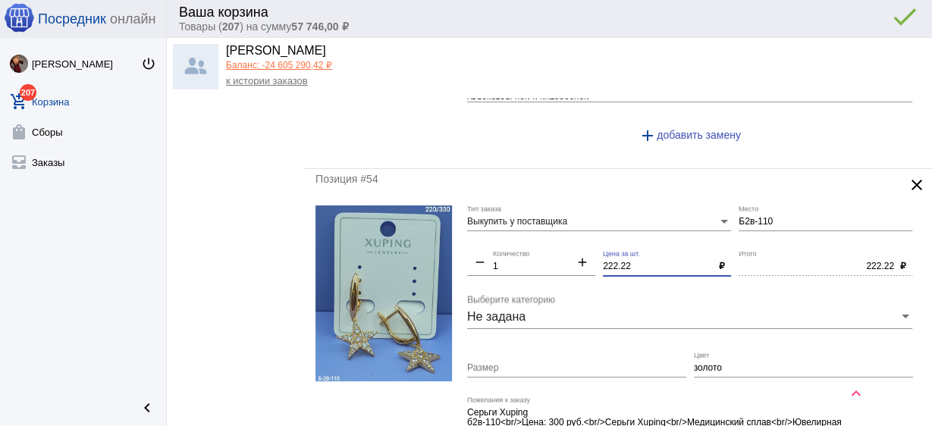
drag, startPoint x: 630, startPoint y: 252, endPoint x: 530, endPoint y: 233, distance: 101.9
click at [530, 233] on div "Выкупить у поставщика Тип заказа Б2в-110 Место remove 1 Количество add 222.22 Ц…" at bounding box center [693, 352] width 453 height 292
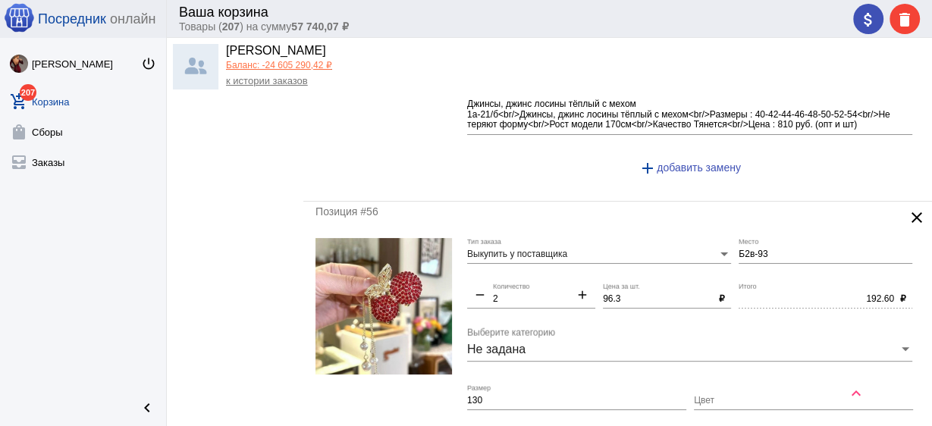
scroll to position [5219, 0]
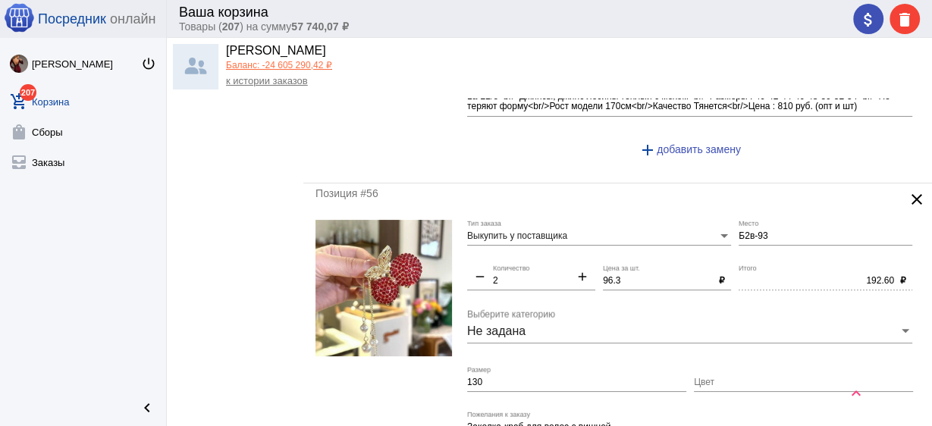
type input "220"
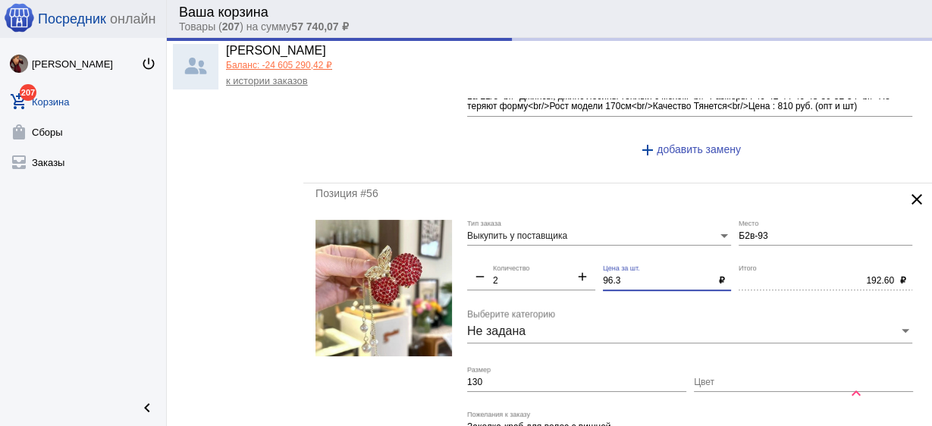
drag, startPoint x: 625, startPoint y: 260, endPoint x: 527, endPoint y: 253, distance: 98.2
click at [527, 253] on div "Выкупить у поставщика Тип заказа Б2в-93 Место remove 2 Количество add 96.3 Цена…" at bounding box center [693, 360] width 453 height 281
type input "220.00"
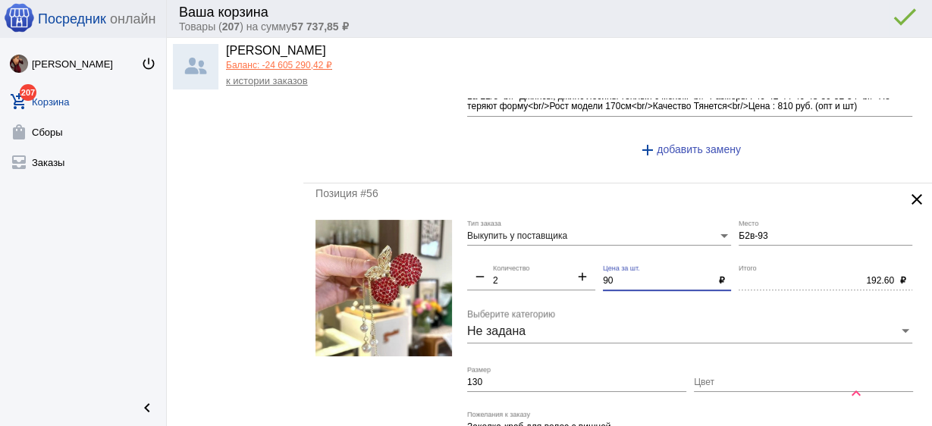
type input "90"
click at [520, 378] on input "130" at bounding box center [576, 383] width 219 height 11
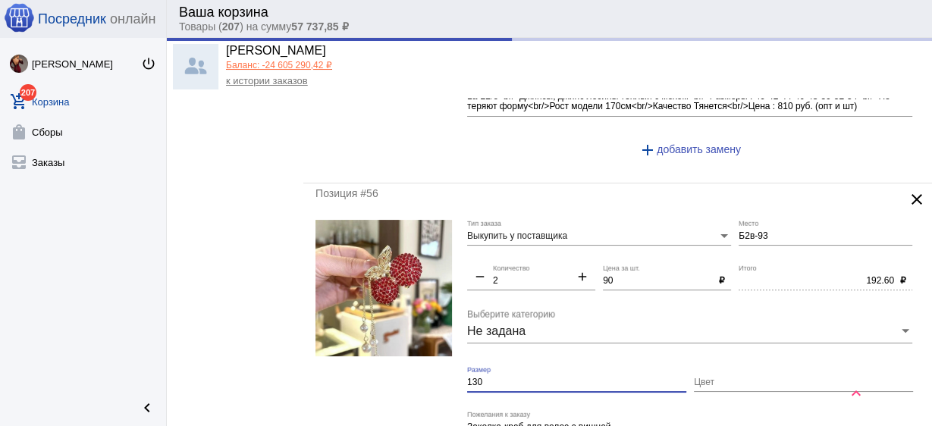
click at [520, 378] on input "130" at bounding box center [576, 383] width 219 height 11
type input "180.00"
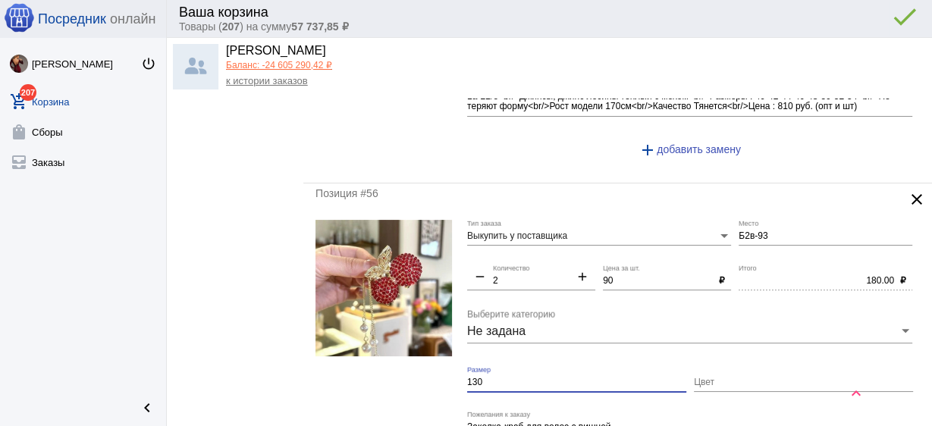
click at [520, 378] on input "130" at bounding box center [576, 383] width 219 height 11
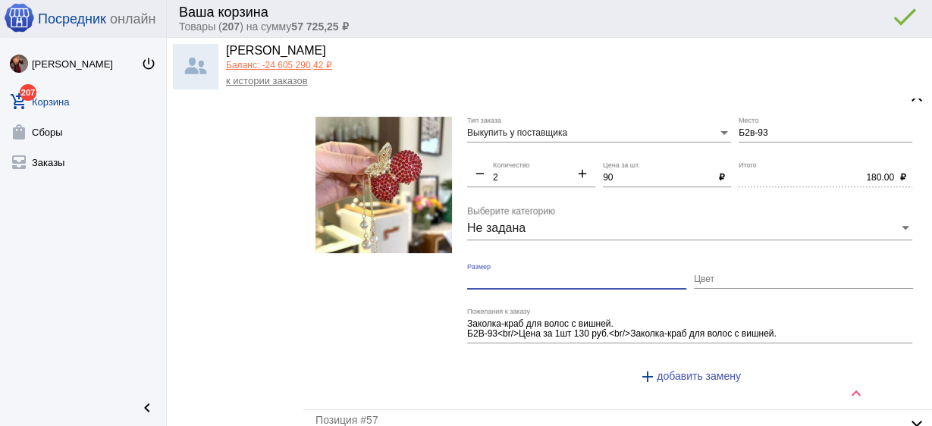
scroll to position [5462, 0]
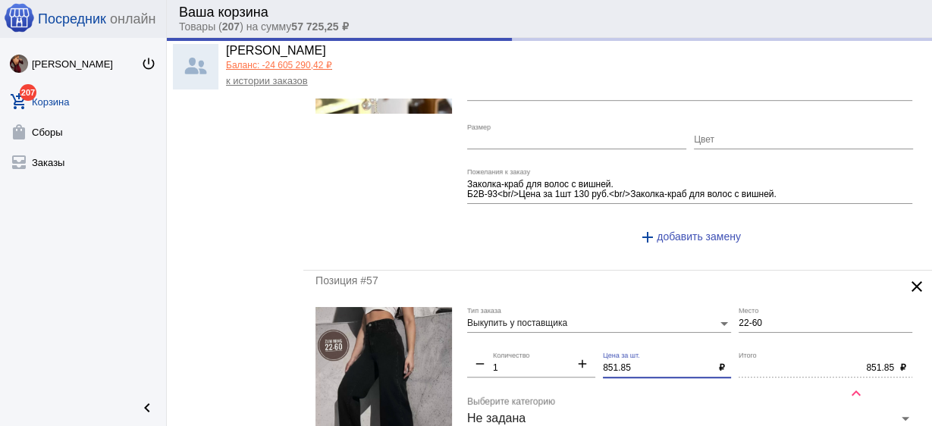
drag, startPoint x: 633, startPoint y: 349, endPoint x: 519, endPoint y: 346, distance: 114.6
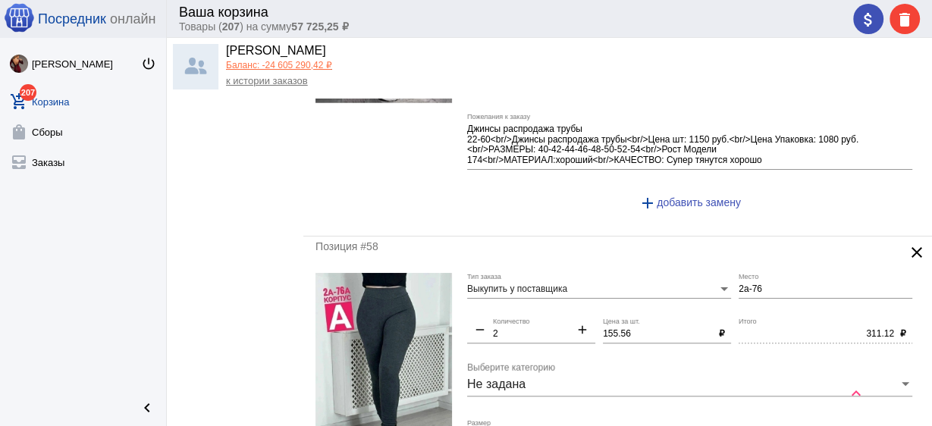
scroll to position [5887, 0]
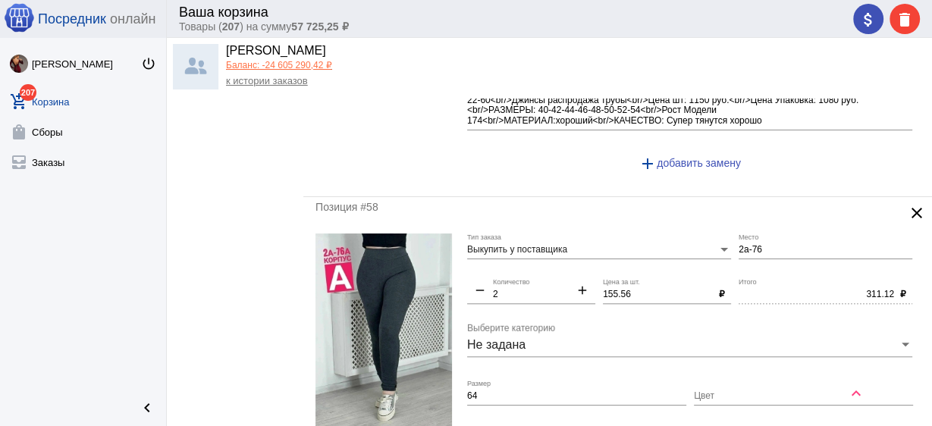
type input "850"
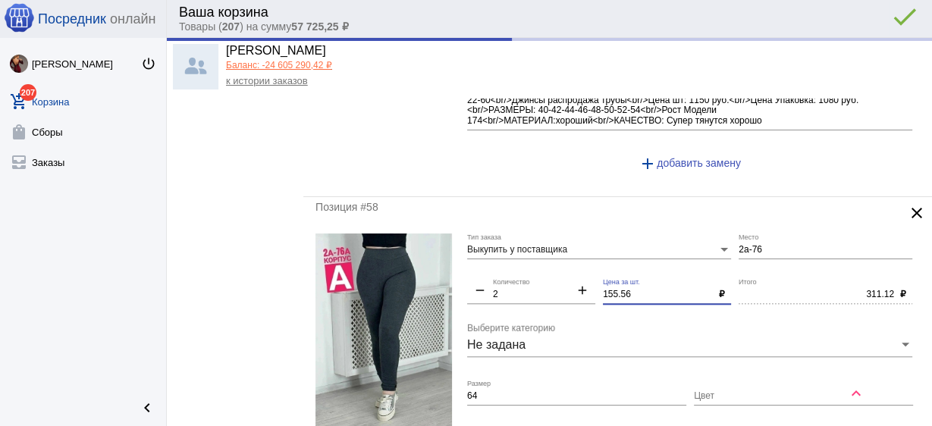
type input "850.00"
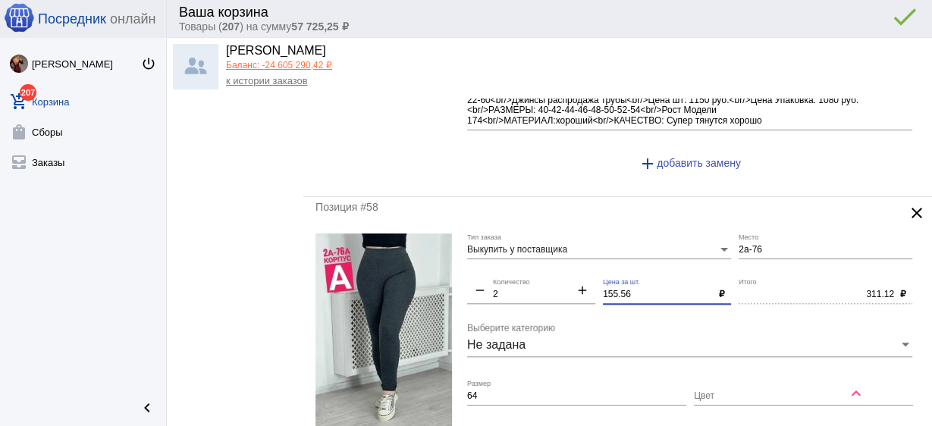
drag, startPoint x: 640, startPoint y: 275, endPoint x: 547, endPoint y: 272, distance: 93.4
click at [547, 272] on div "Выкупить у поставщика Тип заказа 2а-76 Место remove 2 Количество add 155.56 Цен…" at bounding box center [693, 380] width 453 height 292
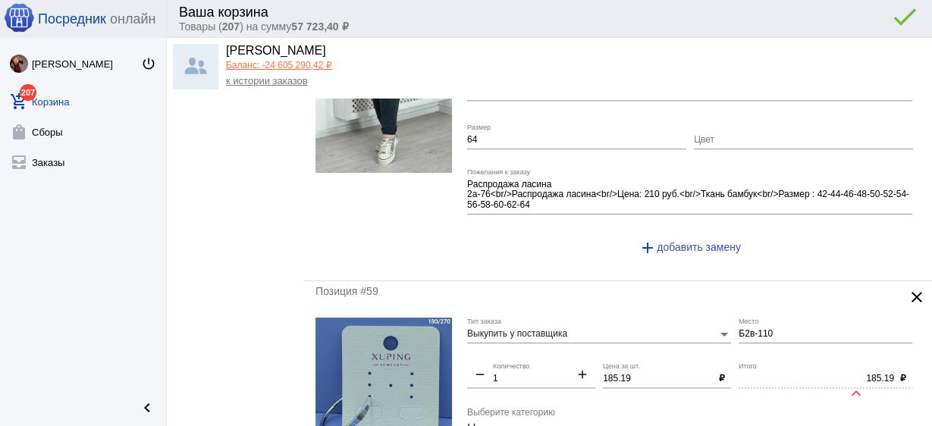
scroll to position [6190, 0]
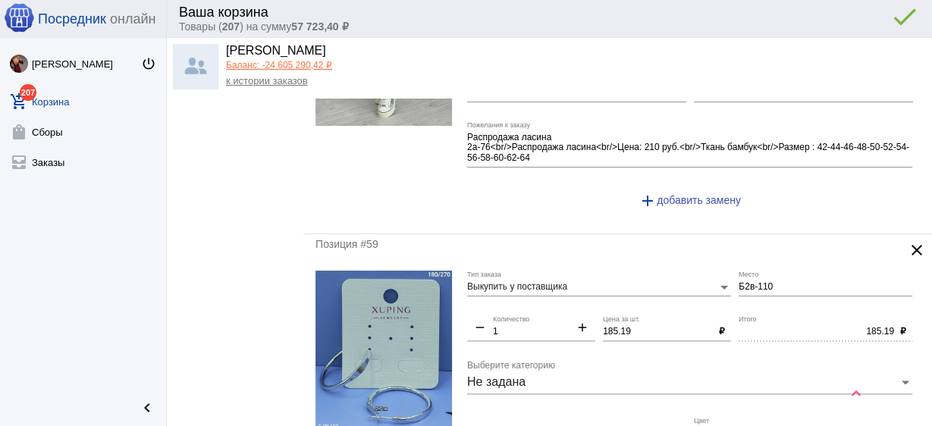
type input "150"
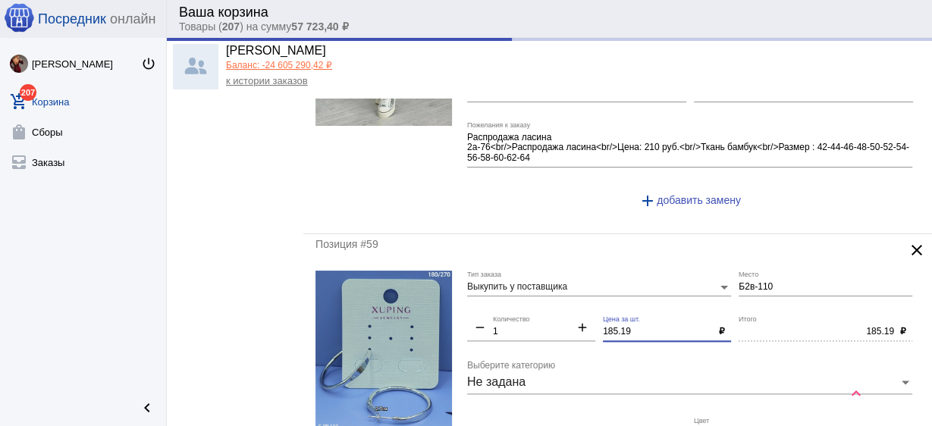
drag, startPoint x: 631, startPoint y: 310, endPoint x: 552, endPoint y: 296, distance: 80.1
click at [552, 296] on div "Выкупить у поставщика Тип заказа Б2в-110 Место remove 1 Количество add 185.19 Ц…" at bounding box center [693, 417] width 453 height 292
type input "300.00"
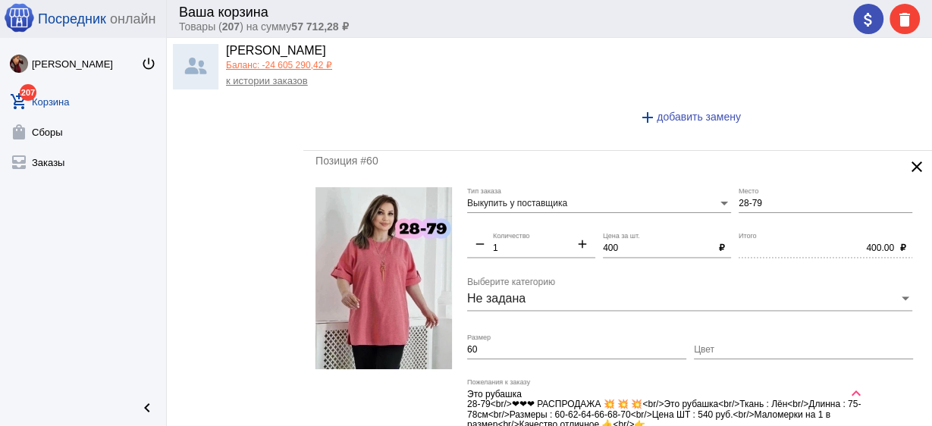
scroll to position [6858, 0]
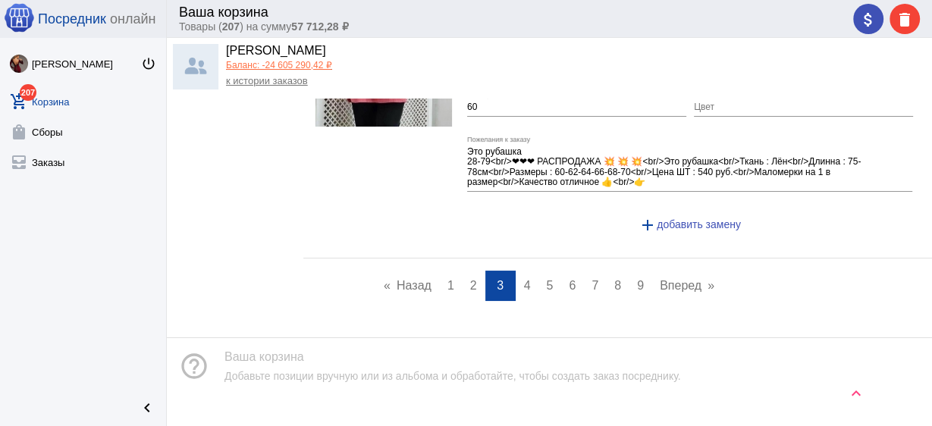
type input "180"
click at [517, 271] on link "page 4" at bounding box center [528, 286] width 22 height 30
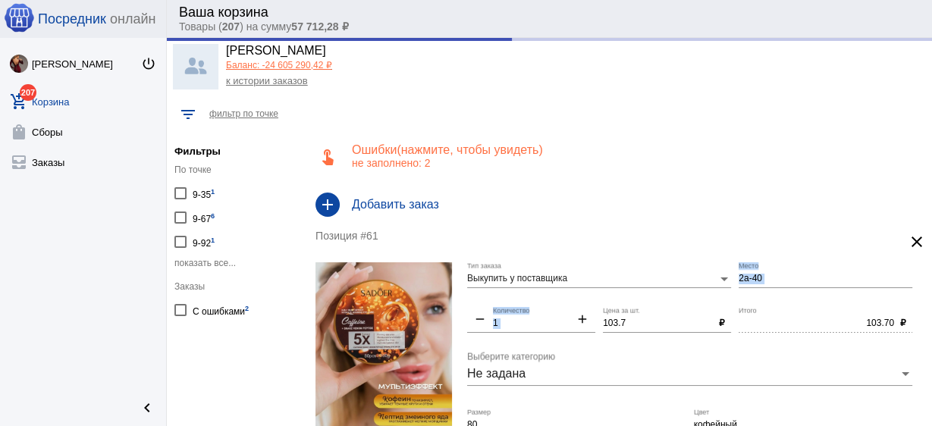
drag, startPoint x: 622, startPoint y: 316, endPoint x: 557, endPoint y: 301, distance: 66.8
click at [557, 301] on div "Выкупить у поставщика Тип заказа 2а-40 Место remove 1 Количество add 103.7 Цена…" at bounding box center [693, 419] width 453 height 314
drag, startPoint x: 635, startPoint y: 322, endPoint x: 526, endPoint y: 306, distance: 110.4
click at [523, 309] on div "Выкупить у поставщика Тип заказа 2а-40 Место remove 1 Количество add 103.7 Цена…" at bounding box center [693, 419] width 453 height 314
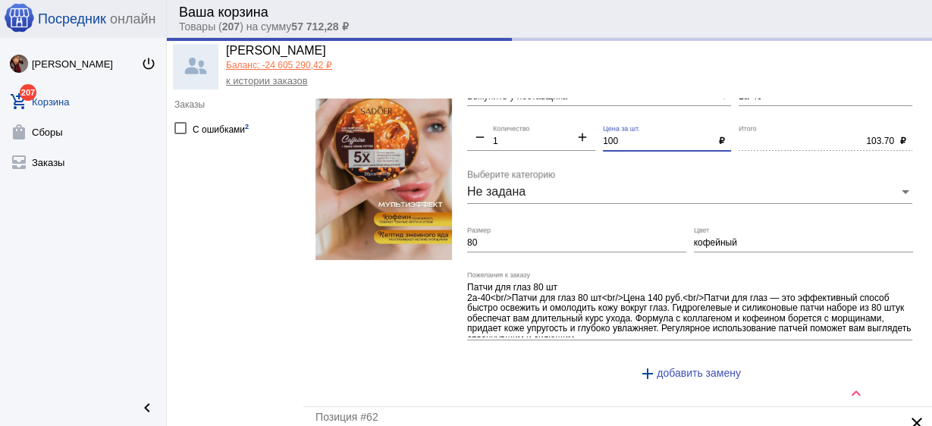
type input "100"
click at [570, 245] on input "80" at bounding box center [576, 243] width 219 height 11
type input "100.00"
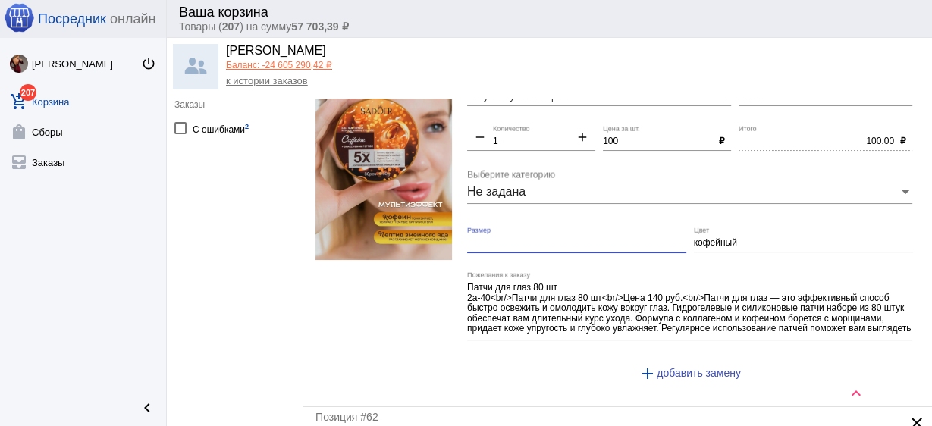
click at [711, 241] on input "кофейный" at bounding box center [803, 243] width 219 height 11
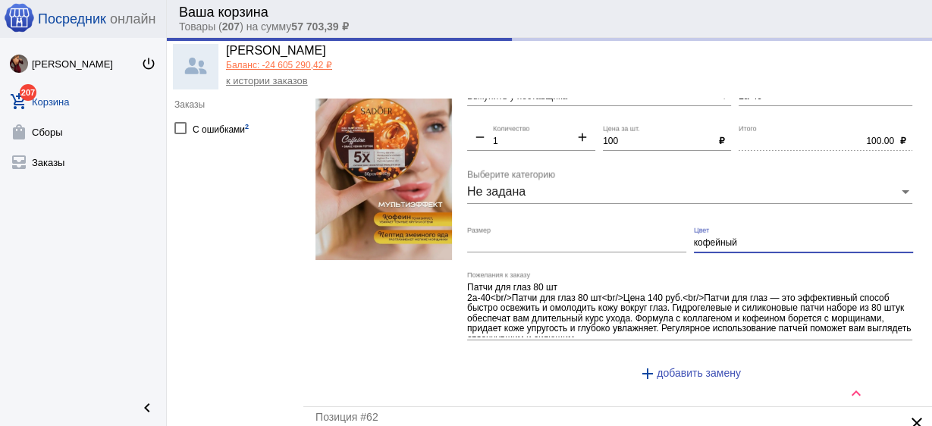
click at [711, 241] on input "кофейный" at bounding box center [803, 243] width 219 height 11
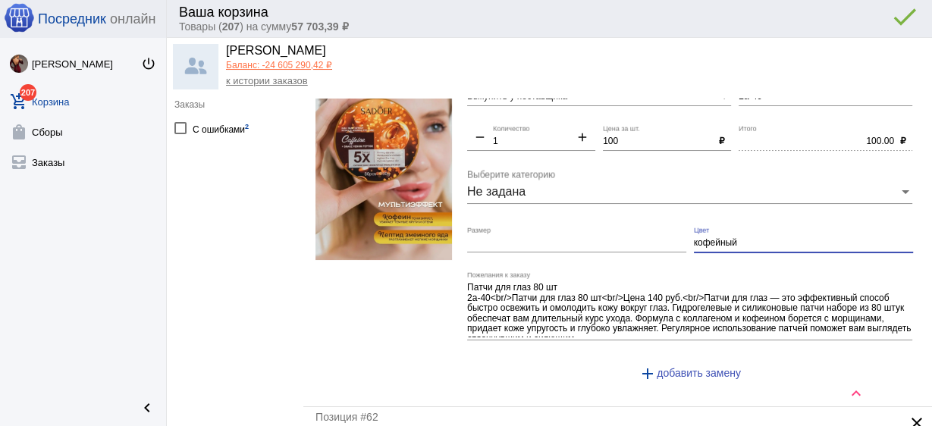
click at [711, 241] on input "кофейный" at bounding box center [803, 243] width 219 height 11
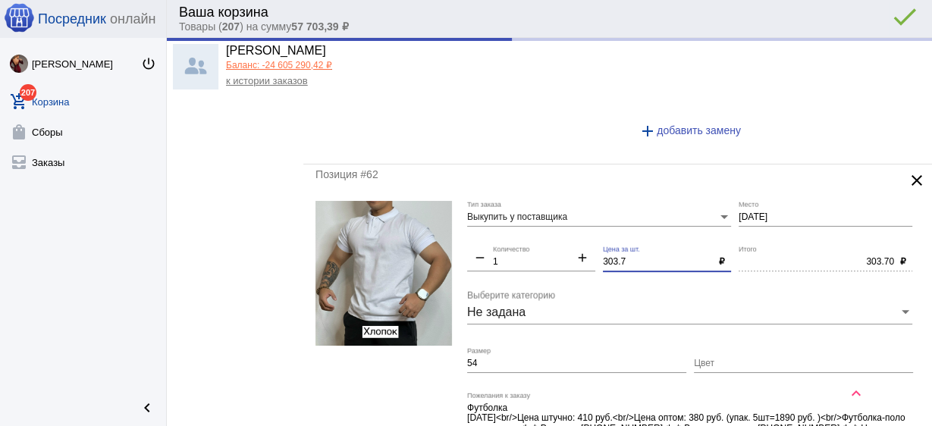
drag, startPoint x: 630, startPoint y: 257, endPoint x: 535, endPoint y: 244, distance: 96.6
click at [535, 244] on div "Выкупить у поставщика Тип заказа [DATE] Место remove 1 Количество add 303.7 Цен…" at bounding box center [693, 352] width 453 height 302
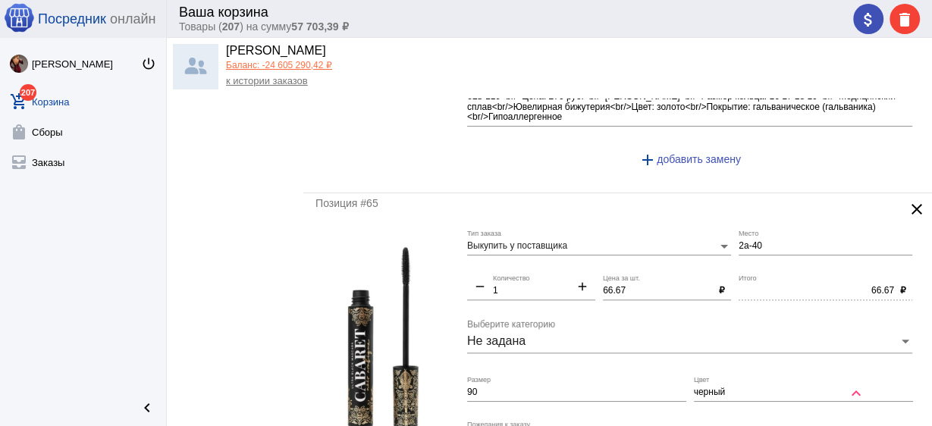
scroll to position [1457, 0]
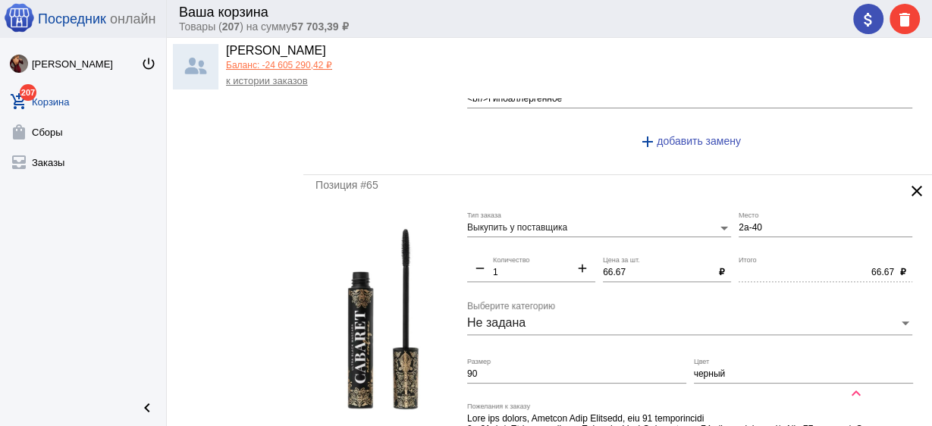
type input "300"
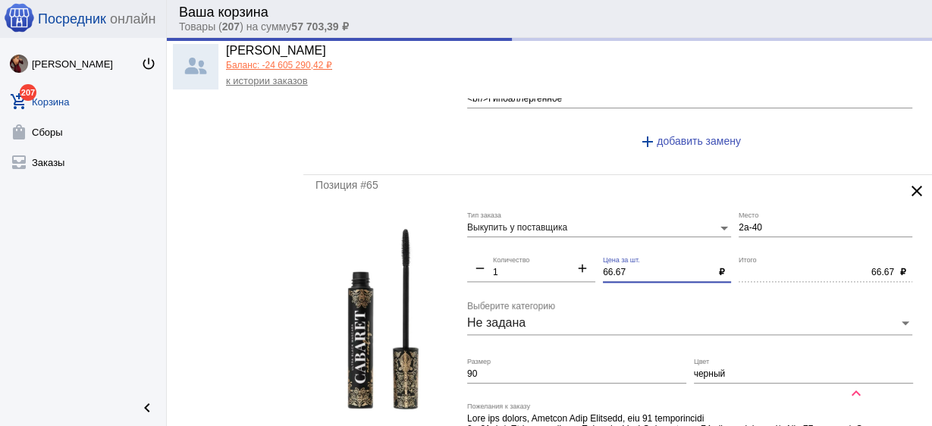
drag, startPoint x: 624, startPoint y: 264, endPoint x: 548, endPoint y: 252, distance: 76.8
click at [548, 252] on div "Выкупить у поставщика Тип заказа 2а-40 Место remove 1 Количество add 66.67 Цена…" at bounding box center [693, 369] width 453 height 314
type input "300.00"
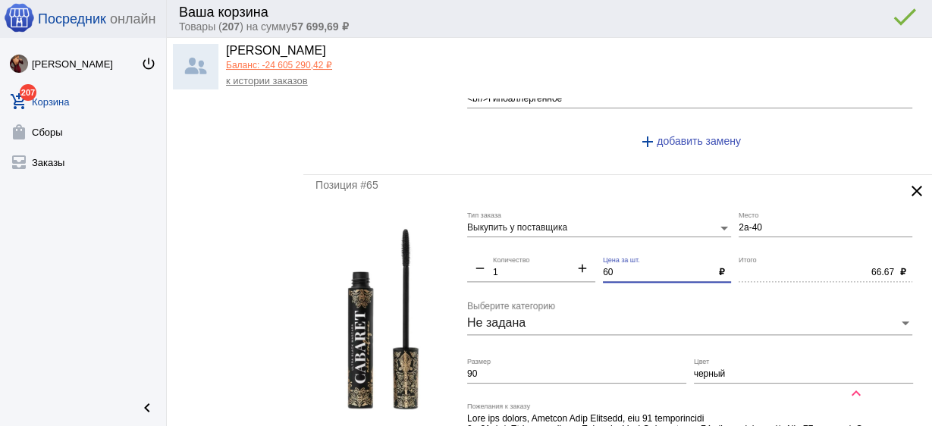
type input "60"
click at [557, 369] on input "90" at bounding box center [576, 374] width 219 height 11
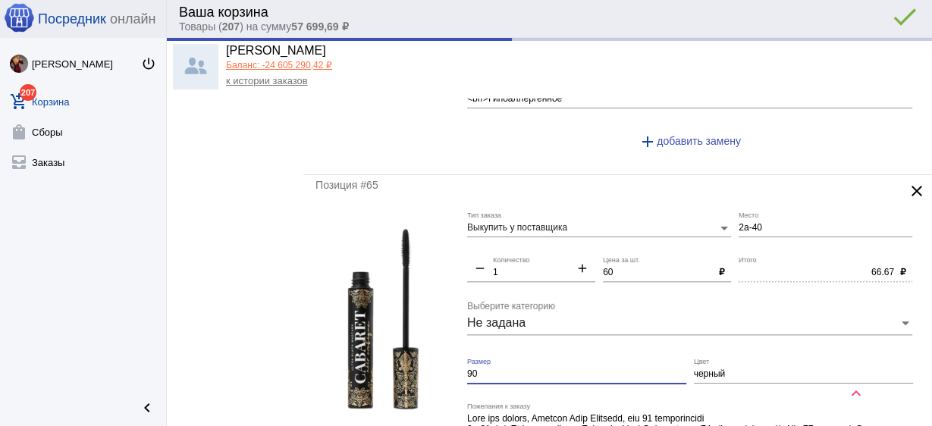
type input "60.00"
click at [557, 369] on input "90" at bounding box center [576, 374] width 219 height 11
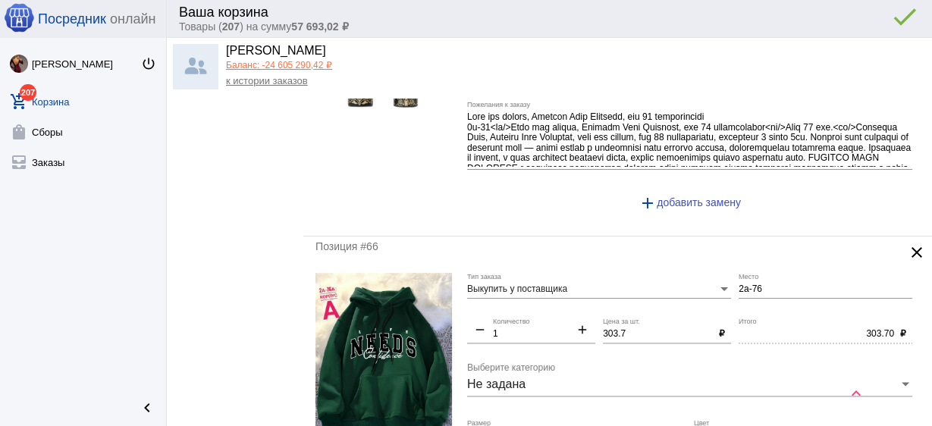
scroll to position [1760, 0]
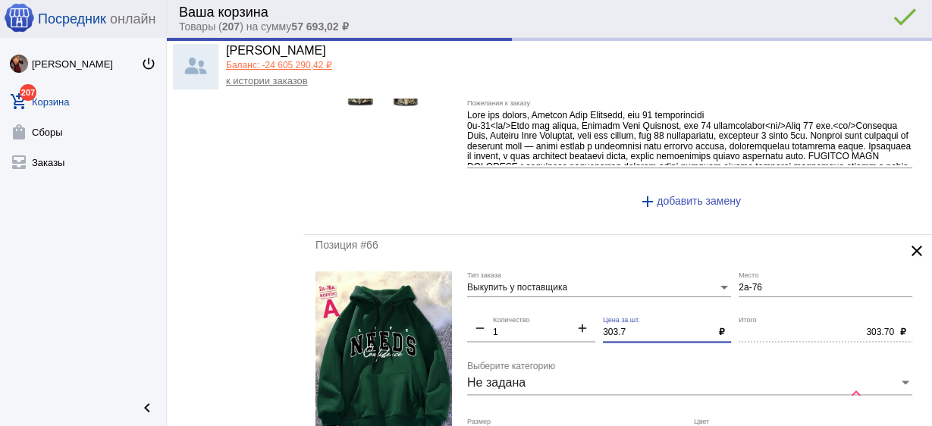
drag, startPoint x: 624, startPoint y: 325, endPoint x: 555, endPoint y: 316, distance: 69.5
click at [555, 316] on div "Выкупить у поставщика Тип заказа 2а-76 Место remove 1 Количество add 303.7 Цена…" at bounding box center [693, 418] width 453 height 292
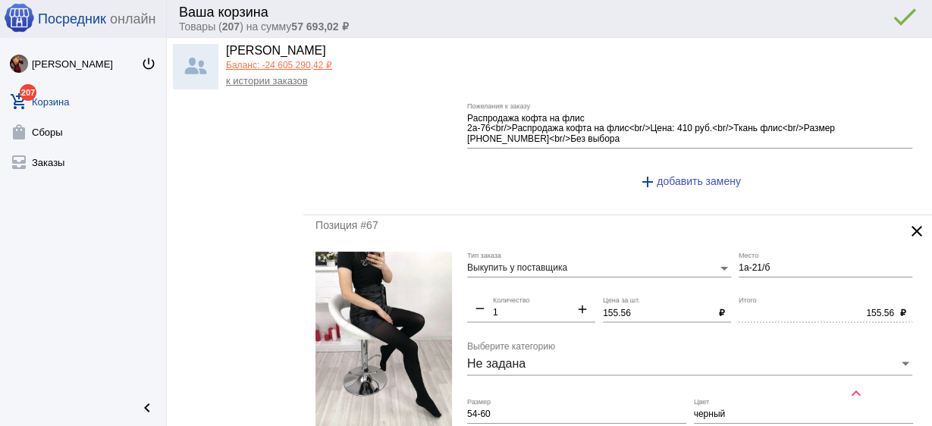
scroll to position [2124, 0]
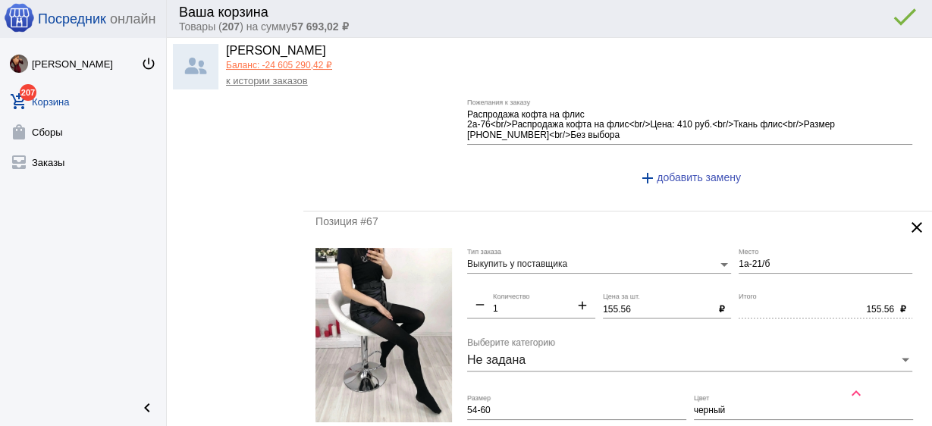
type input "300"
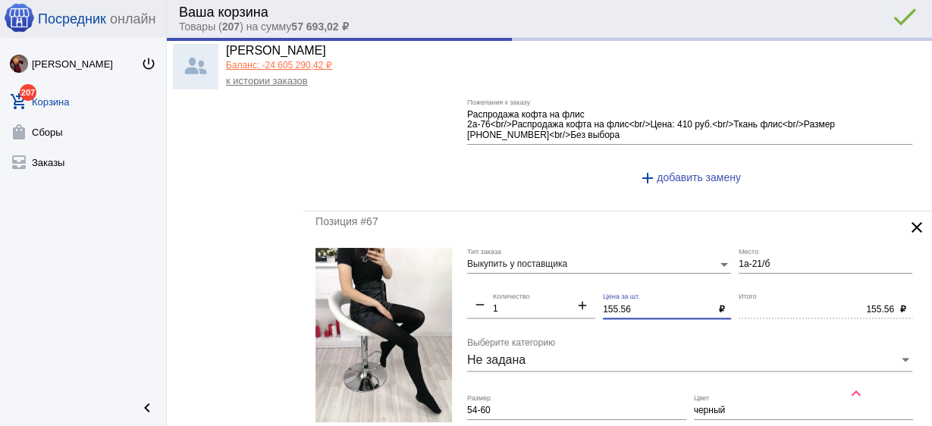
type input "300.00"
drag, startPoint x: 640, startPoint y: 299, endPoint x: 537, endPoint y: 280, distance: 104.9
click at [537, 280] on div "Выкупить у поставщика Тип заказа 1а-21/б Место remove 1 Количество add 155.56 Ц…" at bounding box center [693, 394] width 453 height 292
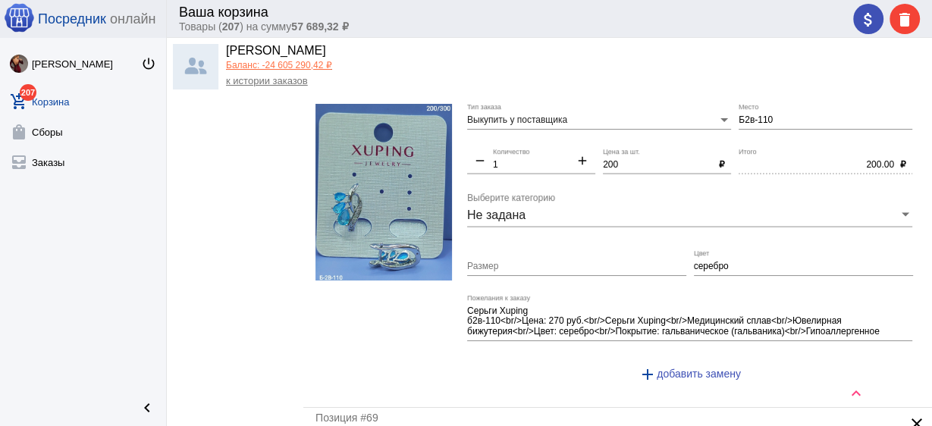
scroll to position [2852, 0]
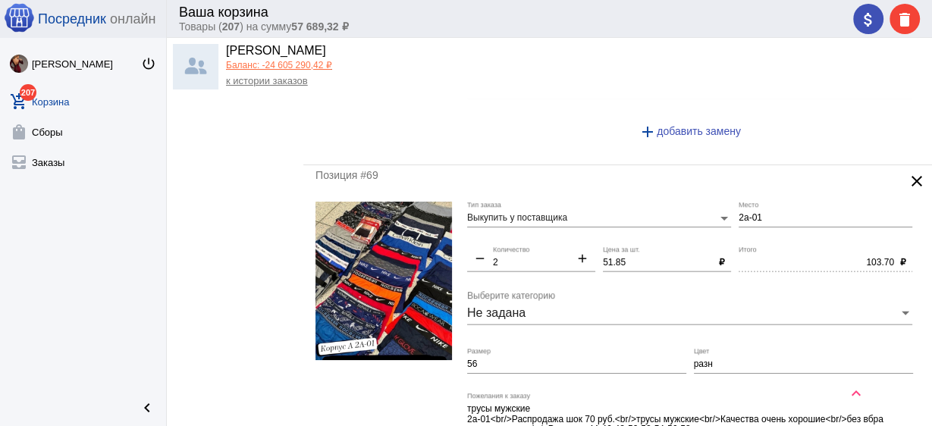
type input "150"
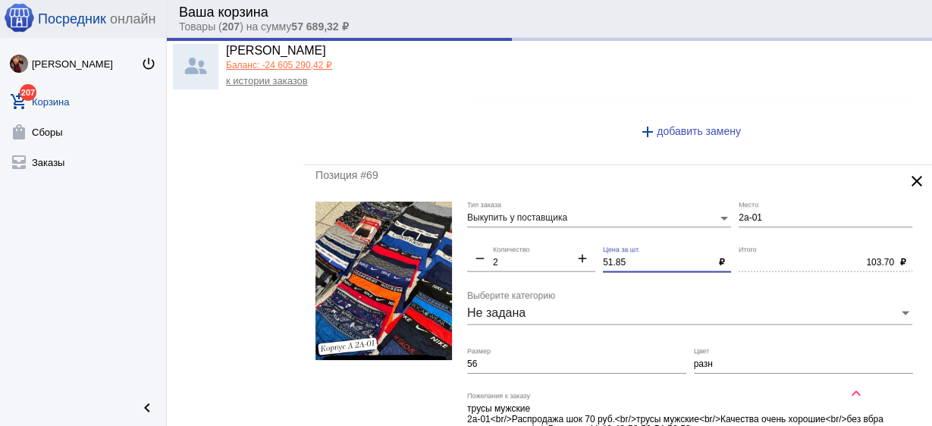
drag, startPoint x: 646, startPoint y: 247, endPoint x: 520, endPoint y: 229, distance: 128.0
click at [520, 229] on div "Выкупить у поставщика Тип заказа 2а-01 Место remove 2 Количество add 51.85 Цена…" at bounding box center [693, 348] width 453 height 292
type input "150.00"
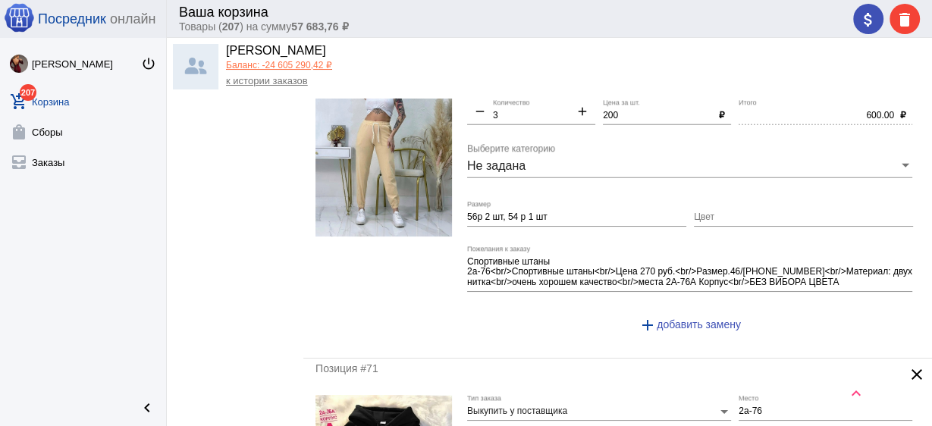
scroll to position [3459, 0]
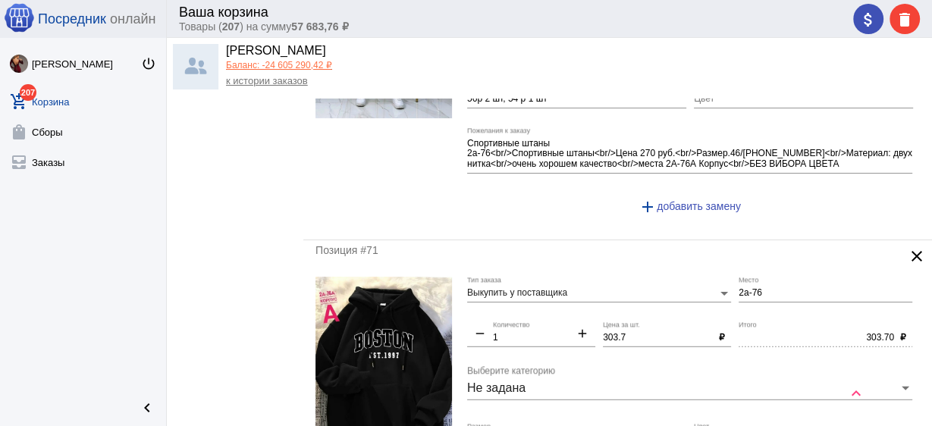
type input "50"
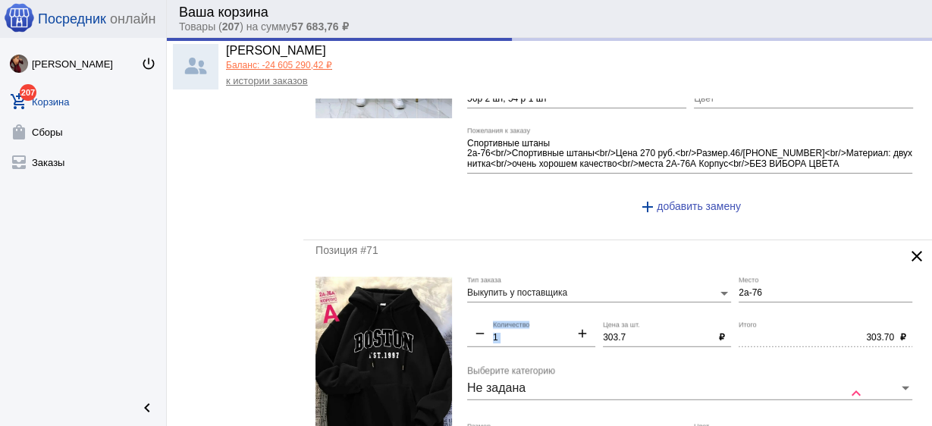
drag, startPoint x: 633, startPoint y: 319, endPoint x: 554, endPoint y: 311, distance: 79.3
click at [554, 311] on div "Выкупить у поставщика Тип заказа 2а-76 Место remove 1 Количество add 303.7 Цена…" at bounding box center [693, 423] width 453 height 292
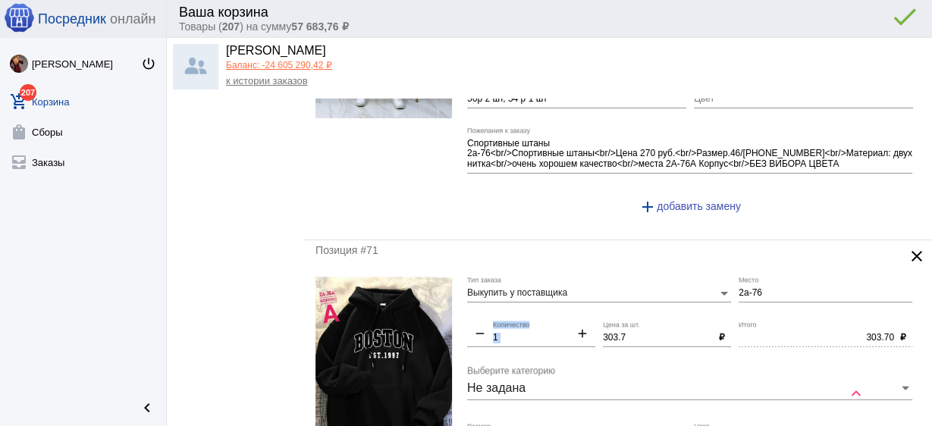
type input "100.00"
drag, startPoint x: 646, startPoint y: 325, endPoint x: 550, endPoint y: 321, distance: 95.7
click at [550, 321] on div "Выкупить у поставщика Тип заказа 2а-76 Место remove 1 Количество add 303.7 Цена…" at bounding box center [693, 423] width 453 height 292
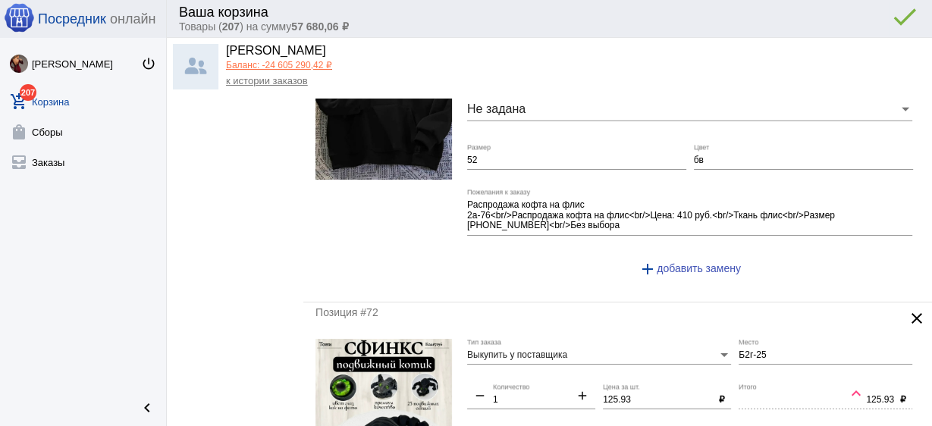
scroll to position [3823, 0]
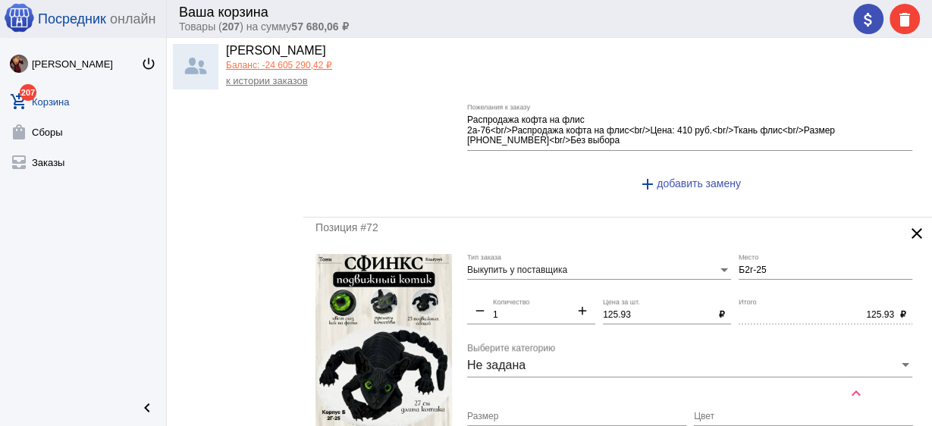
type input "300"
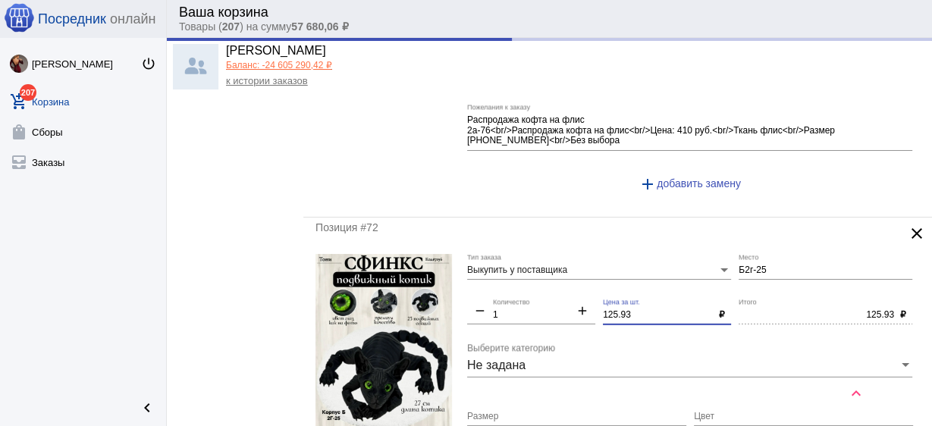
drag, startPoint x: 606, startPoint y: 297, endPoint x: 545, endPoint y: 287, distance: 61.6
click at [551, 288] on div "Выкупить у поставщика Тип заказа Б2г-25 Место remove 1 Количество add 125.93 Це…" at bounding box center [693, 411] width 453 height 314
type input "300.00"
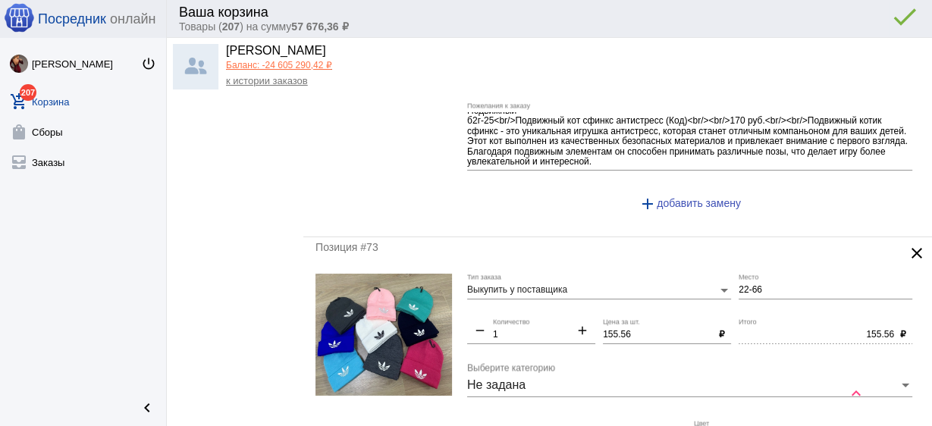
scroll to position [4187, 0]
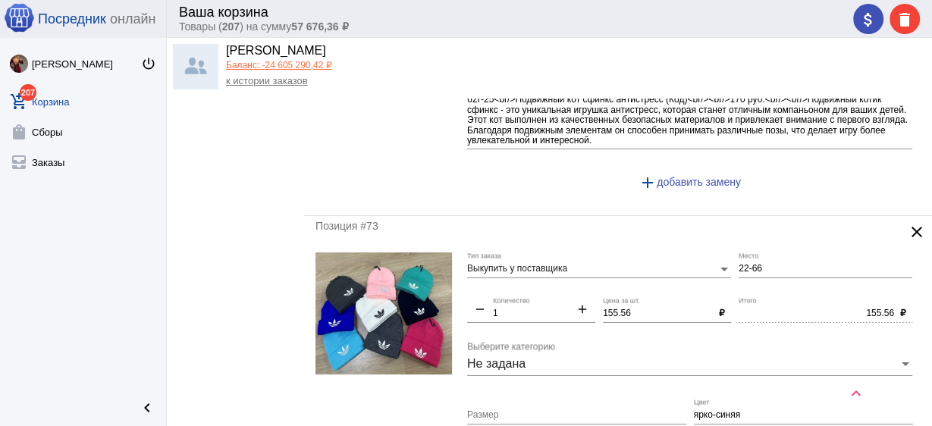
type input "120"
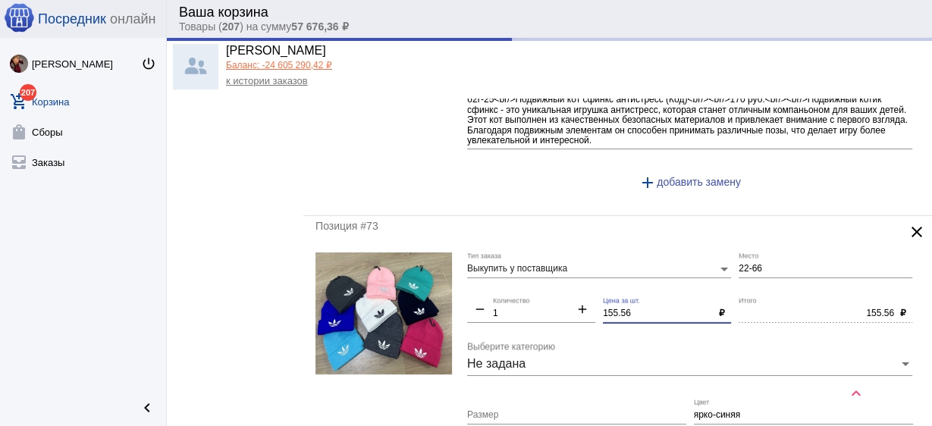
drag, startPoint x: 637, startPoint y: 301, endPoint x: 517, endPoint y: 295, distance: 120.0
click at [517, 295] on div "Выкупить у поставщика Тип заказа 22-66 Место remove 1 Количество add 155.56 Цен…" at bounding box center [693, 393] width 453 height 281
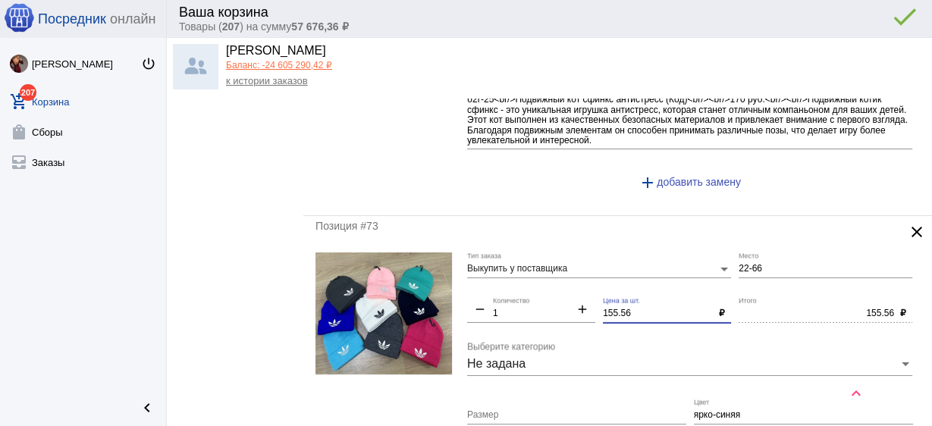
type input "120.00"
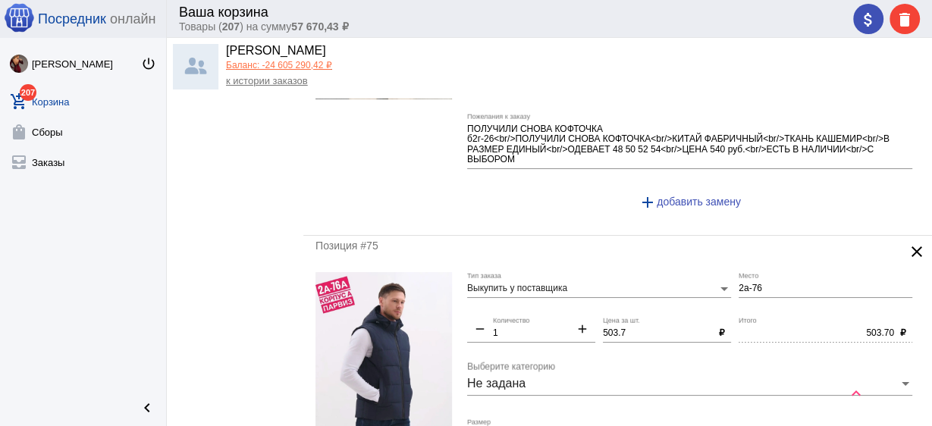
scroll to position [4855, 0]
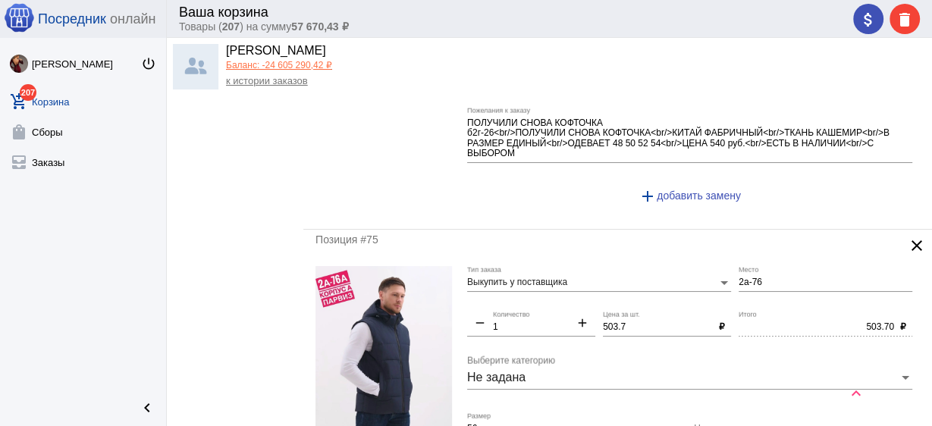
type input "150"
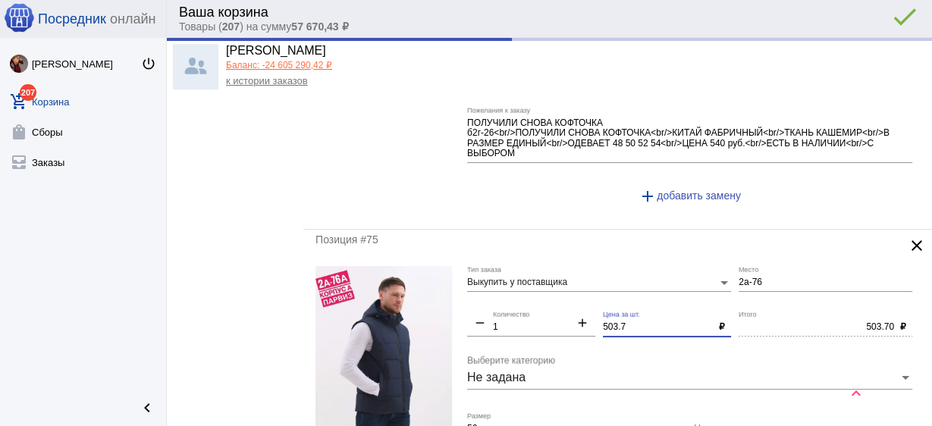
type input "150.00"
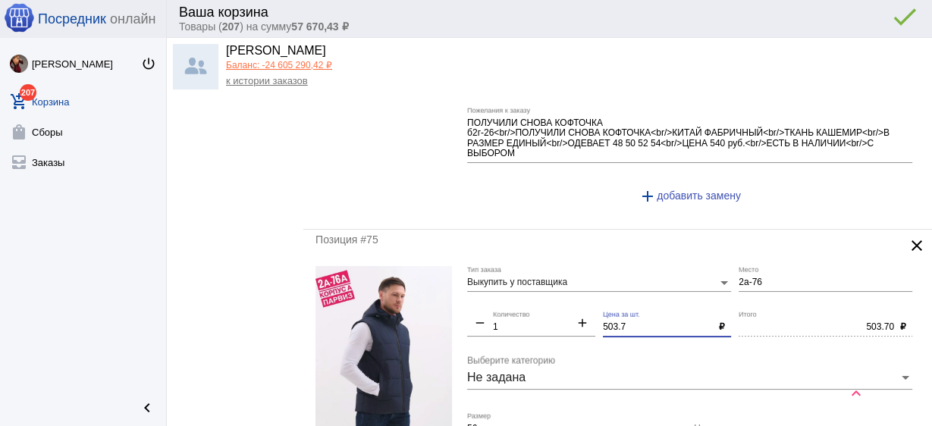
drag, startPoint x: 624, startPoint y: 316, endPoint x: 554, endPoint y: 306, distance: 71.1
click at [554, 306] on div "Выкупить у поставщика Тип заказа 2а-76 Место remove 1 Количество add 503.7 Цена…" at bounding box center [693, 417] width 453 height 302
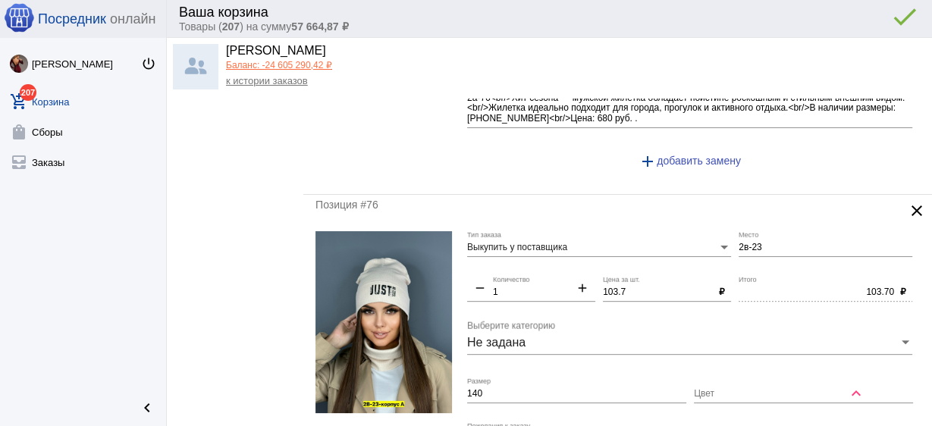
scroll to position [5280, 0]
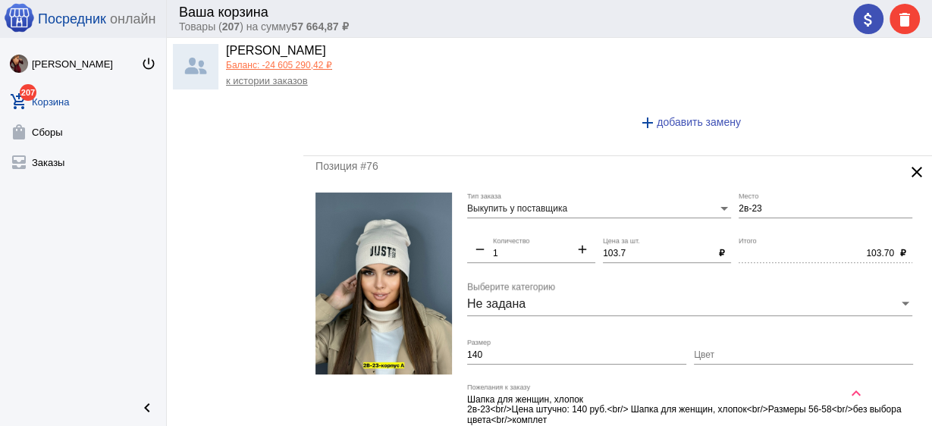
type input "500"
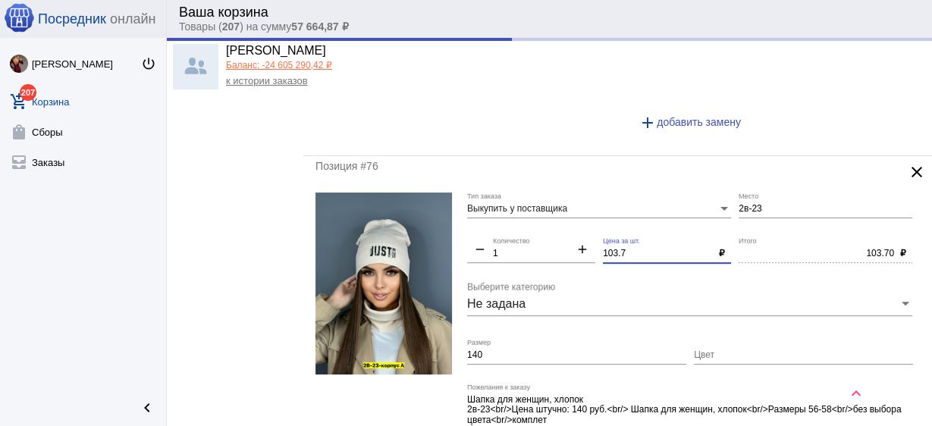
drag, startPoint x: 632, startPoint y: 235, endPoint x: 539, endPoint y: 231, distance: 92.6
click at [539, 231] on div "Выкупить у поставщика Тип заказа 2в-23 Место remove 1 Количество add 103.7 Цена…" at bounding box center [693, 339] width 453 height 292
type input "500.00"
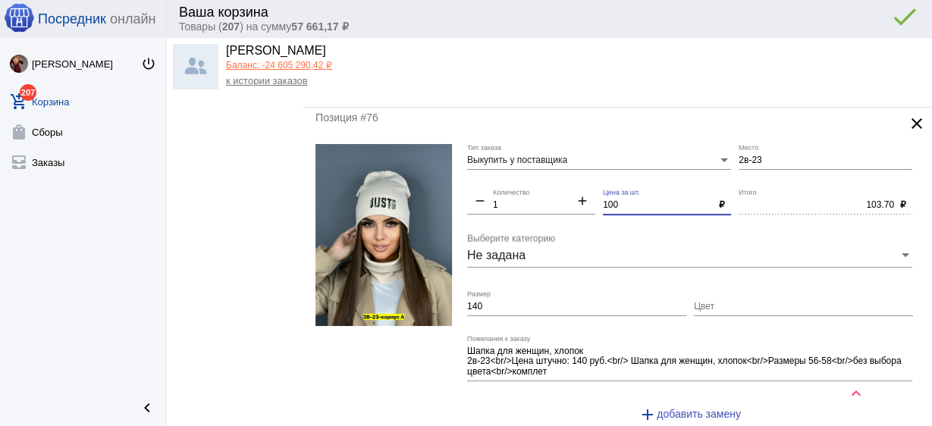
scroll to position [5341, 0]
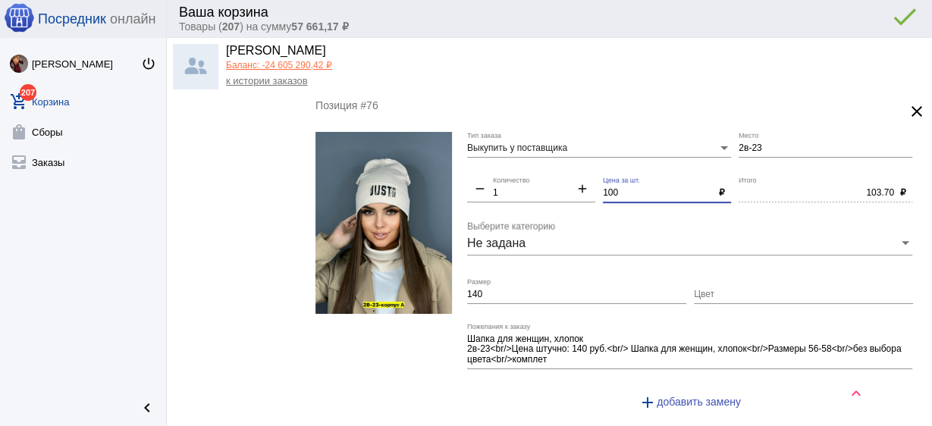
type input "100"
click at [508, 290] on input "140" at bounding box center [576, 295] width 219 height 11
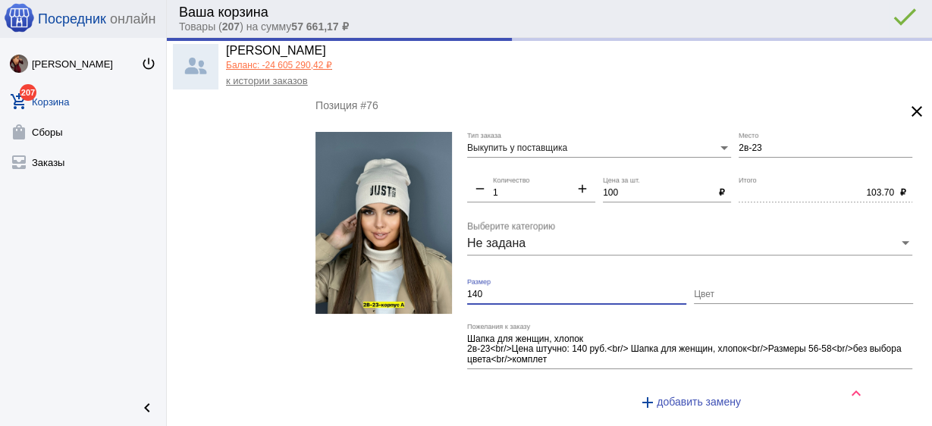
type input "100.00"
click at [508, 290] on input "140" at bounding box center [576, 295] width 219 height 11
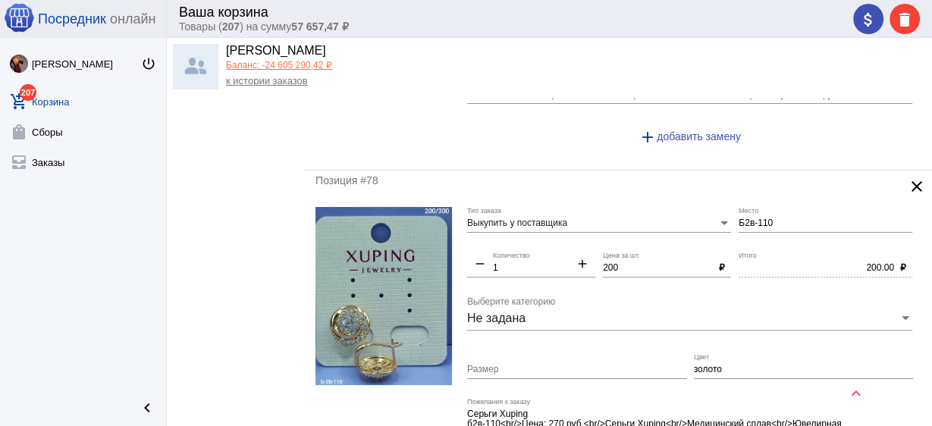
scroll to position [6190, 0]
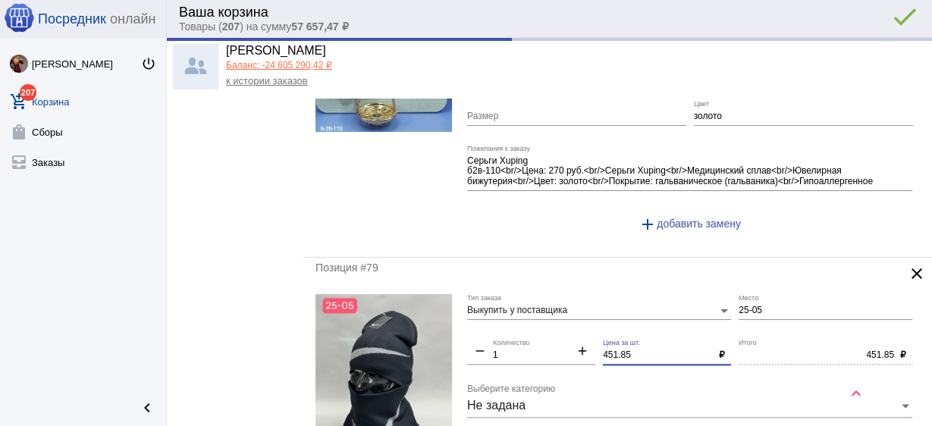
drag, startPoint x: 639, startPoint y: 338, endPoint x: 539, endPoint y: 330, distance: 100.4
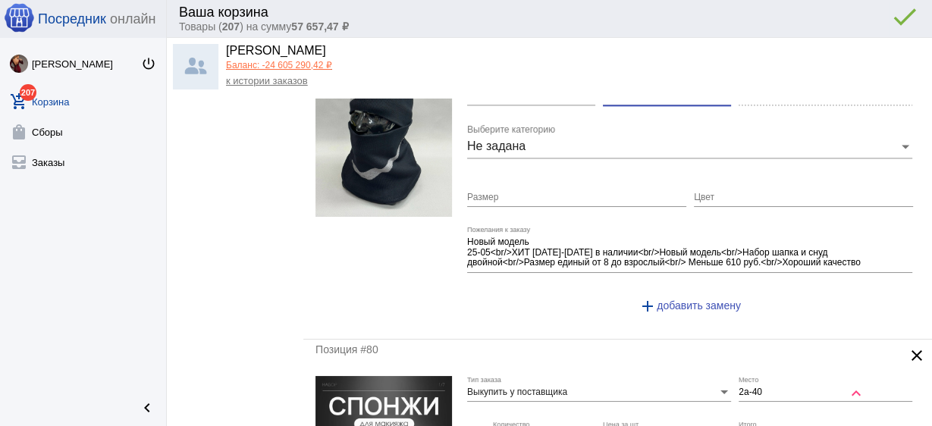
scroll to position [6554, 0]
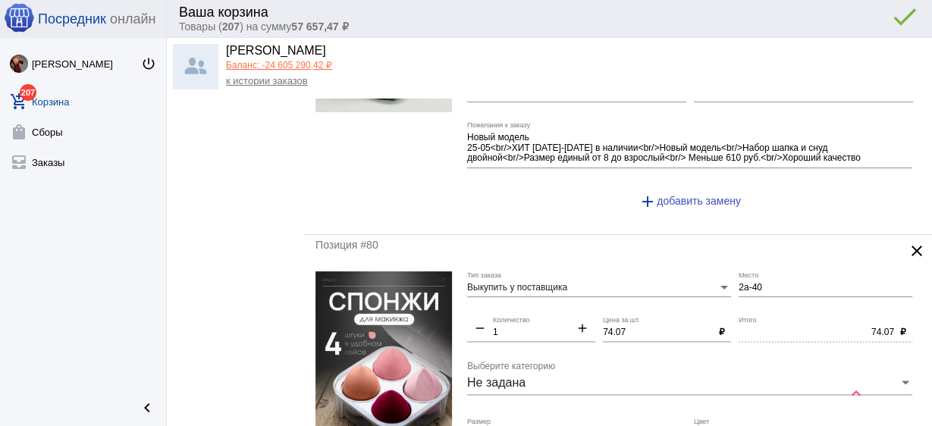
type input "450"
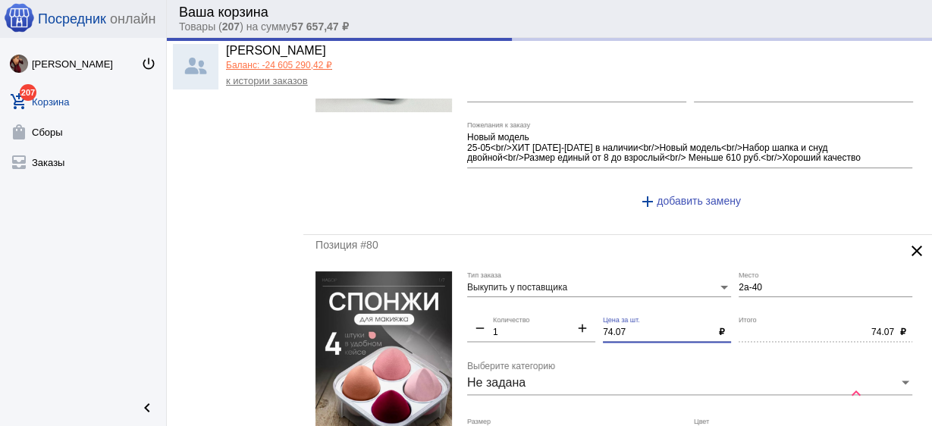
drag, startPoint x: 627, startPoint y: 311, endPoint x: 546, endPoint y: 296, distance: 82.6
click at [535, 299] on div "Выкупить у поставщика Тип заказа 2а-40 Место remove 1 Количество add 74.07 Цена…" at bounding box center [693, 429] width 453 height 314
type input "450.00"
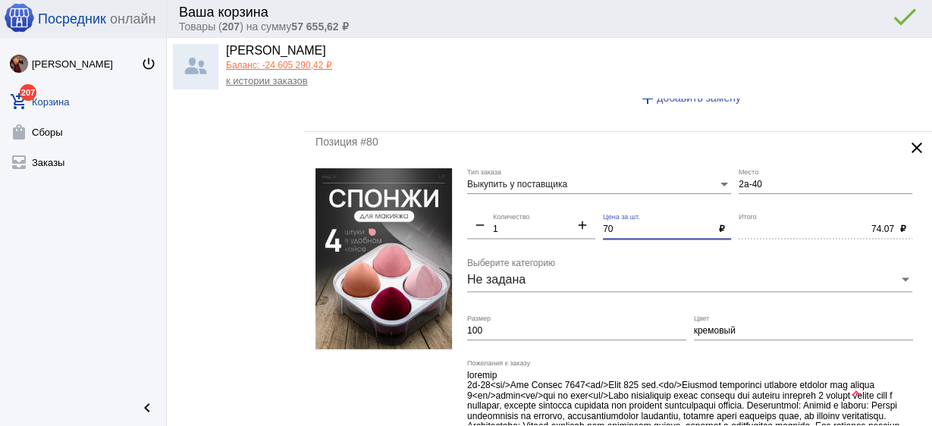
scroll to position [6676, 0]
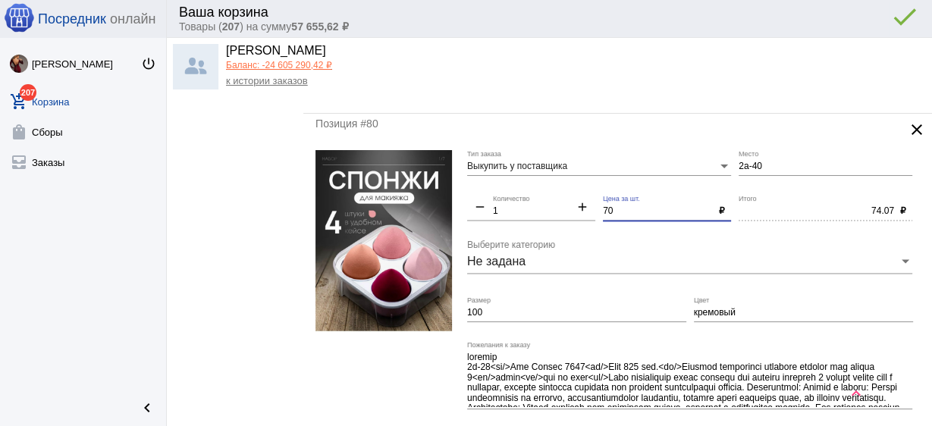
type input "70"
click at [495, 308] on input "100" at bounding box center [576, 313] width 219 height 11
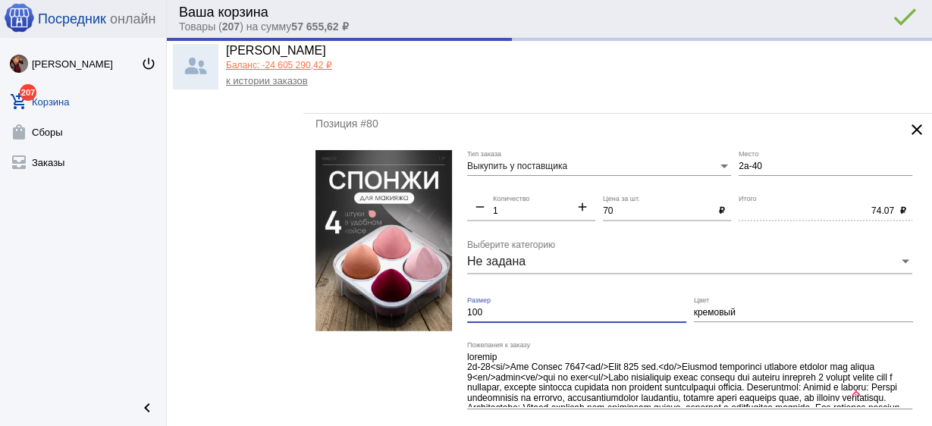
type input "70.00"
click at [495, 308] on input "100" at bounding box center [576, 313] width 219 height 11
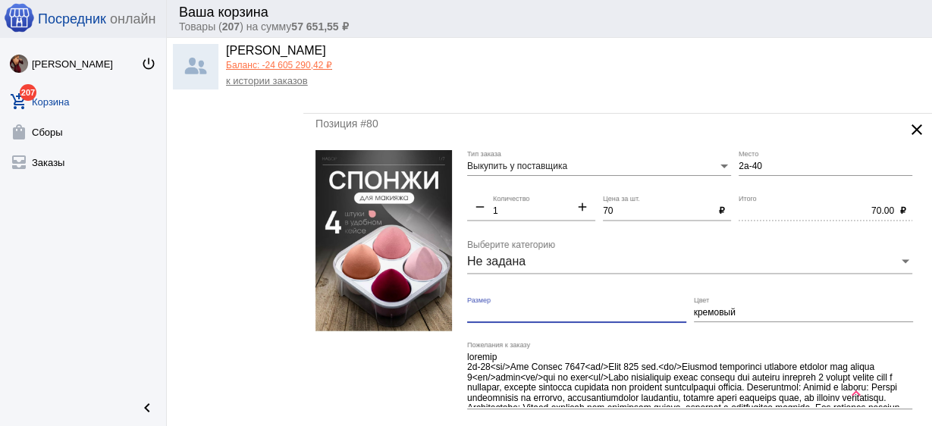
click at [710, 308] on input "кремовый" at bounding box center [803, 313] width 219 height 11
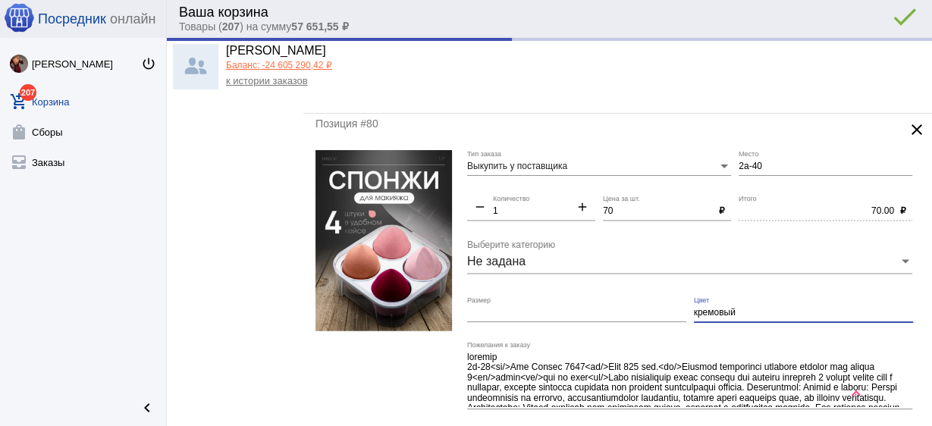
click at [710, 308] on input "кремовый" at bounding box center [803, 313] width 219 height 11
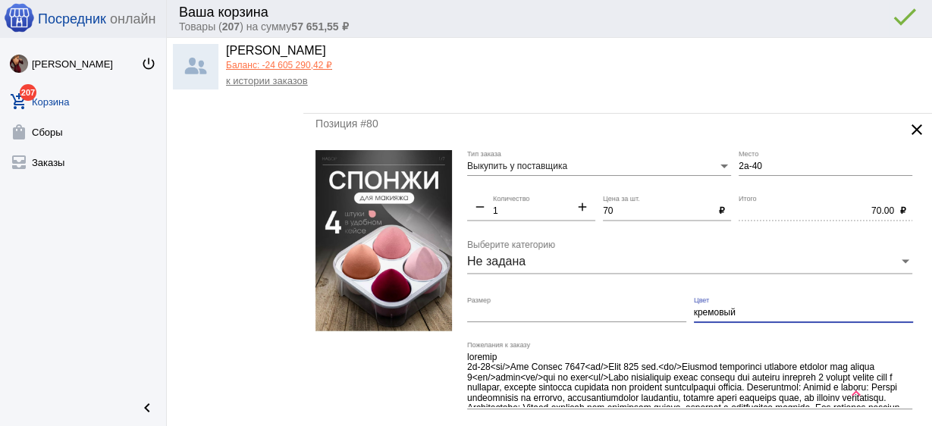
click at [710, 308] on input "кремовый" at bounding box center [803, 313] width 219 height 11
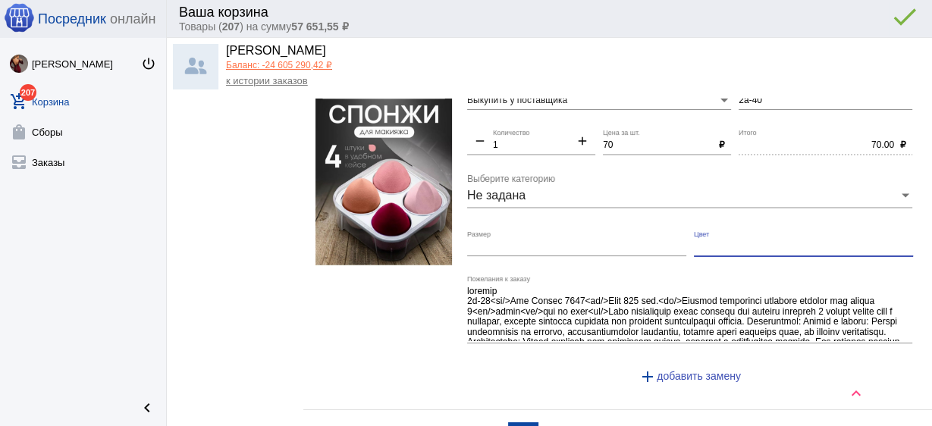
scroll to position [6858, 0]
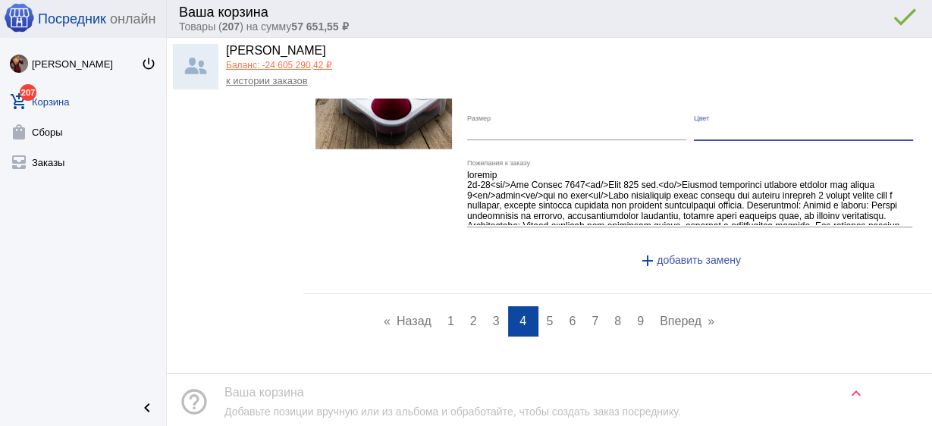
click at [548, 306] on link "page 5" at bounding box center [550, 321] width 22 height 30
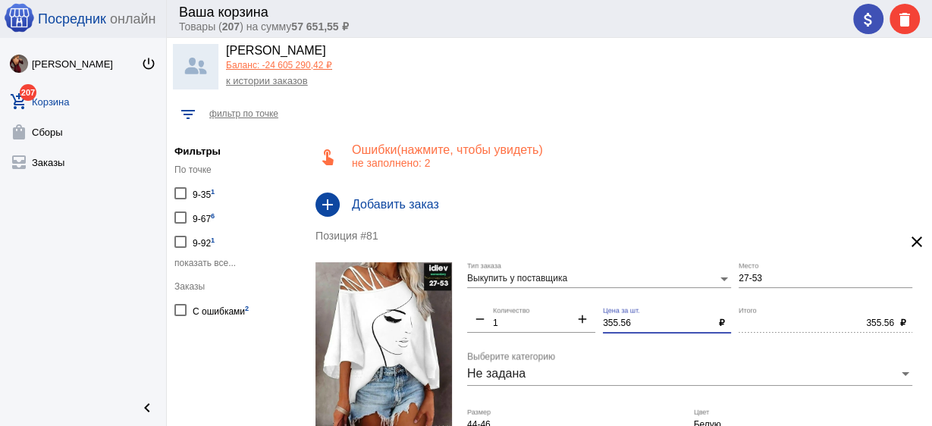
drag, startPoint x: 636, startPoint y: 322, endPoint x: 574, endPoint y: 313, distance: 62.9
click at [542, 308] on div "Выкупить у поставщика Тип заказа 27-53 Место remove 1 Количество add 355.56 Цен…" at bounding box center [693, 413] width 453 height 302
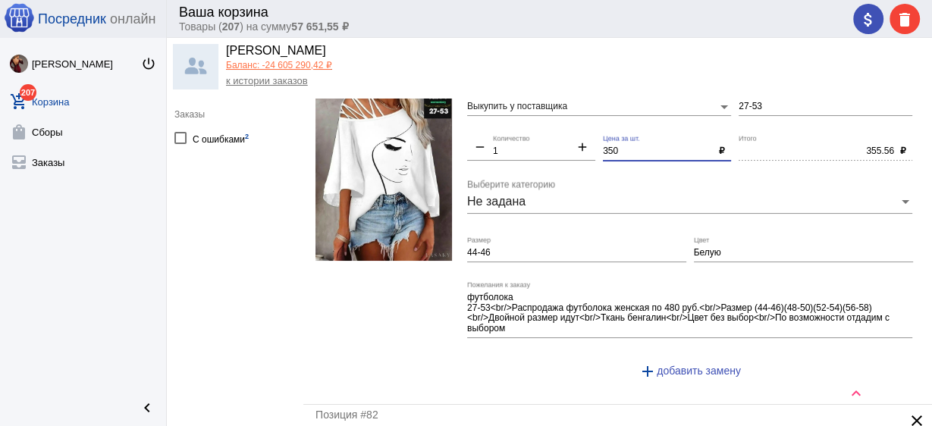
scroll to position [182, 0]
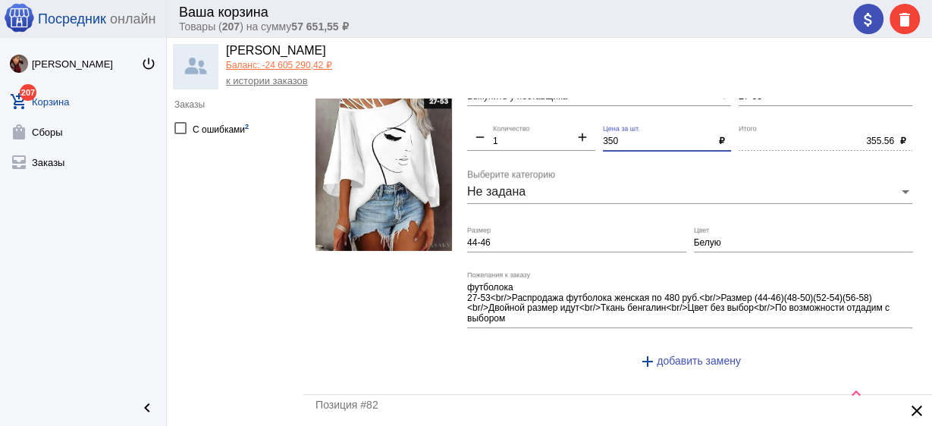
type input "350"
click at [756, 238] on input "Белую" at bounding box center [803, 243] width 219 height 11
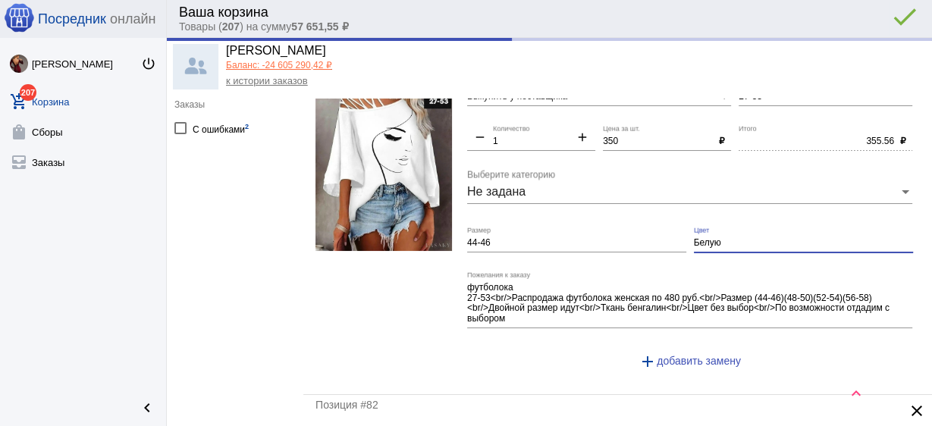
type input "350.00"
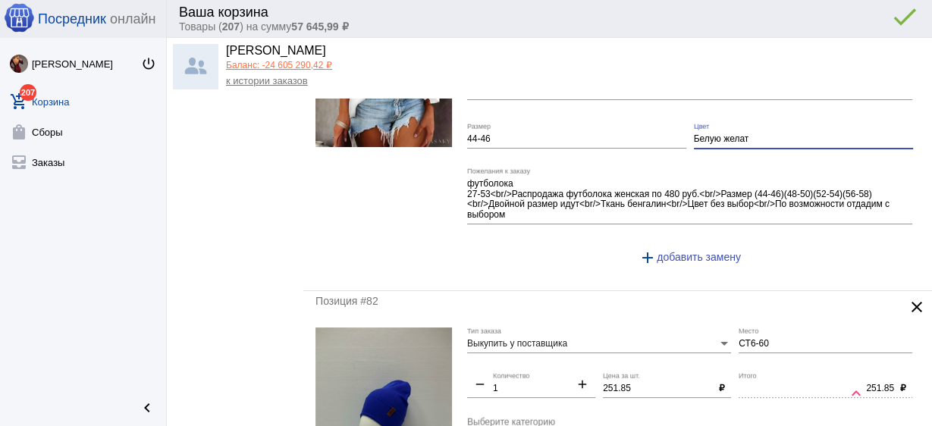
scroll to position [425, 0]
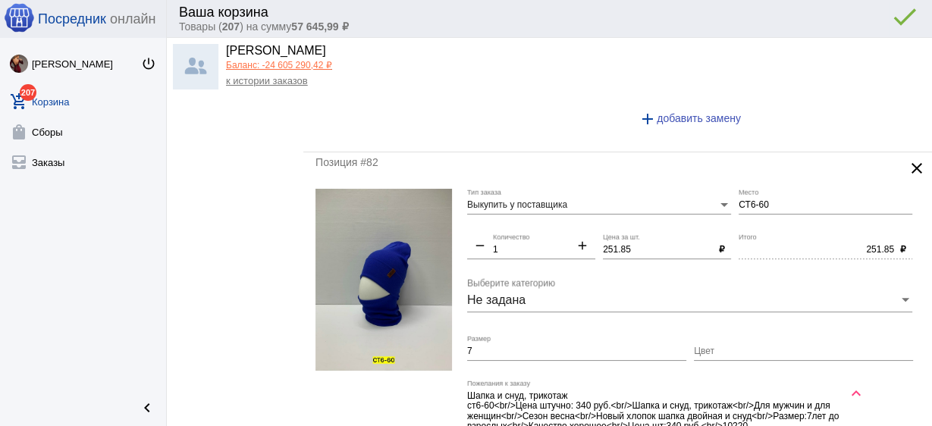
type input "Белую желат"
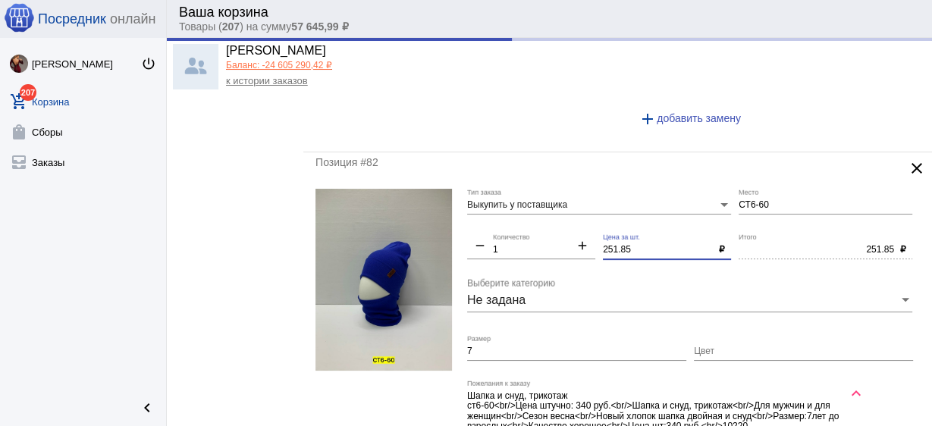
click at [624, 245] on input "251.85" at bounding box center [658, 250] width 110 height 11
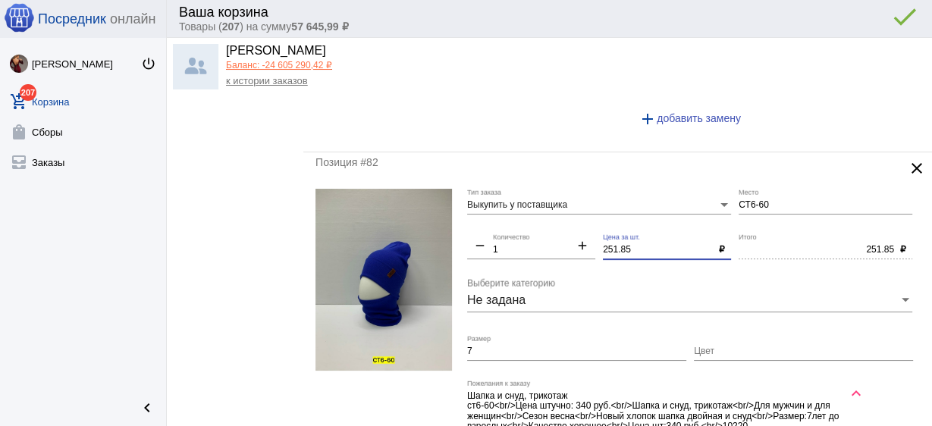
click at [639, 249] on input "251.85" at bounding box center [658, 250] width 110 height 11
drag, startPoint x: 639, startPoint y: 250, endPoint x: 562, endPoint y: 241, distance: 77.1
click at [562, 241] on div "Выкупить у поставщика Тип заказа СТ6-60 Место remove 1 Количество add 251.85 Це…" at bounding box center [693, 340] width 453 height 302
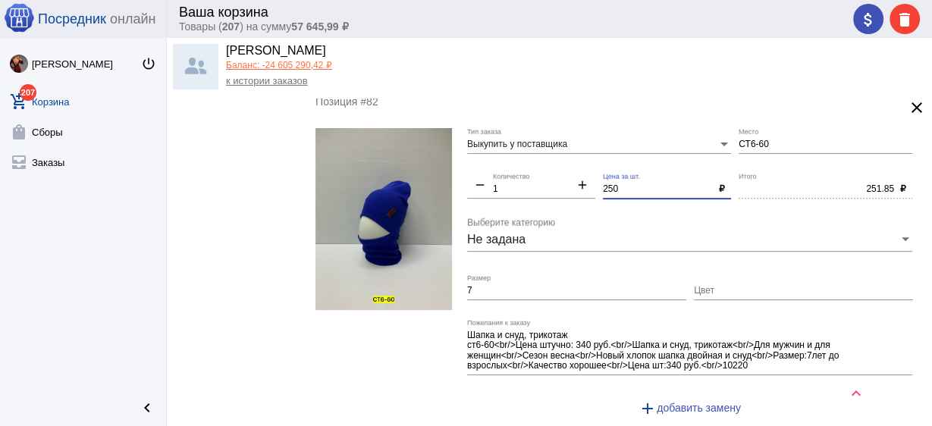
type input "250"
click at [516, 291] on input "7" at bounding box center [576, 291] width 219 height 11
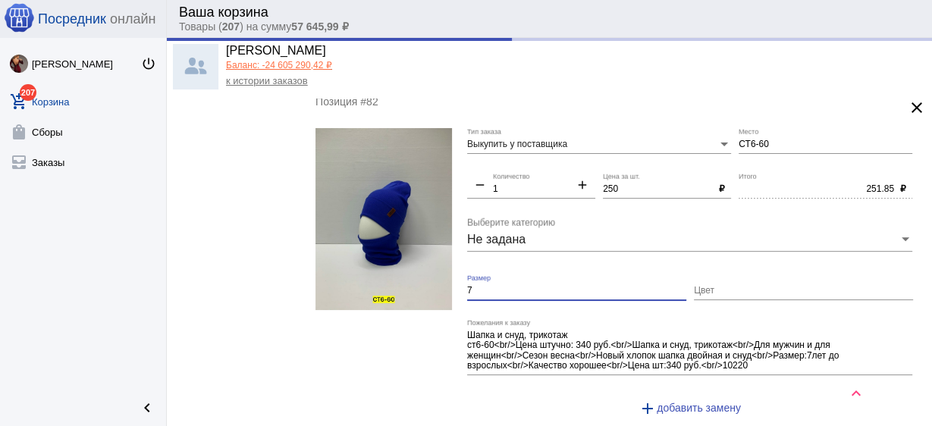
click at [516, 291] on input "7" at bounding box center [576, 291] width 219 height 11
type input "250.00"
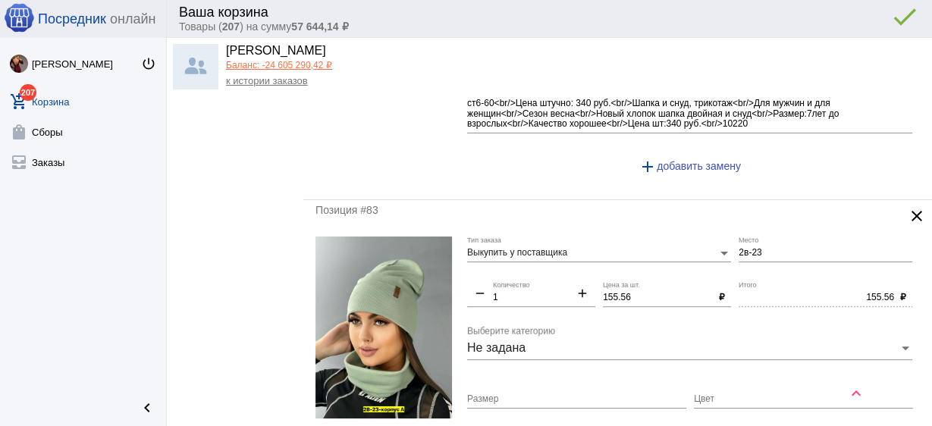
scroll to position [728, 0]
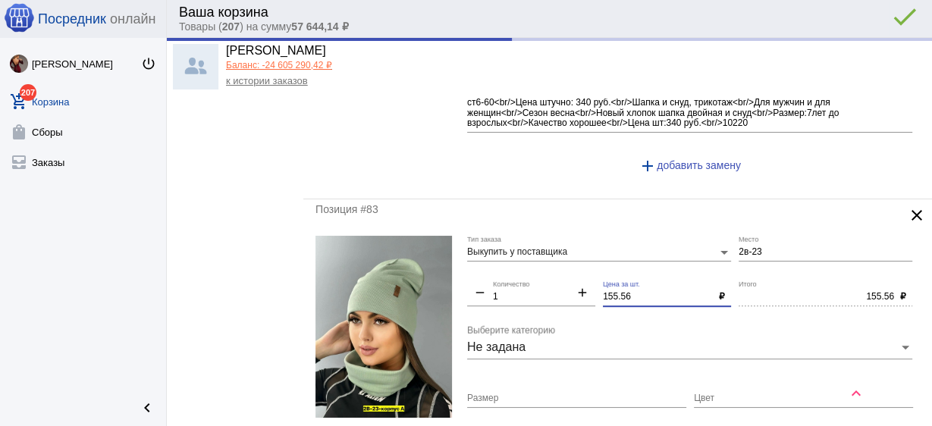
drag, startPoint x: 637, startPoint y: 293, endPoint x: 520, endPoint y: 286, distance: 117.0
click at [520, 286] on div "Выкупить у поставщика Тип заказа 2в-23 Место remove 1 Количество add 155.56 Цен…" at bounding box center [693, 382] width 453 height 292
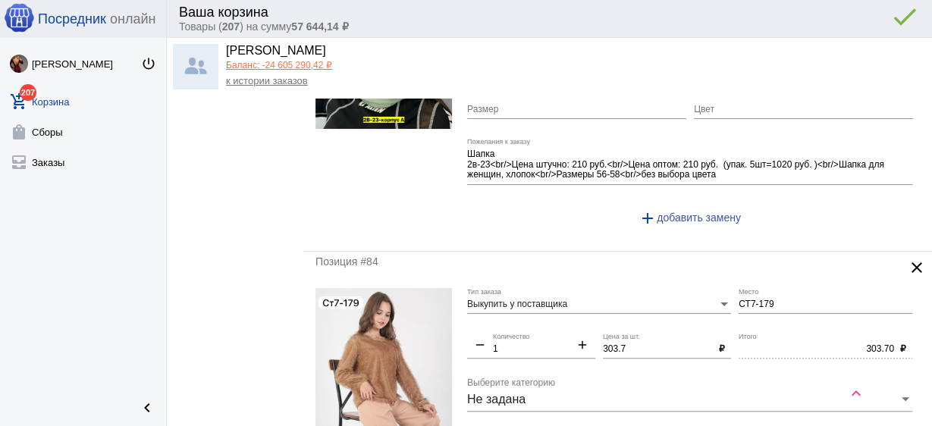
scroll to position [1032, 0]
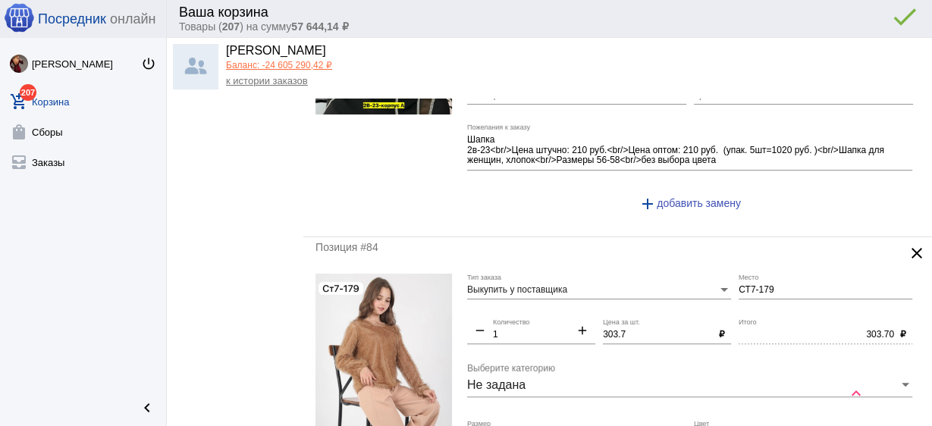
type input "150"
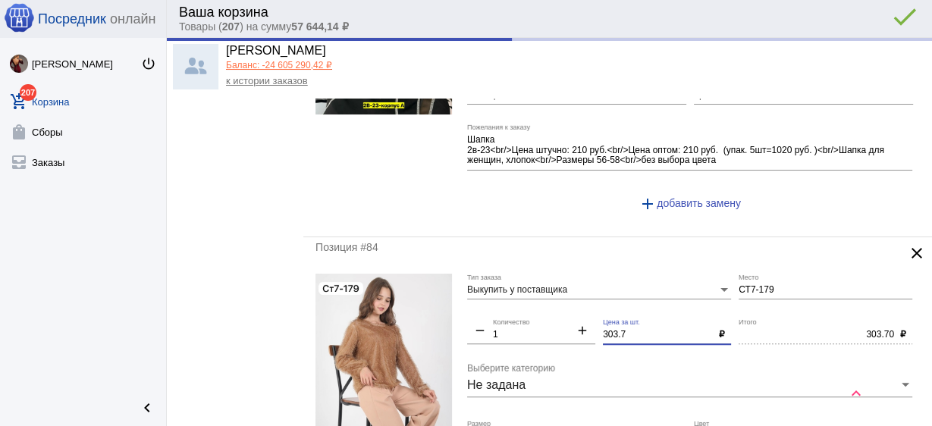
type input "150.00"
drag, startPoint x: 628, startPoint y: 327, endPoint x: 548, endPoint y: 319, distance: 80.8
click at [548, 319] on div "Выкупить у поставщика Тип заказа СТ7-179 Место remove 1 Количество add 303.7 Це…" at bounding box center [693, 420] width 453 height 292
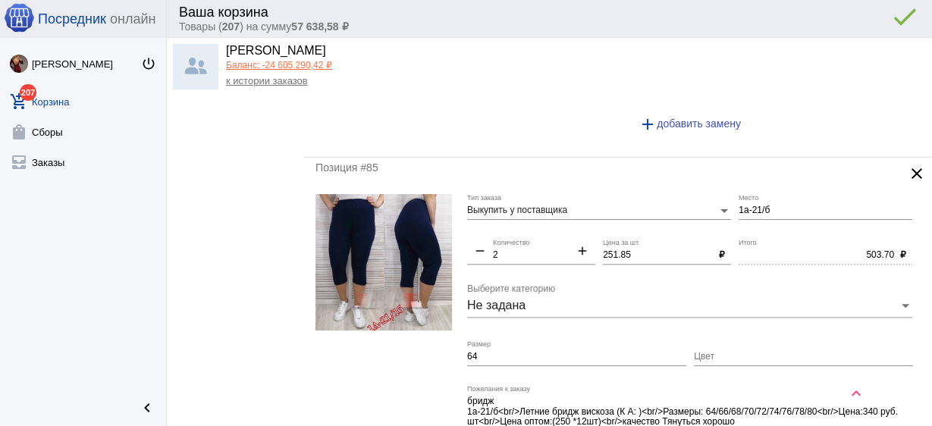
scroll to position [1517, 0]
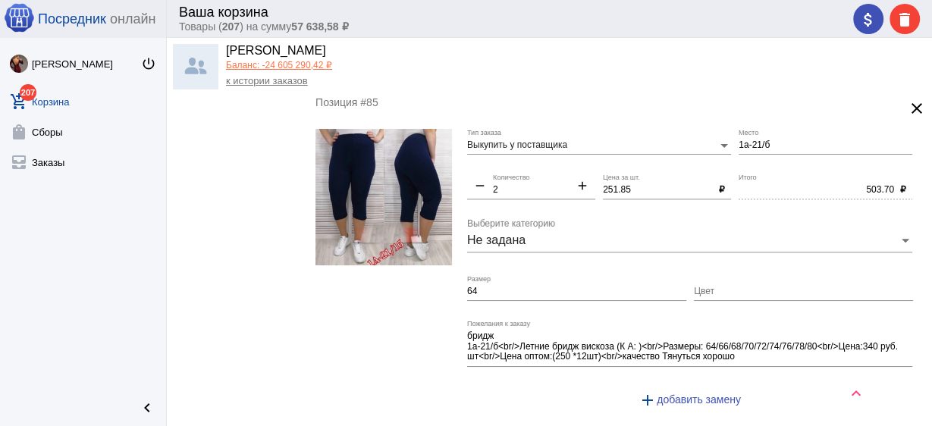
type input "300"
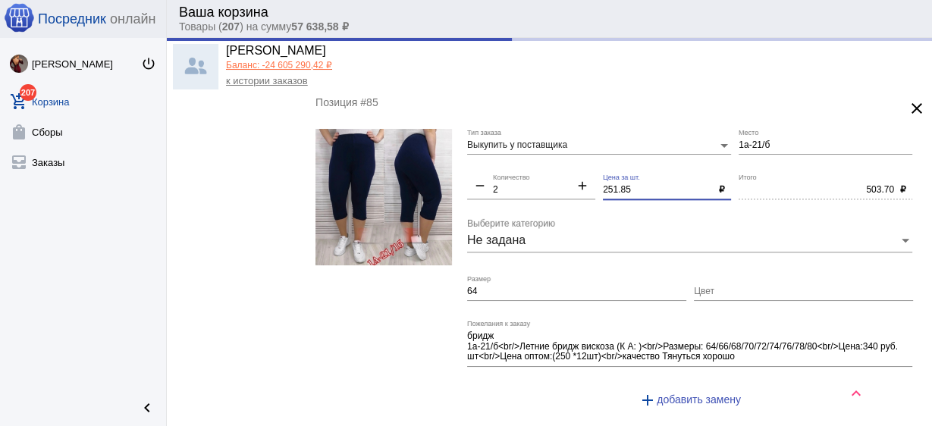
drag, startPoint x: 639, startPoint y: 184, endPoint x: 536, endPoint y: 173, distance: 103.7
click at [533, 173] on div "Выкупить у поставщика Тип заказа 1а-21/б Место remove 2 Количество add 251.85 Ц…" at bounding box center [693, 275] width 453 height 292
type input "300.00"
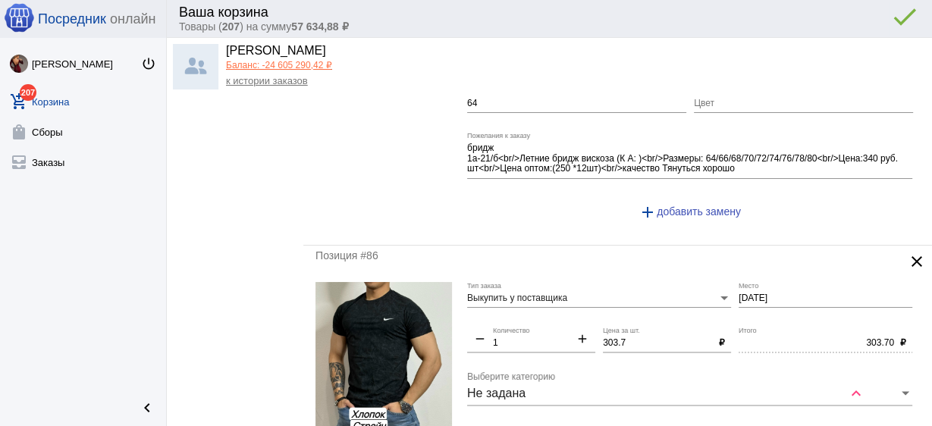
scroll to position [1760, 0]
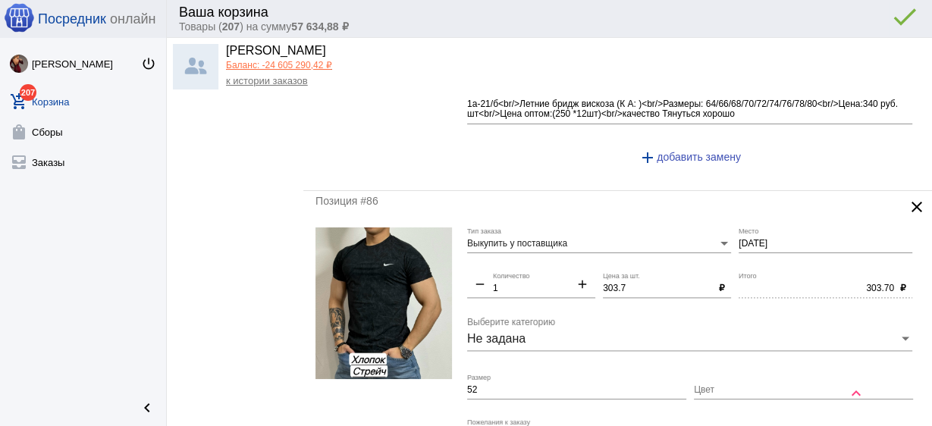
type input "250"
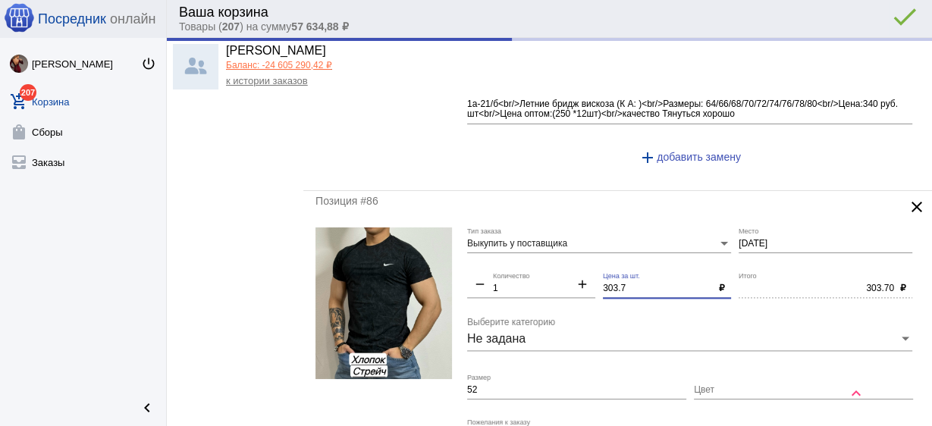
type input "500.00"
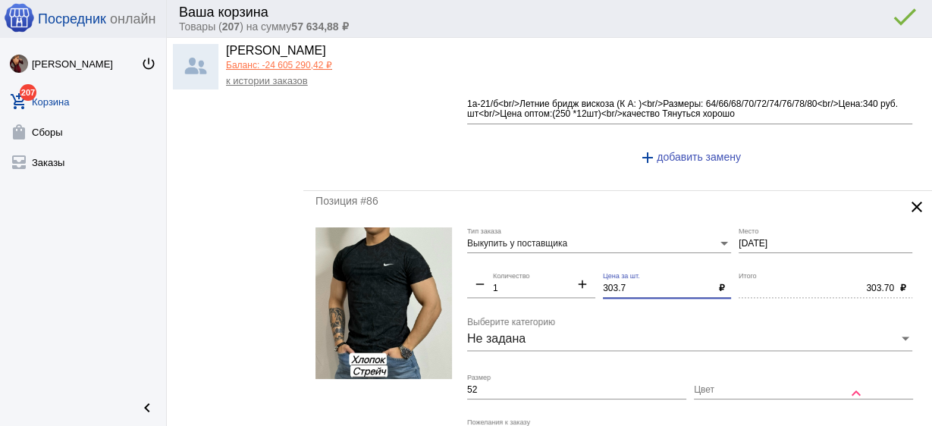
drag, startPoint x: 635, startPoint y: 280, endPoint x: 573, endPoint y: 282, distance: 62.2
click at [573, 282] on div "Выкупить у поставщика Тип заказа [DATE] Место remove 1 Количество add 303.7 Цен…" at bounding box center [693, 374] width 453 height 292
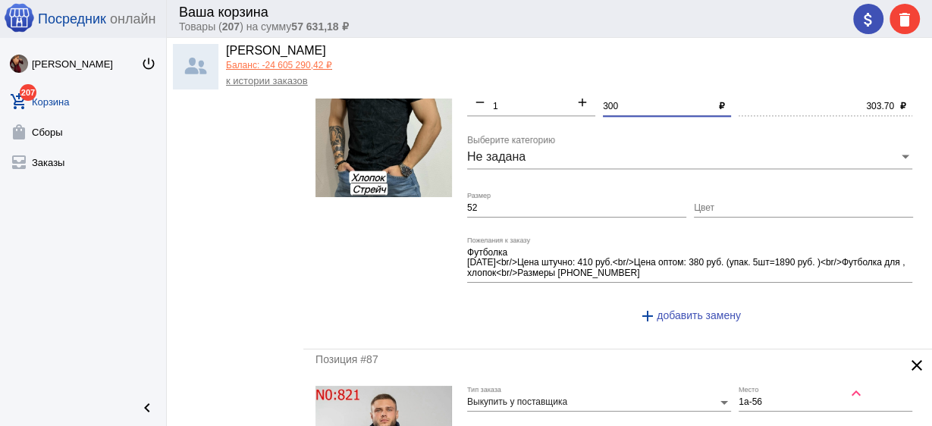
scroll to position [1821, 0]
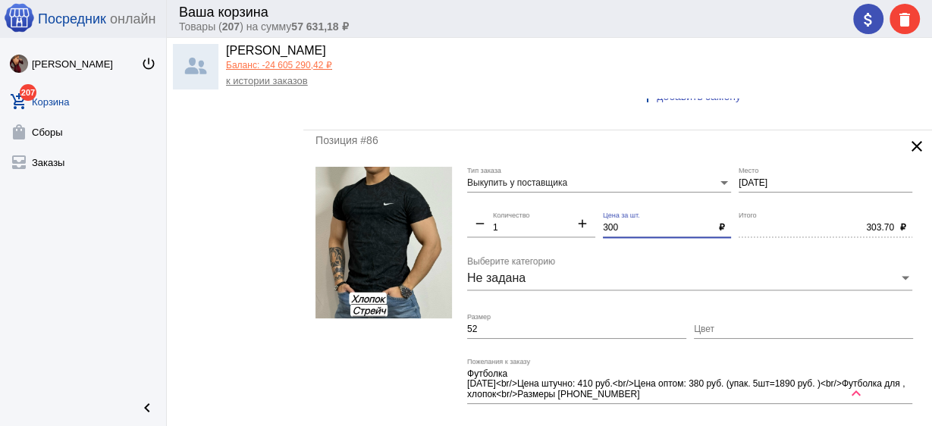
type input "300"
click at [510, 325] on input "52" at bounding box center [576, 330] width 219 height 11
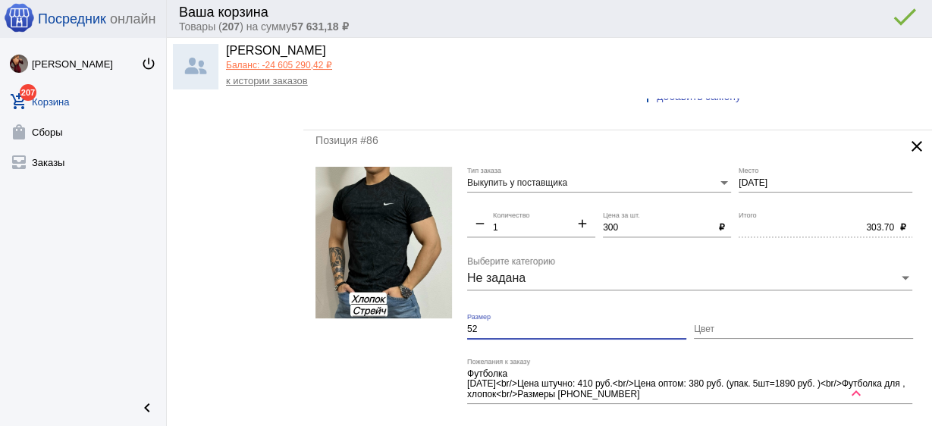
type input "300.00"
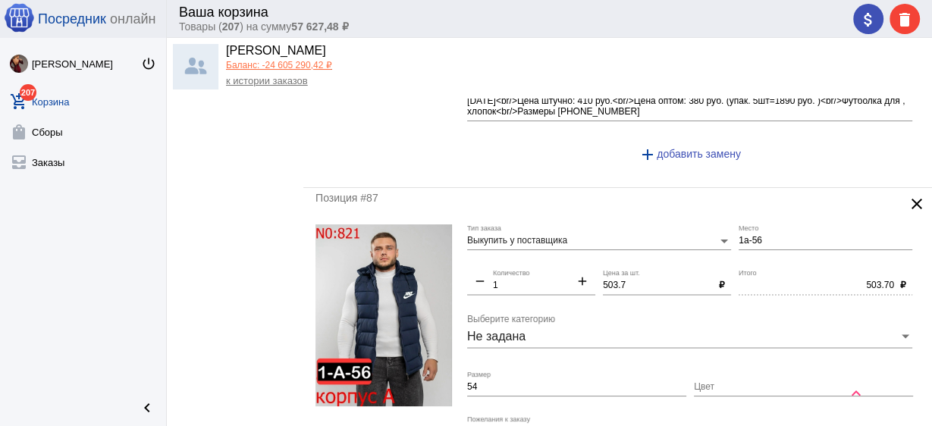
scroll to position [2124, 0]
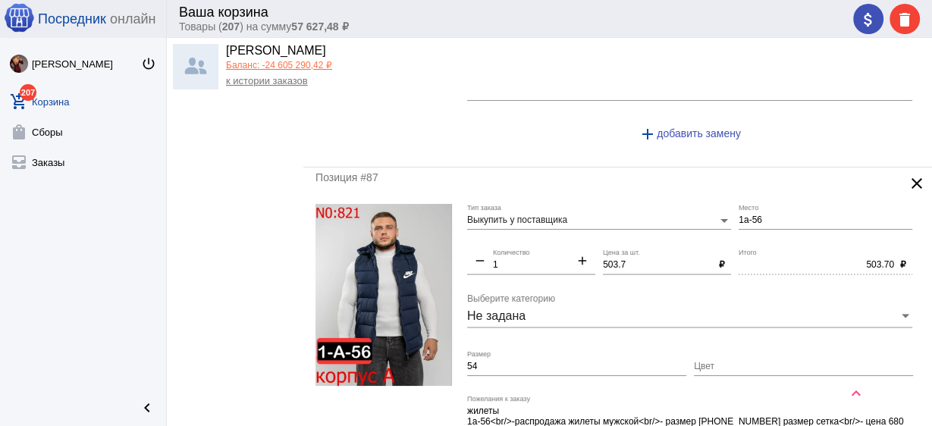
drag, startPoint x: 618, startPoint y: 252, endPoint x: 549, endPoint y: 251, distance: 69.0
click at [549, 250] on div "Выкупить у поставщика Тип заказа 1а-56 Место remove 1 Количество add 503.7 Цена…" at bounding box center [693, 361] width 453 height 314
drag, startPoint x: 642, startPoint y: 260, endPoint x: 546, endPoint y: 250, distance: 96.2
click at [546, 250] on div "Выкупить у поставщика Тип заказа 1а-56 Место remove 1 Количество add 503.7 Цена…" at bounding box center [693, 361] width 453 height 314
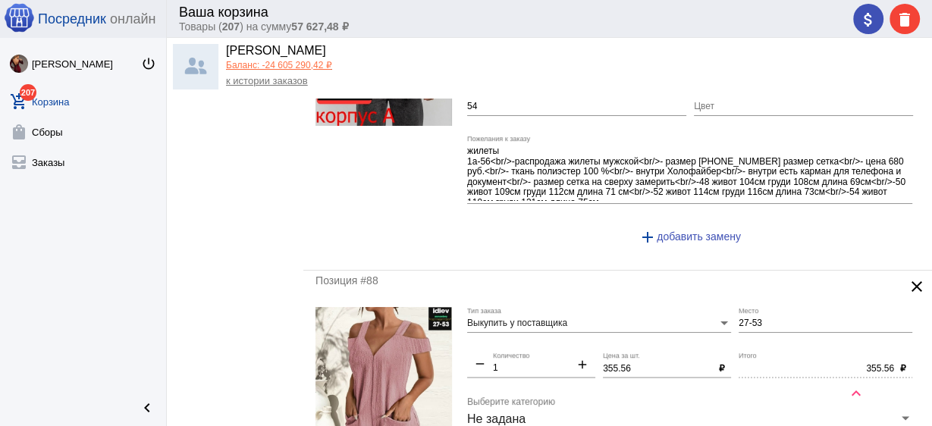
scroll to position [2428, 0]
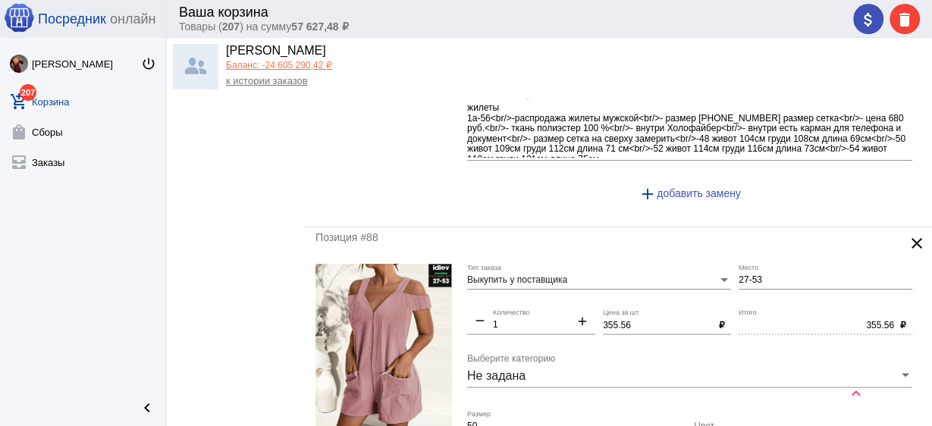
type input "500"
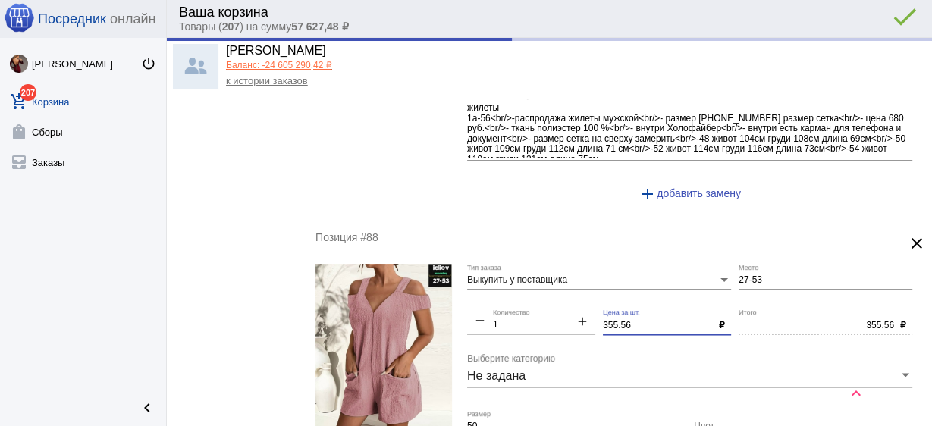
click at [545, 319] on div "Выкупить у поставщика Тип заказа 27-53 Место remove 1 Количество add 355.56 Цен…" at bounding box center [693, 410] width 453 height 292
type input "500.00"
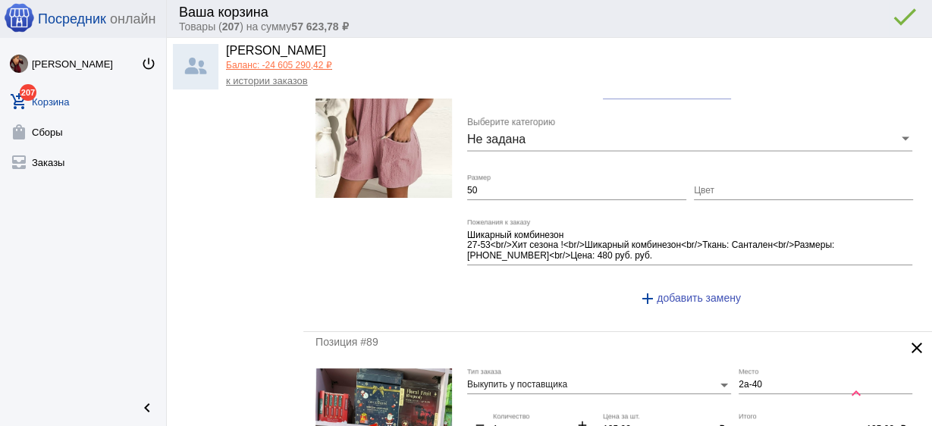
scroll to position [2792, 0]
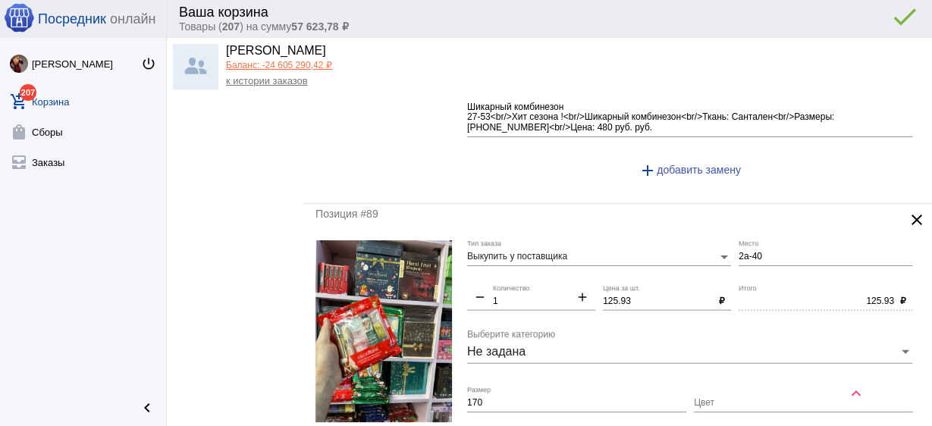
type input "350"
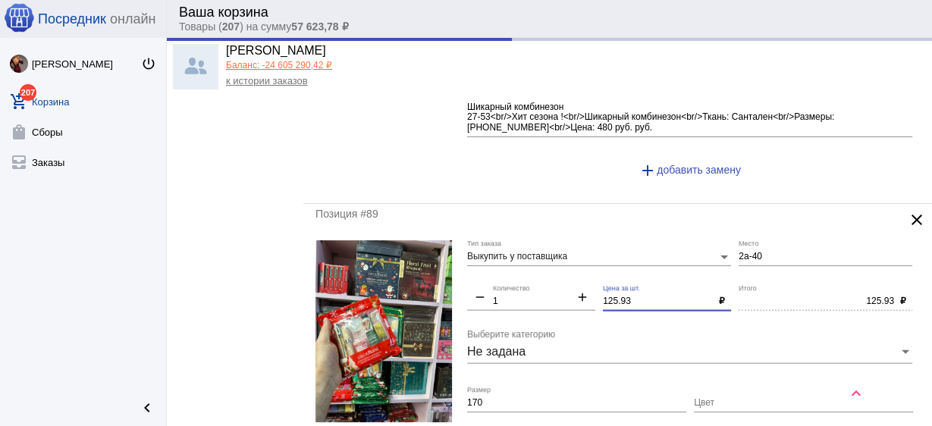
drag, startPoint x: 634, startPoint y: 290, endPoint x: 554, endPoint y: 278, distance: 81.3
click at [554, 278] on div "Выкупить у поставщика Тип заказа 2а-40 Место remove 1 Количество add 125.93 Цен…" at bounding box center [693, 386] width 453 height 292
type input "350.00"
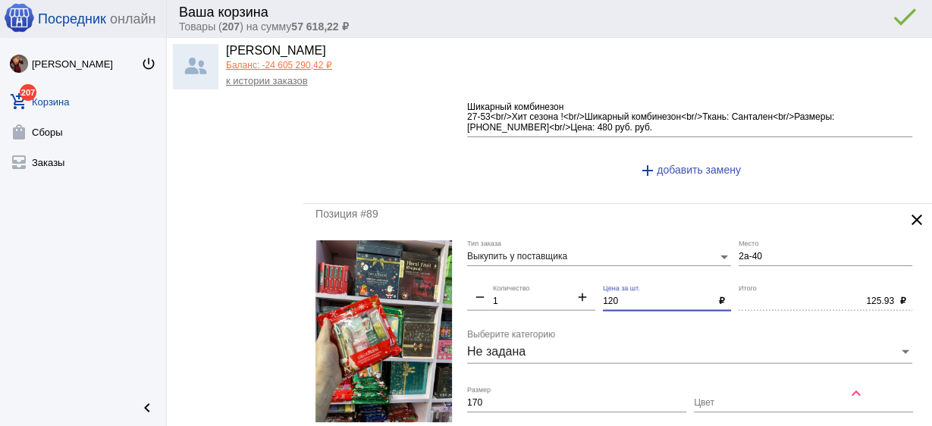
scroll to position [2974, 0]
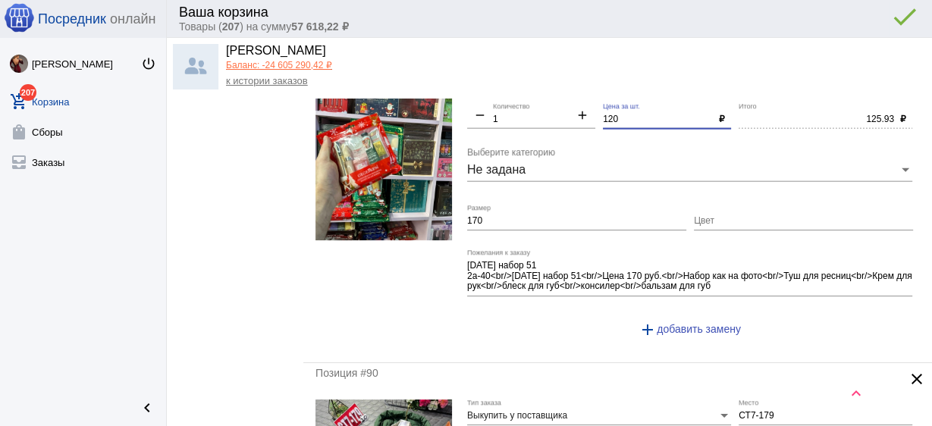
type input "120"
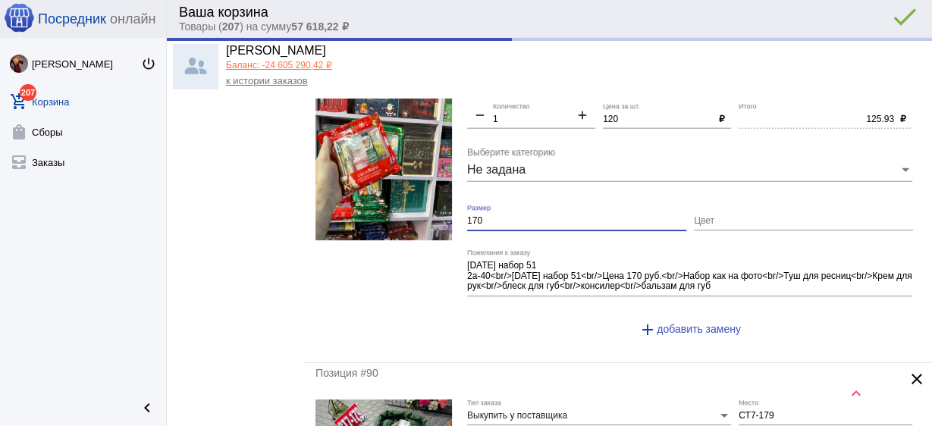
type input "120.00"
drag, startPoint x: 504, startPoint y: 215, endPoint x: 382, endPoint y: 206, distance: 122.4
click at [382, 206] on form "Выкупить у поставщика Тип заказа 2а-40 Место remove 1 Количество add 120 Цена з…" at bounding box center [618, 204] width 605 height 292
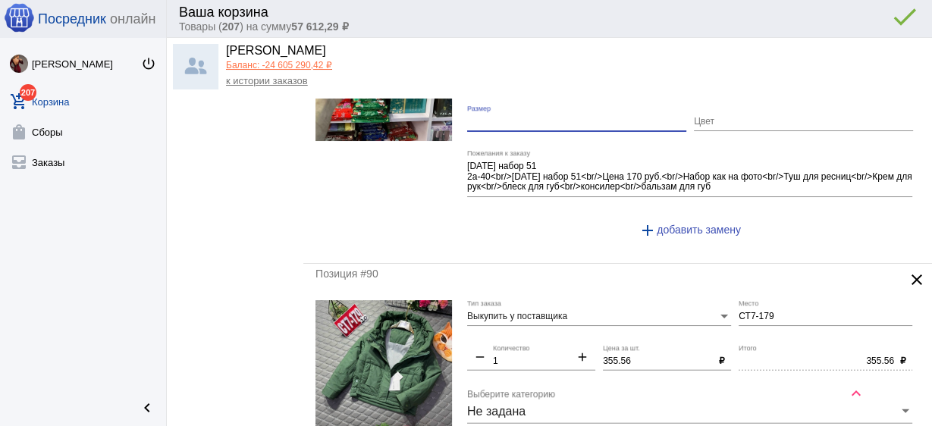
scroll to position [3156, 0]
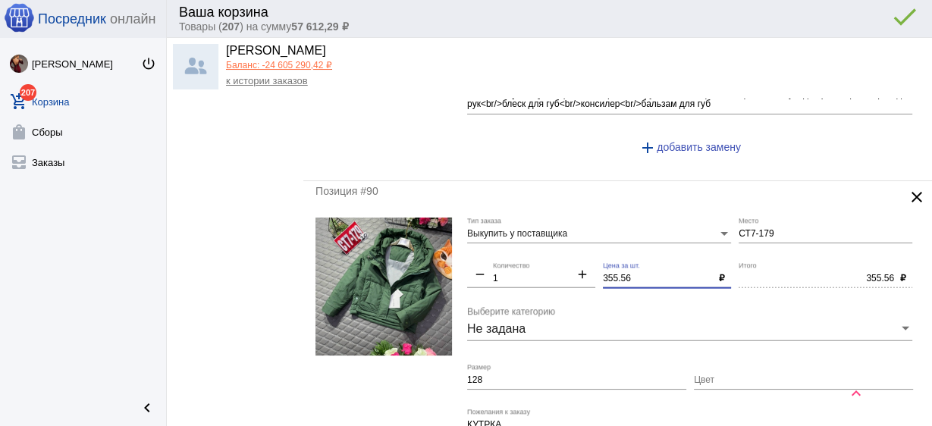
drag, startPoint x: 637, startPoint y: 264, endPoint x: 551, endPoint y: 254, distance: 87.0
click at [551, 254] on div "Выкупить у поставщика Тип заказа СТ7-179 Место remove 1 Количество add 355.56 Ц…" at bounding box center [693, 358] width 453 height 281
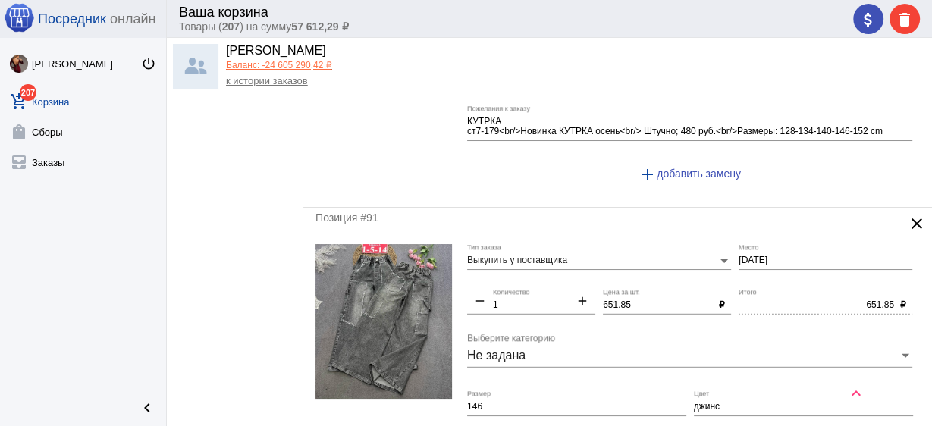
type input "350"
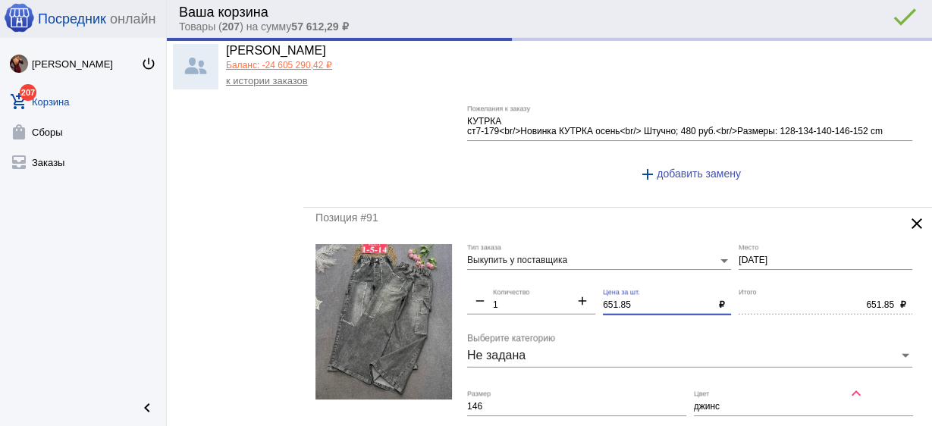
drag, startPoint x: 636, startPoint y: 288, endPoint x: 583, endPoint y: 282, distance: 52.7
click at [583, 282] on div "Выкупить у поставщика Тип заказа [DATE] Место remove 1 Количество add 651.85 Це…" at bounding box center [693, 395] width 453 height 302
type input "350.00"
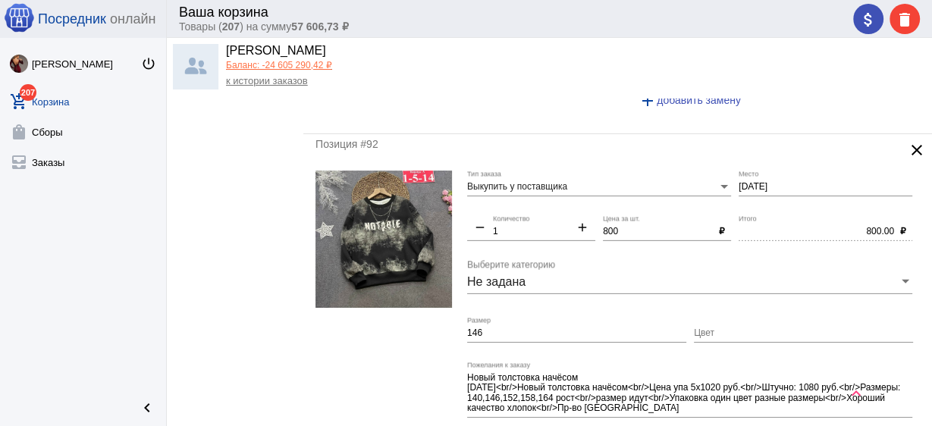
scroll to position [4187, 0]
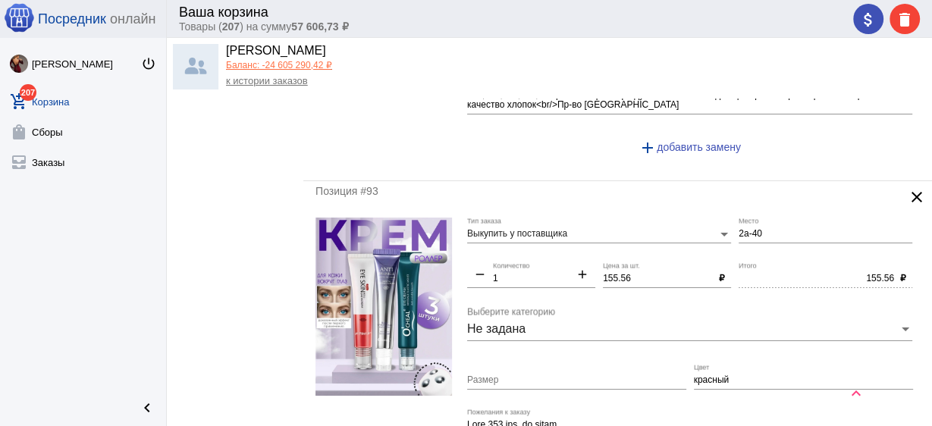
type input "650"
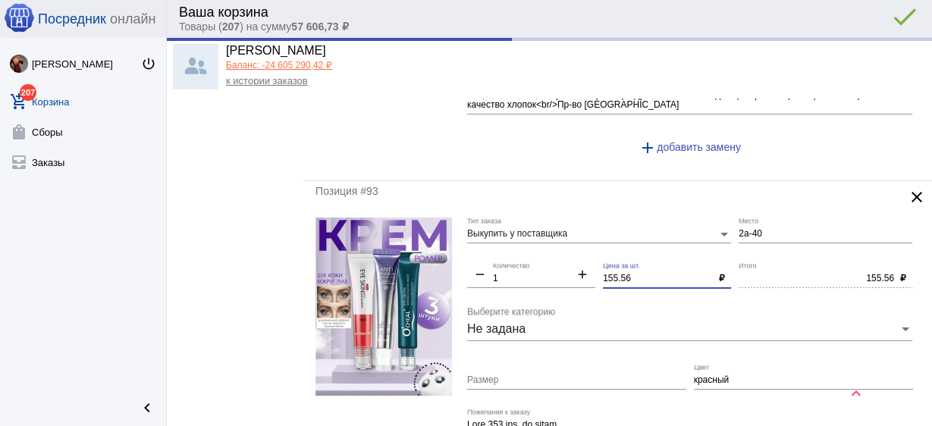
type input "650.00"
drag, startPoint x: 643, startPoint y: 263, endPoint x: 567, endPoint y: 253, distance: 77.3
click at [564, 254] on div "Выкупить у поставщика Тип заказа 2а-40 Место remove 1 Количество add 155.56 Цен…" at bounding box center [693, 375] width 453 height 314
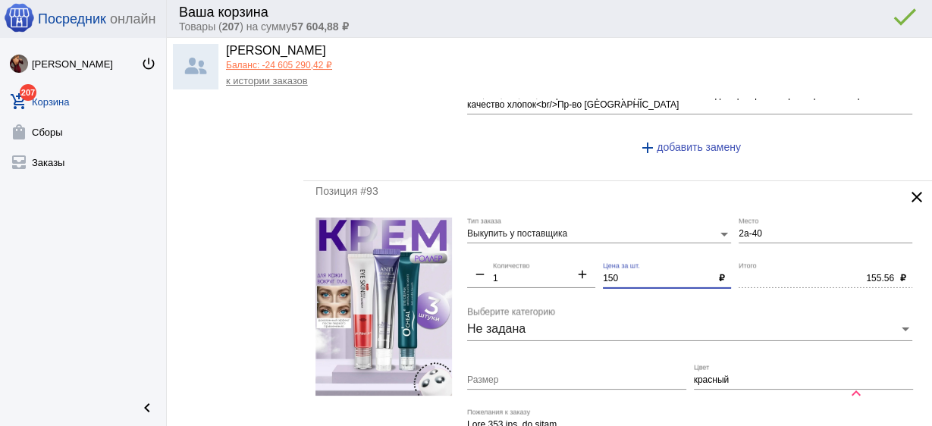
type input "150"
click at [705, 376] on input "красный" at bounding box center [803, 381] width 219 height 11
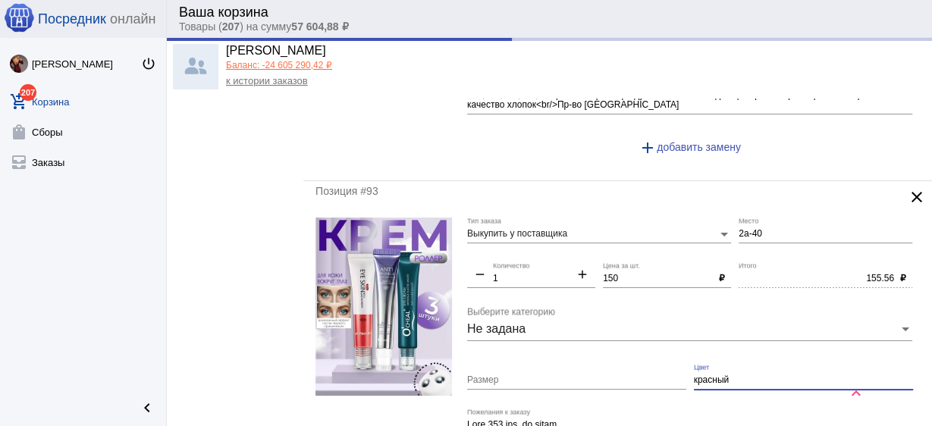
click at [705, 376] on input "красный" at bounding box center [803, 381] width 219 height 11
type input "150.00"
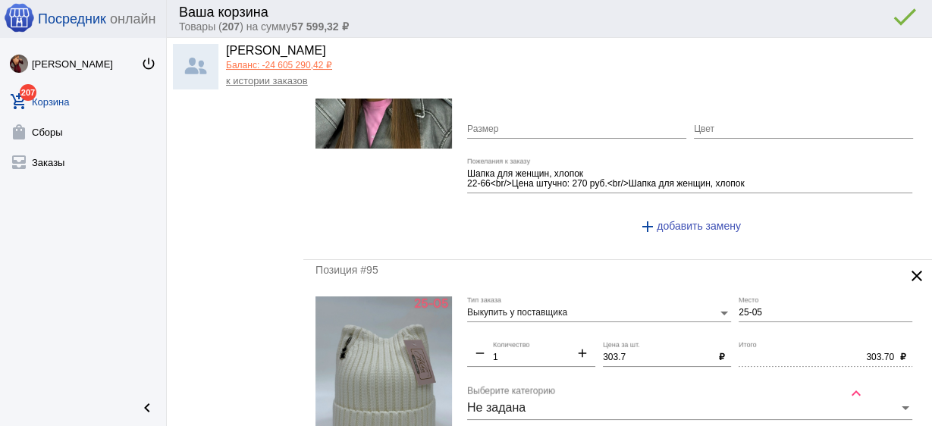
scroll to position [4855, 0]
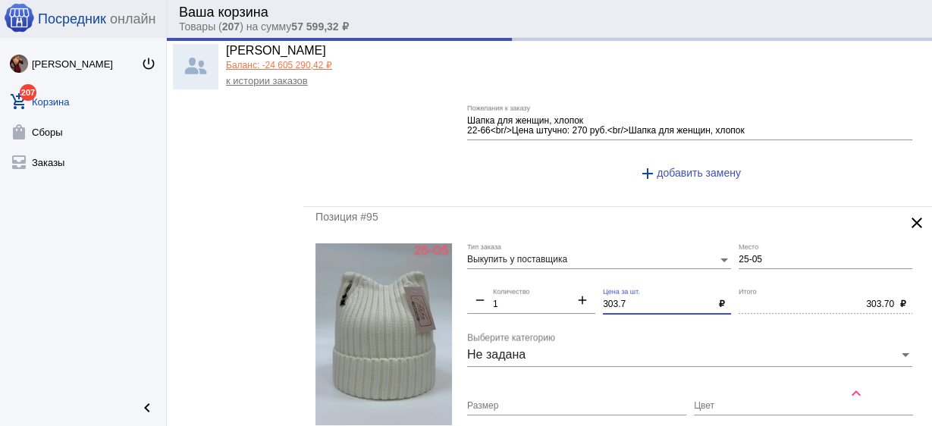
drag, startPoint x: 631, startPoint y: 285, endPoint x: 543, endPoint y: 282, distance: 88.0
click at [542, 281] on div "Выкупить у поставщика Тип заказа 25-05 Место remove 1 Количество add 303.7 Цена…" at bounding box center [693, 395] width 453 height 302
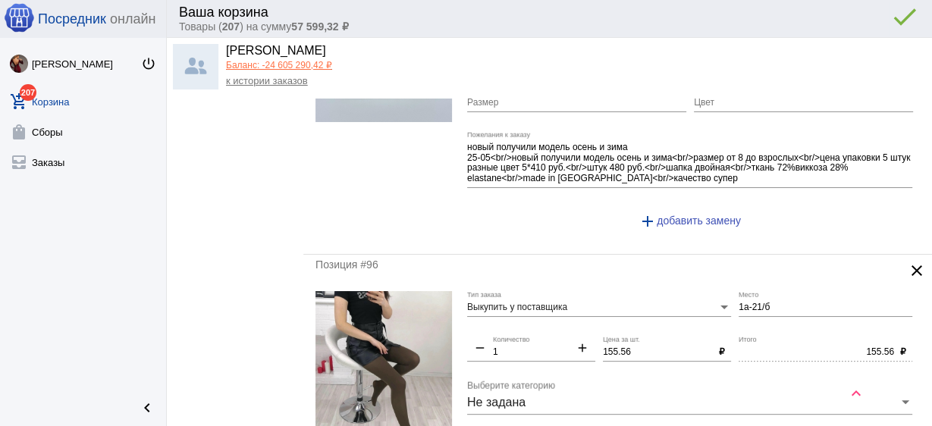
scroll to position [5280, 0]
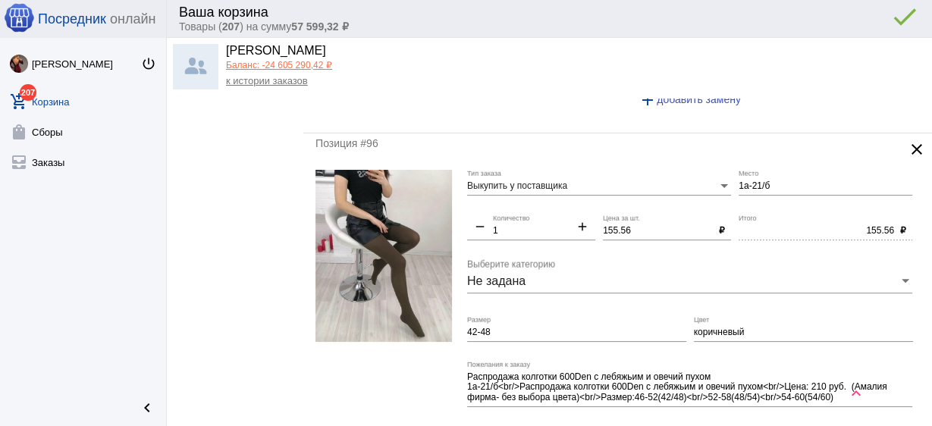
type input "300"
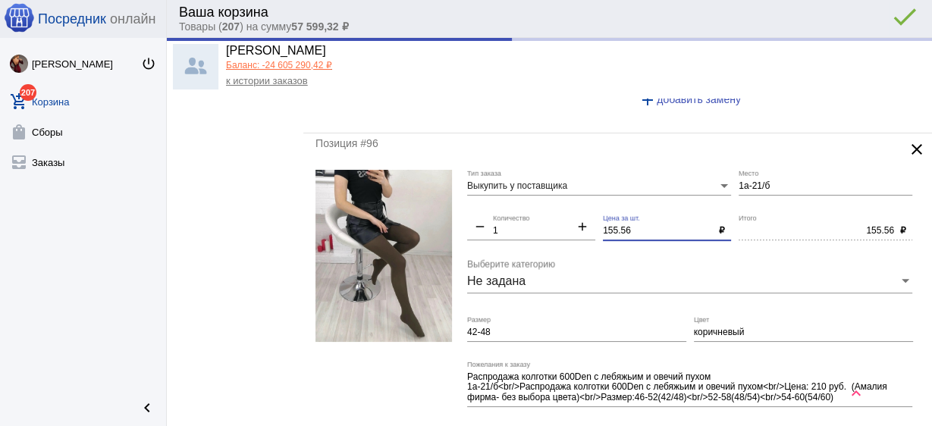
type input "300.00"
drag, startPoint x: 633, startPoint y: 214, endPoint x: 505, endPoint y: 199, distance: 128.3
click at [505, 199] on div "Выкупить у поставщика Тип заказа 1а-21/б Место remove 1 Количество add 155.56 Ц…" at bounding box center [693, 316] width 453 height 292
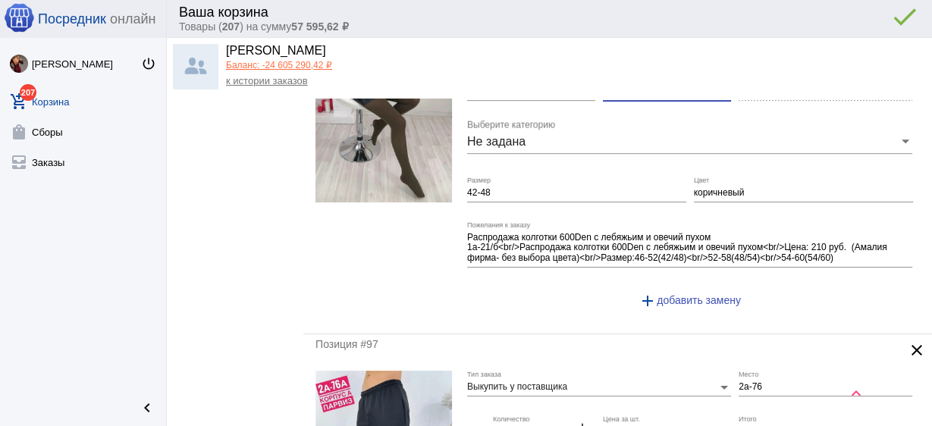
scroll to position [5523, 0]
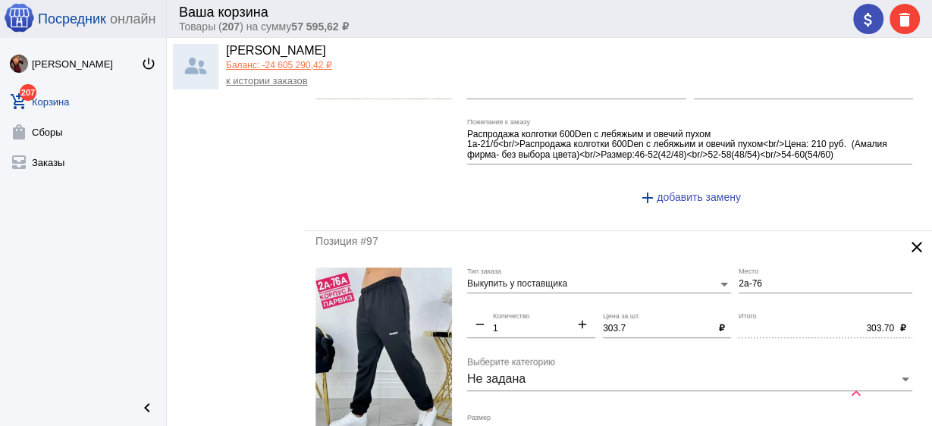
type input "150"
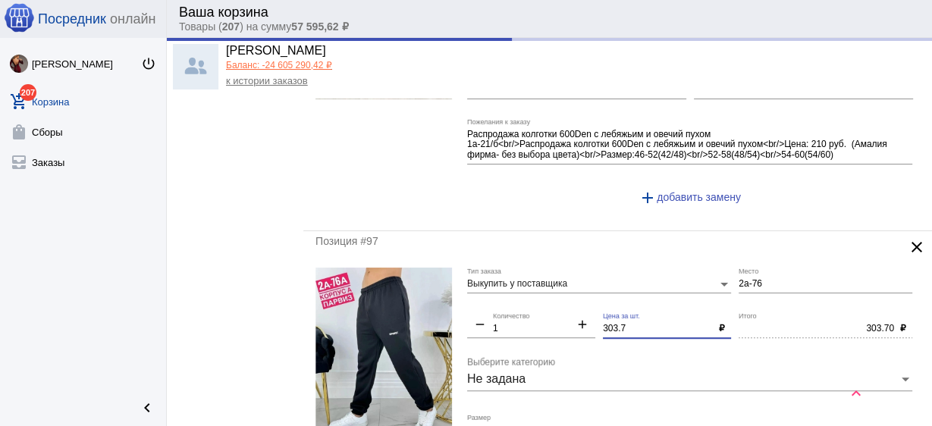
drag, startPoint x: 639, startPoint y: 312, endPoint x: 521, endPoint y: 303, distance: 117.9
click at [521, 303] on div "Выкупить у поставщика Тип заказа 2а-76 Место remove 1 Количество add 303.7 Цена…" at bounding box center [693, 414] width 453 height 292
type input "150.00"
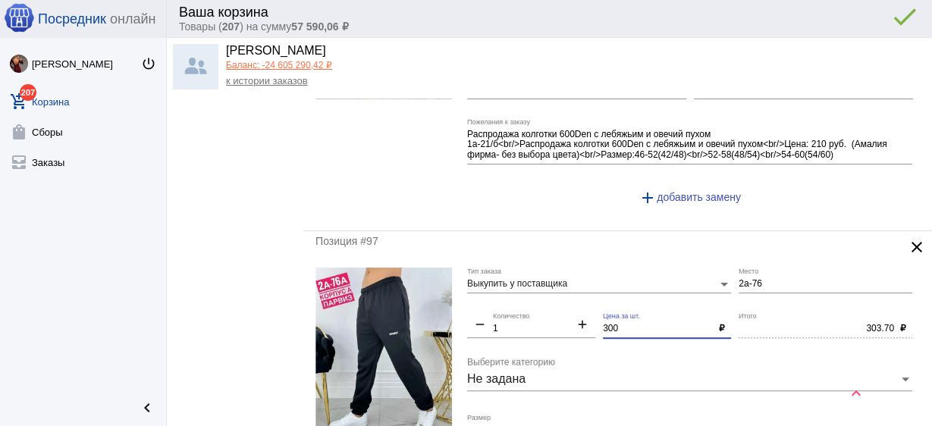
scroll to position [5826, 0]
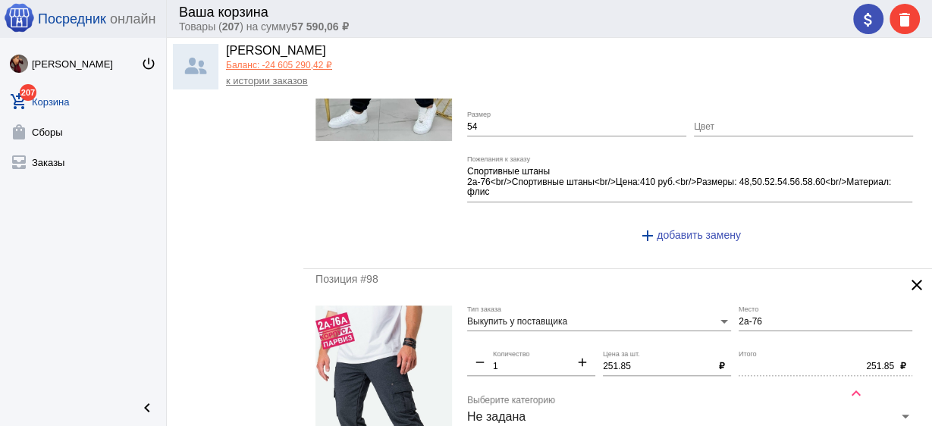
type input "300"
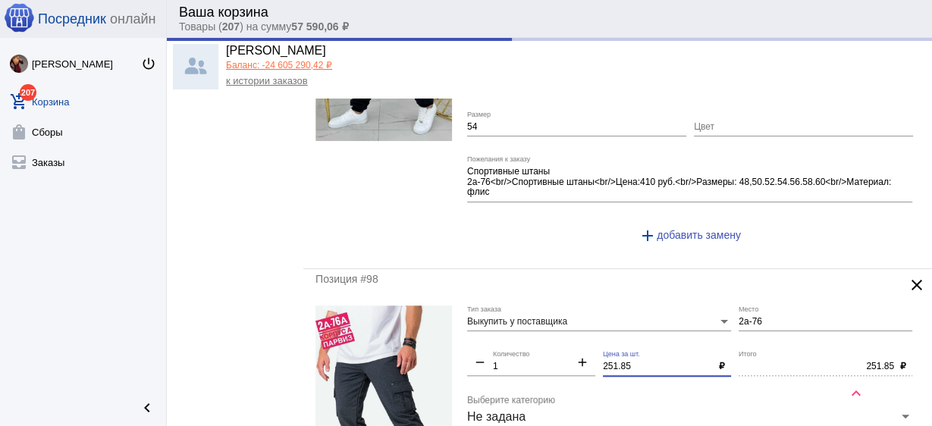
drag, startPoint x: 634, startPoint y: 347, endPoint x: 533, endPoint y: 347, distance: 101.7
type input "300.00"
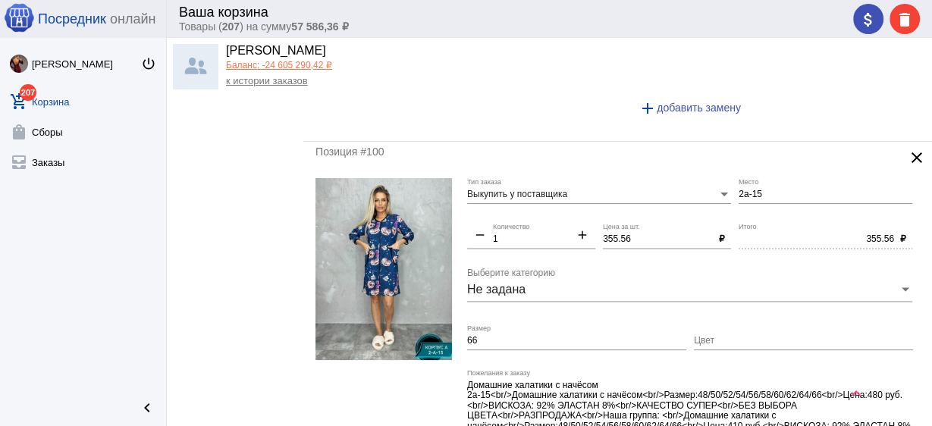
scroll to position [6615, 0]
type input "250"
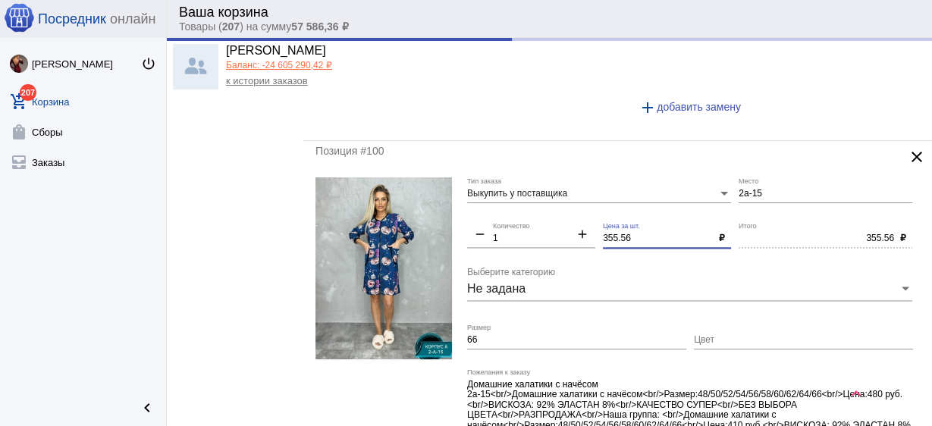
drag, startPoint x: 632, startPoint y: 212, endPoint x: 550, endPoint y: 201, distance: 82.7
click at [548, 201] on div "Выкупить у поставщика Тип заказа 2а-15 Место remove 1 Количество add 355.56 Цен…" at bounding box center [693, 335] width 453 height 314
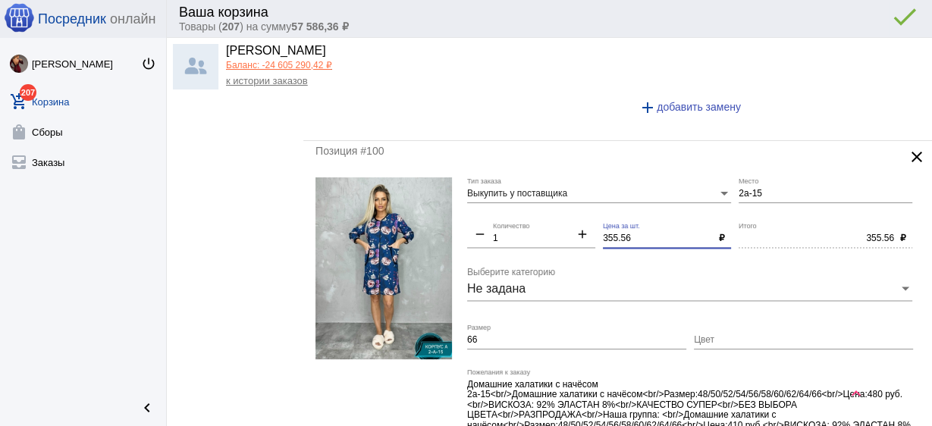
type input "250.00"
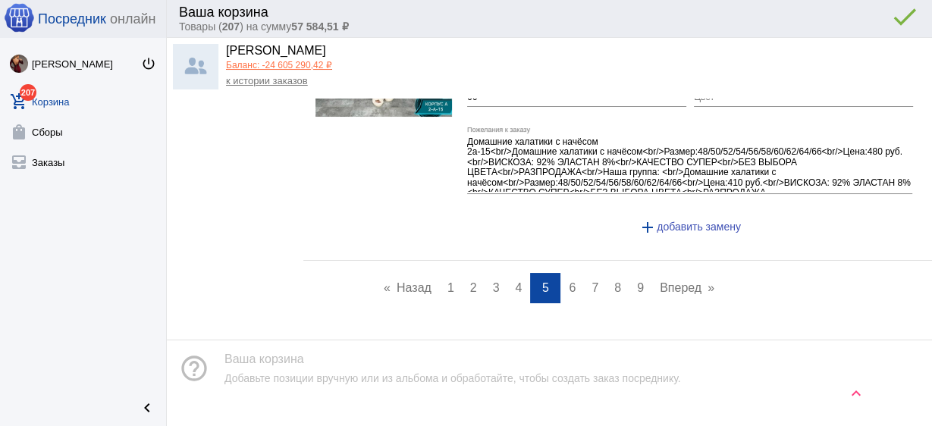
type input "350"
click at [569, 281] on span "6" at bounding box center [572, 287] width 7 height 13
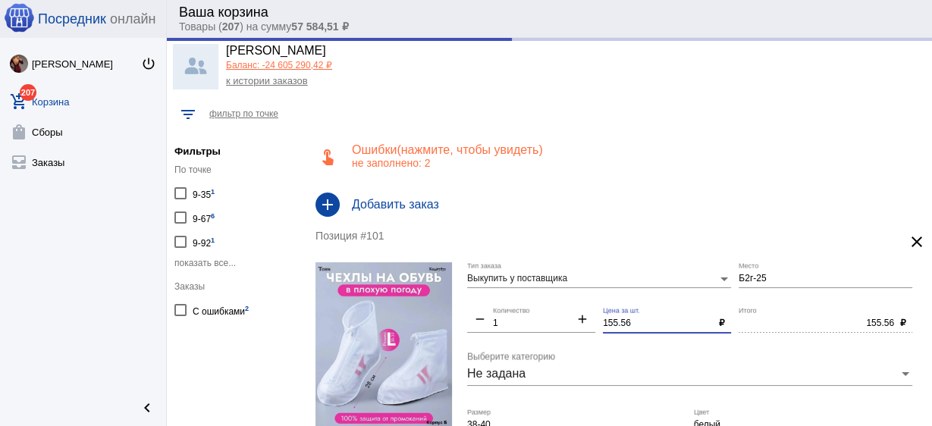
drag, startPoint x: 632, startPoint y: 320, endPoint x: 577, endPoint y: 312, distance: 55.3
click at [577, 312] on div "Выкупить у поставщика Тип заказа Б2г-25 Место remove 1 Количество add 155.56 Це…" at bounding box center [693, 419] width 453 height 314
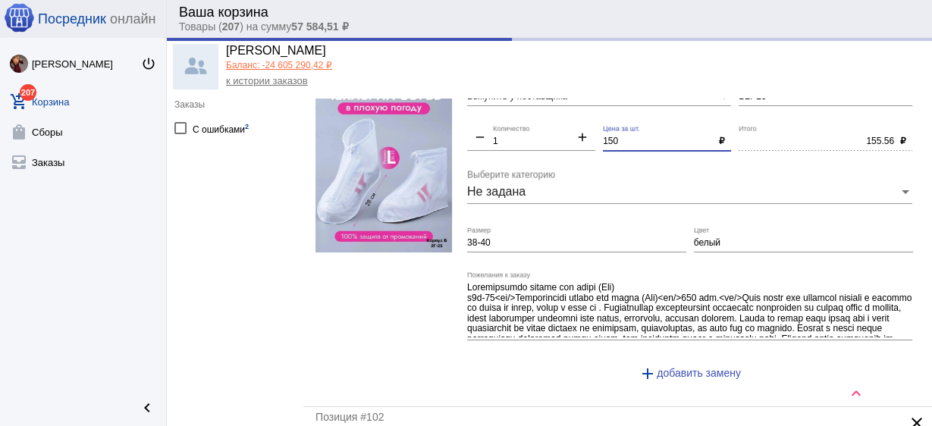
scroll to position [182, 0]
type input "150"
click at [699, 242] on input "белый" at bounding box center [803, 243] width 219 height 11
type input "150.00"
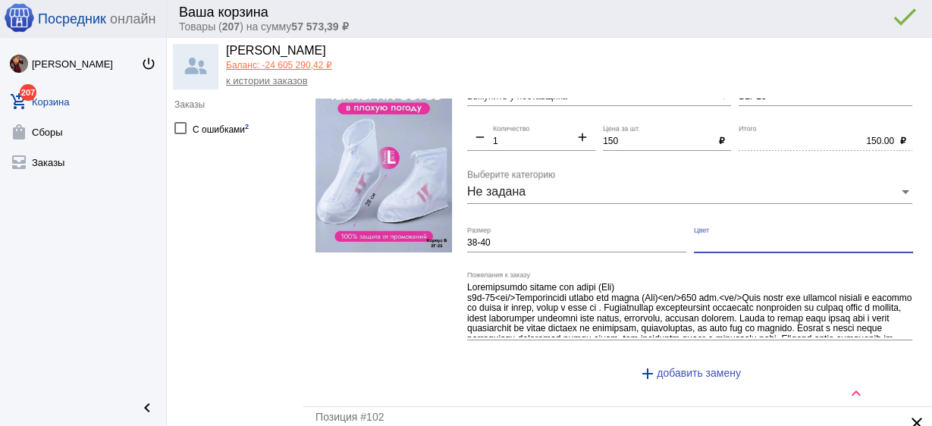
scroll to position [425, 0]
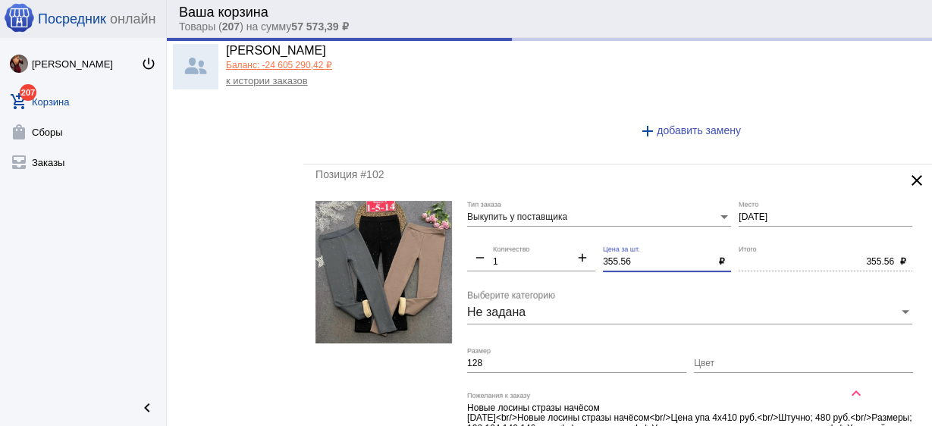
drag, startPoint x: 632, startPoint y: 257, endPoint x: 527, endPoint y: 257, distance: 104.7
click at [534, 253] on div "Выкупить у поставщика Тип заказа [DATE] Место remove 1 Количество add 355.56 Це…" at bounding box center [693, 352] width 453 height 302
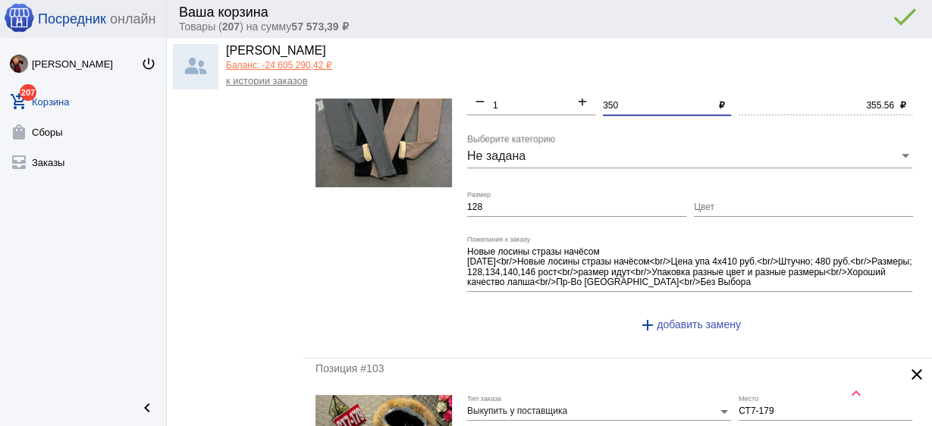
scroll to position [668, 0]
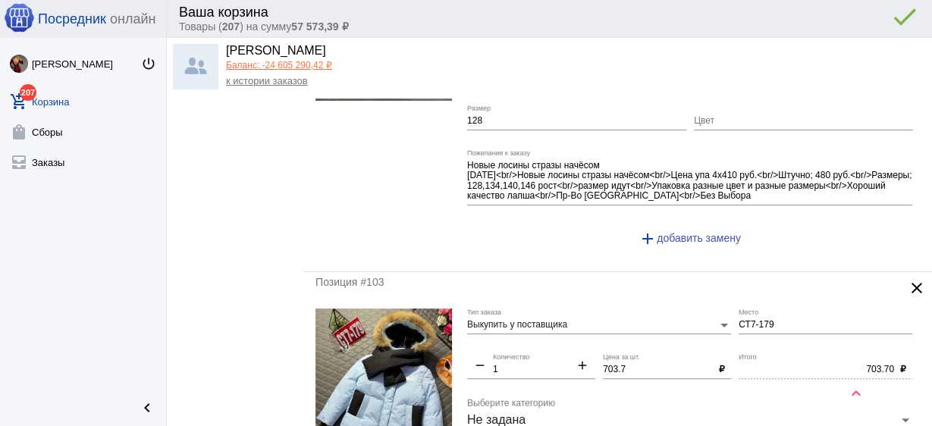
type input "350"
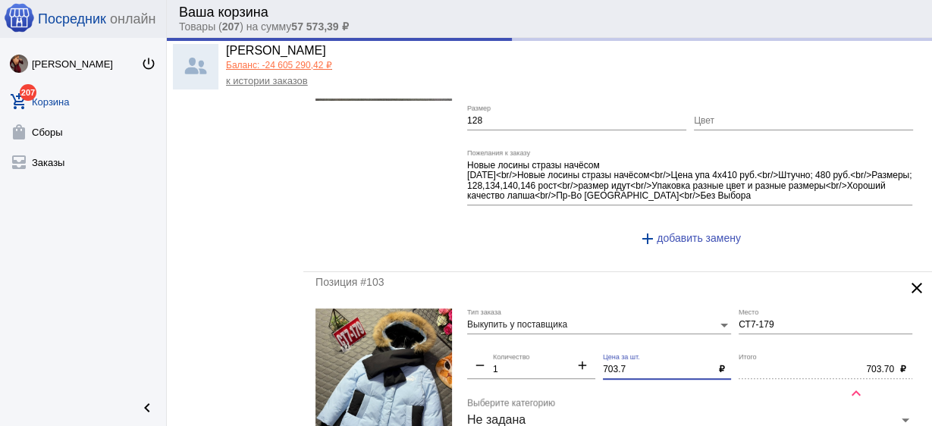
drag, startPoint x: 625, startPoint y: 367, endPoint x: 539, endPoint y: 358, distance: 86.2
type input "350.00"
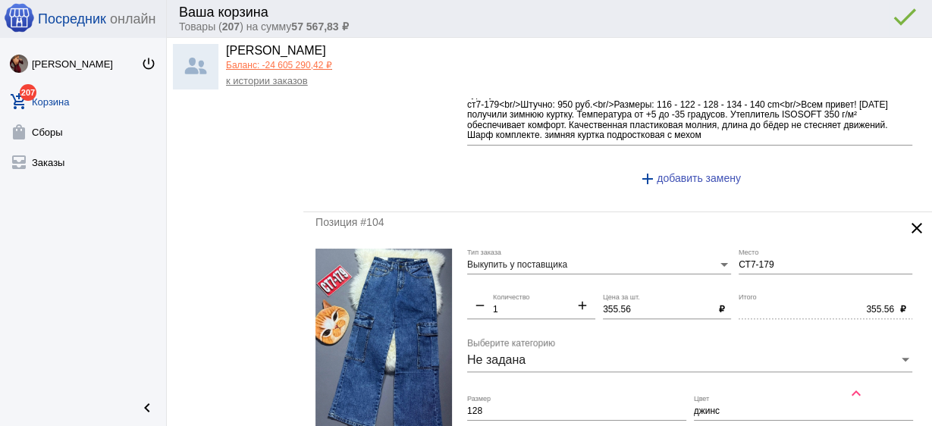
scroll to position [1092, 0]
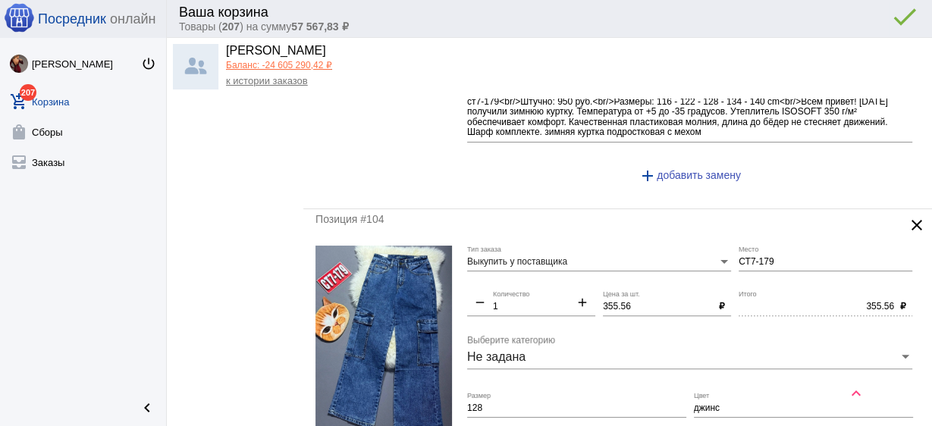
type input "700"
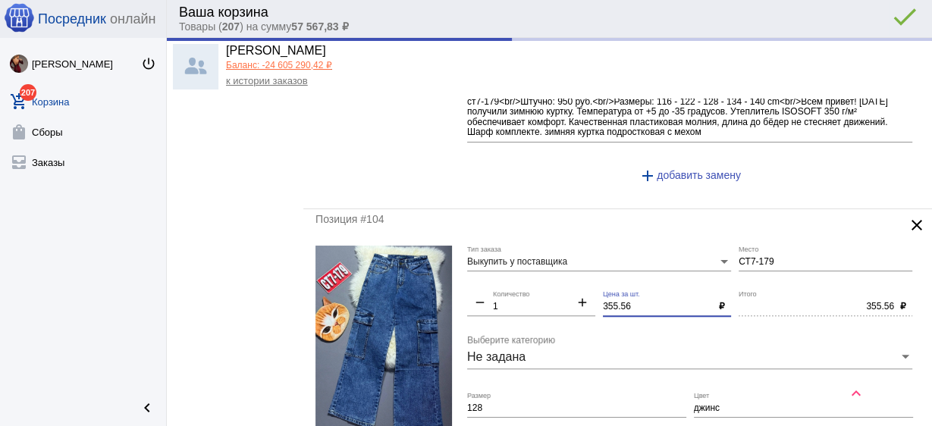
type input "700.00"
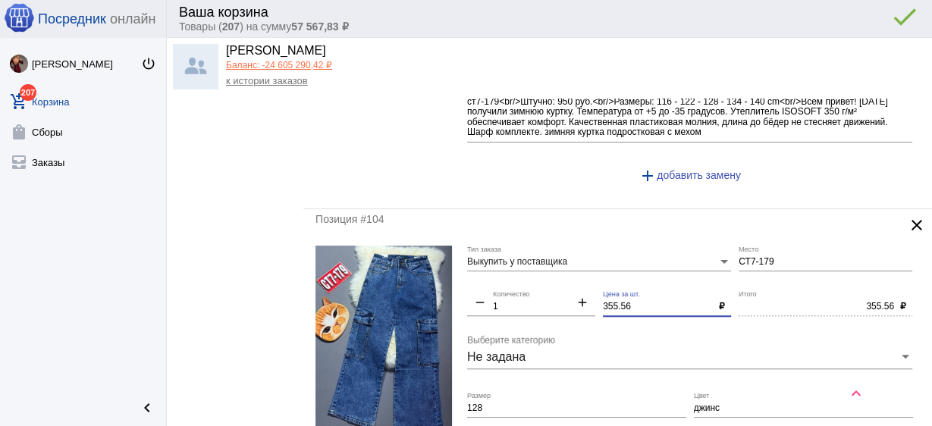
drag, startPoint x: 642, startPoint y: 305, endPoint x: 551, endPoint y: 295, distance: 90.8
click at [551, 295] on div "Выкупить у поставщика Тип заказа СТ7-179 Место remove 1 Количество add 355.56 Ц…" at bounding box center [693, 392] width 453 height 292
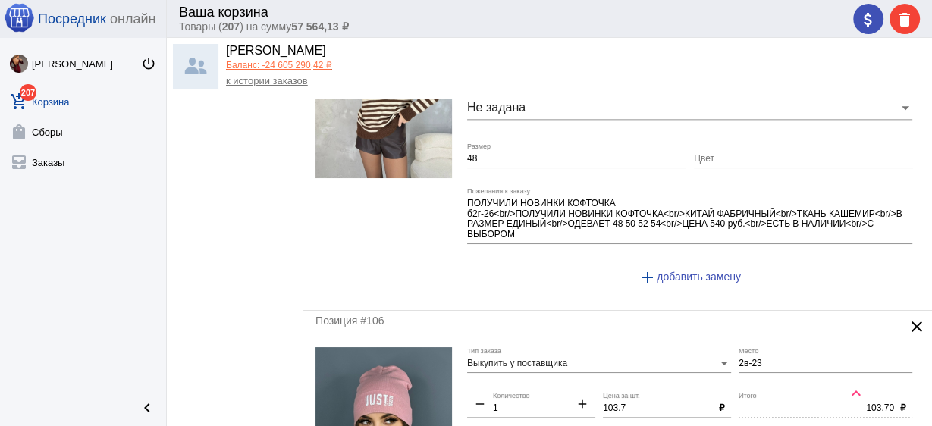
scroll to position [1760, 0]
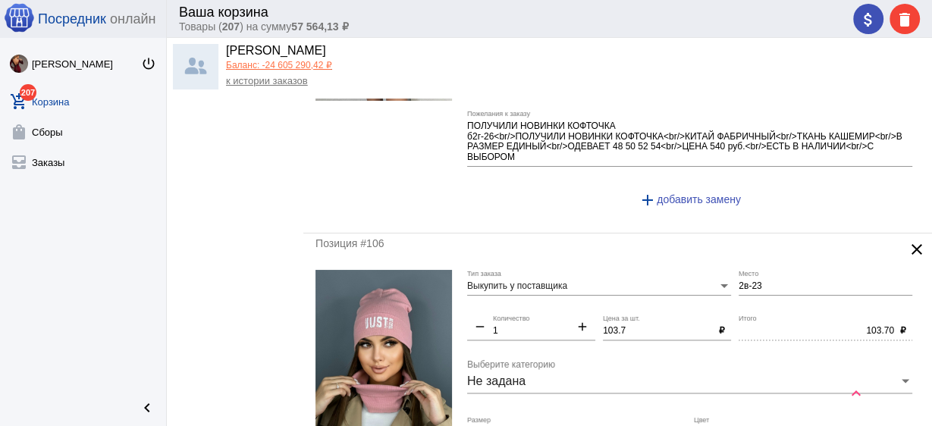
type input "350"
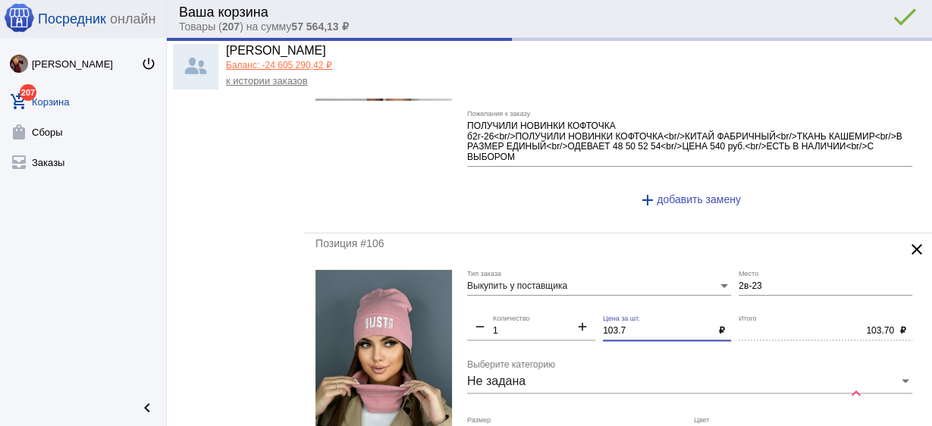
drag, startPoint x: 584, startPoint y: 320, endPoint x: 559, endPoint y: 318, distance: 25.1
click at [559, 318] on div "Выкупить у поставщика Тип заказа 2в-23 Место remove 1 Количество add 103.7 Цена…" at bounding box center [693, 416] width 453 height 292
type input "350.00"
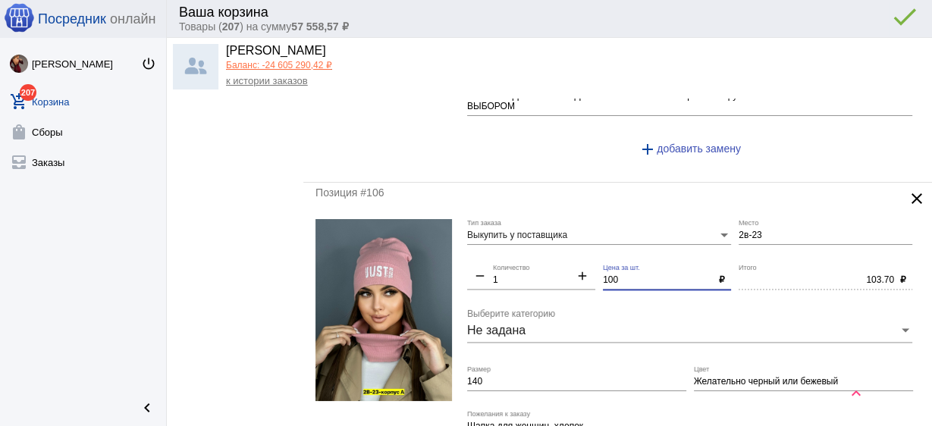
scroll to position [1881, 0]
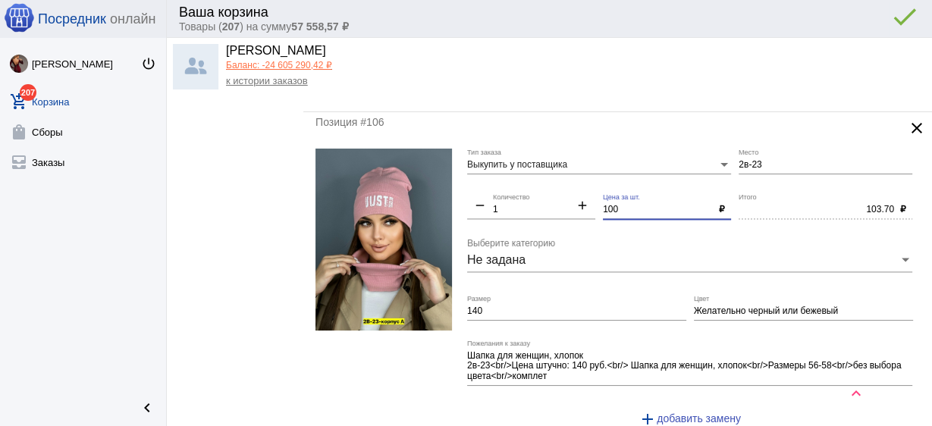
type input "100"
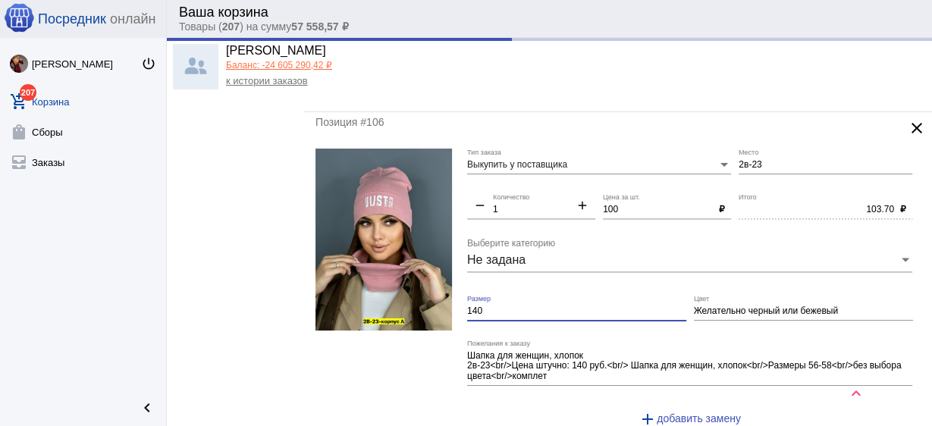
click at [503, 306] on input "140" at bounding box center [576, 311] width 219 height 11
type input "100.00"
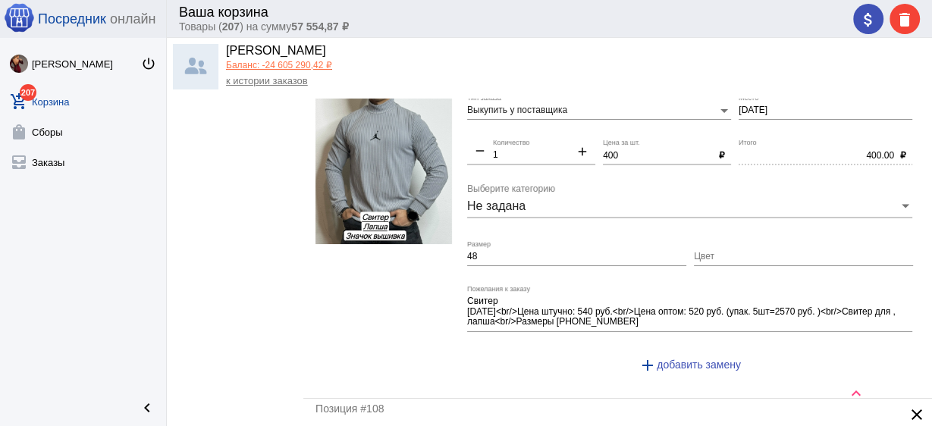
scroll to position [2488, 0]
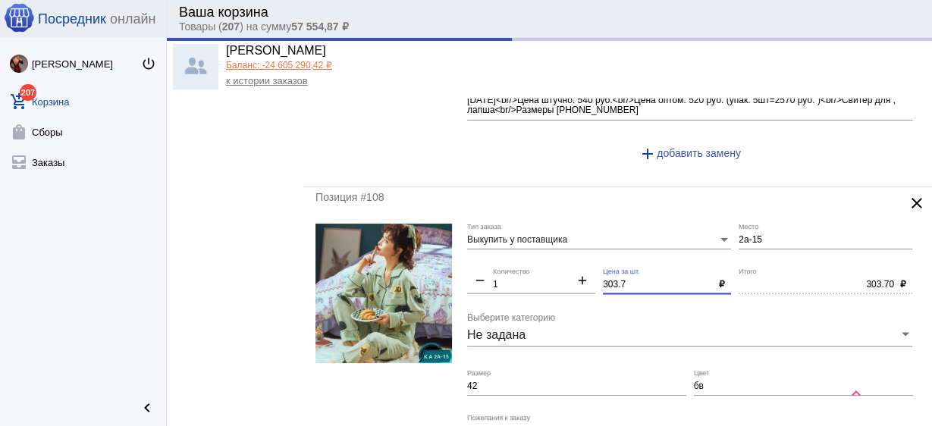
drag, startPoint x: 625, startPoint y: 276, endPoint x: 557, endPoint y: 283, distance: 68.6
click at [558, 282] on div "Выкупить у поставщика Тип заказа 2а-15 Место remove 1 Количество add 303.7 Цена…" at bounding box center [693, 370] width 453 height 292
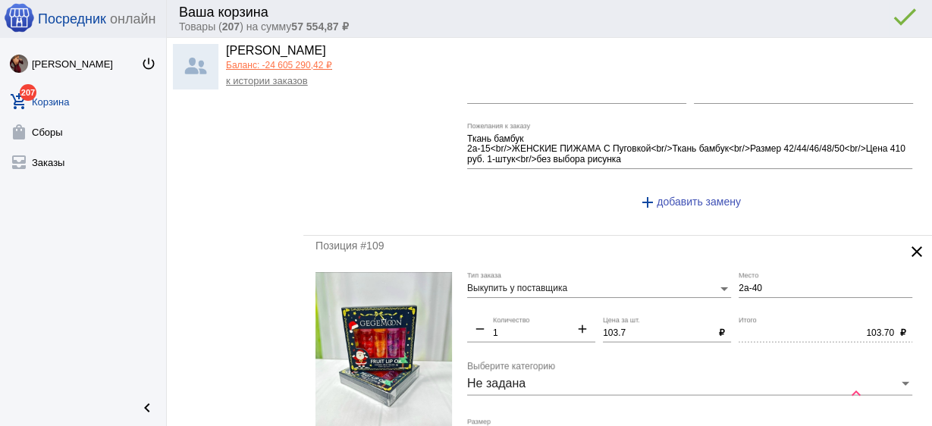
scroll to position [2792, 0]
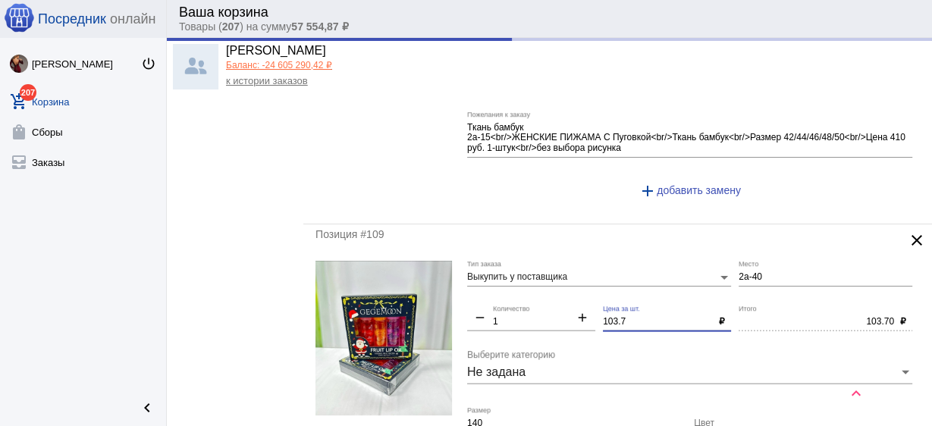
drag, startPoint x: 647, startPoint y: 317, endPoint x: 546, endPoint y: 311, distance: 101.1
click at [546, 311] on div "Выкупить у поставщика Тип заказа 2а-40 Место remove 1 Количество add 103.7 Цена…" at bounding box center [693, 417] width 453 height 313
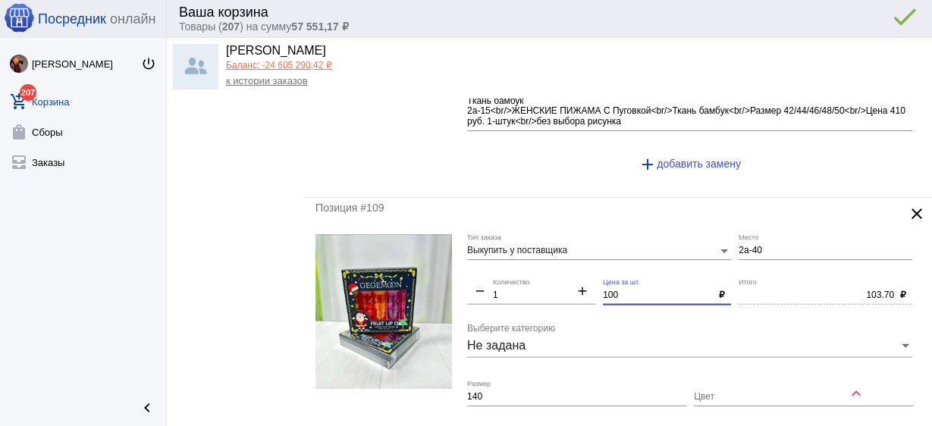
scroll to position [2913, 0]
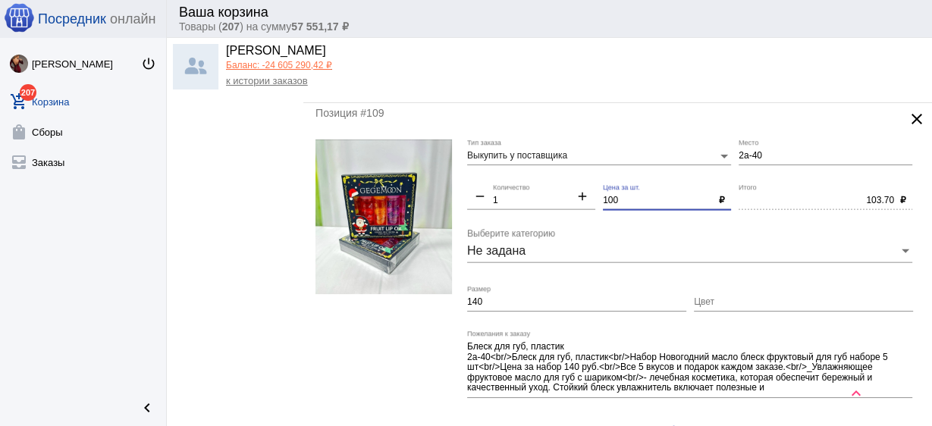
click at [520, 297] on input "140" at bounding box center [576, 302] width 219 height 11
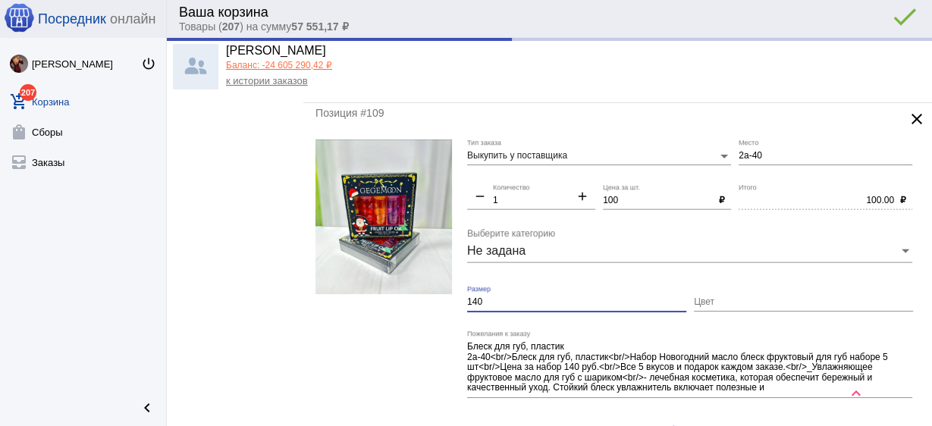
click at [520, 297] on input "140" at bounding box center [576, 302] width 219 height 11
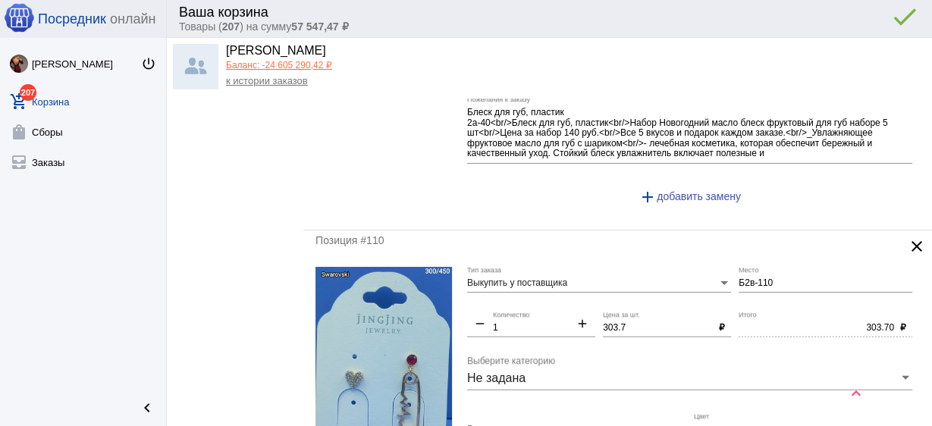
scroll to position [3216, 0]
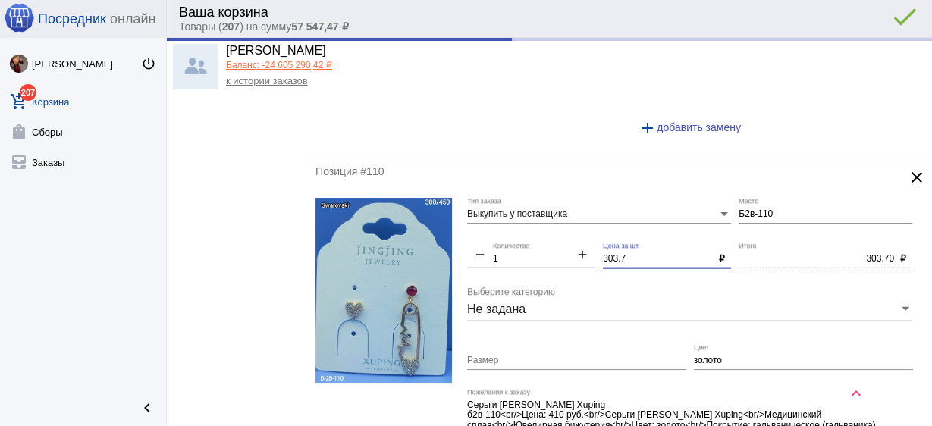
drag, startPoint x: 630, startPoint y: 246, endPoint x: 570, endPoint y: 240, distance: 59.5
click at [570, 240] on div "Выкупить у поставщика Тип заказа Б2в-110 Место remove 1 Количество add 303.7 Це…" at bounding box center [693, 349] width 453 height 302
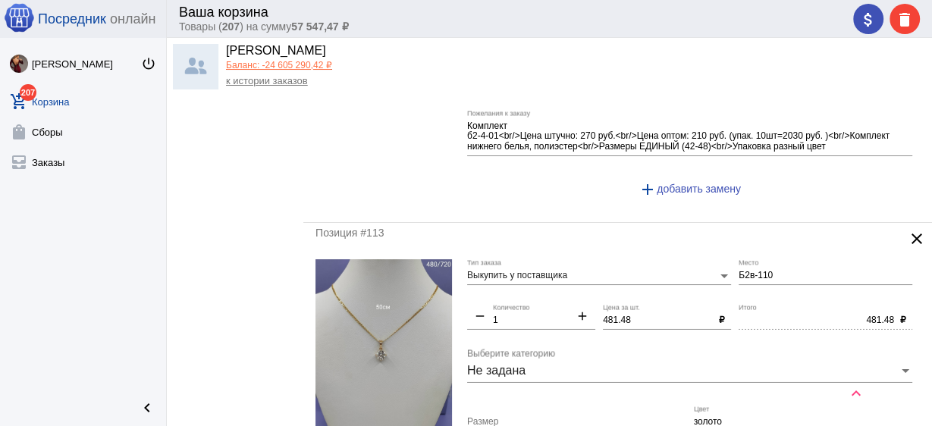
scroll to position [4248, 0]
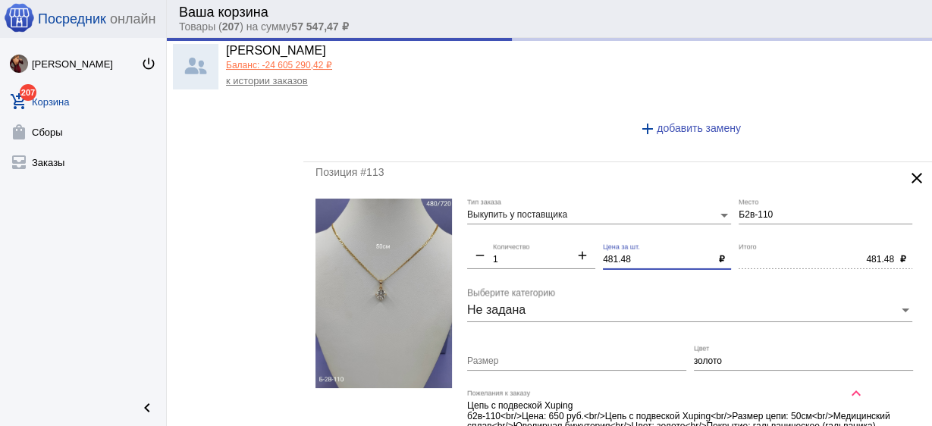
drag, startPoint x: 627, startPoint y: 243, endPoint x: 550, endPoint y: 234, distance: 77.9
click at [550, 234] on div "Выкупить у поставщика Тип заказа Б2в-110 Место remove 1 Количество add 481.48 Ц…" at bounding box center [693, 350] width 453 height 302
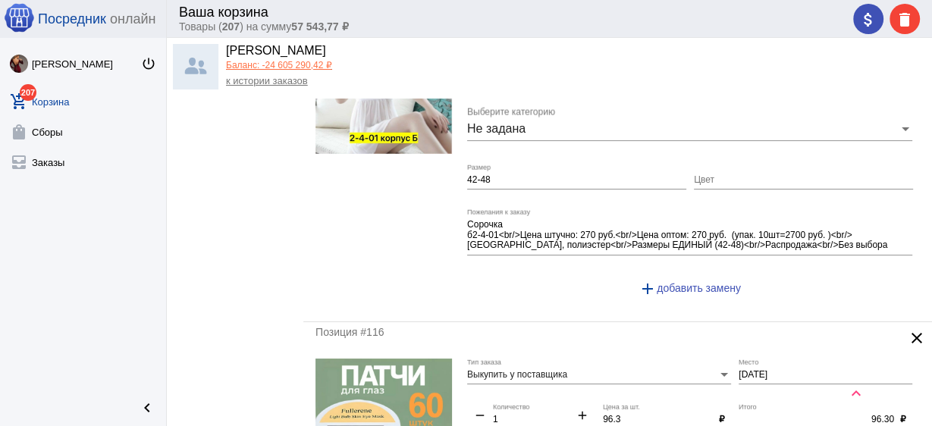
scroll to position [5219, 0]
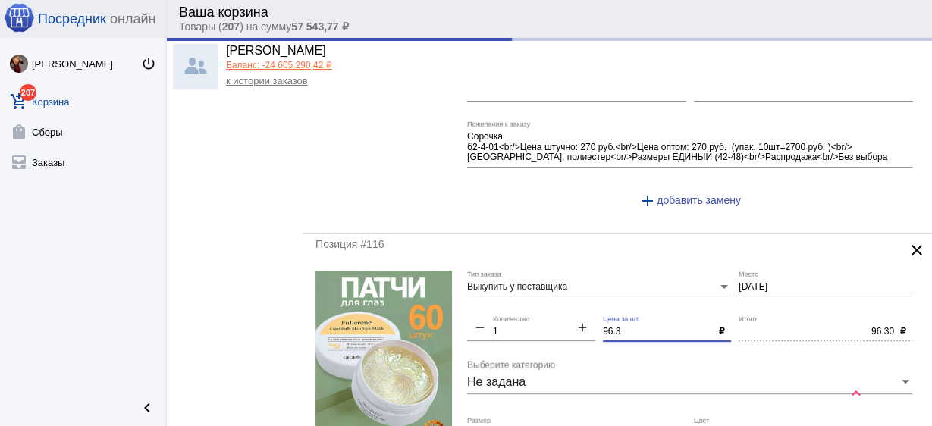
drag, startPoint x: 624, startPoint y: 313, endPoint x: 547, endPoint y: 303, distance: 78.0
click at [547, 303] on div "Выкупить у поставщика Тип заказа [DATE] Место remove 1 Количество add 96.3 Цена…" at bounding box center [693, 428] width 453 height 314
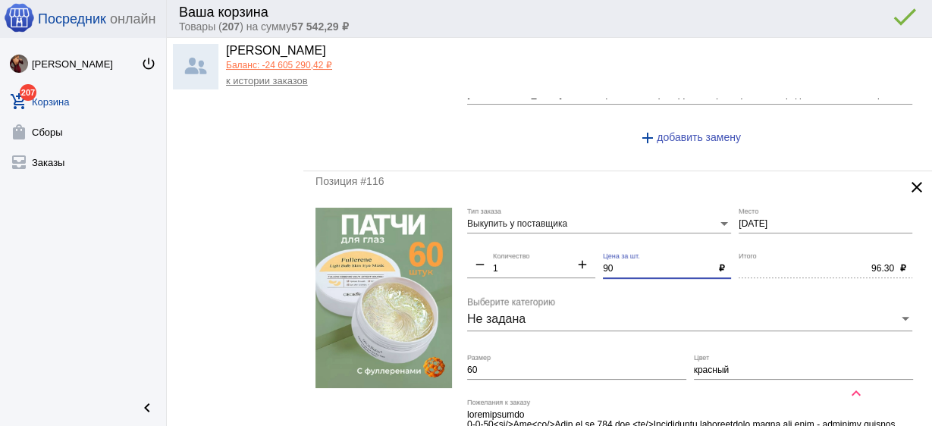
scroll to position [5341, 0]
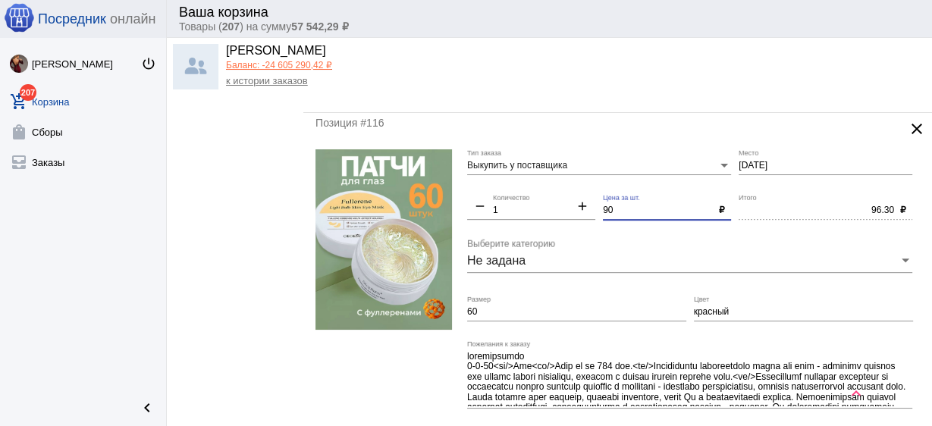
click at [497, 307] on input "60" at bounding box center [576, 312] width 219 height 11
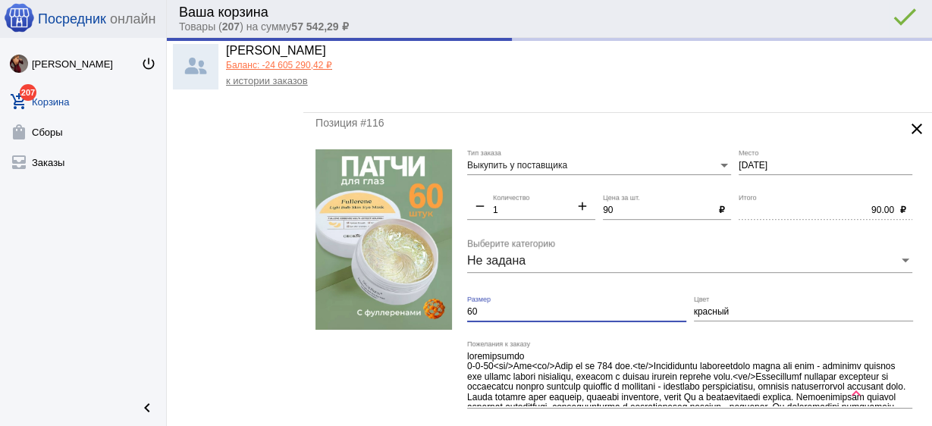
click at [497, 307] on input "60" at bounding box center [576, 312] width 219 height 11
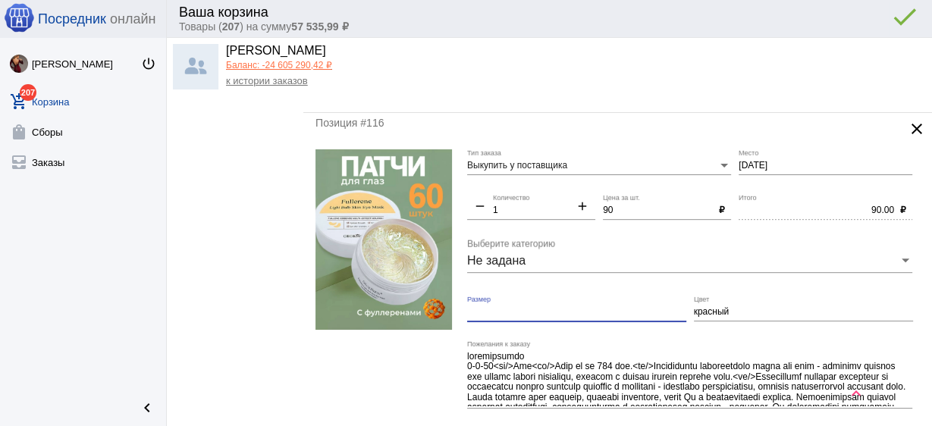
click at [391, 233] on img at bounding box center [384, 239] width 137 height 181
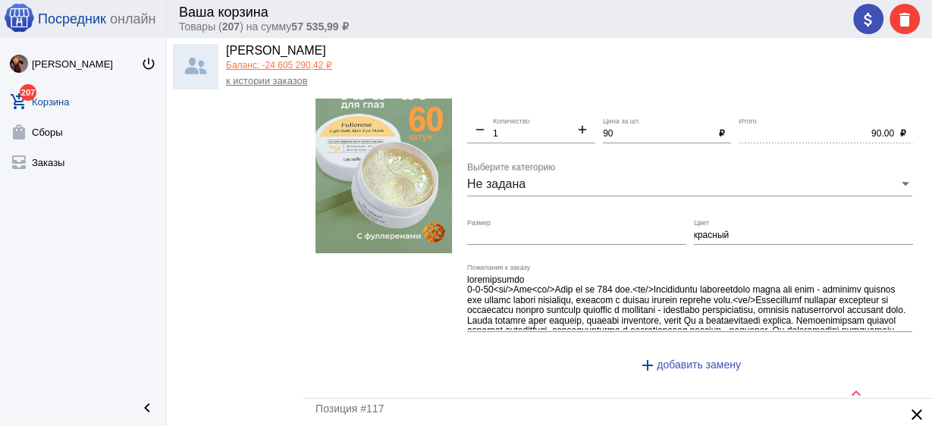
scroll to position [5523, 0]
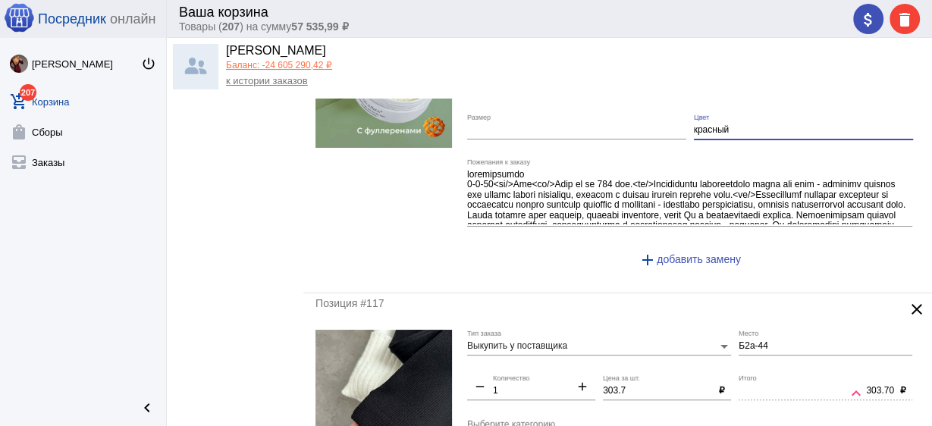
click at [712, 125] on input "красный" at bounding box center [803, 130] width 219 height 11
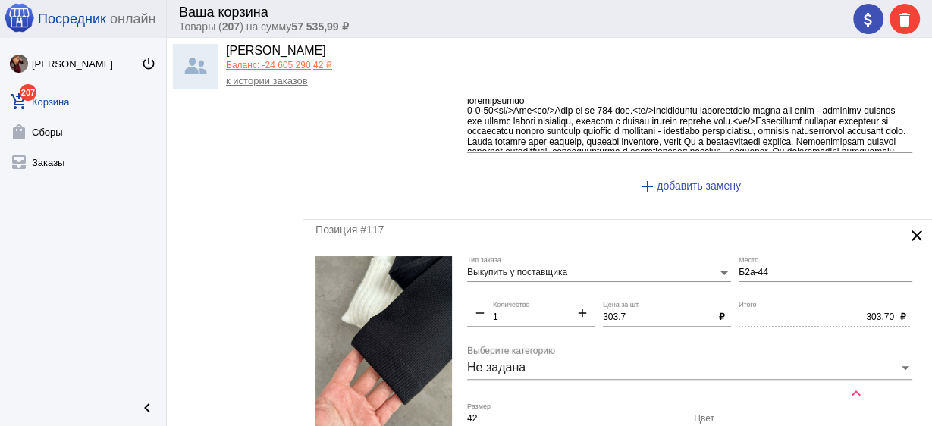
scroll to position [5644, 0]
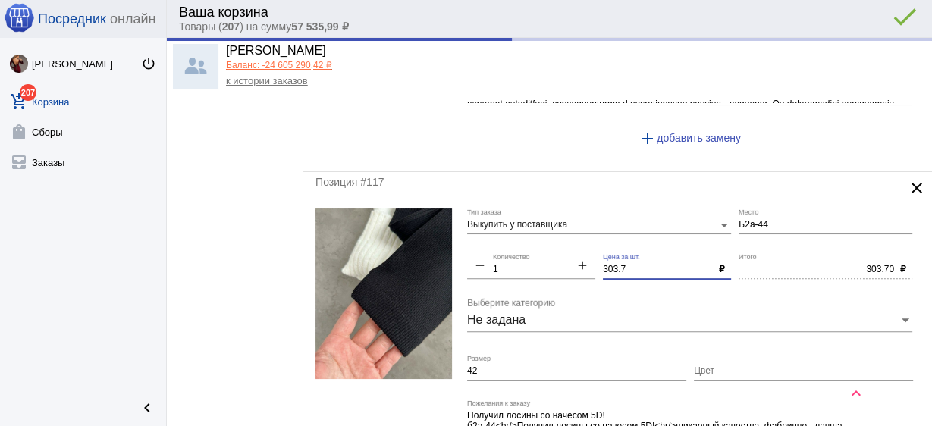
drag, startPoint x: 625, startPoint y: 246, endPoint x: 555, endPoint y: 244, distance: 70.6
click at [555, 244] on div "Выкупить у поставщика Тип заказа Б2а-44 Место remove 1 Количество add 303.7 Цен…" at bounding box center [693, 355] width 453 height 292
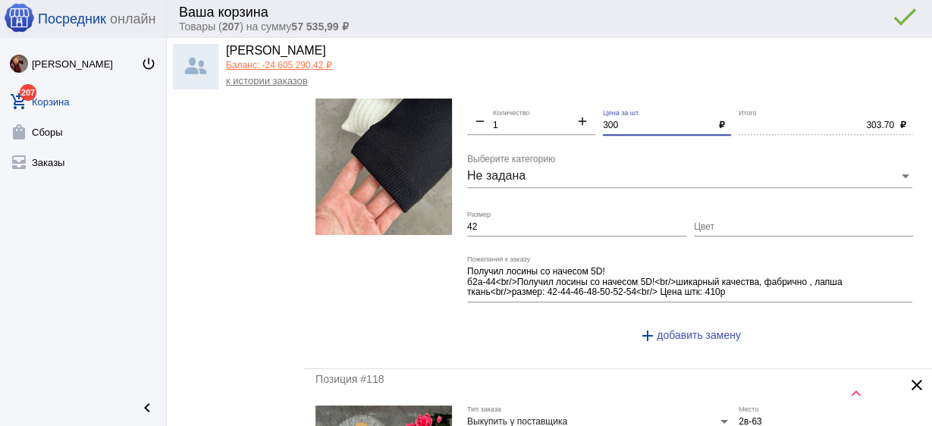
scroll to position [5887, 0]
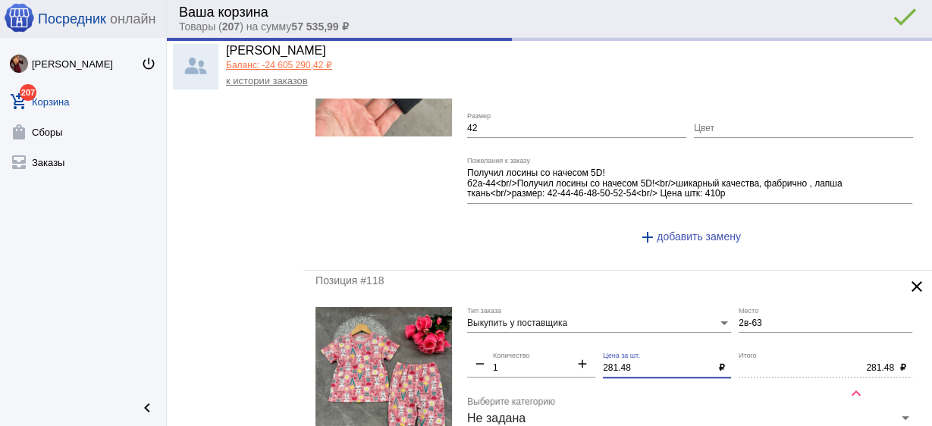
drag, startPoint x: 639, startPoint y: 344, endPoint x: 564, endPoint y: 337, distance: 75.4
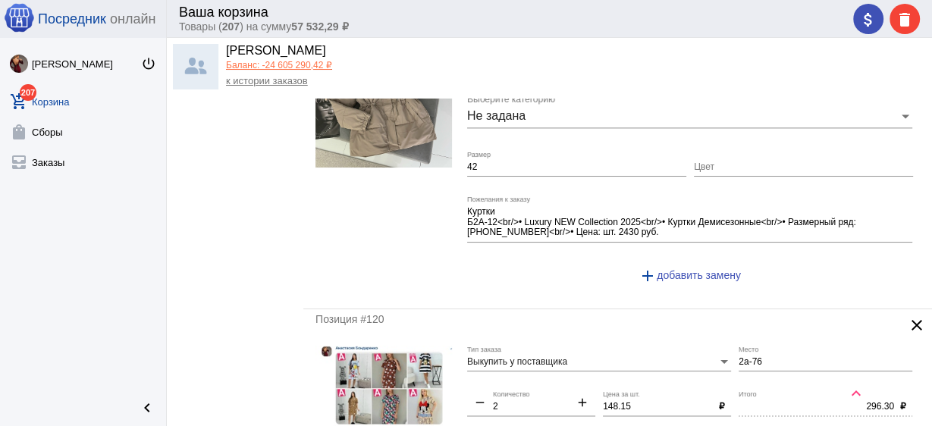
scroll to position [6676, 0]
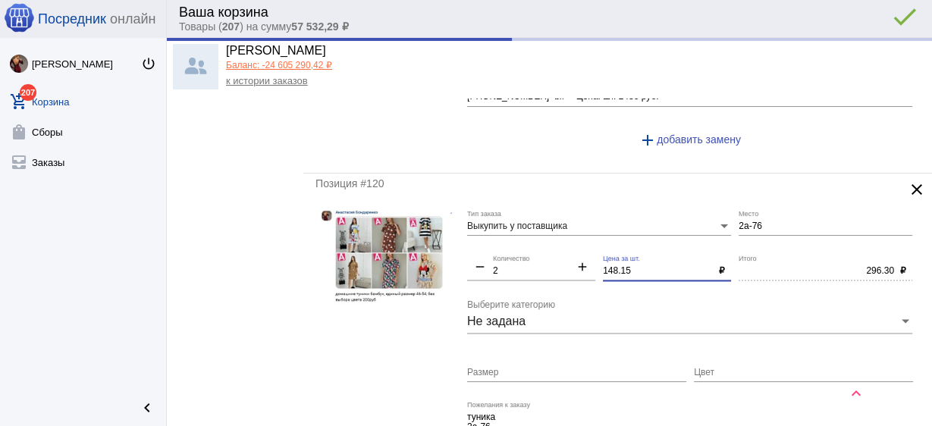
click at [516, 245] on div "Выкупить у поставщика Тип заказа 2а-76 Место remove 2 Количество add 148.15 Цен…" at bounding box center [693, 350] width 453 height 281
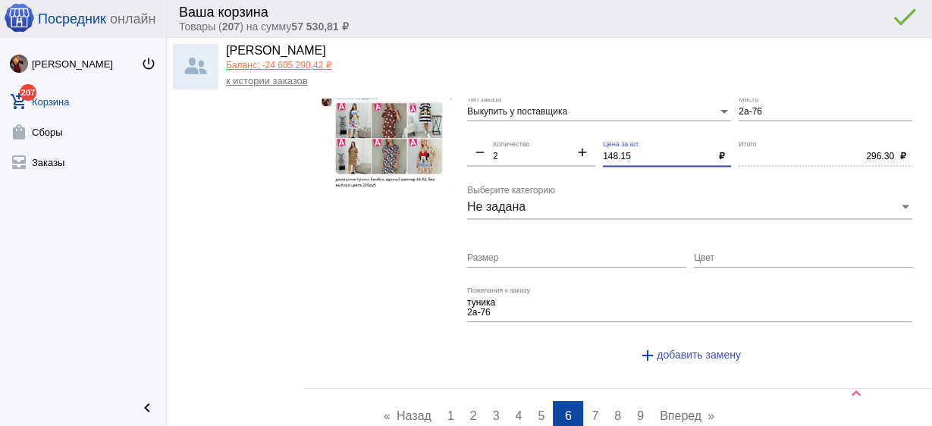
scroll to position [6922, 0]
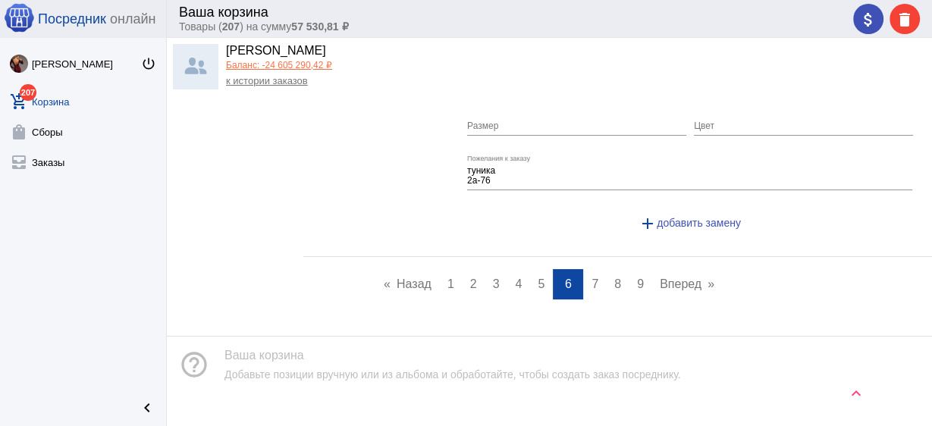
click at [592, 278] on span "7" at bounding box center [595, 284] width 7 height 13
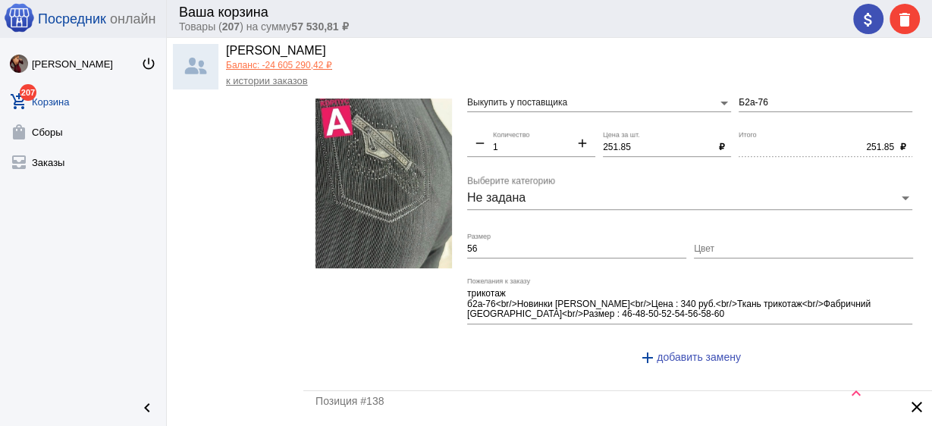
scroll to position [5341, 0]
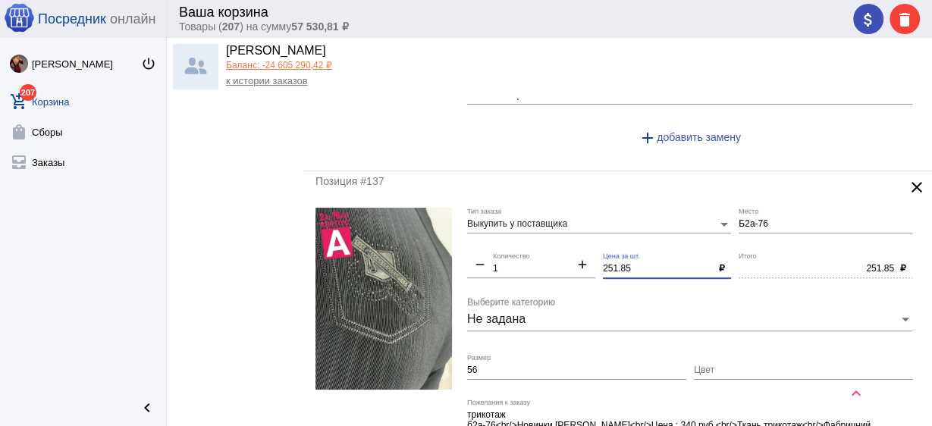
drag, startPoint x: 630, startPoint y: 253, endPoint x: 536, endPoint y: 252, distance: 94.8
click at [536, 252] on div "Выкупить у поставщика Тип заказа Б2а-76 Место remove 1 Количество add 251.85 Це…" at bounding box center [693, 354] width 453 height 292
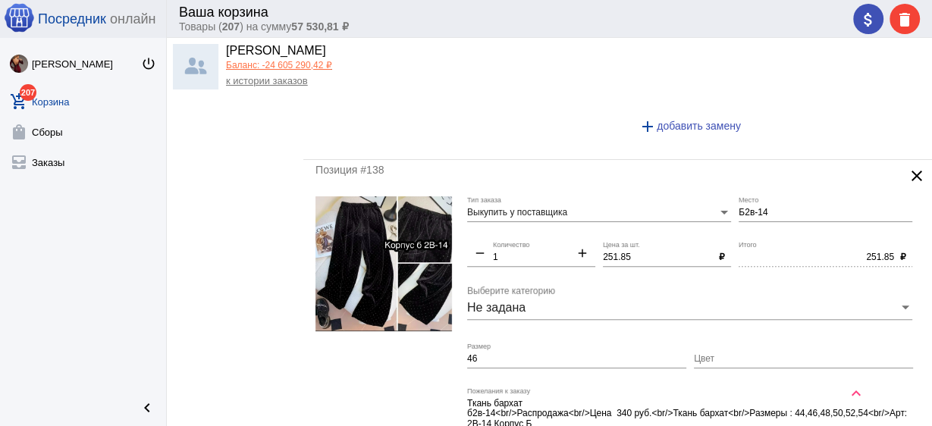
scroll to position [5705, 0]
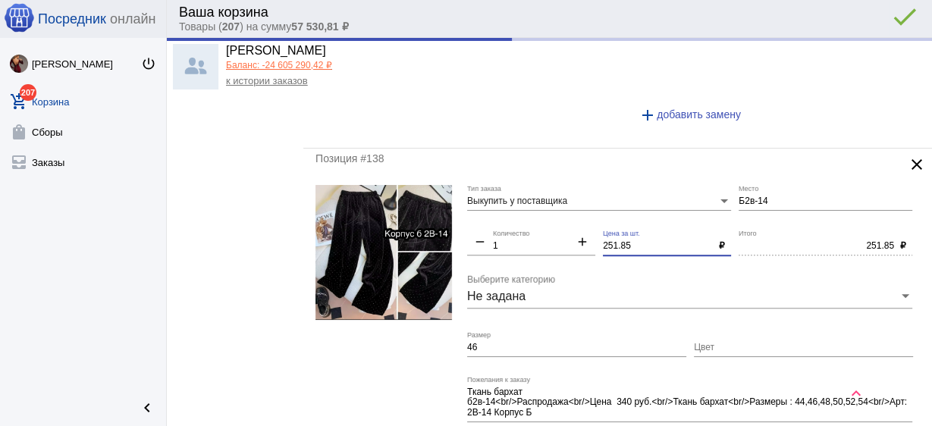
drag, startPoint x: 639, startPoint y: 225, endPoint x: 536, endPoint y: 219, distance: 102.6
click at [536, 219] on div "Выкупить у поставщика Тип заказа Б2в-14 Место remove 1 Количество add 251.85 Це…" at bounding box center [693, 331] width 453 height 292
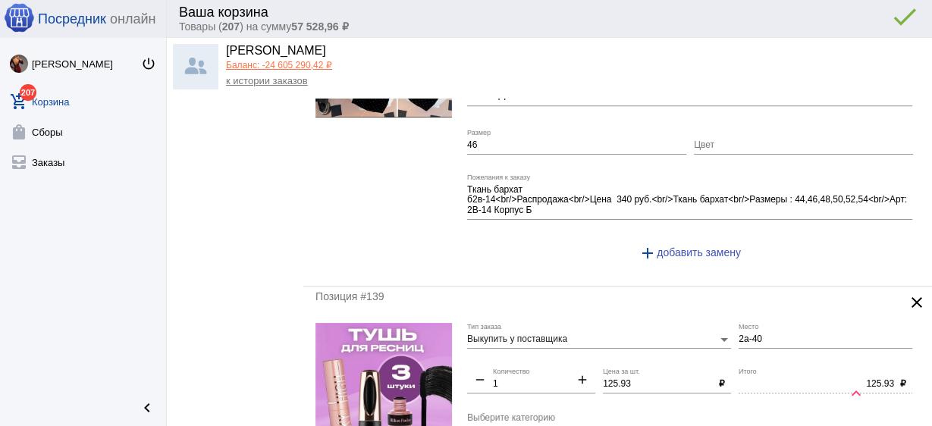
scroll to position [6008, 0]
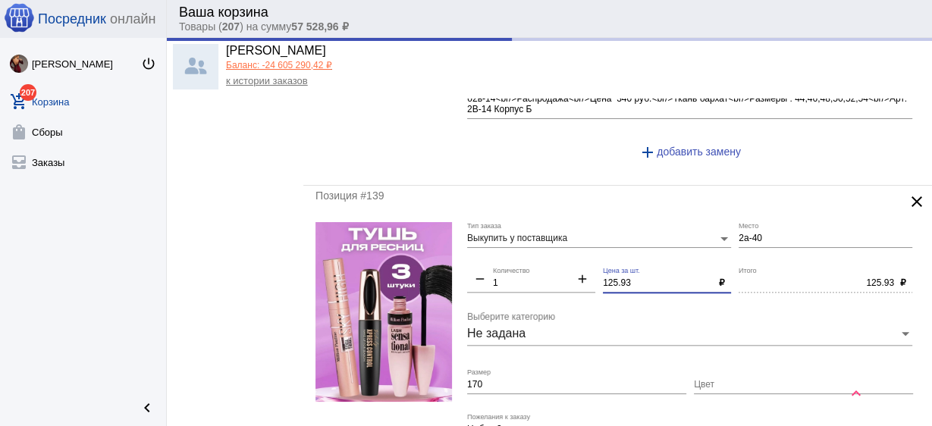
drag, startPoint x: 630, startPoint y: 262, endPoint x: 528, endPoint y: 259, distance: 101.7
click at [528, 259] on div "Выкупить у поставщика Тип заказа 2а-40 Место remove 1 Количество add 125.93 Цен…" at bounding box center [693, 362] width 453 height 281
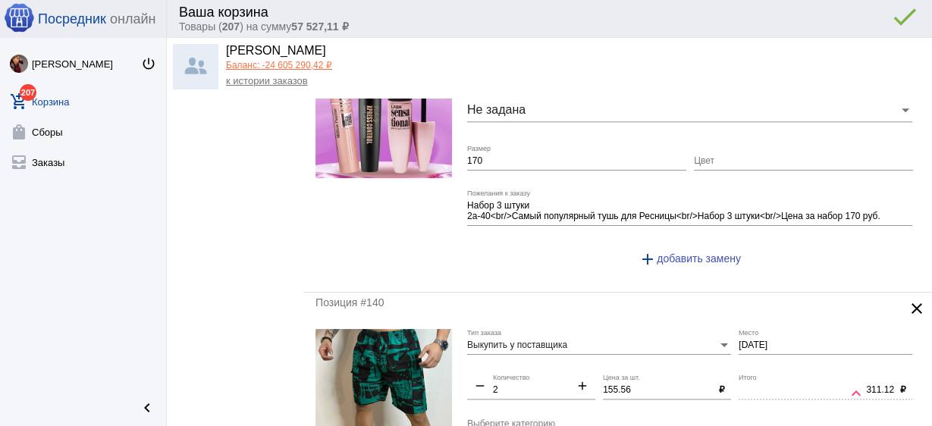
scroll to position [6251, 0]
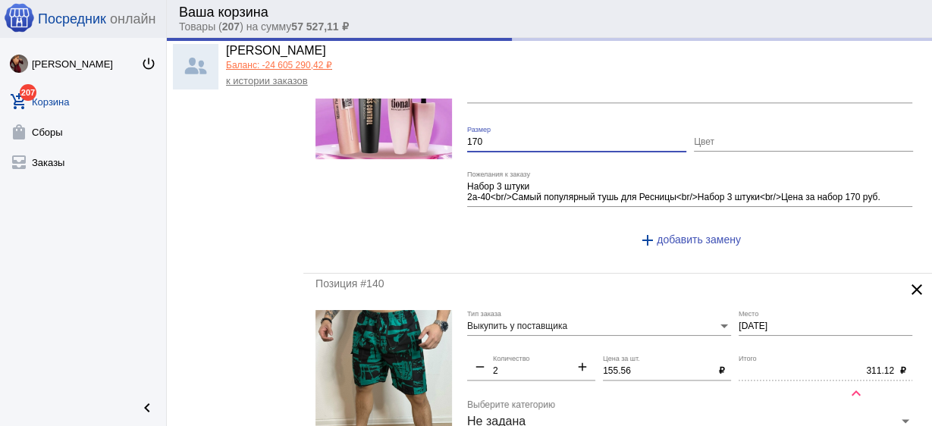
drag, startPoint x: 493, startPoint y: 119, endPoint x: 402, endPoint y: 118, distance: 91.0
click at [402, 118] on form "Выкупить у поставщика Тип заказа 2а-40 Место remove 1 Количество add 120 Цена з…" at bounding box center [618, 120] width 605 height 281
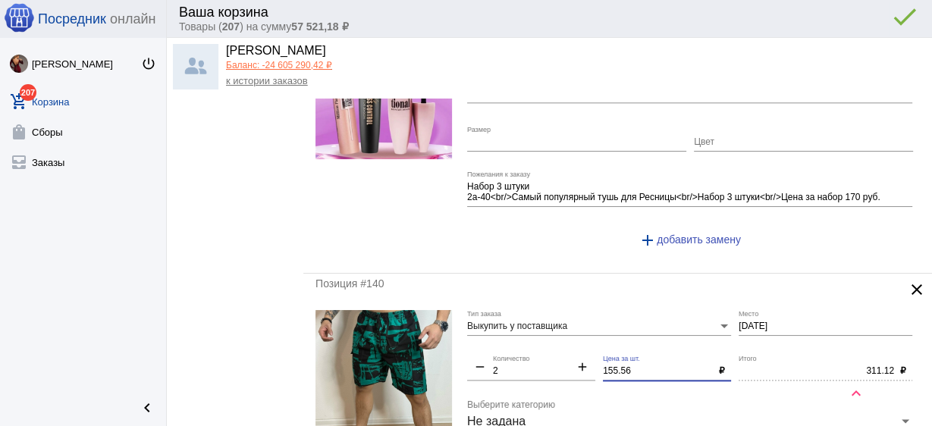
drag, startPoint x: 636, startPoint y: 349, endPoint x: 569, endPoint y: 342, distance: 67.9
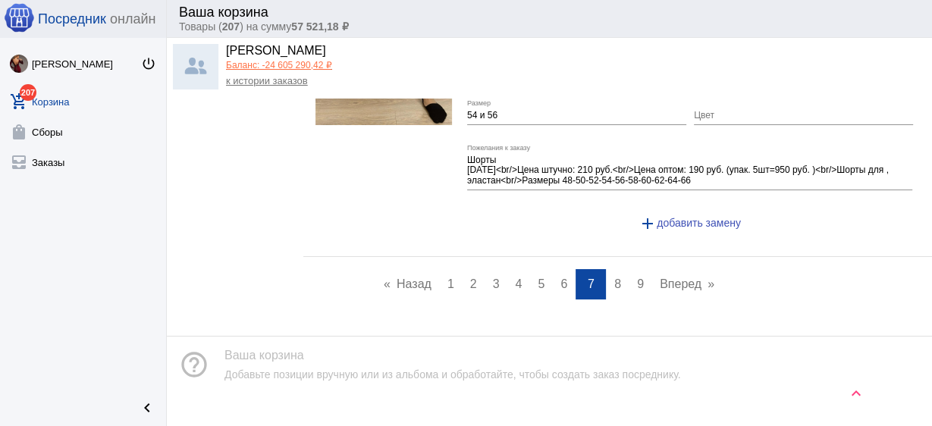
click at [614, 278] on span "8" at bounding box center [617, 284] width 7 height 13
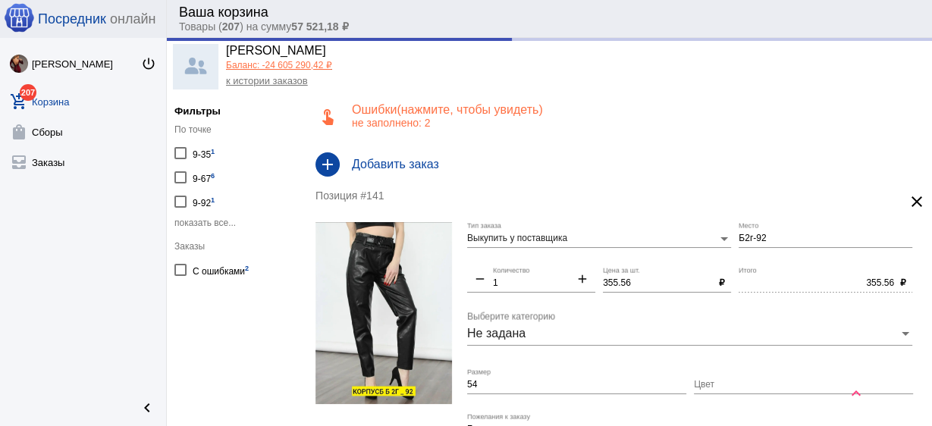
scroll to position [121, 0]
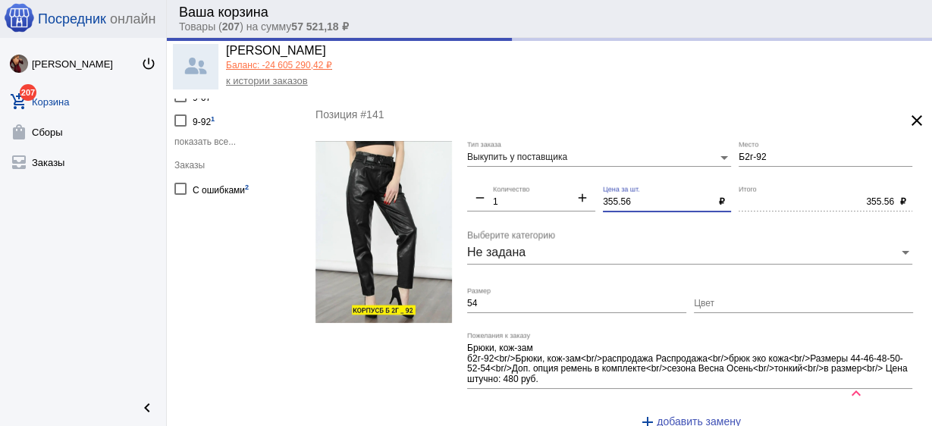
drag, startPoint x: 632, startPoint y: 201, endPoint x: 502, endPoint y: 189, distance: 130.3
click at [502, 189] on div "Выкупить у поставщика Тип заказа Б2г-92 Место remove 1 Количество add 355.56 Це…" at bounding box center [693, 292] width 453 height 302
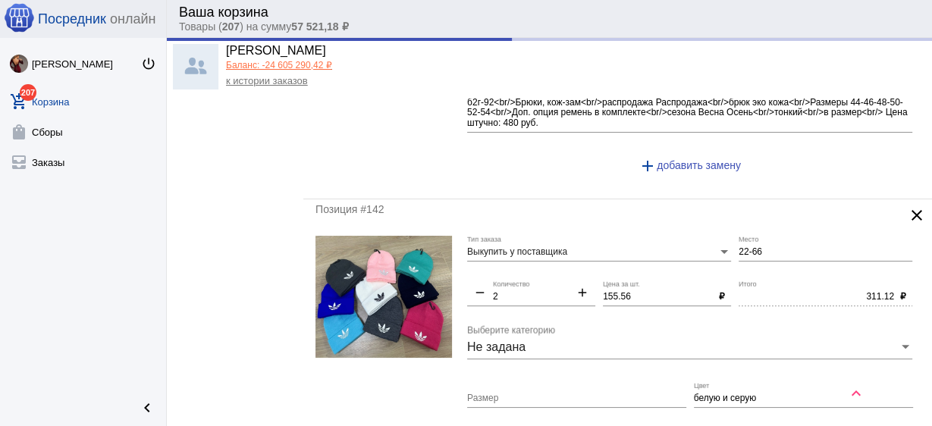
scroll to position [425, 0]
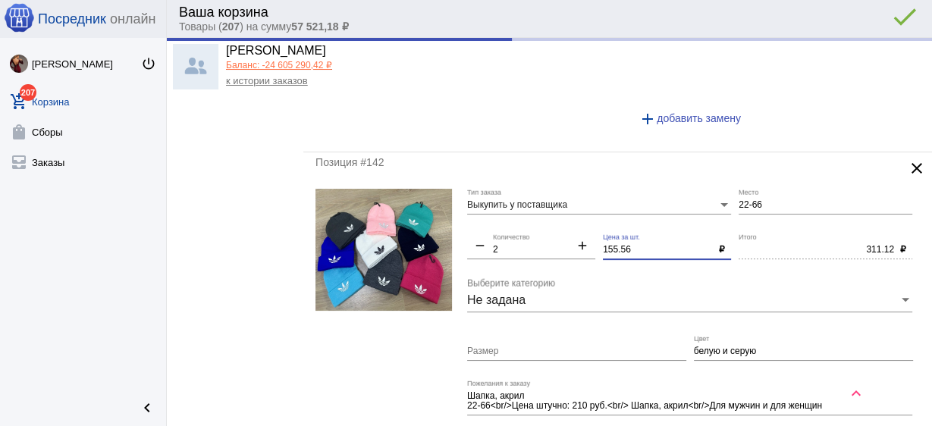
drag, startPoint x: 639, startPoint y: 245, endPoint x: 554, endPoint y: 231, distance: 86.2
click at [554, 231] on div "Выкупить у поставщика Тип заказа 22-66 Место remove 2 Количество add 155.56 Цен…" at bounding box center [693, 329] width 453 height 281
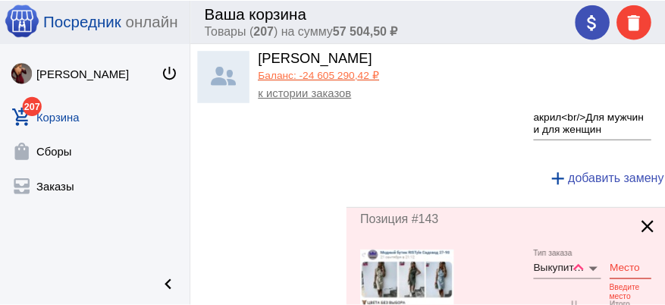
scroll to position [857, 0]
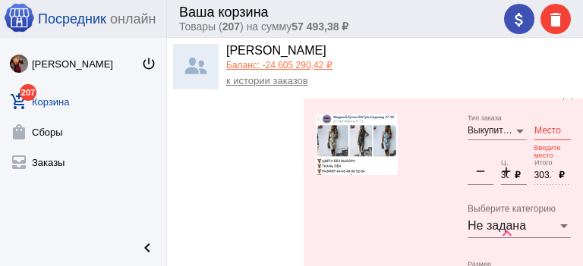
click at [548, 134] on input "Место" at bounding box center [552, 131] width 36 height 11
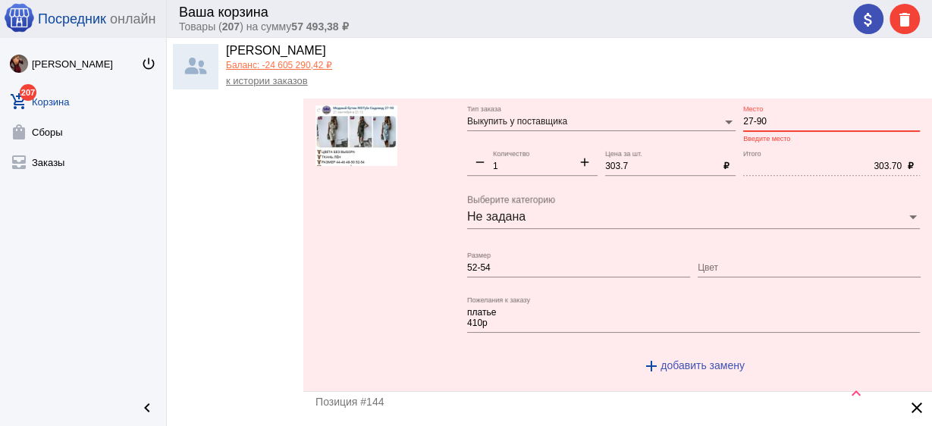
scroll to position [797, 0]
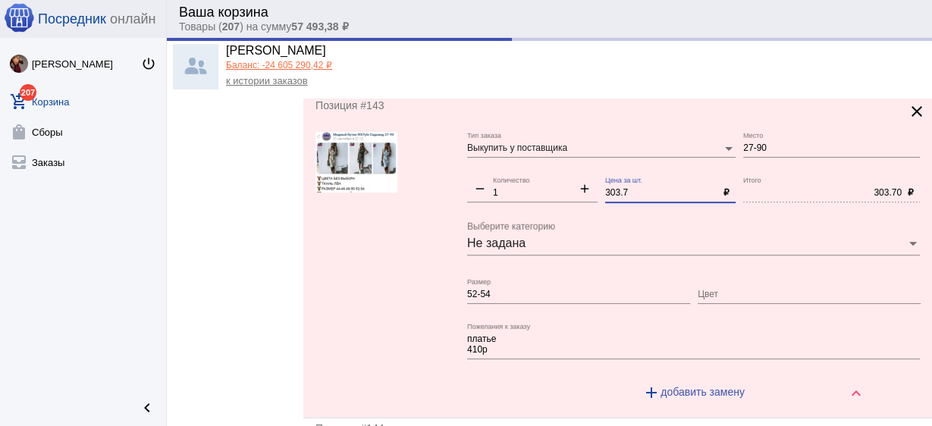
drag, startPoint x: 614, startPoint y: 184, endPoint x: 531, endPoint y: 171, distance: 84.3
click at [531, 171] on div "Выкупить у поставщика Тип заказа 27-90 Место remove 1 Количество add 303.7 Цена…" at bounding box center [697, 272] width 460 height 281
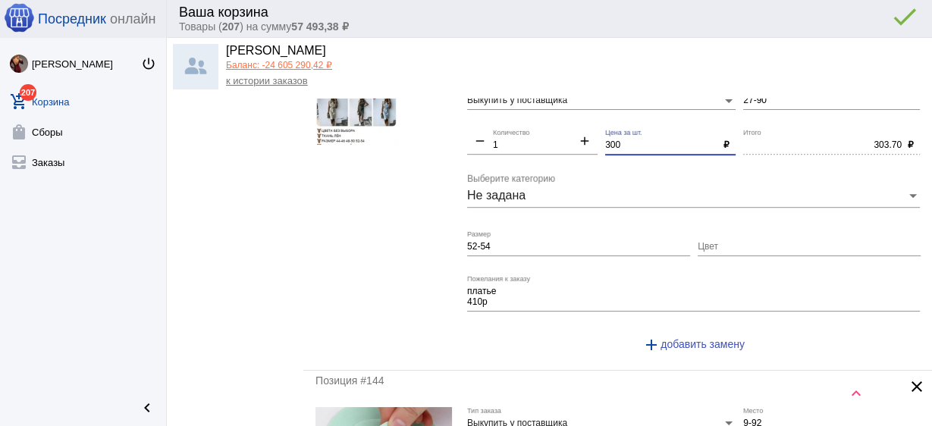
scroll to position [979, 0]
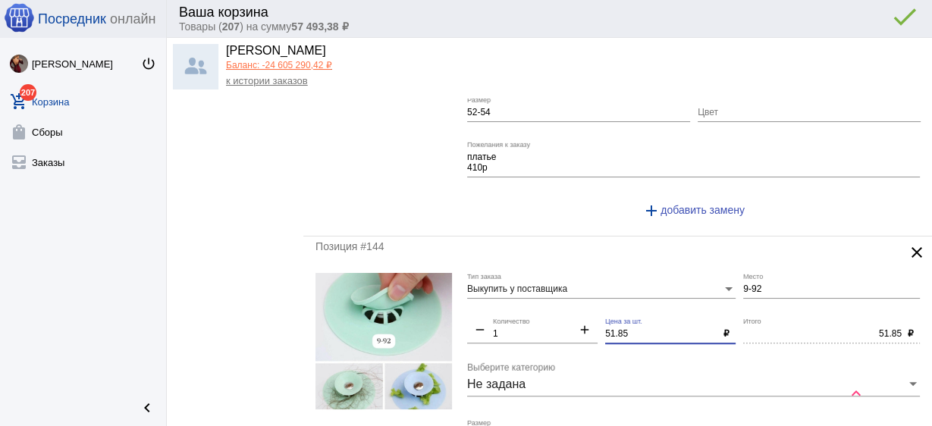
drag, startPoint x: 635, startPoint y: 330, endPoint x: 490, endPoint y: 337, distance: 145.1
click at [539, 326] on div "Выкупить у поставщика Тип заказа 9-92 Место remove 1 Количество add 51.85 Цена …" at bounding box center [697, 430] width 460 height 314
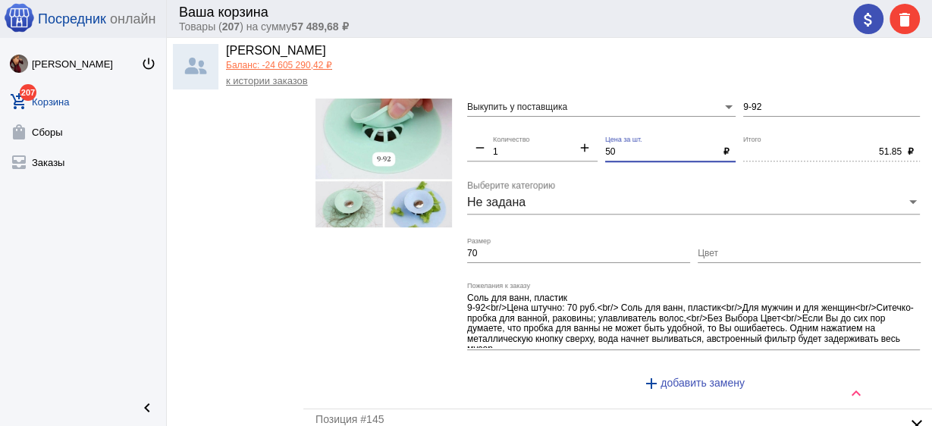
click at [488, 252] on input "70" at bounding box center [578, 254] width 223 height 11
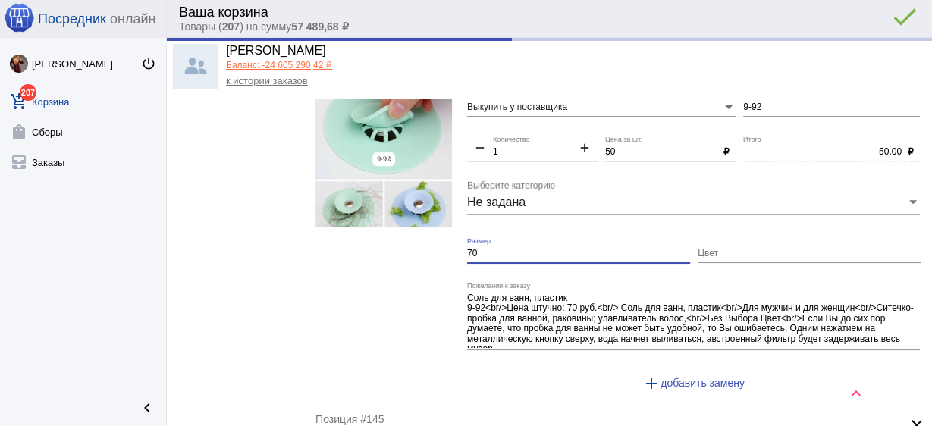
click at [488, 252] on input "70" at bounding box center [578, 254] width 223 height 11
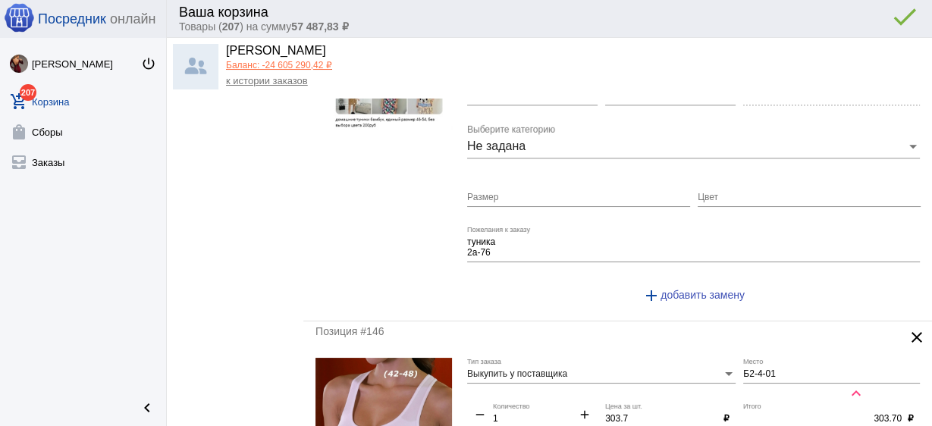
scroll to position [1707, 0]
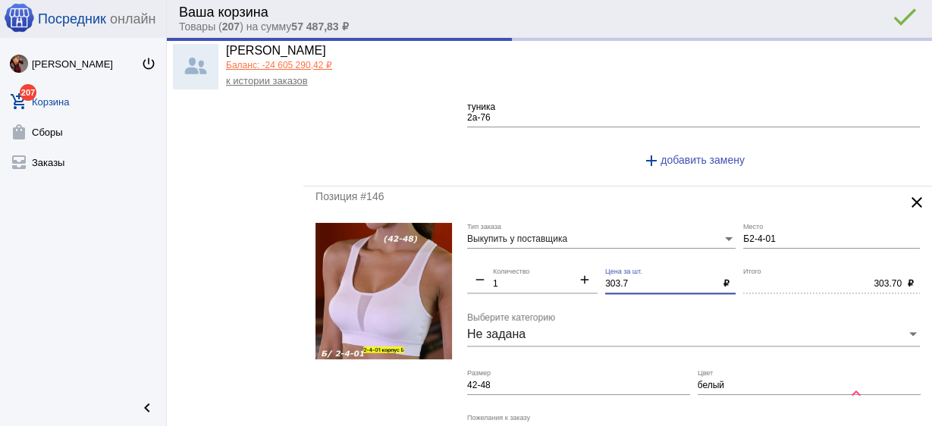
drag, startPoint x: 630, startPoint y: 275, endPoint x: 530, endPoint y: 269, distance: 99.6
click at [530, 269] on div "Выкупить у поставщика Тип заказа Б2-4-01 Место remove 1 Количество add 303.7 Це…" at bounding box center [697, 369] width 460 height 292
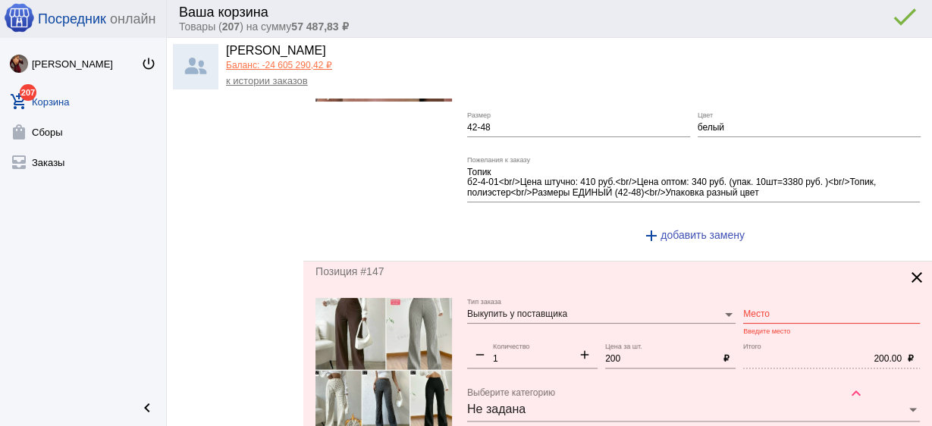
scroll to position [2010, 0]
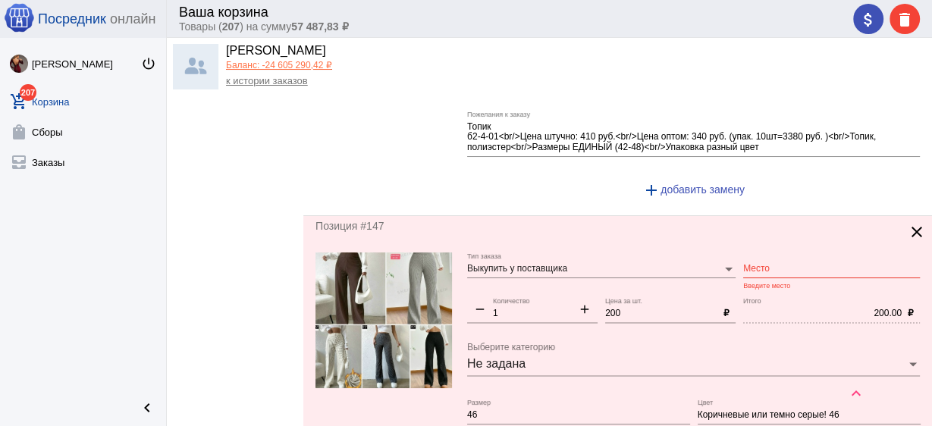
click at [771, 264] on input "Место" at bounding box center [831, 269] width 177 height 11
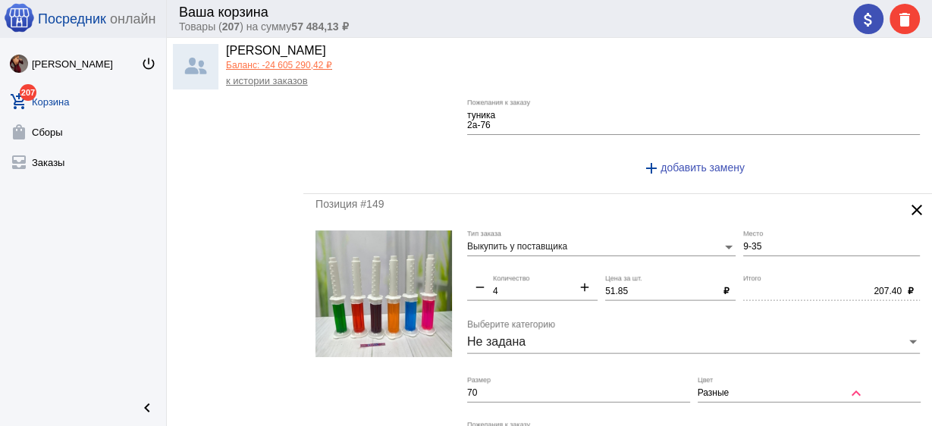
scroll to position [2739, 0]
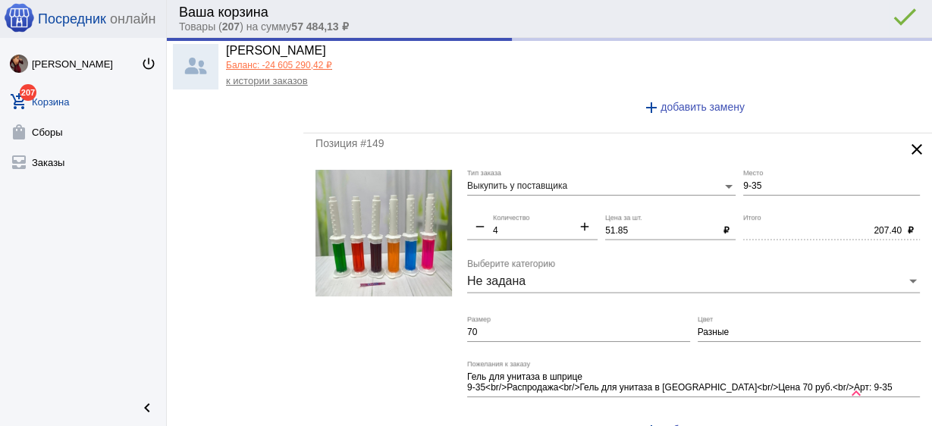
drag, startPoint x: 637, startPoint y: 215, endPoint x: 623, endPoint y: 242, distance: 30.9
click at [578, 212] on div "Выкупить у поставщика Тип заказа 9-35 Место remove 4 Количество add 51.85 Цена …" at bounding box center [697, 310] width 460 height 281
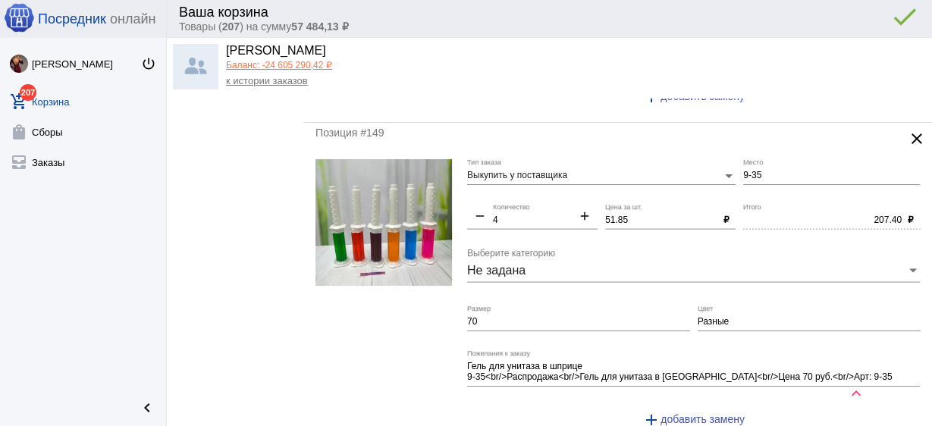
scroll to position [2678, 0]
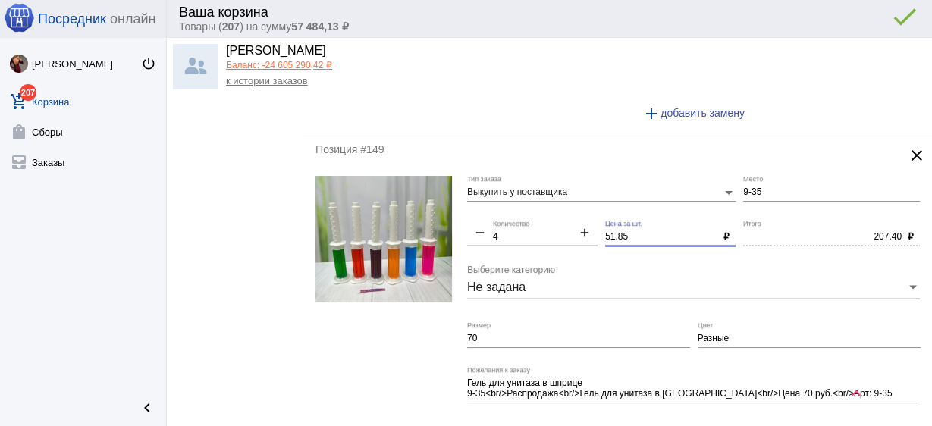
drag, startPoint x: 633, startPoint y: 230, endPoint x: 555, endPoint y: 222, distance: 78.6
click at [555, 222] on div "Выкупить у поставщика Тип заказа 9-35 Место remove 4 Количество add 51.85 Цена …" at bounding box center [697, 316] width 460 height 281
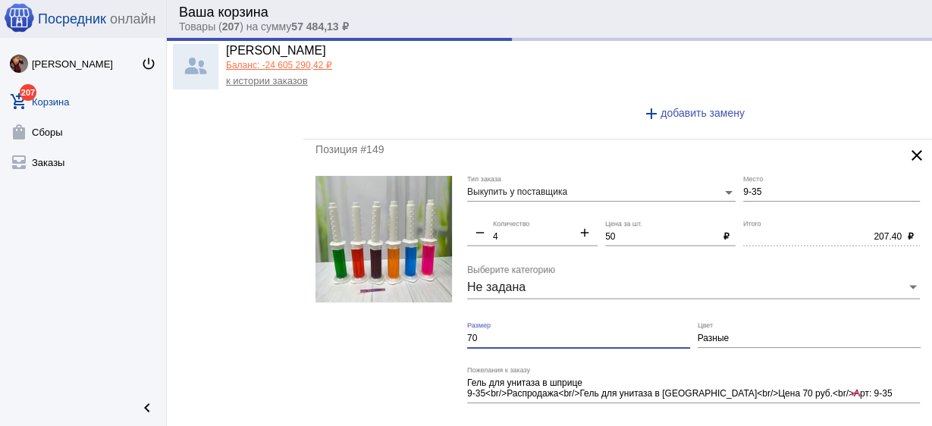
click at [564, 334] on input "70" at bounding box center [578, 339] width 223 height 11
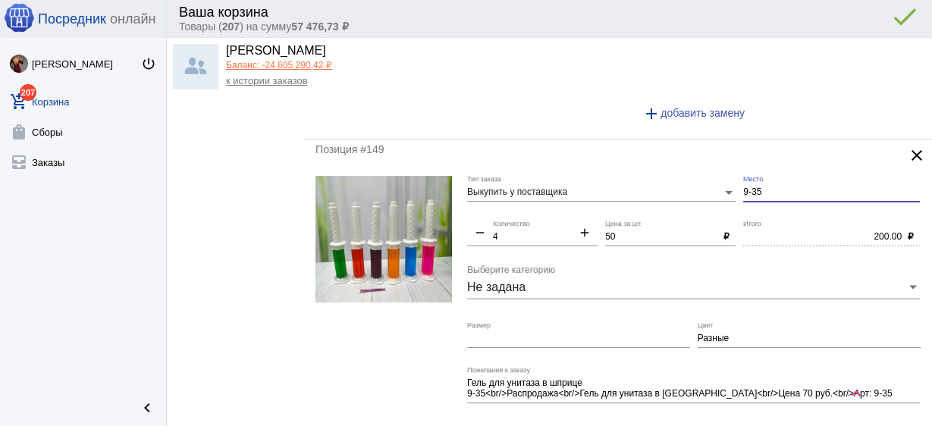
drag, startPoint x: 761, startPoint y: 181, endPoint x: 618, endPoint y: 186, distance: 142.7
click at [618, 184] on div "Выкупить у поставщика Тип заказа 9-35 Место remove 4 Количество add 50 Цена за …" at bounding box center [697, 316] width 460 height 281
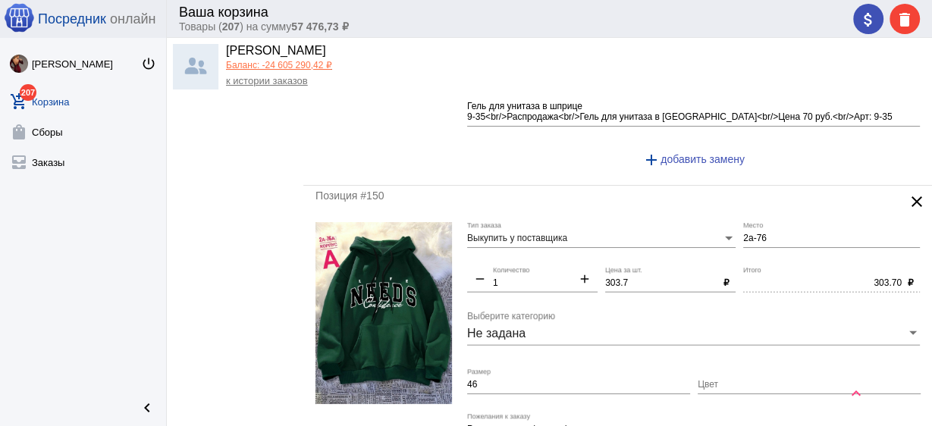
scroll to position [2981, 0]
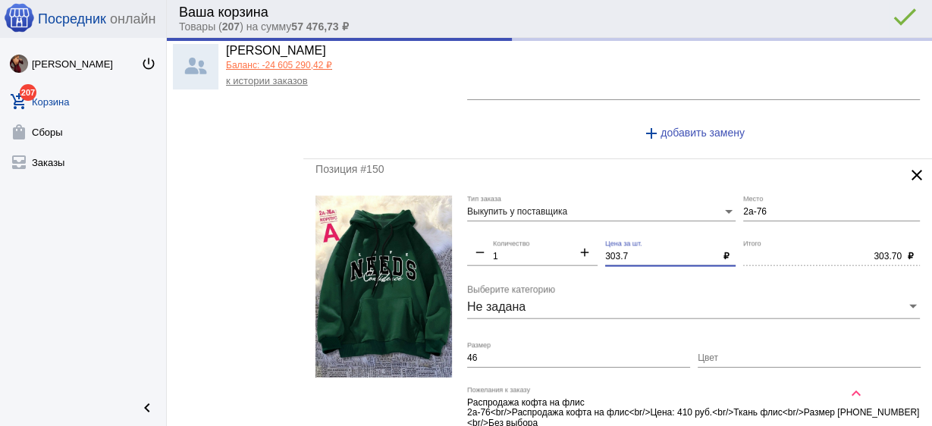
drag, startPoint x: 627, startPoint y: 242, endPoint x: 567, endPoint y: 231, distance: 60.9
click at [567, 231] on div "Выкупить у поставщика Тип заказа 2а-76 Место remove 1 Количество add 303.7 Цена…" at bounding box center [697, 342] width 460 height 292
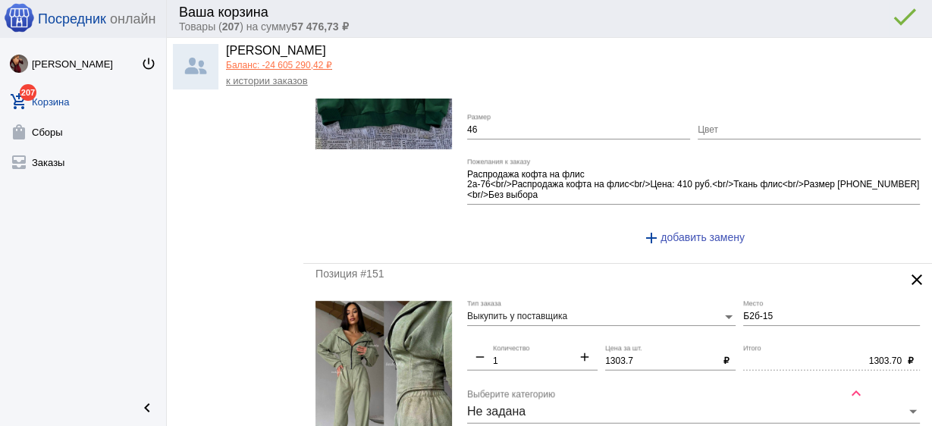
scroll to position [3285, 0]
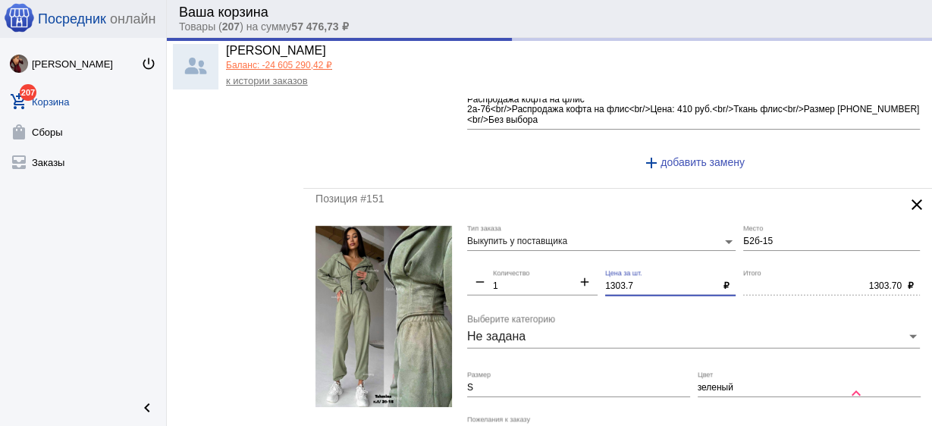
drag, startPoint x: 634, startPoint y: 275, endPoint x: 538, endPoint y: 258, distance: 97.8
click at [538, 258] on div "Выкупить у поставщика Тип заказа Б2б-15 Место remove 1 Количество add 1303.7 Це…" at bounding box center [697, 376] width 460 height 302
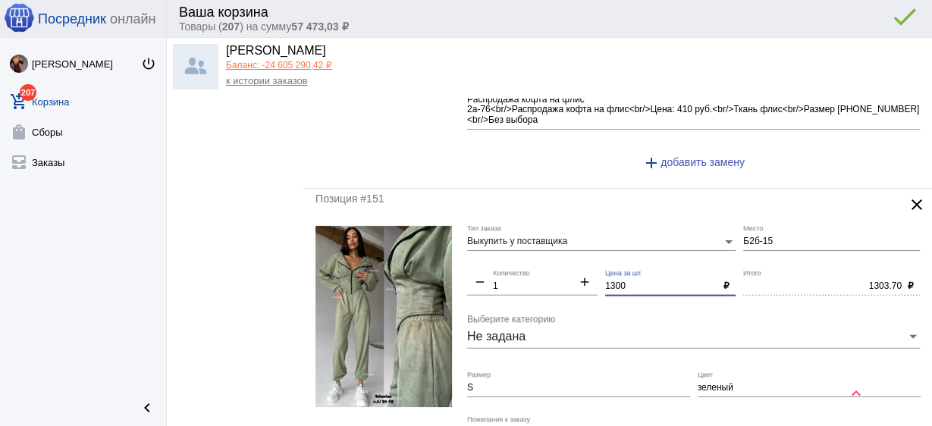
scroll to position [3588, 0]
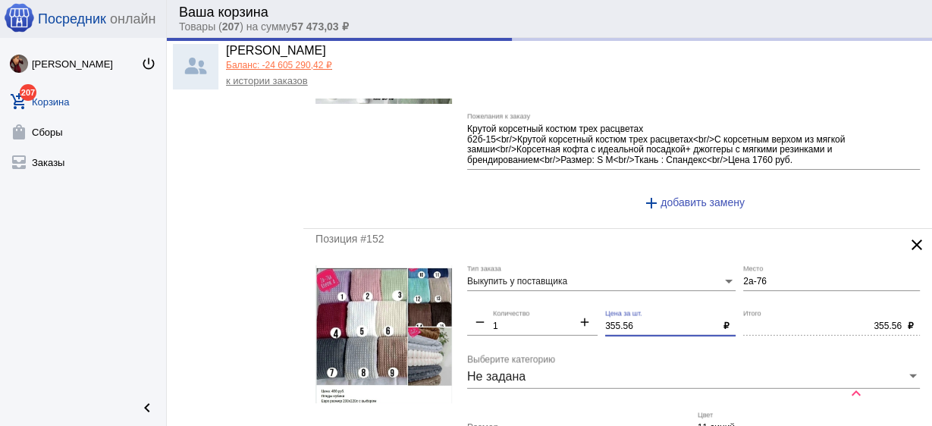
drag, startPoint x: 634, startPoint y: 312, endPoint x: 545, endPoint y: 311, distance: 89.5
click at [546, 309] on div "Выкупить у поставщика Тип заказа 2а-76 Место remove 1 Количество add 355.56 Цен…" at bounding box center [697, 406] width 460 height 281
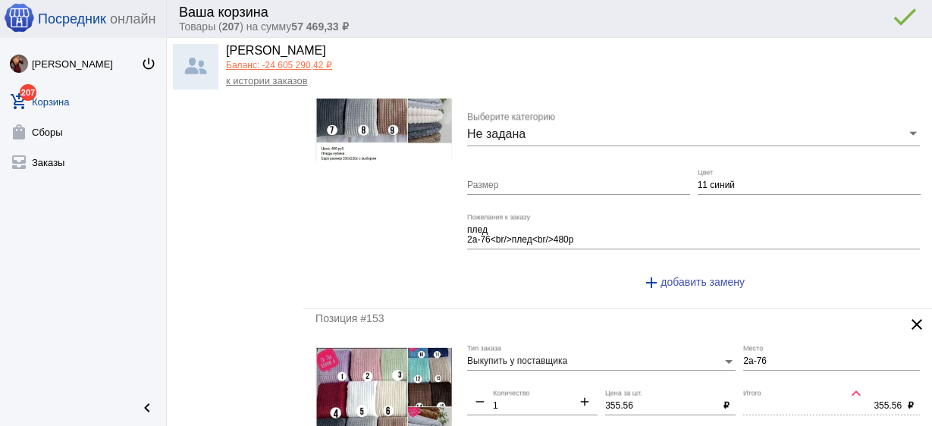
scroll to position [3952, 0]
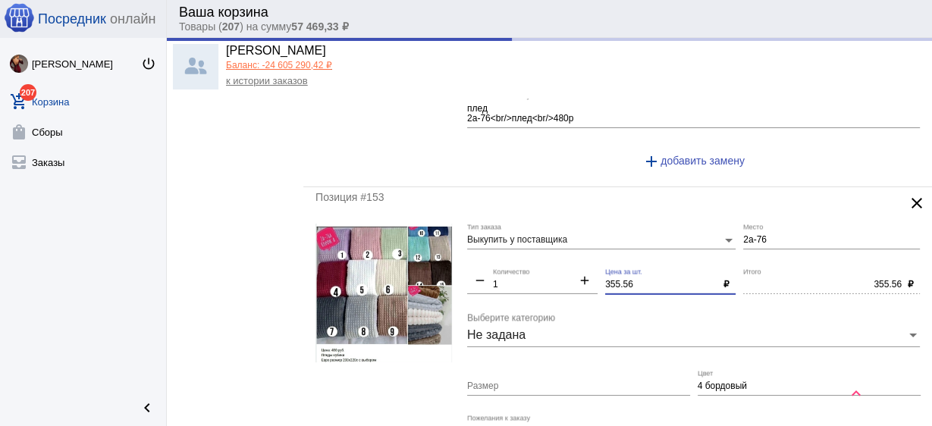
drag, startPoint x: 649, startPoint y: 270, endPoint x: 484, endPoint y: 259, distance: 165.0
click at [484, 261] on div "Выкупить у поставщика Тип заказа 2а-76 Место remove 1 Количество add 355.56 Цен…" at bounding box center [697, 364] width 460 height 281
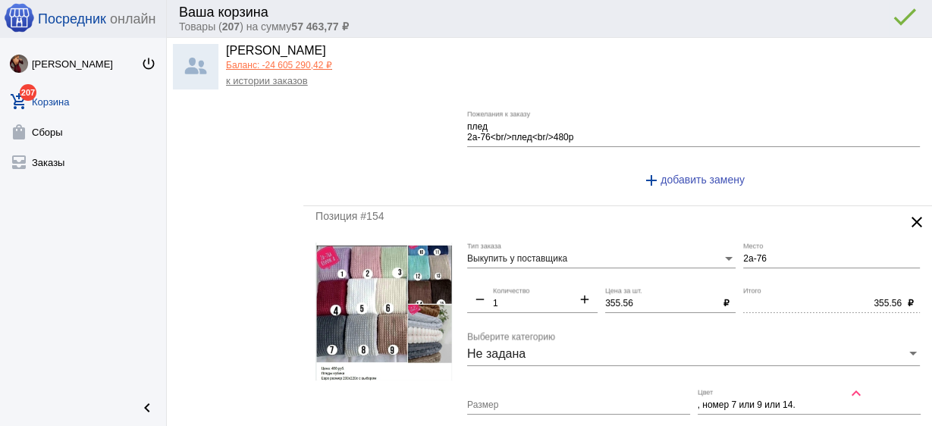
scroll to position [4316, 0]
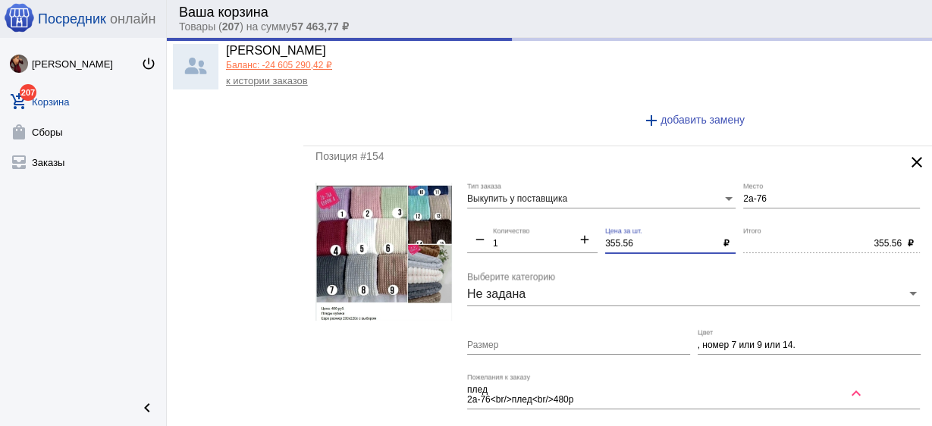
drag, startPoint x: 526, startPoint y: 227, endPoint x: 501, endPoint y: 230, distance: 24.5
click at [501, 228] on div "Выкупить у поставщика Тип заказа 2а-76 Место remove 1 Количество add 355.56 Цен…" at bounding box center [697, 323] width 460 height 281
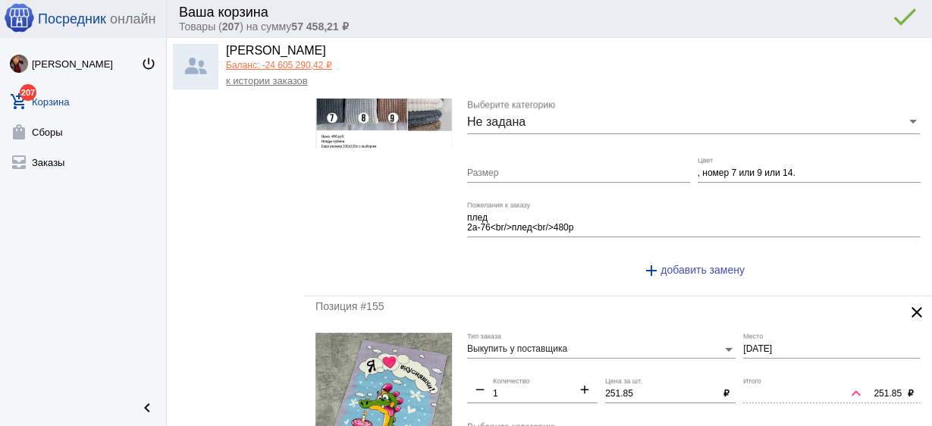
scroll to position [4620, 0]
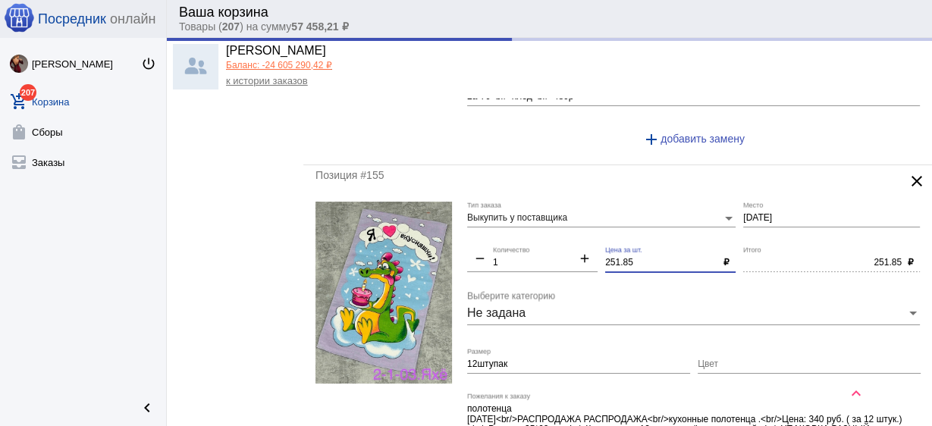
drag, startPoint x: 526, startPoint y: 243, endPoint x: 494, endPoint y: 244, distance: 31.9
click at [494, 244] on div "Выкупить у поставщика Тип заказа [DATE] Место remove 1 Количество add 251.85 Це…" at bounding box center [697, 353] width 460 height 302
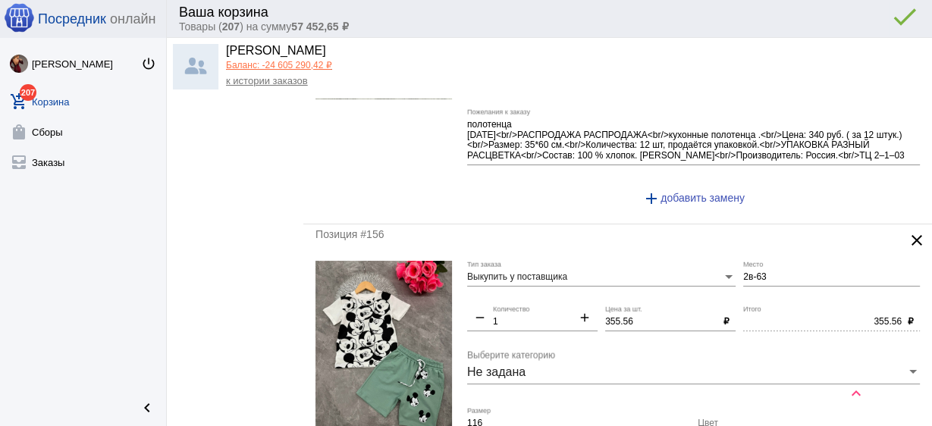
scroll to position [4923, 0]
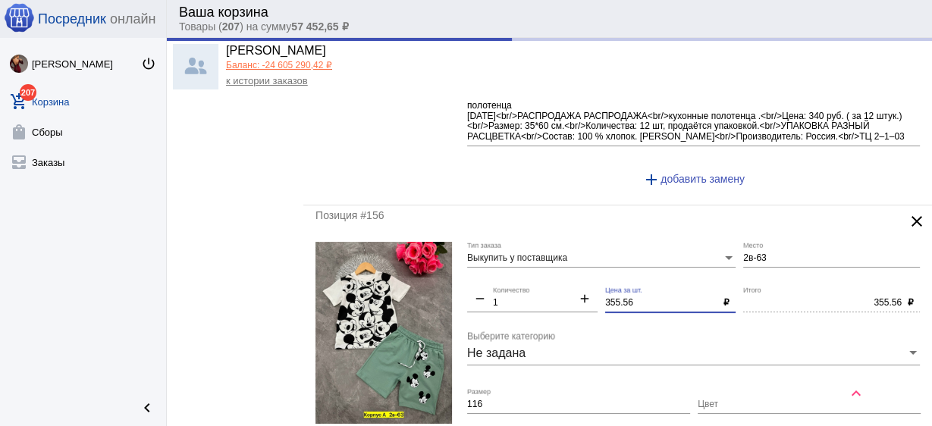
drag, startPoint x: 642, startPoint y: 285, endPoint x: 512, endPoint y: 275, distance: 130.2
click at [512, 275] on div "Выкупить у поставщика Тип заказа 2в-63 Место remove 1 Количество add 355.56 Цен…" at bounding box center [697, 393] width 460 height 302
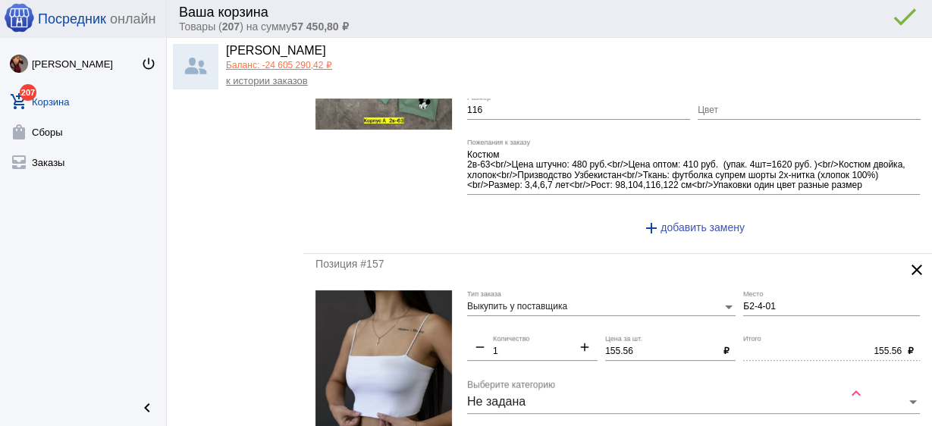
scroll to position [5227, 0]
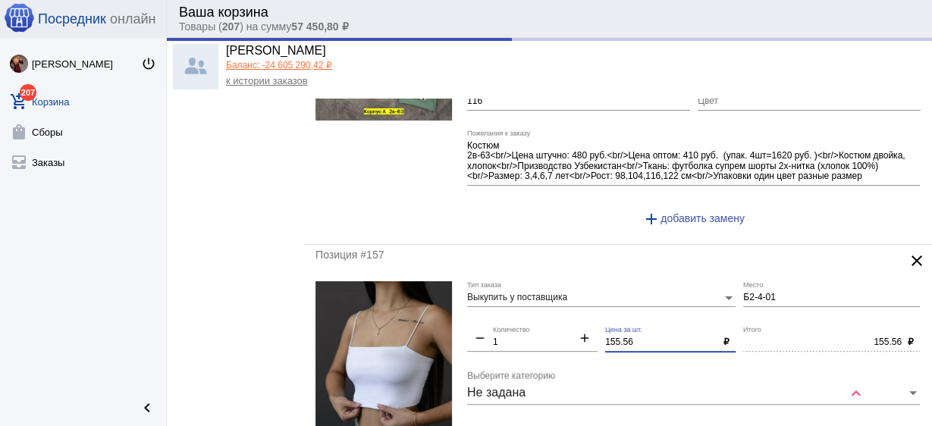
drag, startPoint x: 646, startPoint y: 321, endPoint x: 529, endPoint y: 321, distance: 116.8
click at [529, 321] on div "Выкупить у поставщика Тип заказа Б2-4-01 Место remove 1 Количество add 155.56 Ц…" at bounding box center [697, 427] width 460 height 292
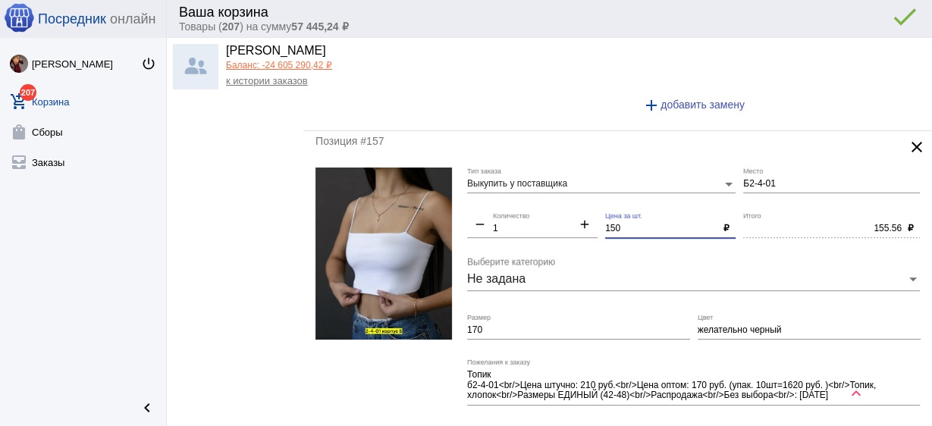
scroll to position [5348, 0]
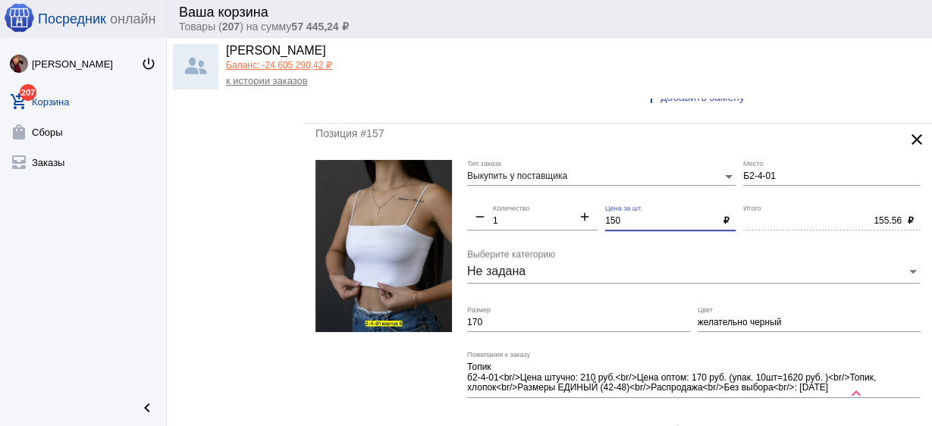
click at [498, 318] on input "170" at bounding box center [578, 323] width 223 height 11
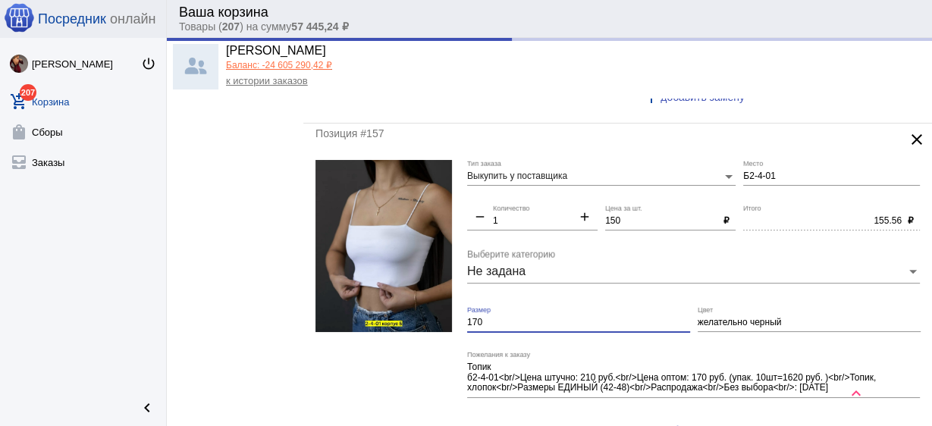
click at [498, 318] on input "170" at bounding box center [578, 323] width 223 height 11
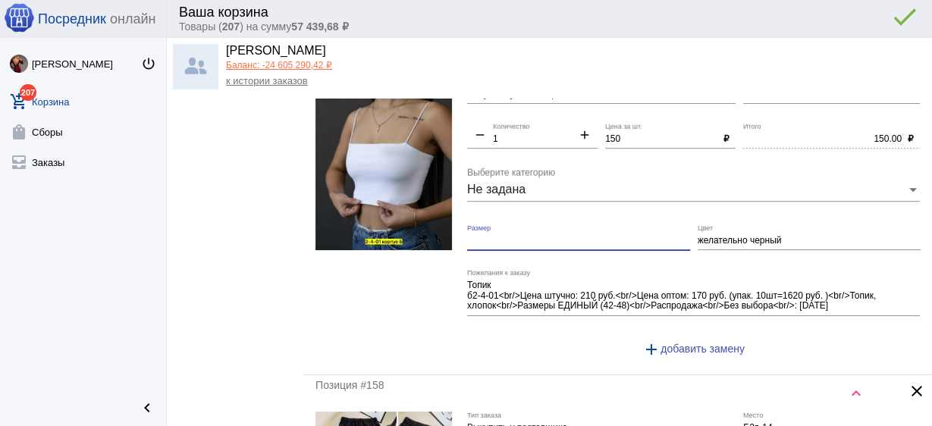
scroll to position [5591, 0]
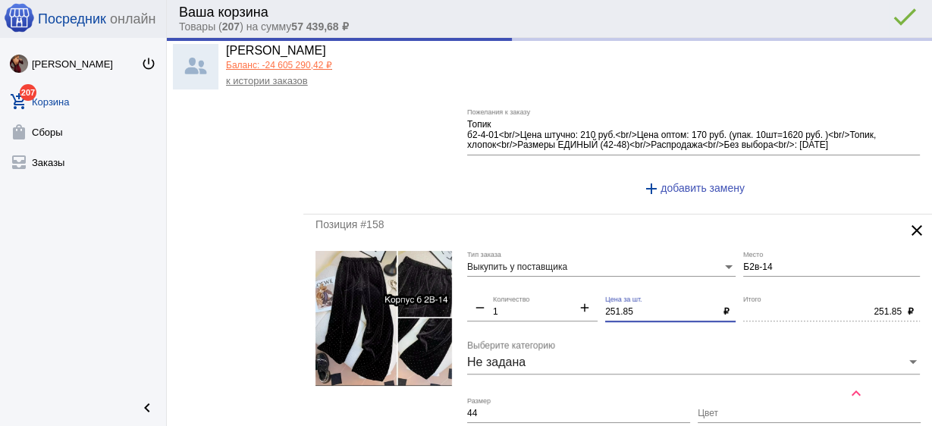
drag, startPoint x: 652, startPoint y: 296, endPoint x: 508, endPoint y: 291, distance: 144.2
click at [508, 291] on div "Выкупить у поставщика Тип заказа Б2в-14 Место remove 1 Количество add 251.85 Це…" at bounding box center [697, 397] width 460 height 292
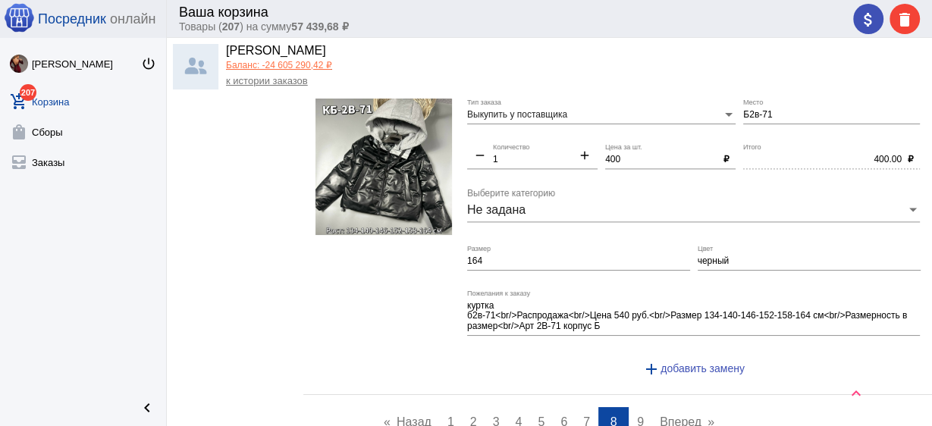
scroll to position [6547, 0]
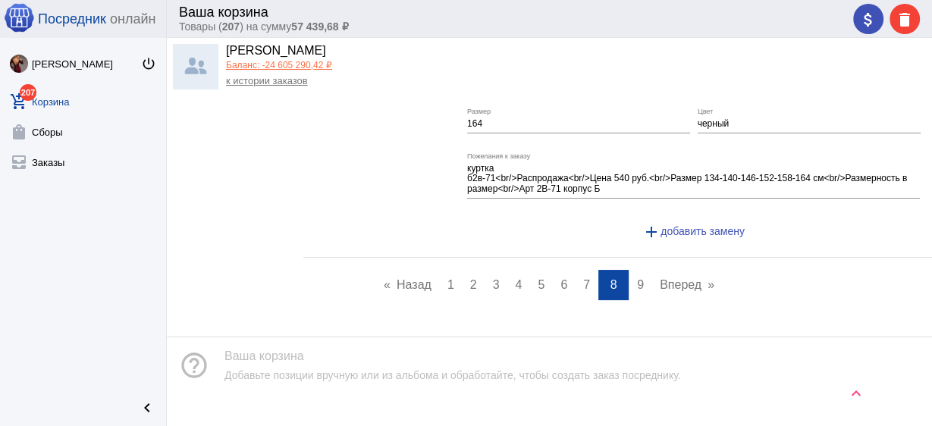
click at [639, 270] on link "page 9" at bounding box center [641, 285] width 22 height 30
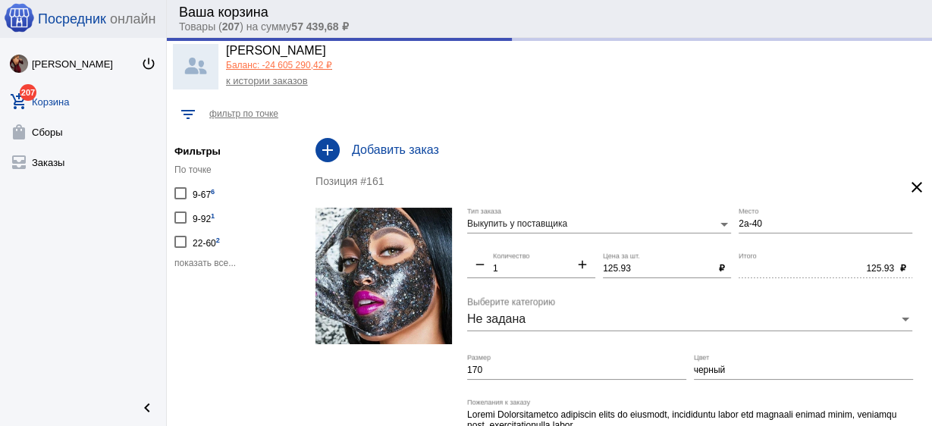
drag, startPoint x: 633, startPoint y: 257, endPoint x: 613, endPoint y: 284, distance: 33.1
click at [598, 260] on div "Выкупить у поставщика Тип заказа 2а-40 Место remove 1 Количество add 125.93 Цен…" at bounding box center [693, 365] width 453 height 314
drag, startPoint x: 632, startPoint y: 266, endPoint x: 558, endPoint y: 260, distance: 74.6
click at [553, 259] on div "Выкупить у поставщика Тип заказа 2а-40 Место remove 1 Количество add 125.93 Цен…" at bounding box center [693, 365] width 453 height 314
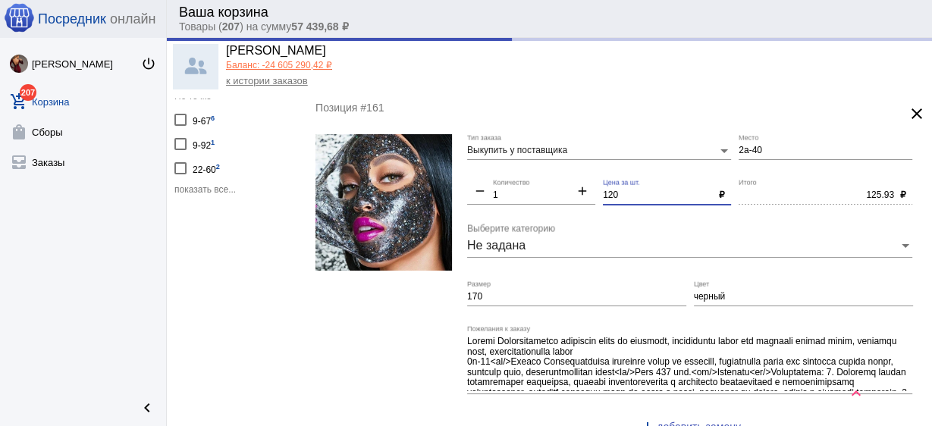
scroll to position [121, 0]
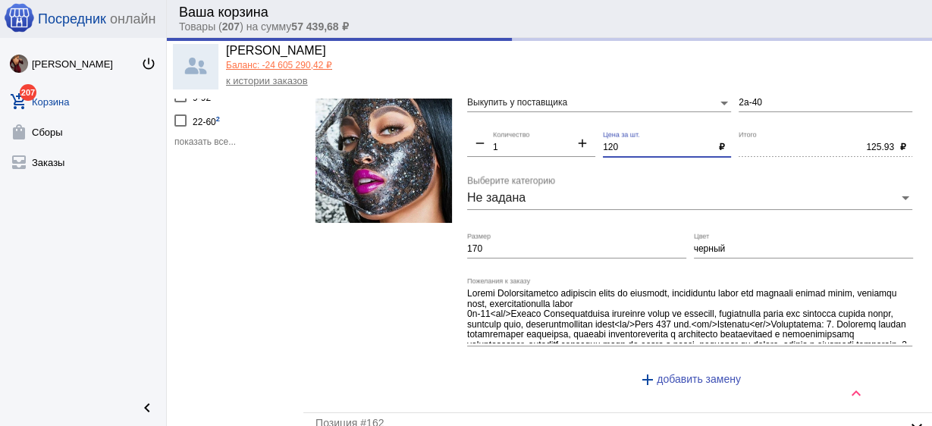
click at [526, 256] on div "170 Размер" at bounding box center [576, 246] width 219 height 26
click at [524, 249] on input "170" at bounding box center [576, 249] width 219 height 11
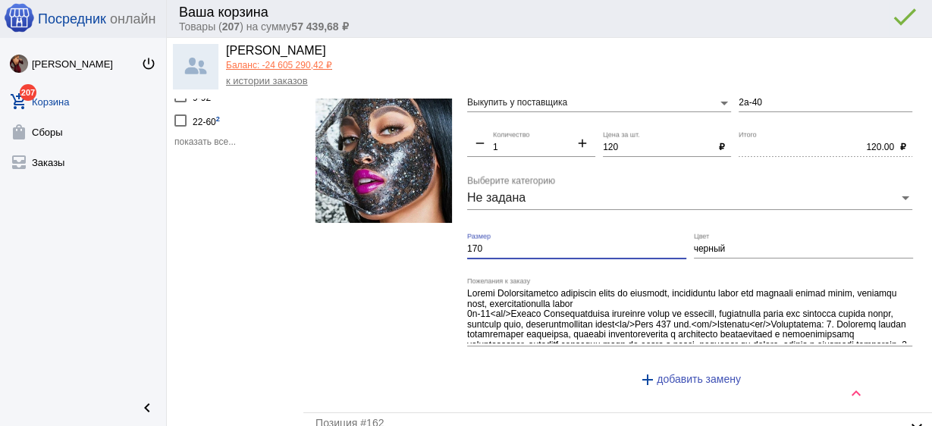
click at [524, 249] on input "170" at bounding box center [576, 249] width 219 height 11
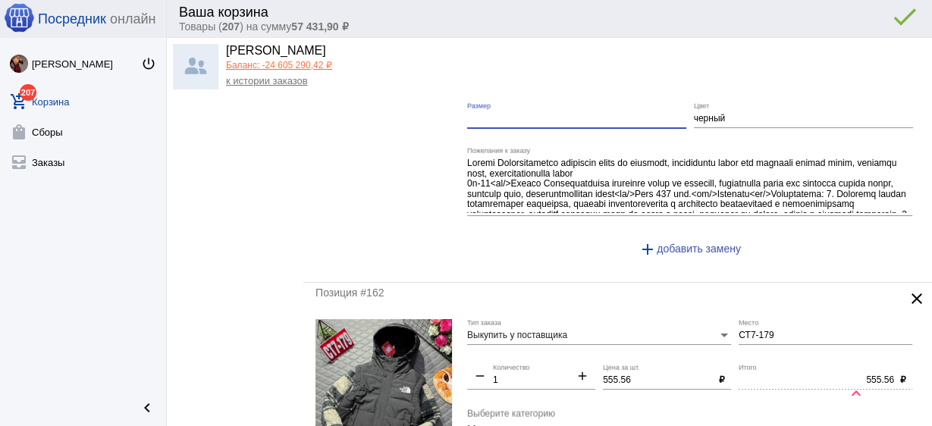
scroll to position [364, 0]
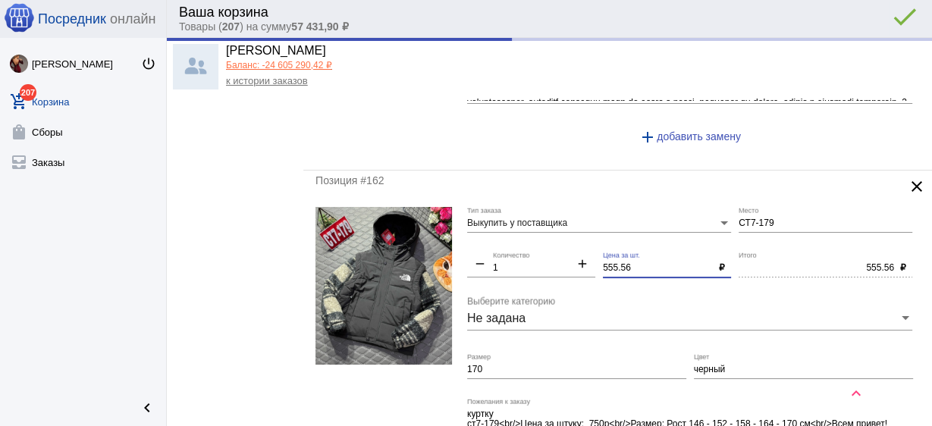
drag, startPoint x: 633, startPoint y: 269, endPoint x: 562, endPoint y: 262, distance: 71.7
click at [562, 262] on div "Выкупить у поставщика Тип заказа СТ7-179 Место remove 1 Количество add 555.56 Ц…" at bounding box center [693, 364] width 453 height 314
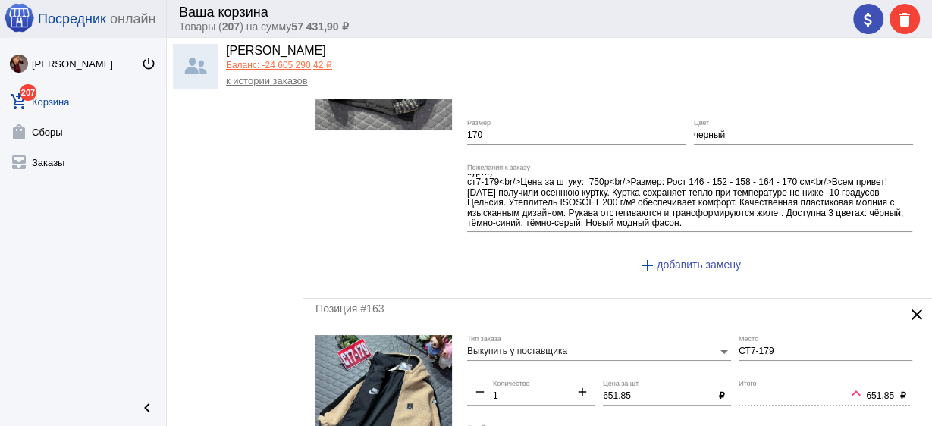
scroll to position [668, 0]
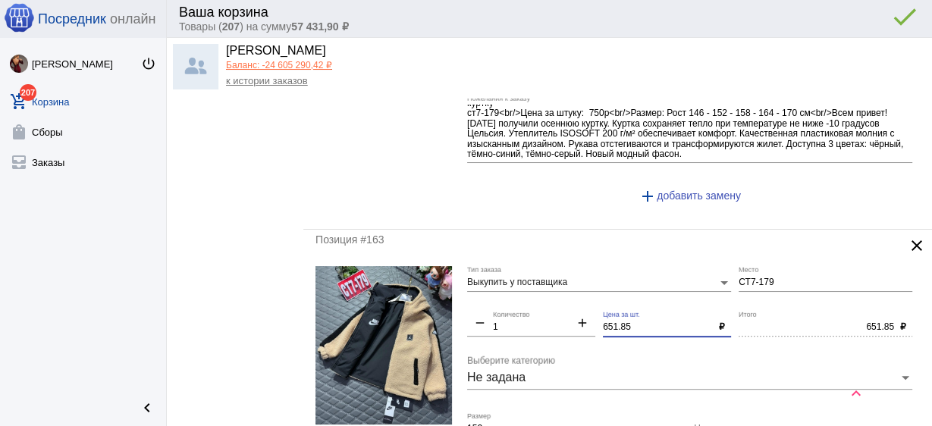
drag, startPoint x: 643, startPoint y: 324, endPoint x: 546, endPoint y: 316, distance: 97.4
click at [546, 316] on div "Выкупить у поставщика Тип заказа СТ7-179 Место remove 1 Количество add 651.85 Ц…" at bounding box center [693, 417] width 453 height 302
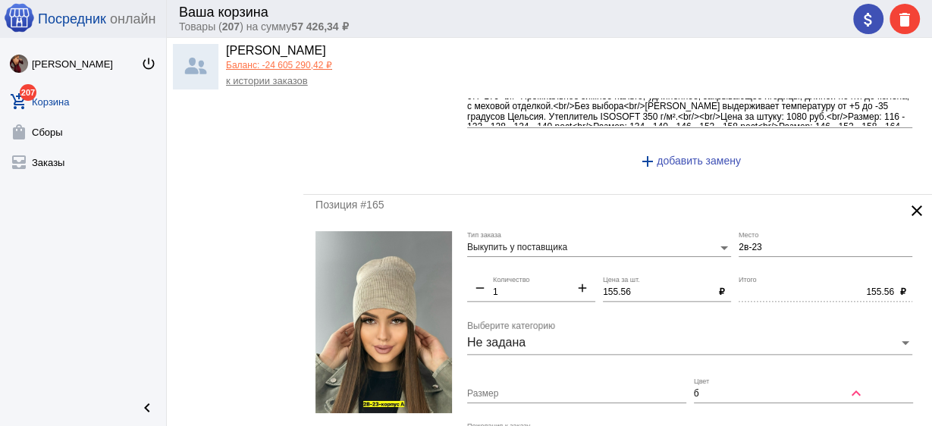
scroll to position [1517, 0]
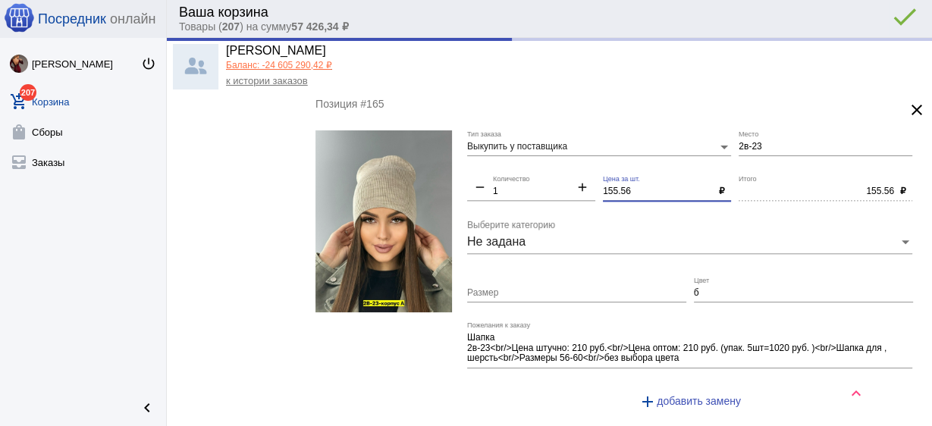
drag, startPoint x: 636, startPoint y: 185, endPoint x: 575, endPoint y: 179, distance: 61.0
click at [573, 178] on div "Выкупить у поставщика Тип заказа 2в-23 Место remove 1 Количество add 155.56 Цен…" at bounding box center [693, 276] width 453 height 292
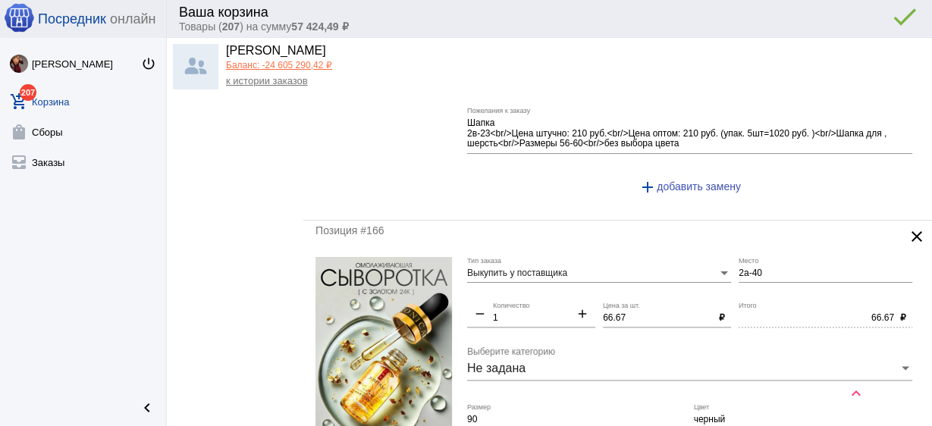
scroll to position [1760, 0]
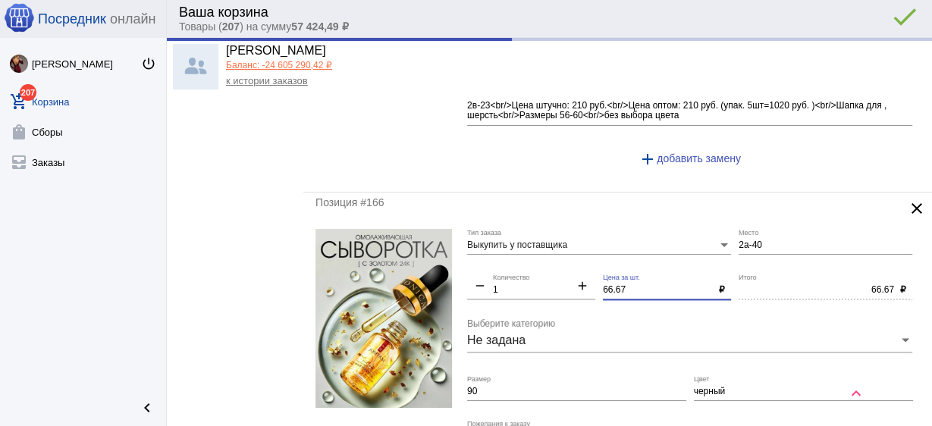
drag, startPoint x: 636, startPoint y: 281, endPoint x: 508, endPoint y: 278, distance: 127.5
click at [508, 278] on div "Выкупить у поставщика Тип заказа 2а-40 Место remove 1 Количество add 66.67 Цена…" at bounding box center [693, 386] width 453 height 314
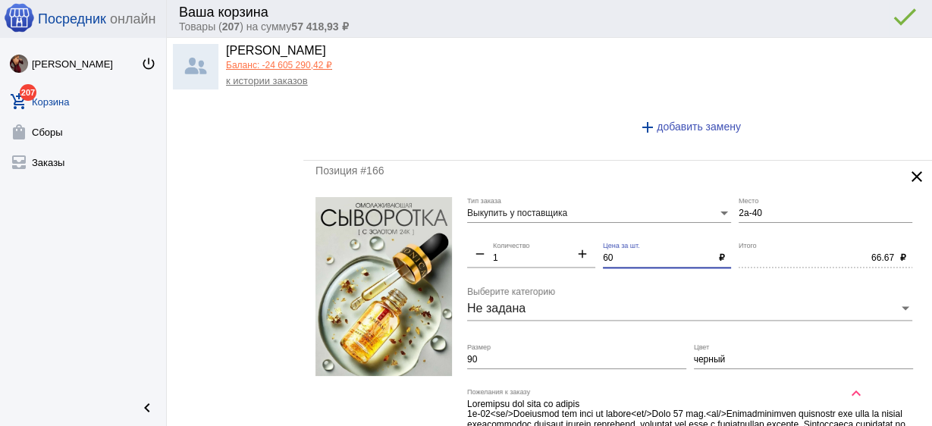
scroll to position [1821, 0]
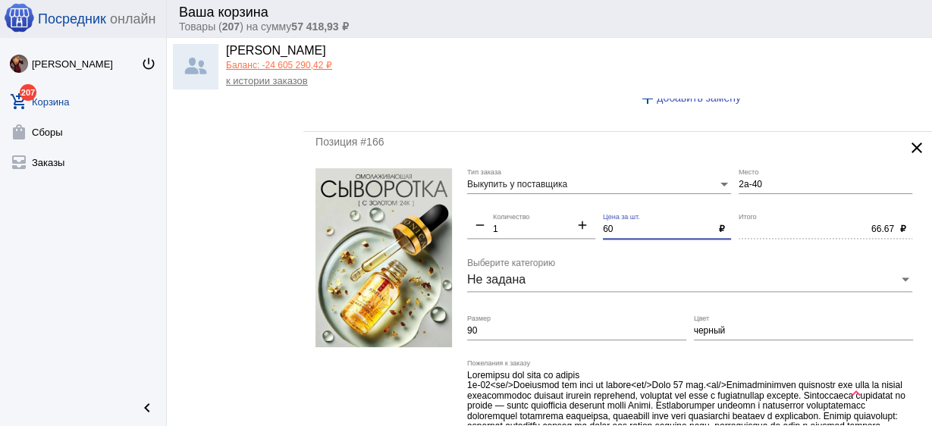
click at [496, 326] on input "90" at bounding box center [576, 331] width 219 height 11
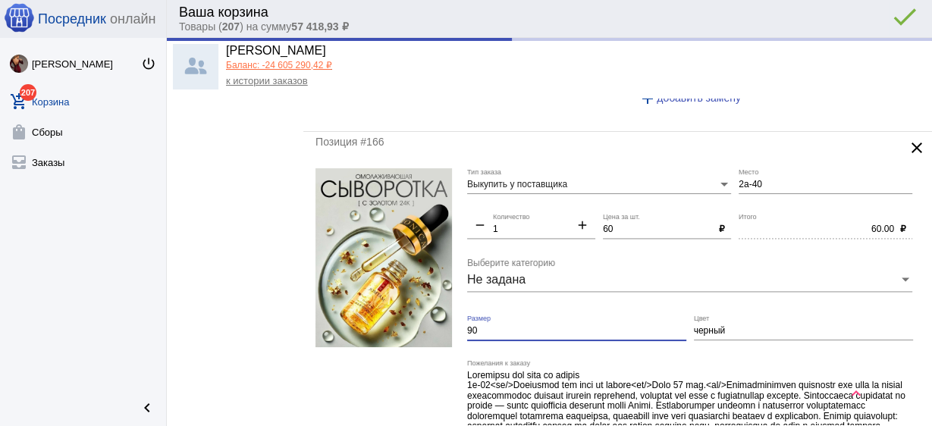
click at [495, 326] on input "90" at bounding box center [576, 331] width 219 height 11
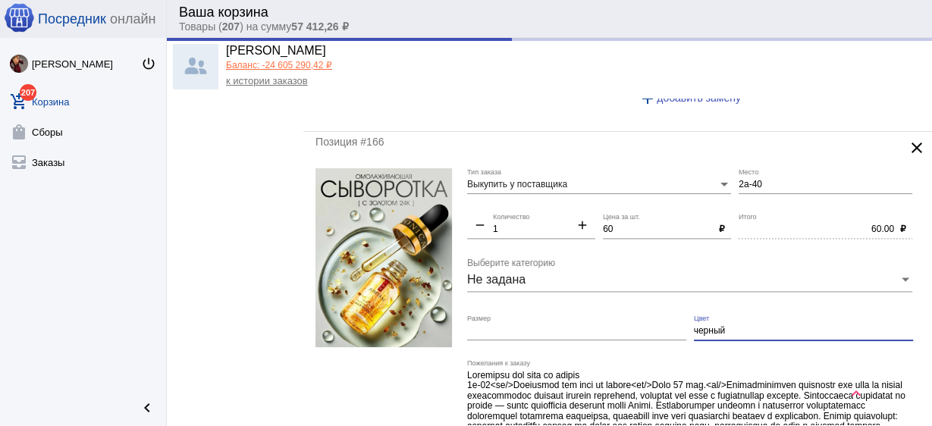
click at [709, 326] on input "черный" at bounding box center [803, 331] width 219 height 11
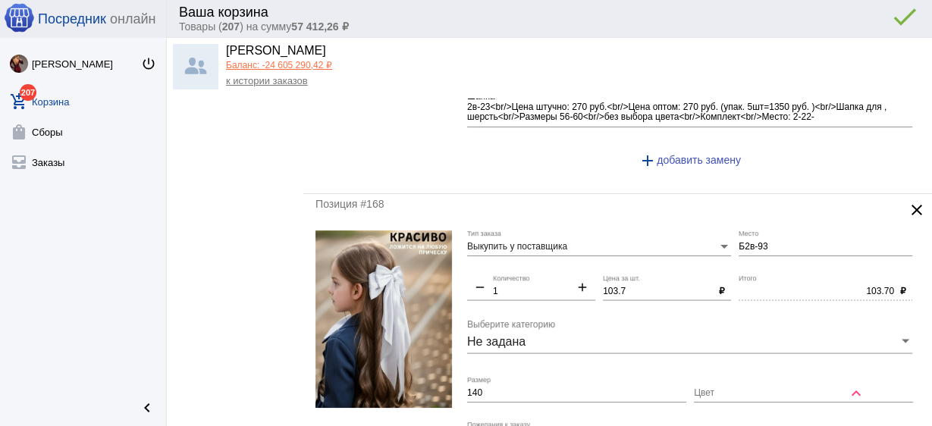
scroll to position [2488, 0]
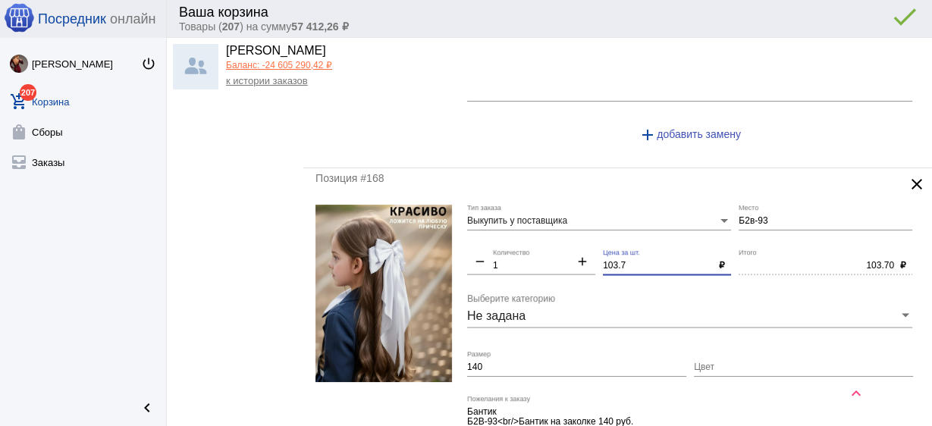
drag, startPoint x: 633, startPoint y: 254, endPoint x: 588, endPoint y: 245, distance: 45.7
click at [588, 245] on div "Выкупить у поставщика Тип заказа Б2в-93 Место remove 1 Количество add 103.7 Цен…" at bounding box center [693, 345] width 453 height 281
click at [778, 205] on div "Б2в-93 Место" at bounding box center [826, 218] width 174 height 26
drag, startPoint x: 777, startPoint y: 206, endPoint x: 682, endPoint y: 221, distance: 95.9
click at [678, 218] on div "Выкупить у поставщика Тип заказа Б2в-93 Место remove 1 Количество add 103.7 Цен…" at bounding box center [693, 345] width 453 height 281
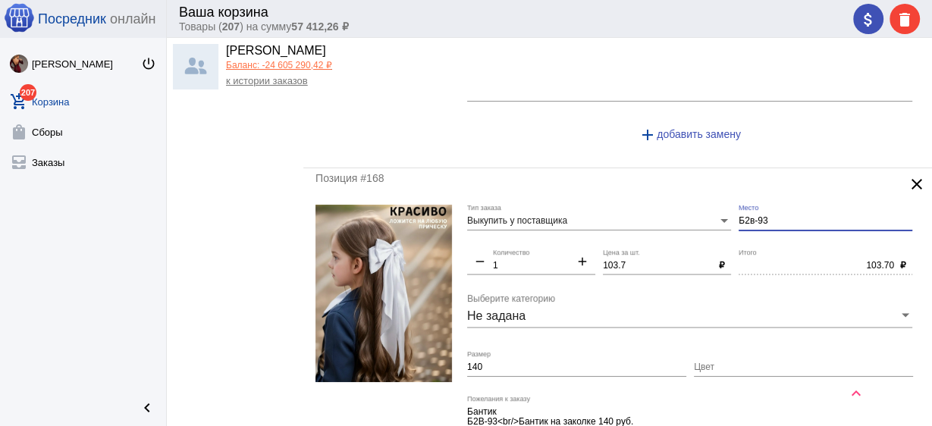
drag, startPoint x: 765, startPoint y: 211, endPoint x: 688, endPoint y: 209, distance: 77.4
click at [688, 209] on div "Выкупить у поставщика Тип заказа Б2в-93 Место remove 1 Количество add 103.7 Цен…" at bounding box center [693, 345] width 453 height 281
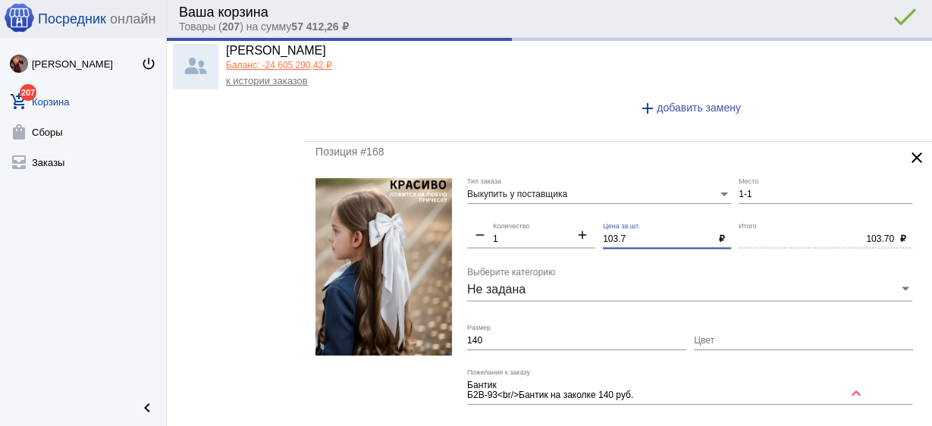
drag, startPoint x: 631, startPoint y: 225, endPoint x: 574, endPoint y: 218, distance: 57.4
click at [574, 218] on div "Выкупить у поставщика Тип заказа 1-1 Место remove 1 Количество add 103.7 Цена з…" at bounding box center [693, 318] width 453 height 281
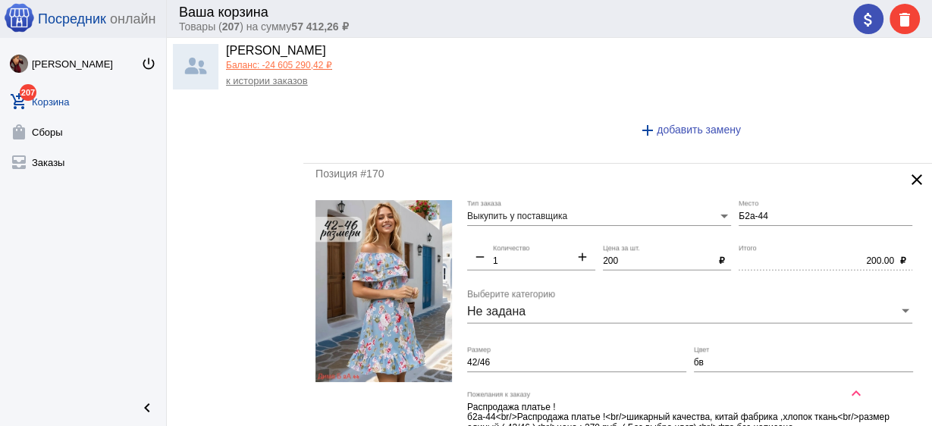
scroll to position [3243, 0]
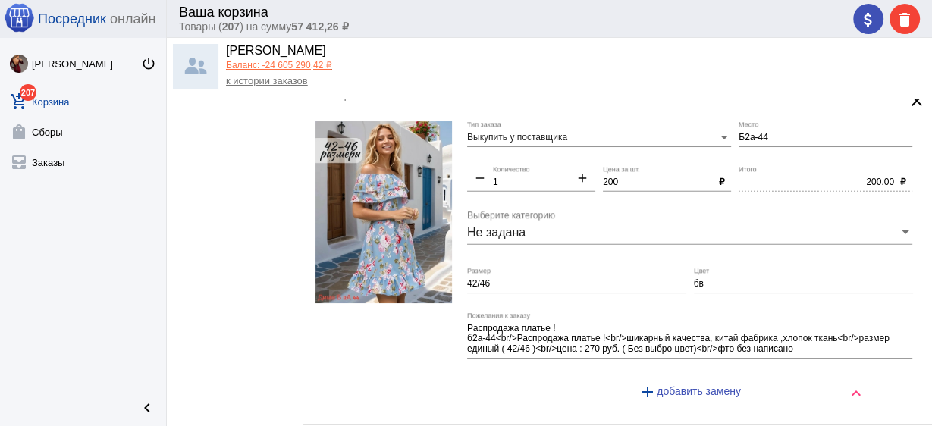
click at [737, 279] on input "бв" at bounding box center [803, 284] width 219 height 11
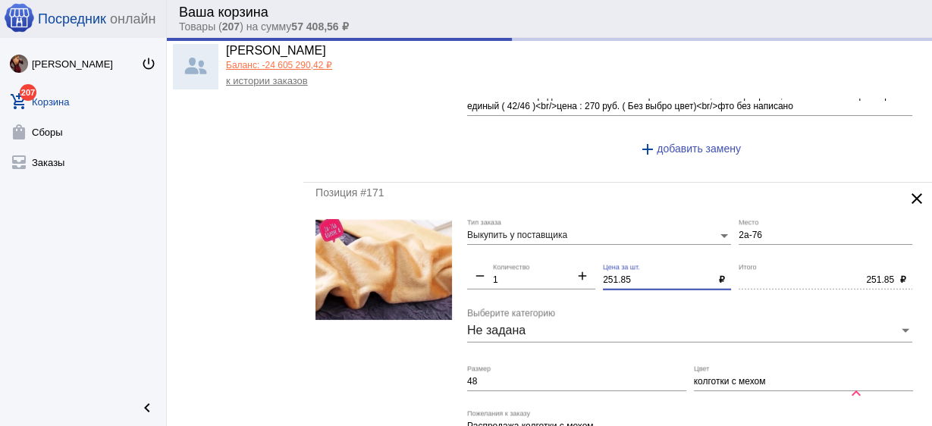
drag, startPoint x: 636, startPoint y: 268, endPoint x: 504, endPoint y: 260, distance: 132.2
click at [504, 260] on div "Выкупить у поставщика Тип заказа 2а-76 Место remove 1 Количество add 251.85 Цен…" at bounding box center [693, 370] width 453 height 302
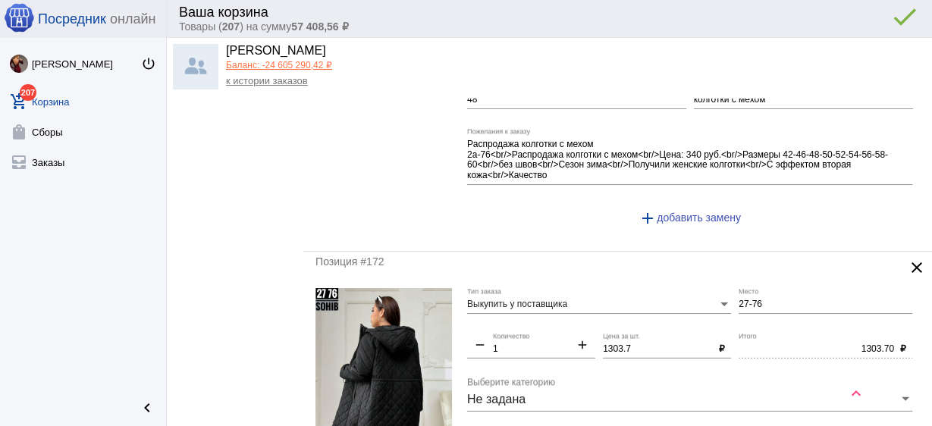
scroll to position [3789, 0]
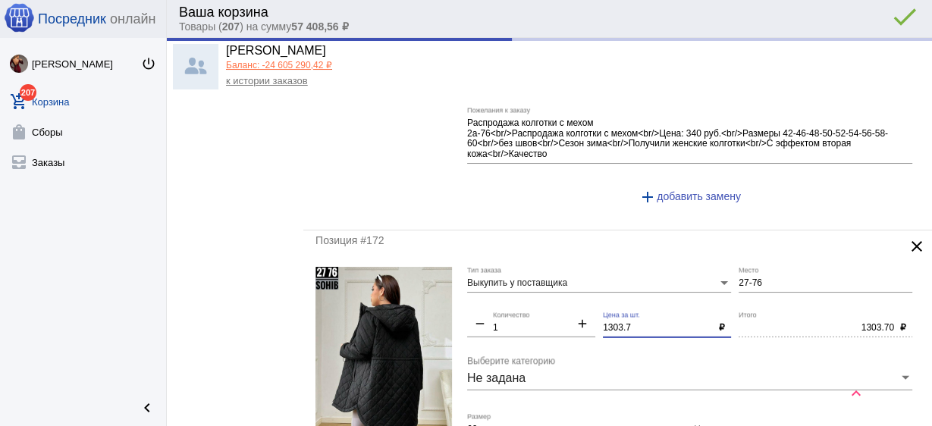
drag, startPoint x: 637, startPoint y: 318, endPoint x: 561, endPoint y: 310, distance: 77.0
click at [561, 310] on div "Выкупить у поставщика Тип заказа 27-76 Место remove 1 Количество add 1303.7 Цен…" at bounding box center [693, 413] width 453 height 292
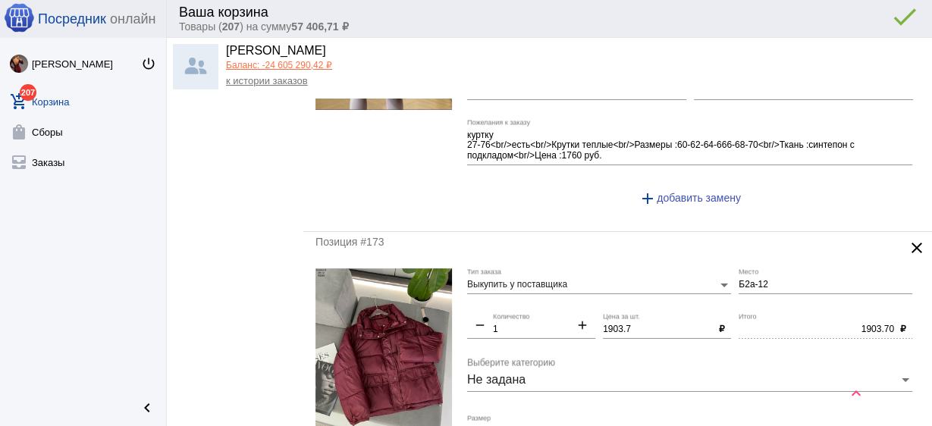
scroll to position [4214, 0]
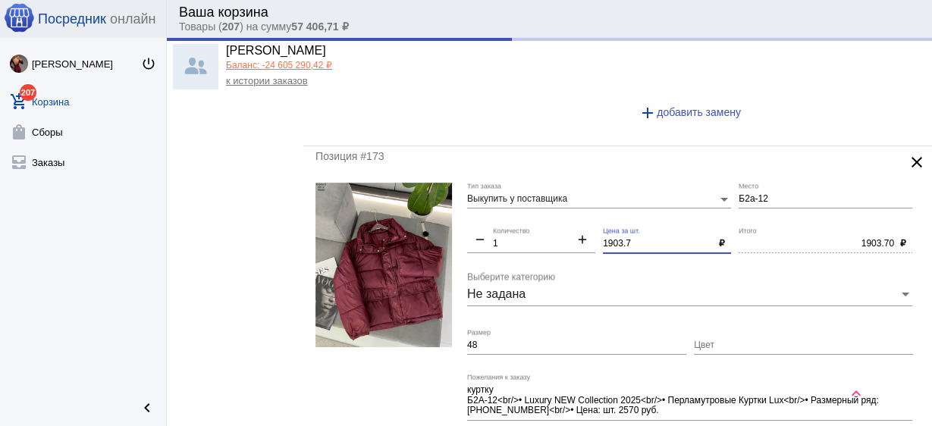
drag, startPoint x: 647, startPoint y: 228, endPoint x: 525, endPoint y: 228, distance: 122.1
click at [525, 228] on div "Выкупить у поставщика Тип заказа Б2а-12 Место remove 1 Количество add 1903.7 Це…" at bounding box center [693, 329] width 453 height 292
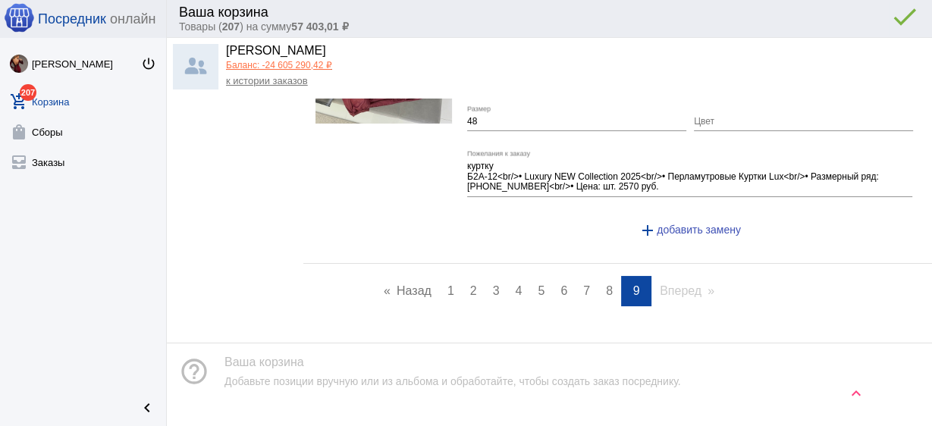
scroll to position [4451, 0]
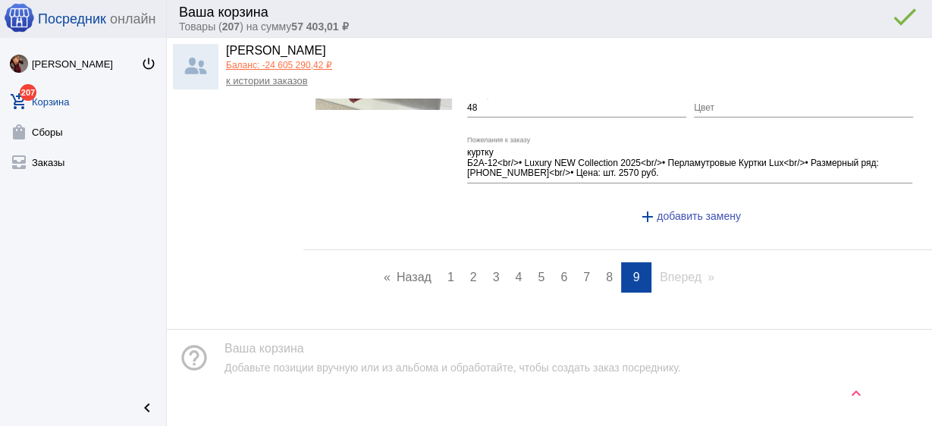
click at [855, 395] on mat-icon "keyboard_arrow_up" at bounding box center [856, 394] width 18 height 18
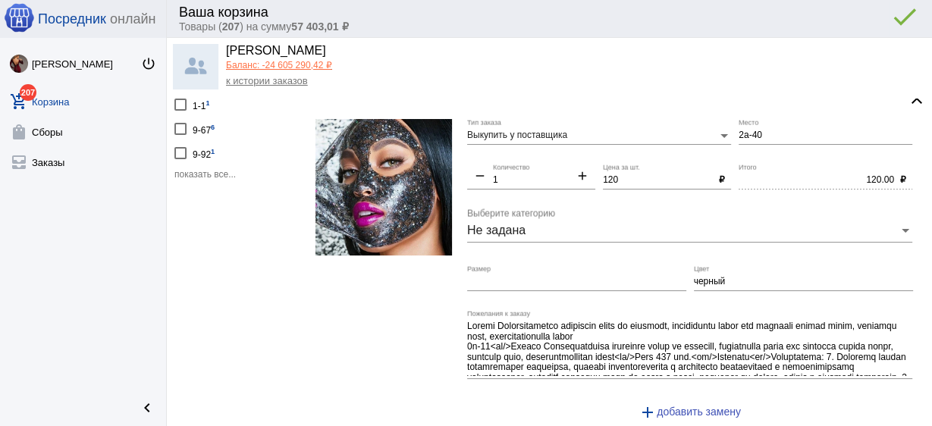
scroll to position [0, 0]
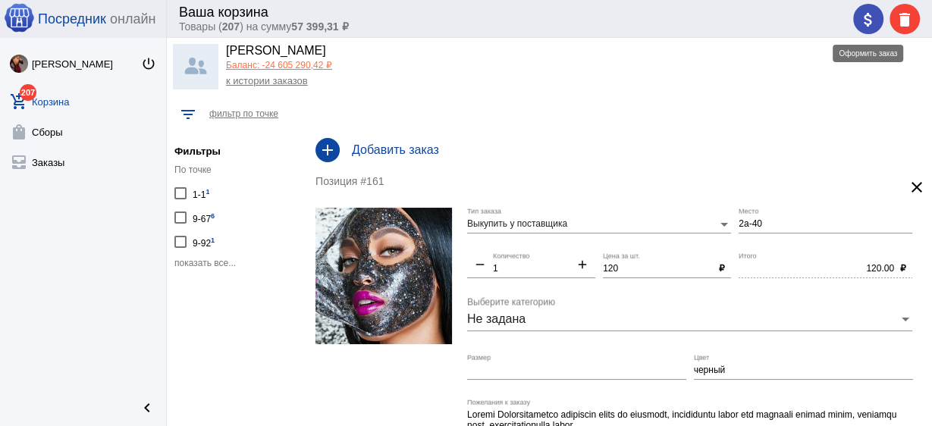
click at [867, 18] on mat-icon "attach_money" at bounding box center [868, 20] width 18 height 18
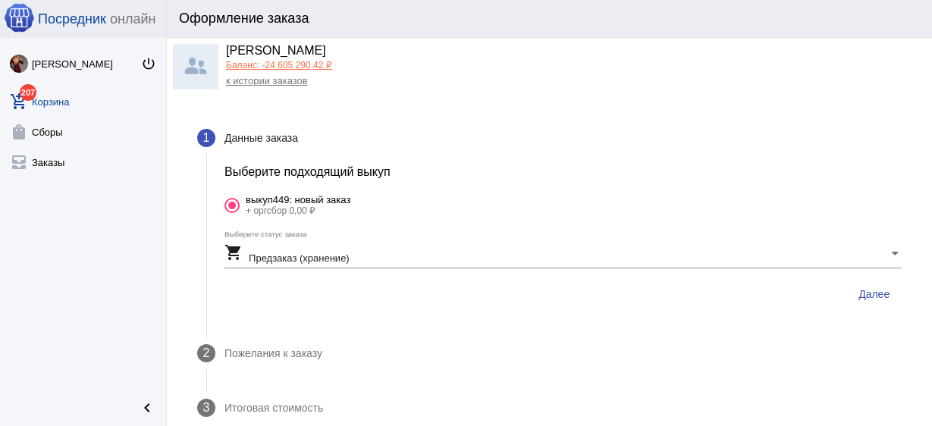
click at [873, 292] on span "Далее" at bounding box center [874, 294] width 31 height 12
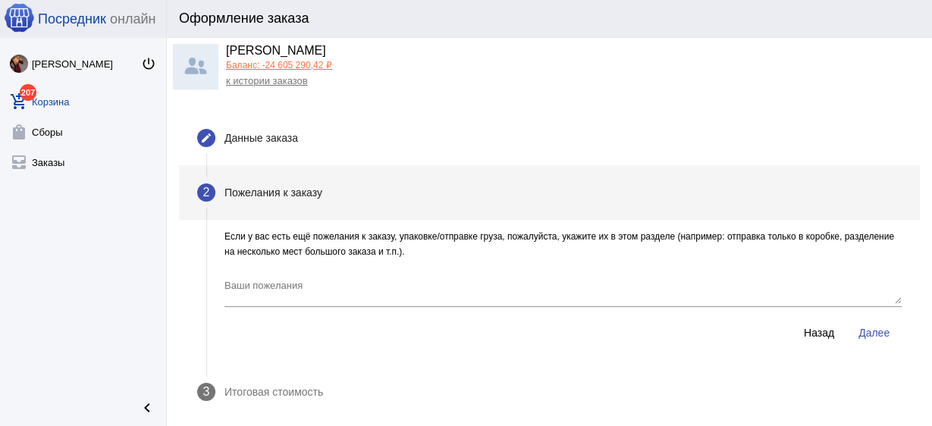
click at [863, 331] on span "Далее" at bounding box center [874, 333] width 31 height 12
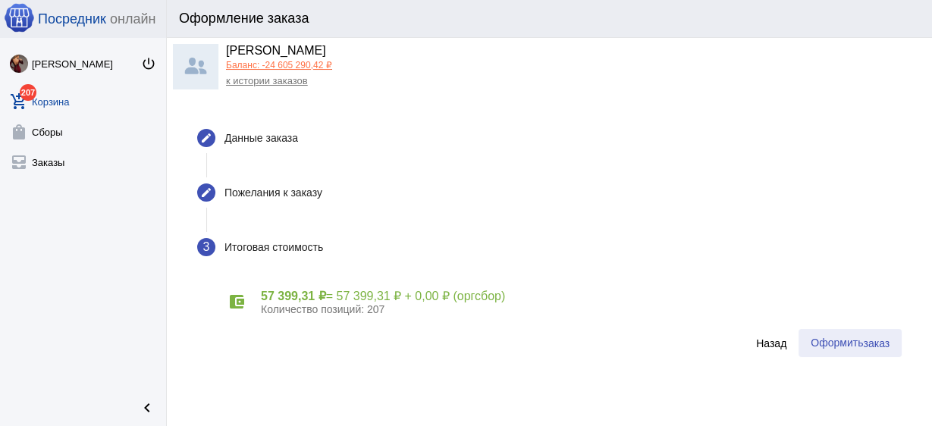
click at [866, 347] on span "заказ" at bounding box center [876, 344] width 27 height 12
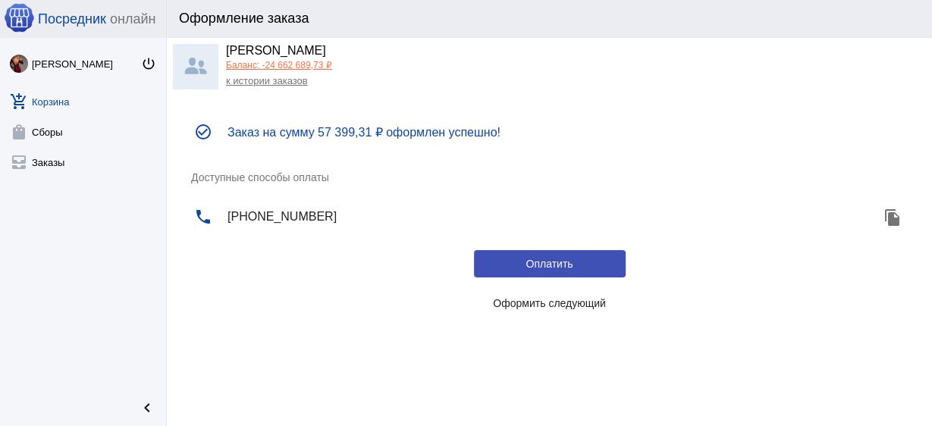
click at [522, 300] on span "Оформить следующий" at bounding box center [549, 303] width 113 height 12
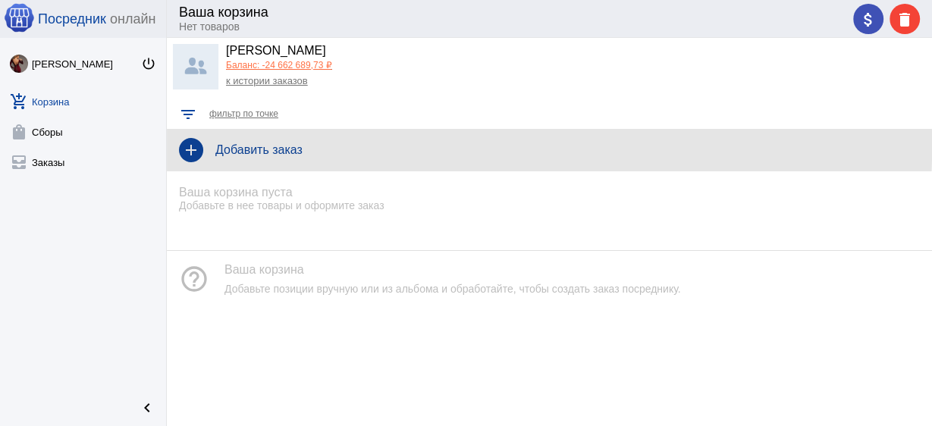
click at [248, 146] on h4 "Добавить заказ" at bounding box center [567, 150] width 705 height 14
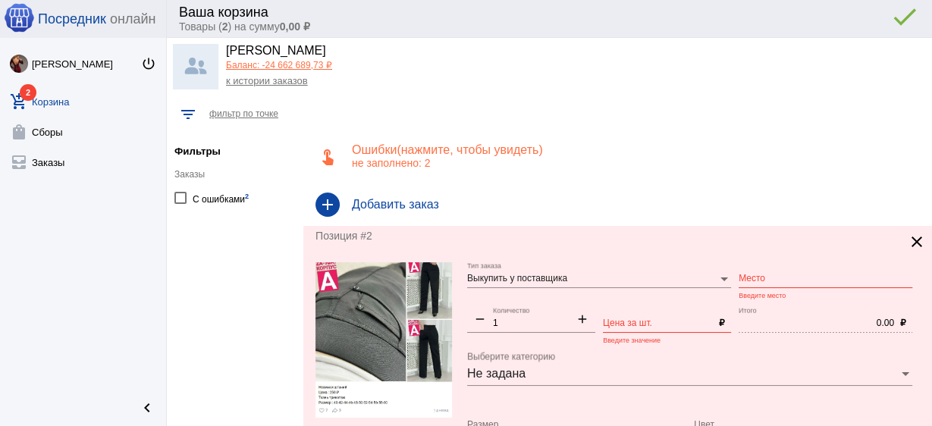
click at [759, 281] on input "Место" at bounding box center [826, 279] width 174 height 11
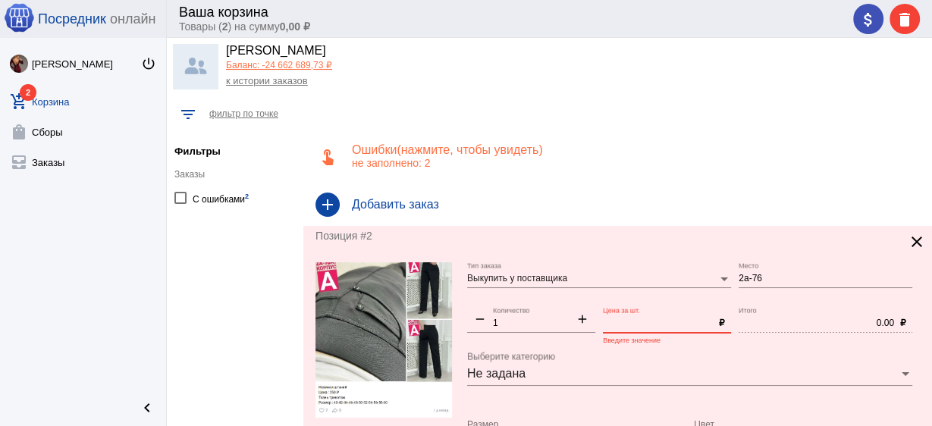
click at [622, 325] on input "Цена за шт." at bounding box center [658, 324] width 110 height 11
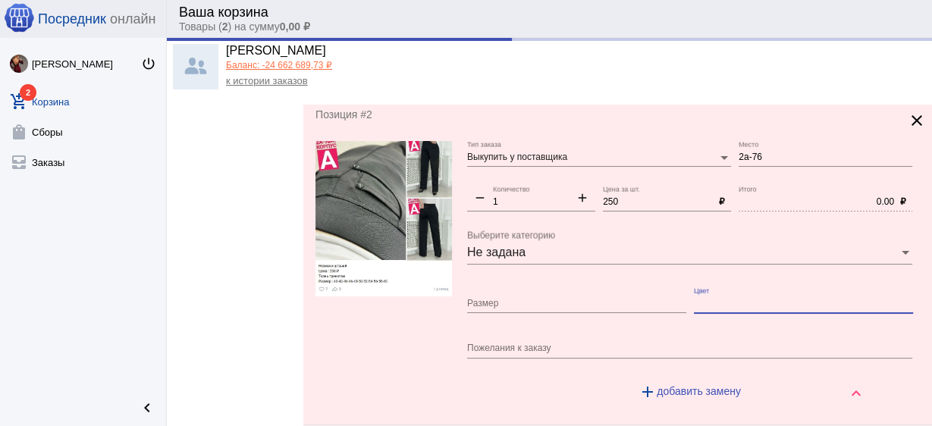
click at [718, 303] on input "Цвет" at bounding box center [803, 304] width 219 height 11
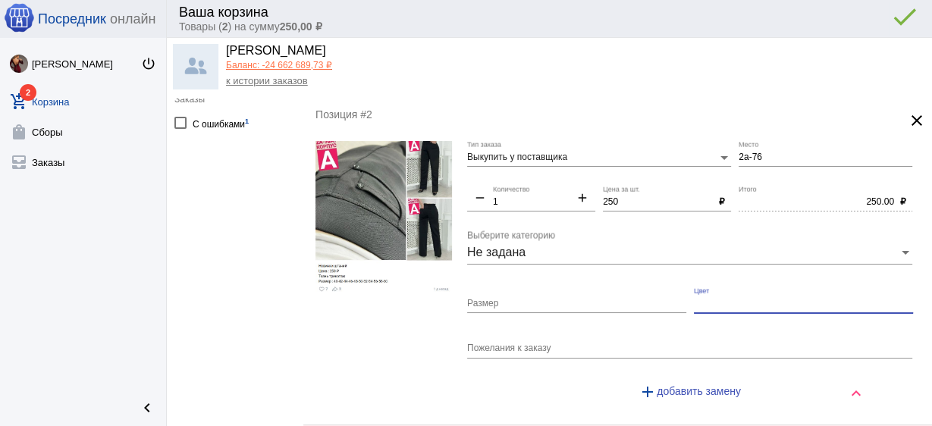
click at [583, 300] on input "Размер" at bounding box center [576, 304] width 219 height 11
click at [705, 300] on input "Цвет" at bounding box center [803, 304] width 219 height 11
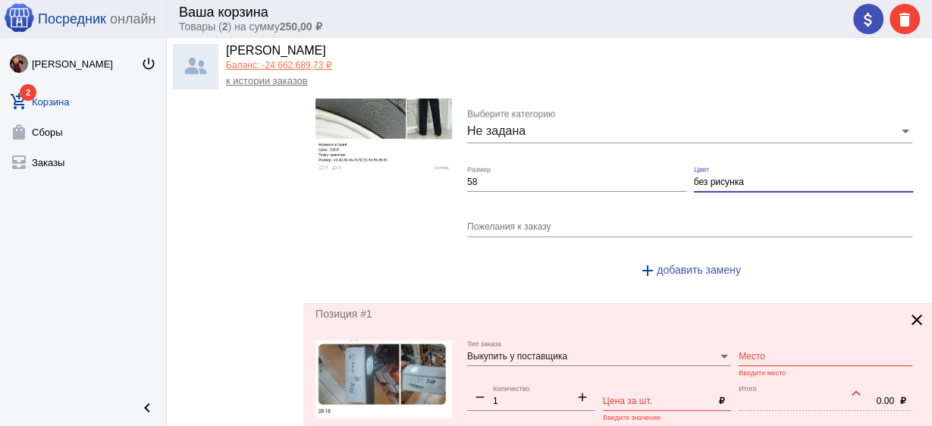
scroll to position [364, 0]
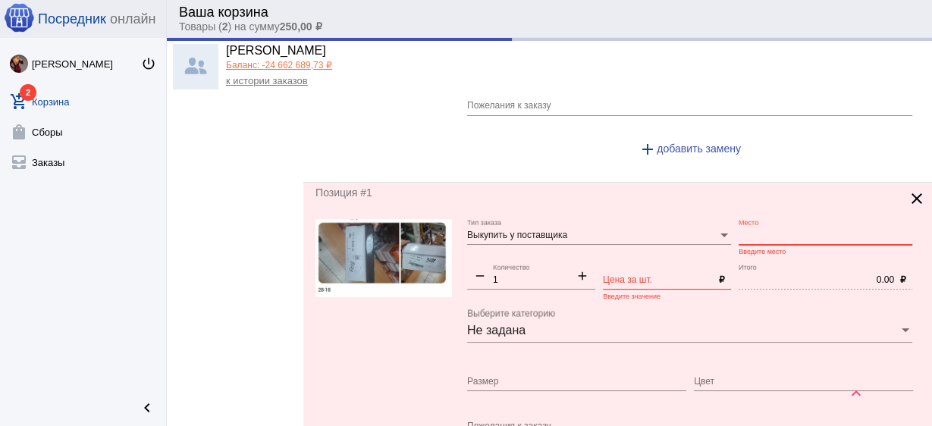
click at [768, 235] on input "Место" at bounding box center [826, 236] width 174 height 11
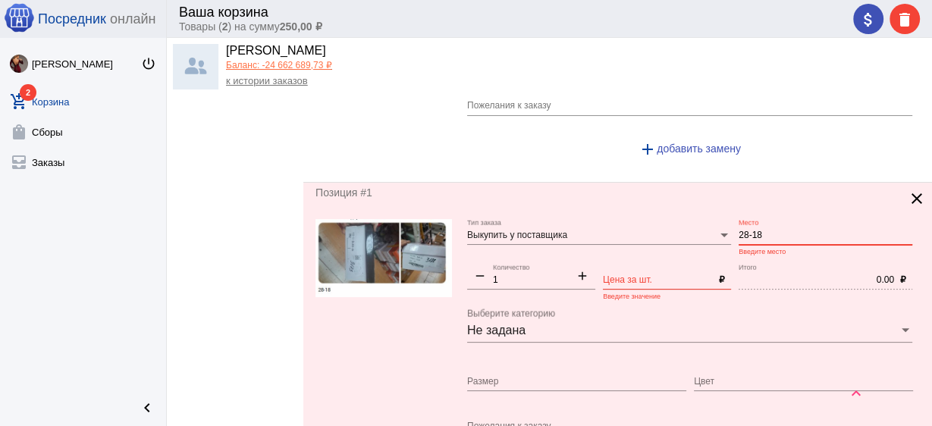
click at [675, 277] on input "Цена за шт." at bounding box center [658, 280] width 110 height 11
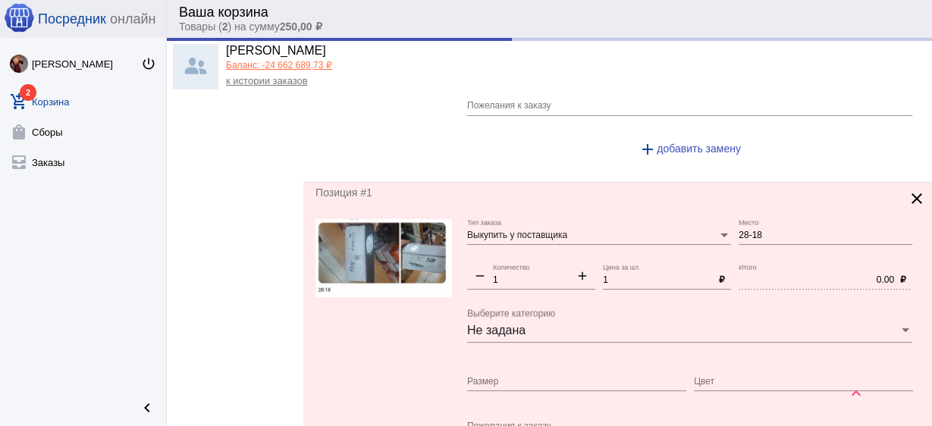
click at [583, 269] on mat-icon "add" at bounding box center [583, 278] width 26 height 18
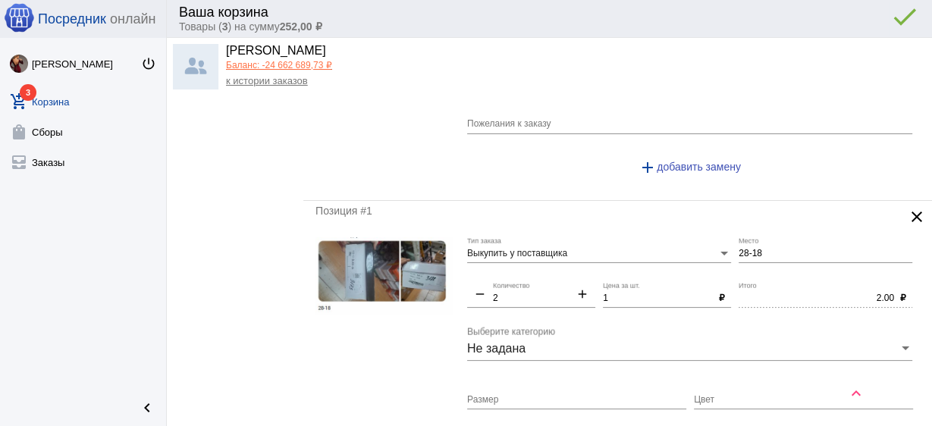
scroll to position [182, 0]
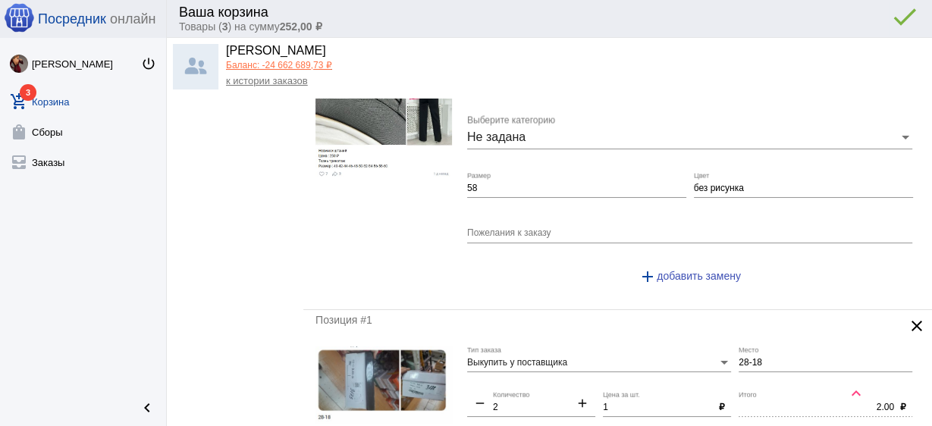
click at [852, 13] on div "attach_money delete done error_outline" at bounding box center [883, 19] width 73 height 30
click at [863, 22] on div "attach_money delete done error_outline" at bounding box center [883, 19] width 73 height 30
click at [866, 26] on mat-icon "attach_money" at bounding box center [868, 20] width 18 height 18
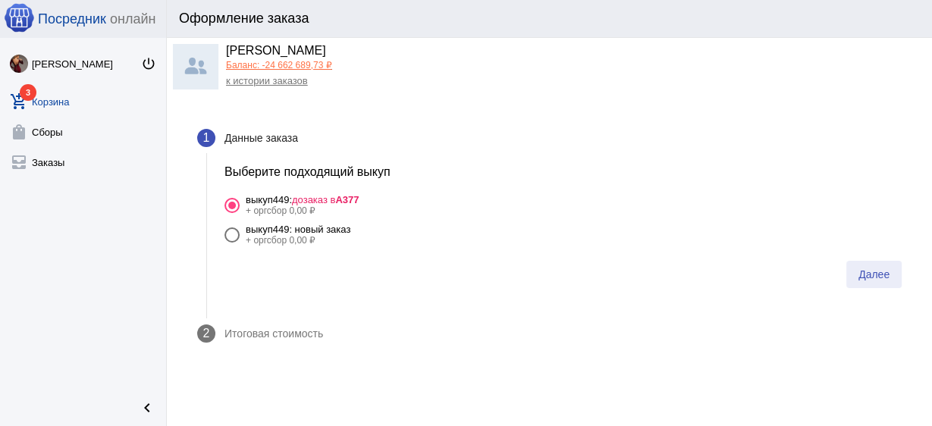
click at [859, 266] on button "Далее" at bounding box center [874, 274] width 55 height 27
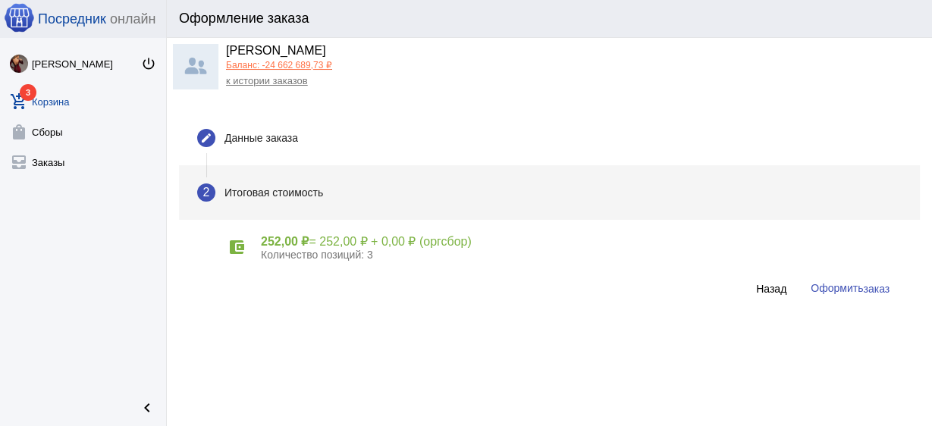
click at [857, 288] on span "Оформить заказ" at bounding box center [850, 288] width 79 height 12
